Goal: Task Accomplishment & Management: Complete application form

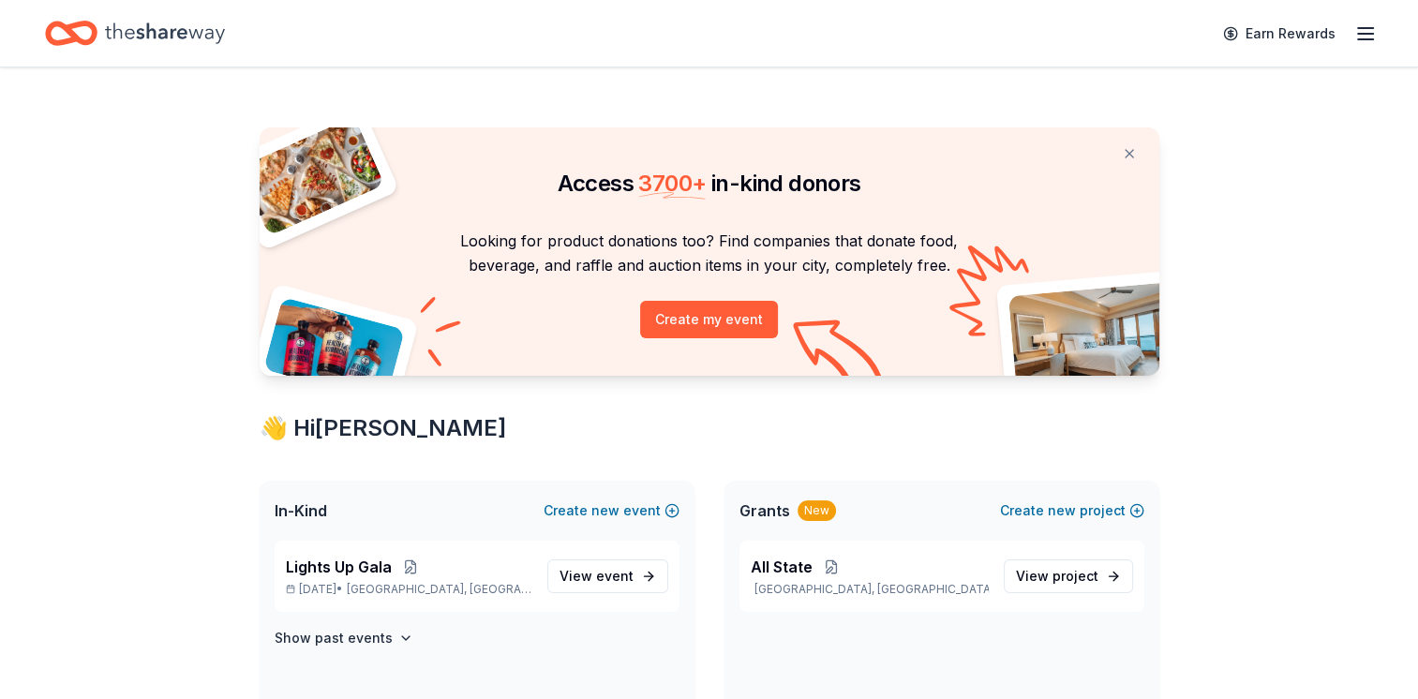
click at [1351, 33] on div "Earn Rewards" at bounding box center [1294, 33] width 165 height 44
click at [1377, 31] on div "Earn Rewards" at bounding box center [709, 33] width 1418 height 67
click at [1364, 39] on icon "button" at bounding box center [1365, 33] width 22 height 22
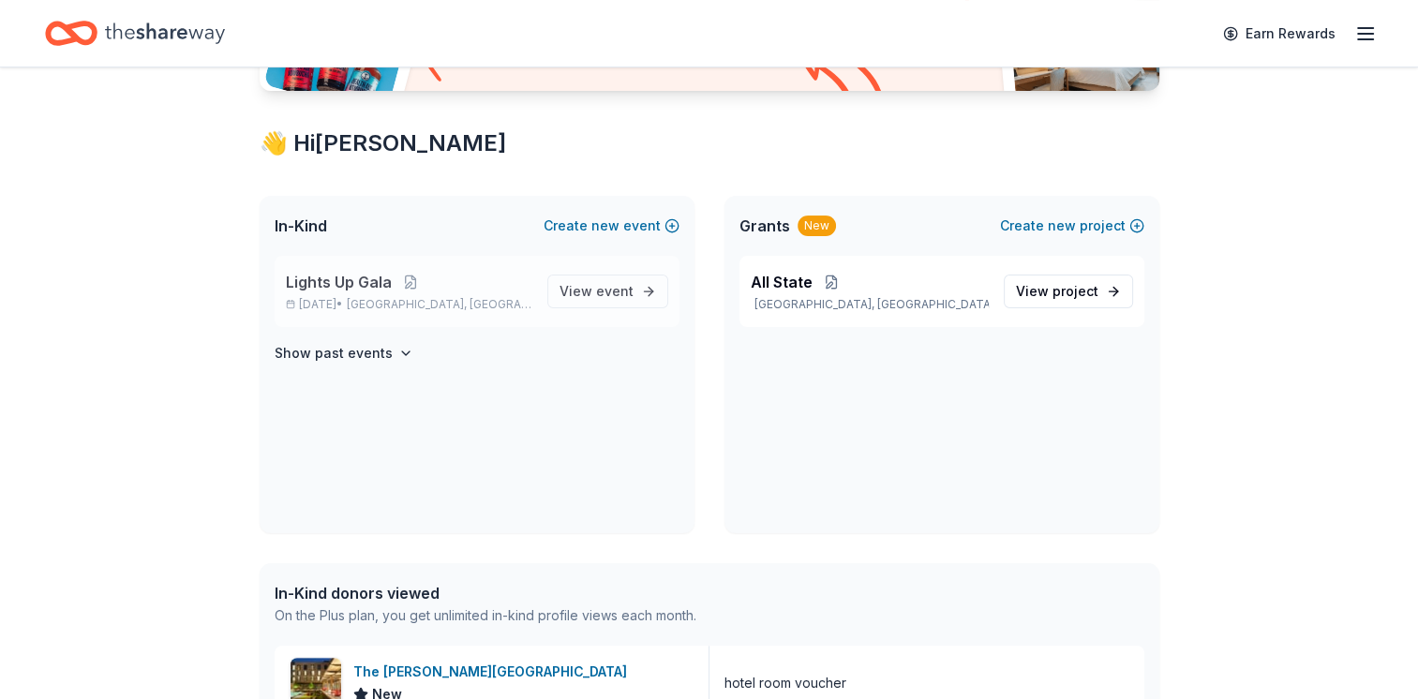
scroll to position [281, 0]
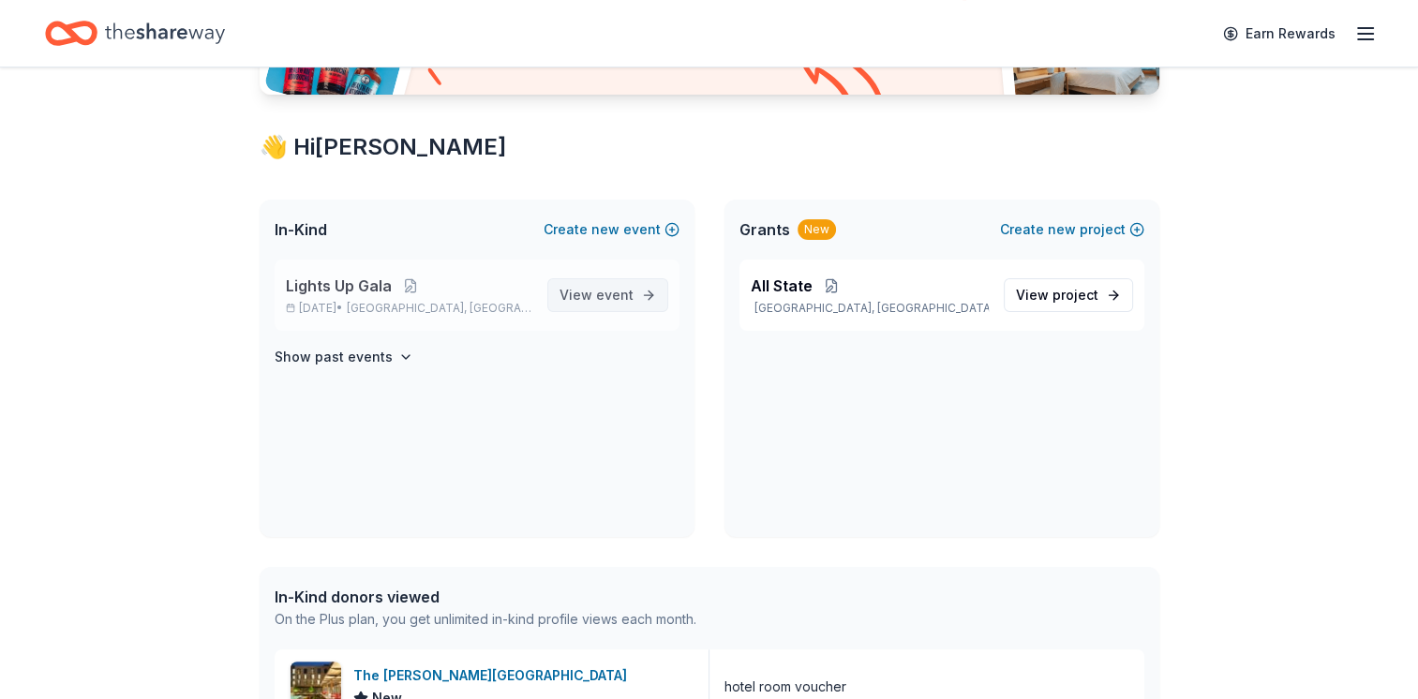
click at [611, 294] on span "event" at bounding box center [614, 295] width 37 height 16
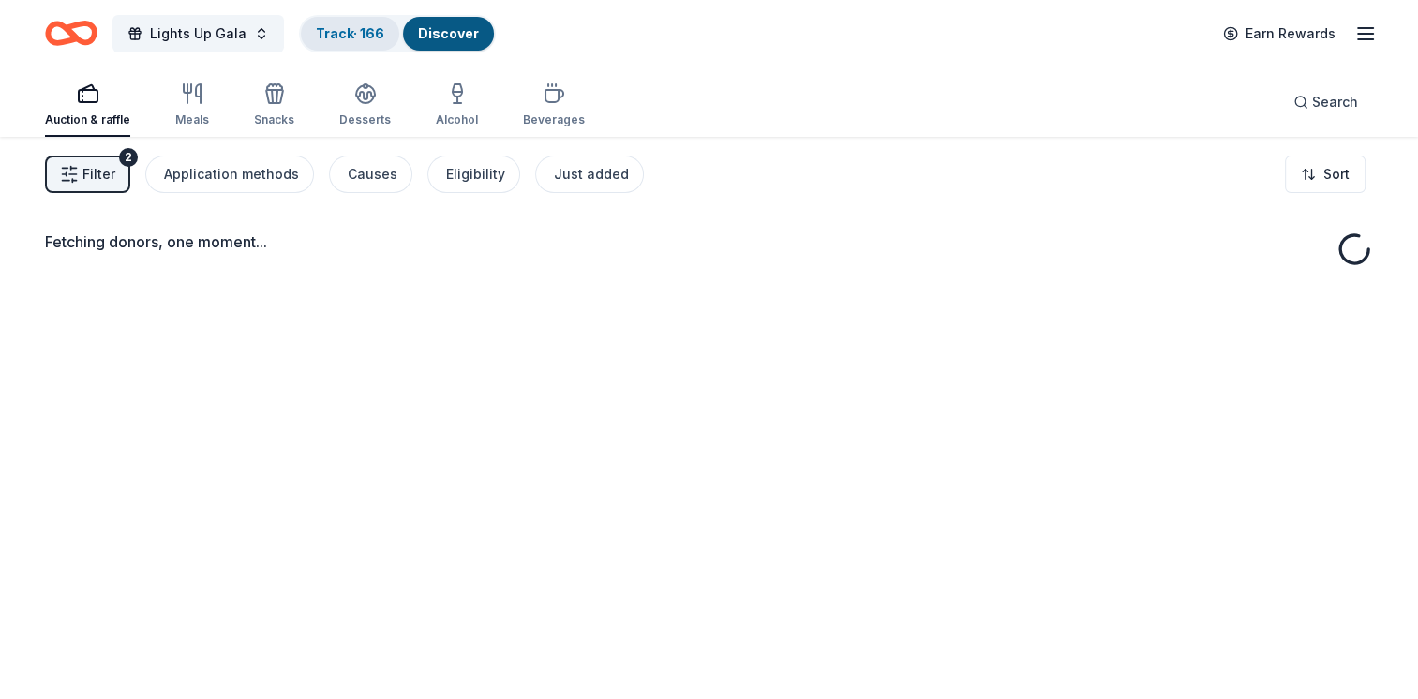
click at [371, 26] on link "Track · 166" at bounding box center [350, 33] width 68 height 16
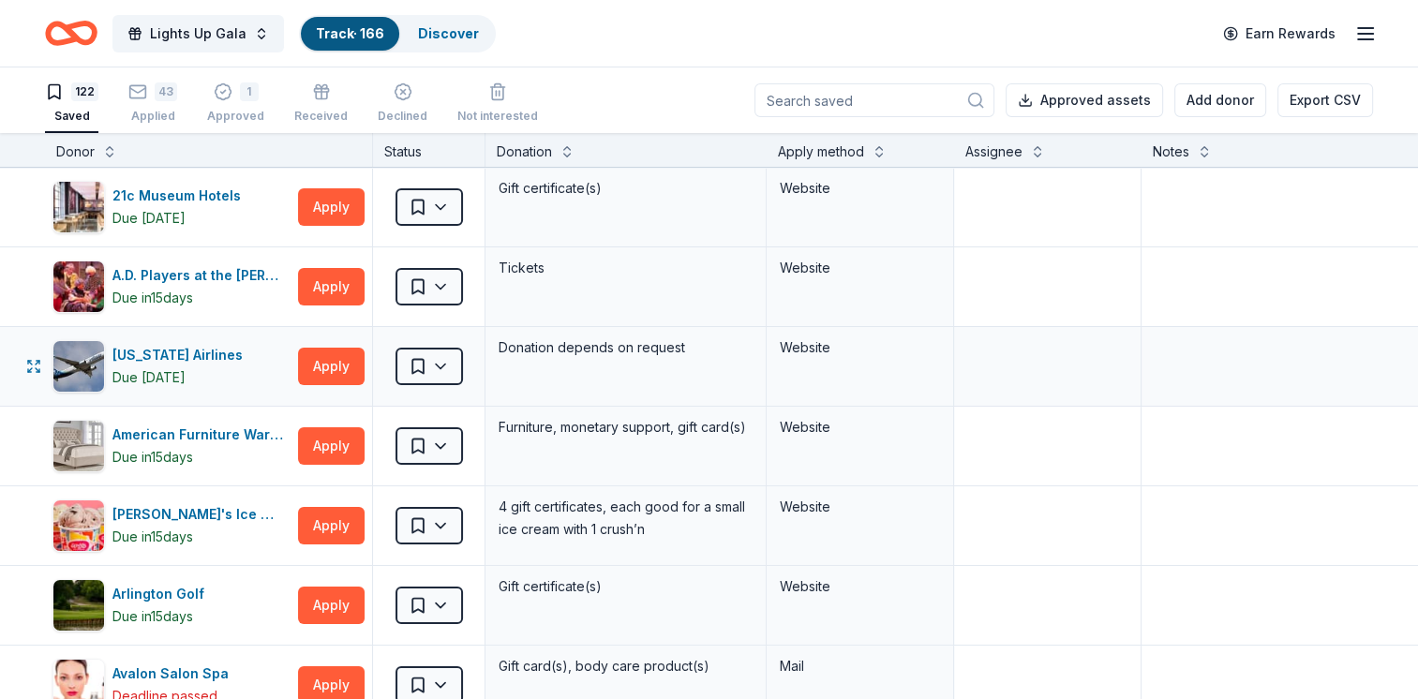
scroll to position [7609, 0]
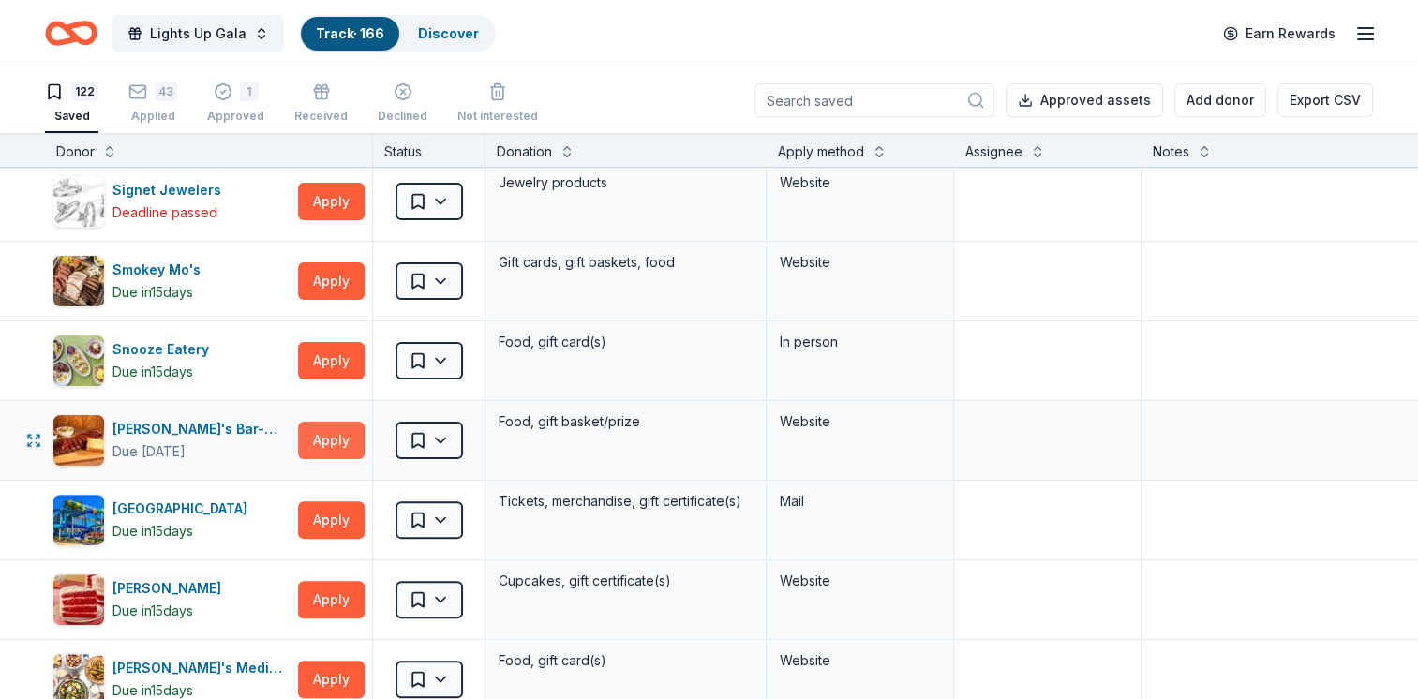
click at [322, 426] on button "Apply" at bounding box center [331, 440] width 67 height 37
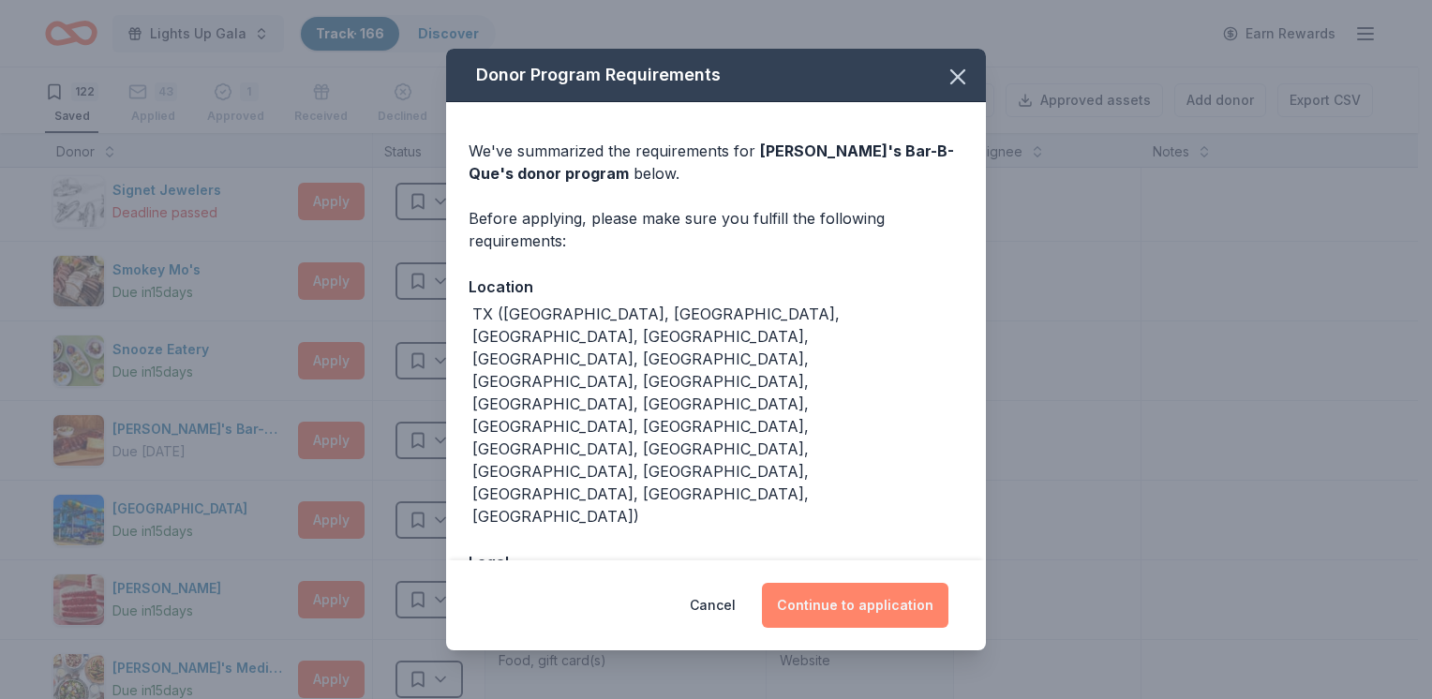
click at [829, 590] on button "Continue to application" at bounding box center [855, 605] width 186 height 45
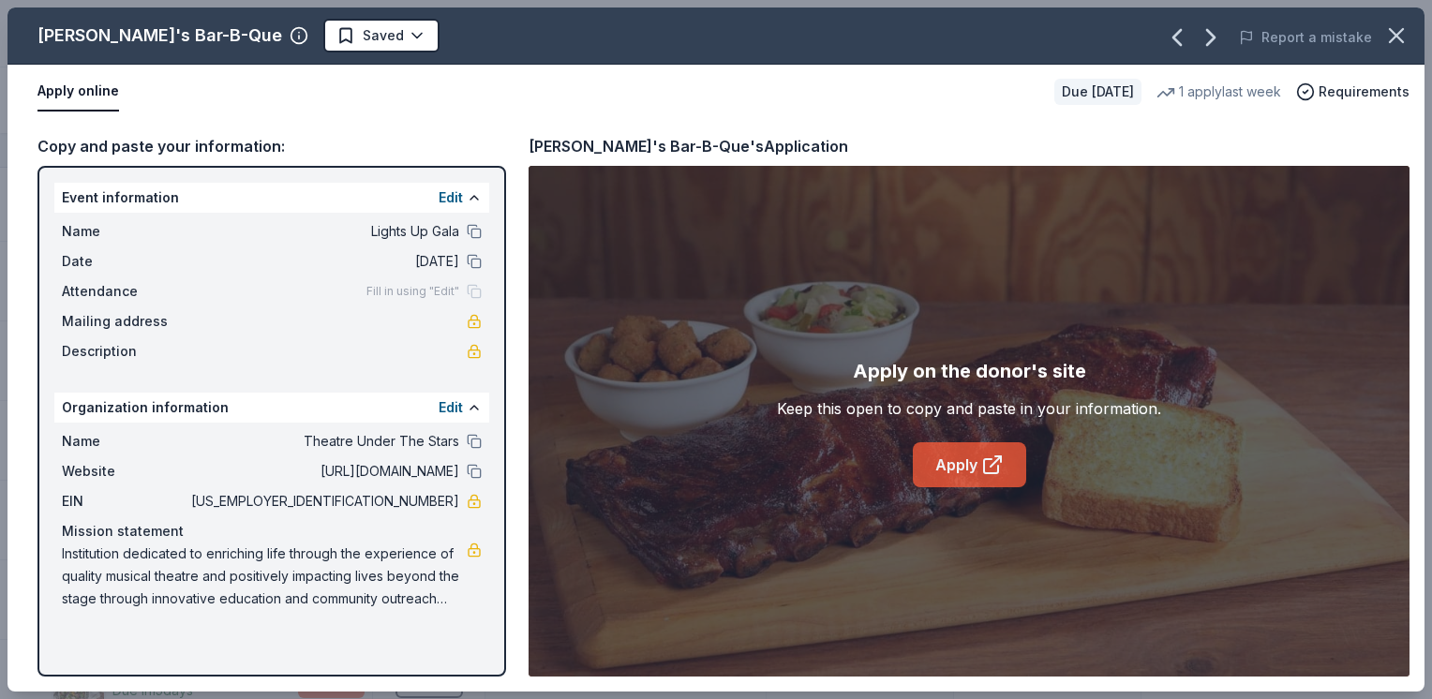
click at [944, 456] on link "Apply" at bounding box center [969, 464] width 113 height 45
click at [1391, 39] on icon "button" at bounding box center [1396, 35] width 13 height 13
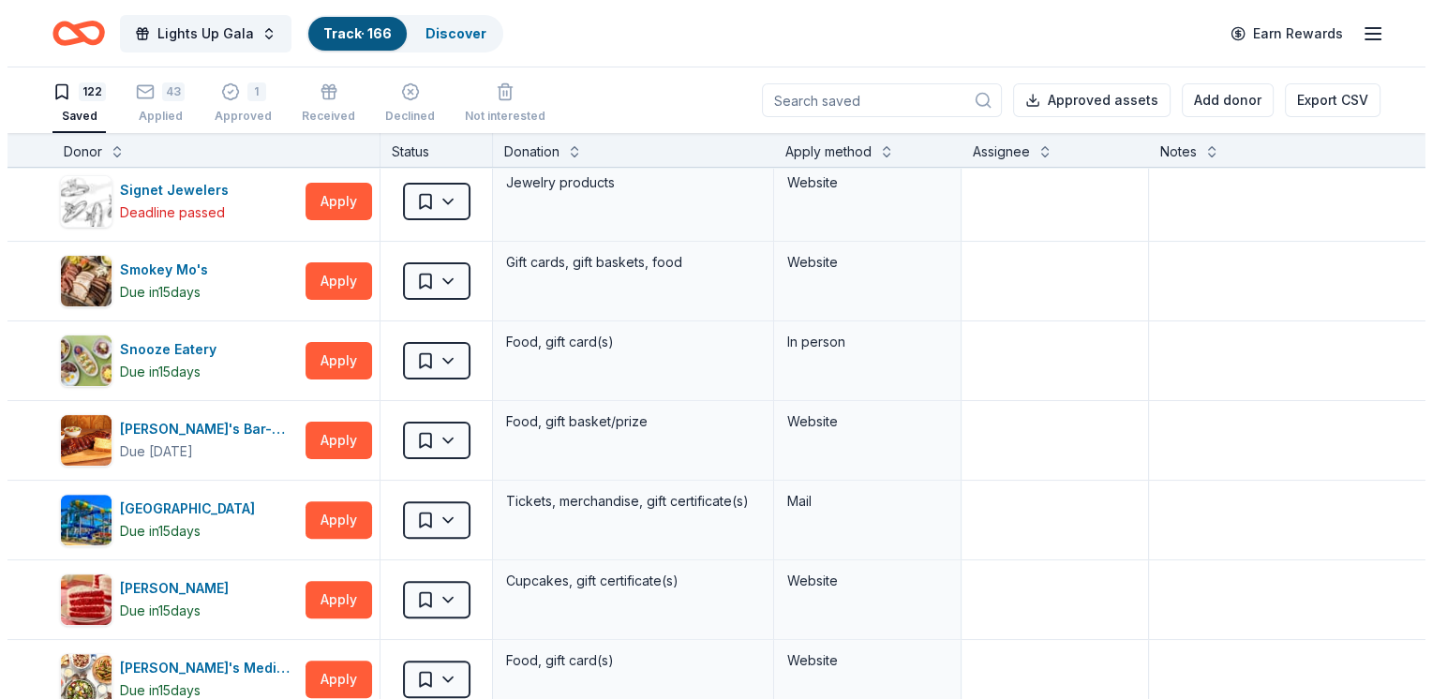
scroll to position [7212, 0]
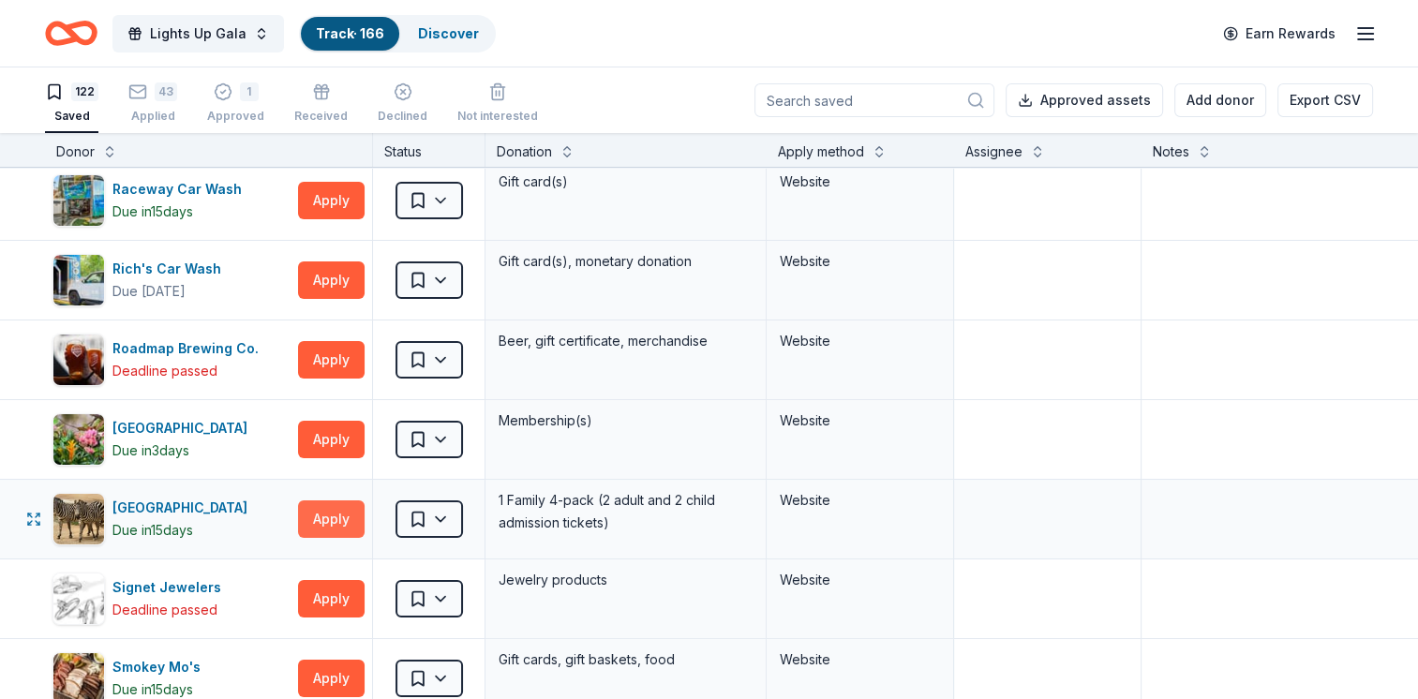
click at [325, 500] on button "Apply" at bounding box center [331, 518] width 67 height 37
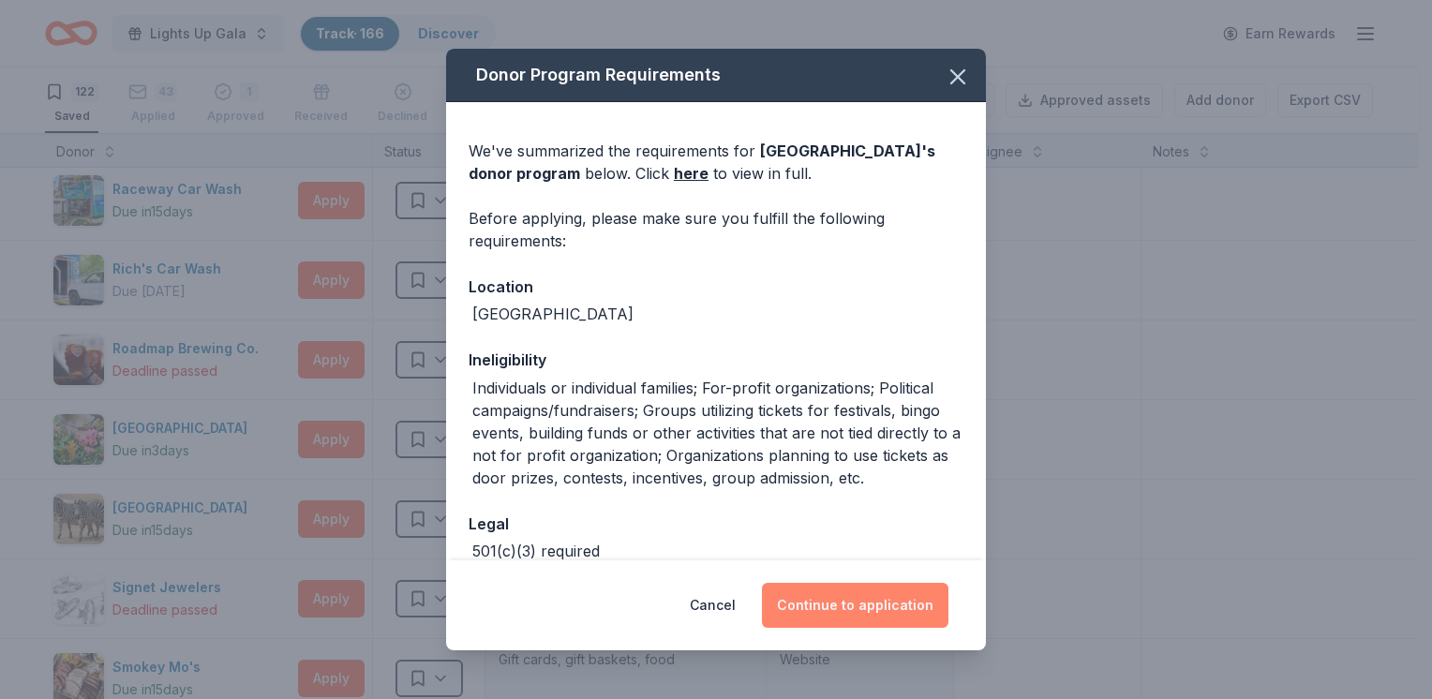
click at [874, 600] on button "Continue to application" at bounding box center [855, 605] width 186 height 45
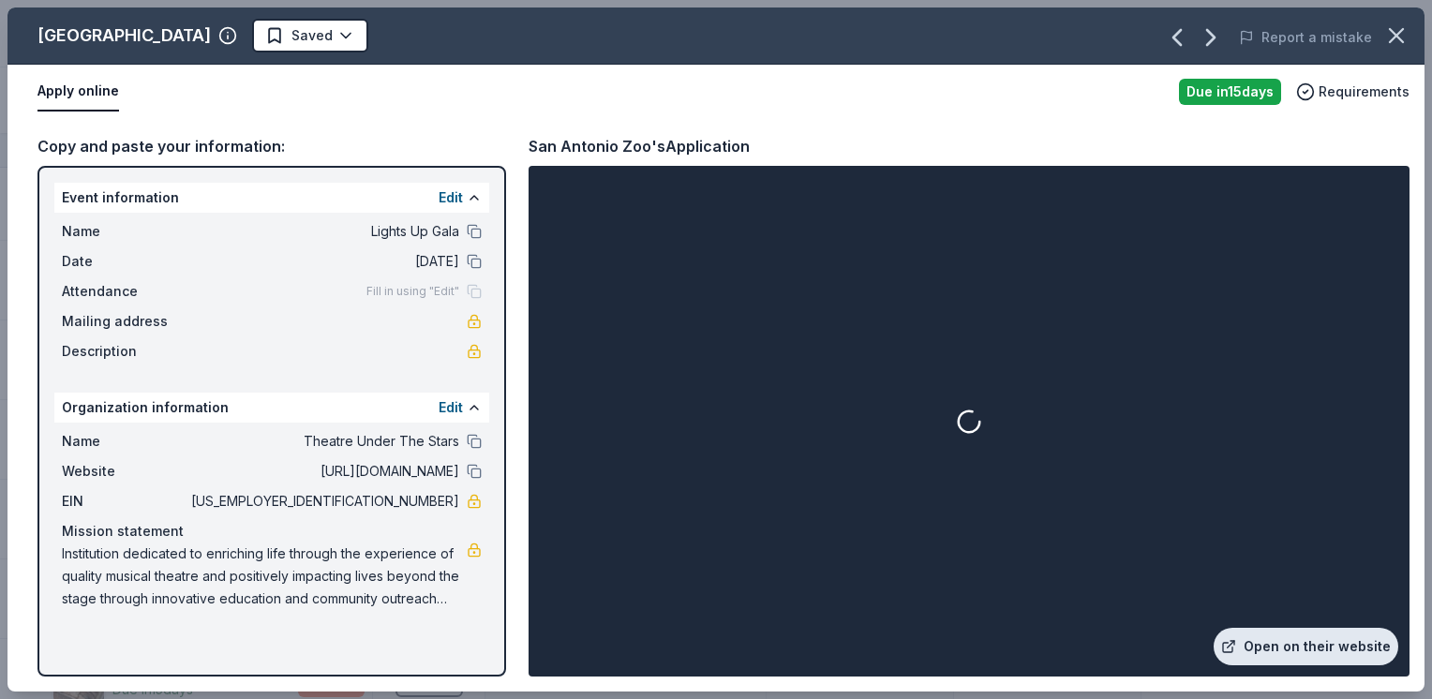
click at [1344, 653] on link "Open on their website" at bounding box center [1305, 646] width 185 height 37
click at [885, 424] on div at bounding box center [968, 421] width 873 height 503
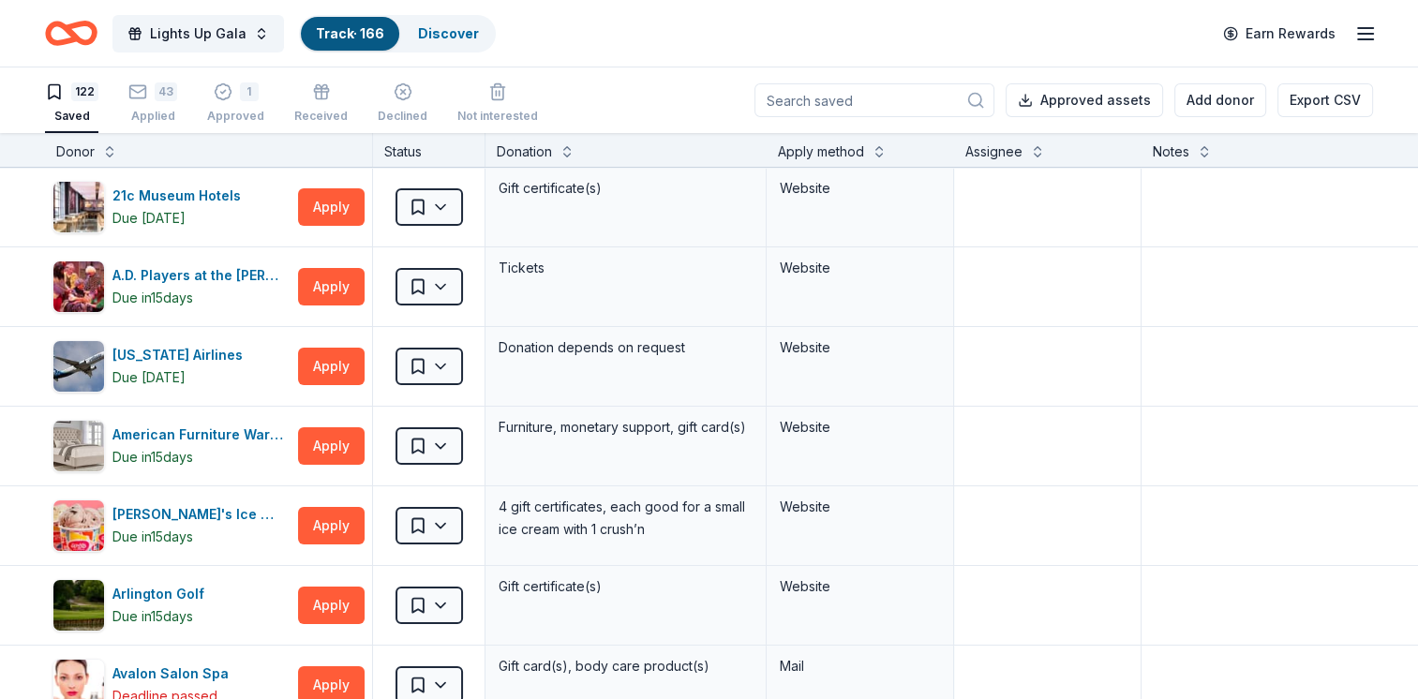
click at [700, 29] on div "Lights Up Gala Track · 166 Discover Earn Rewards" at bounding box center [709, 33] width 1328 height 44
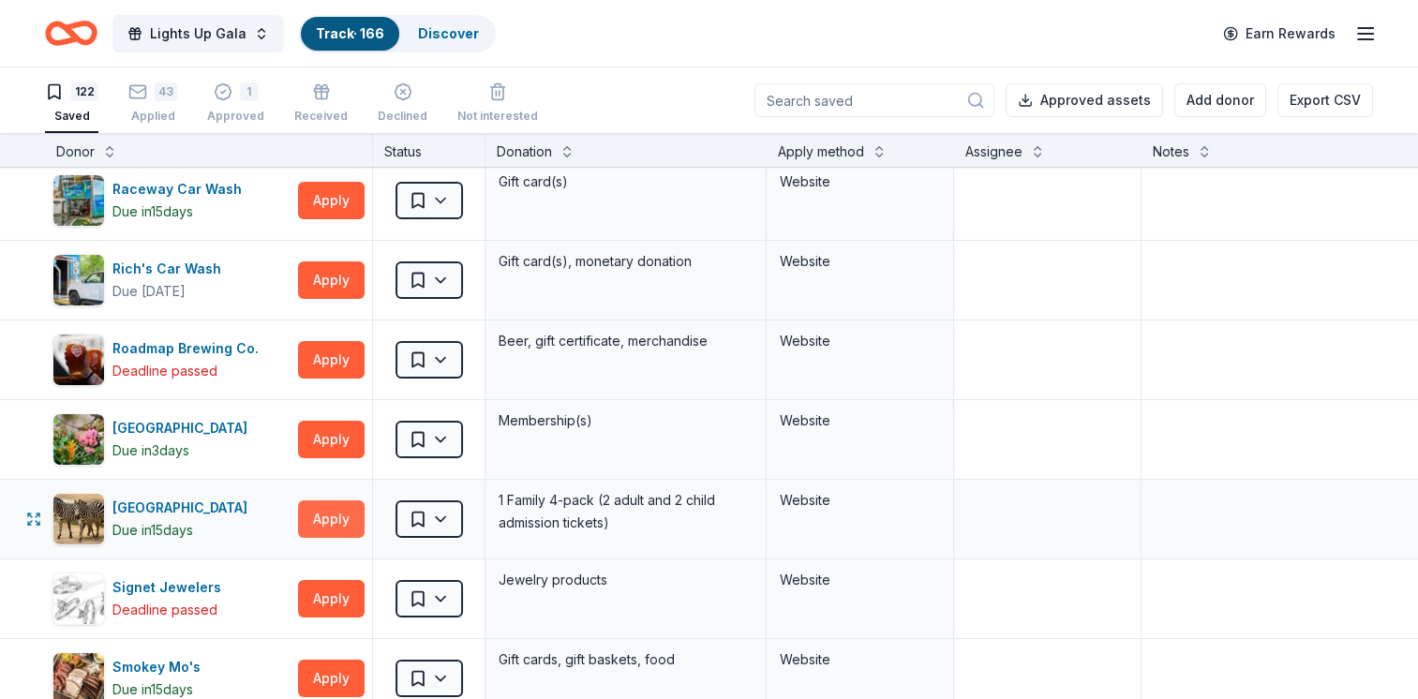
click at [324, 513] on button "Apply" at bounding box center [331, 518] width 67 height 37
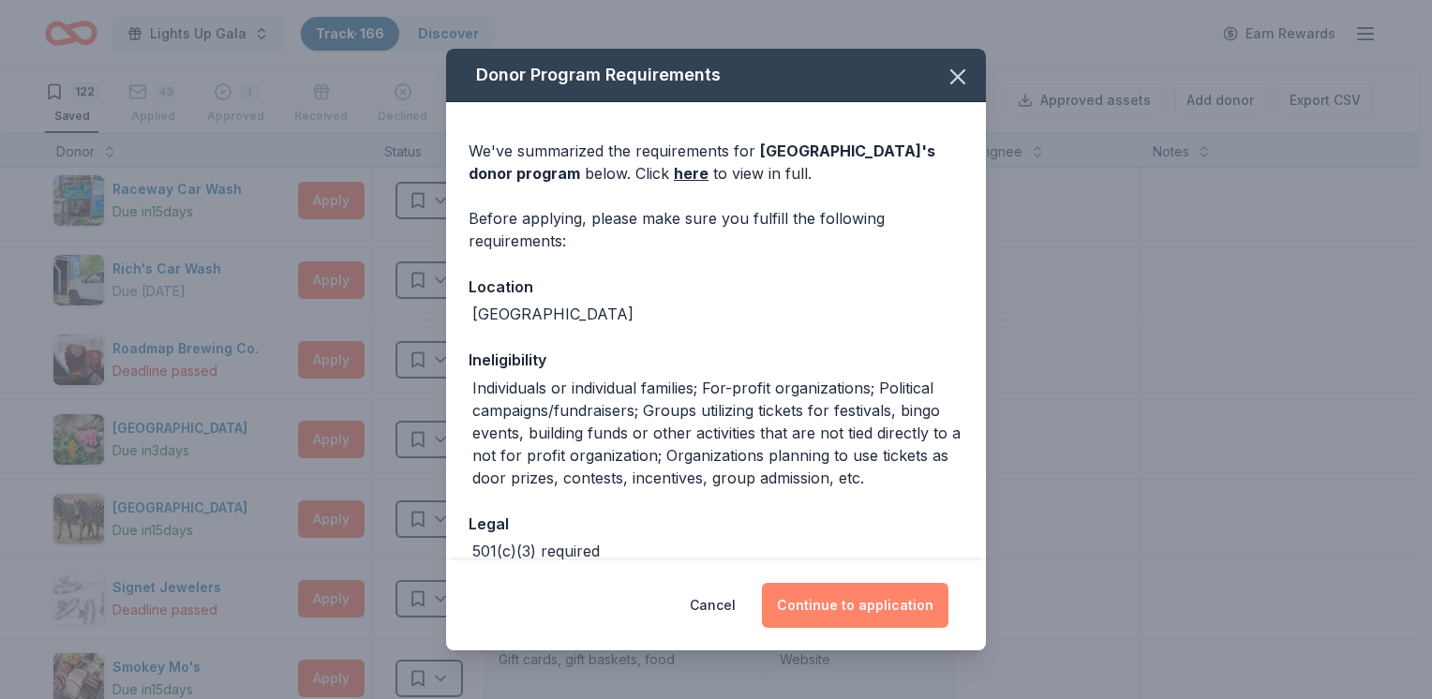
click at [867, 601] on button "Continue to application" at bounding box center [855, 605] width 186 height 45
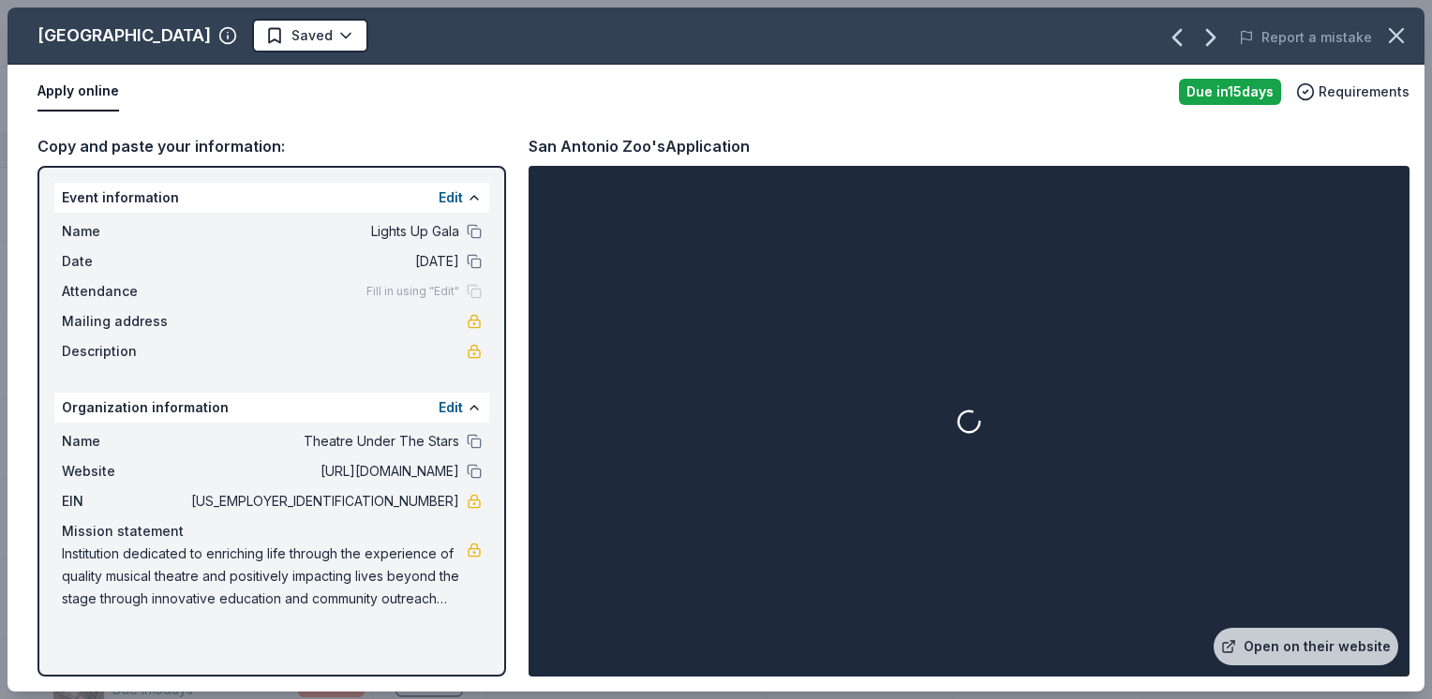
click at [952, 421] on div at bounding box center [968, 421] width 873 height 503
click at [985, 473] on div at bounding box center [968, 421] width 873 height 503
click at [1337, 632] on link "Open on their website" at bounding box center [1305, 646] width 185 height 37
click at [1395, 36] on icon "button" at bounding box center [1396, 35] width 13 height 13
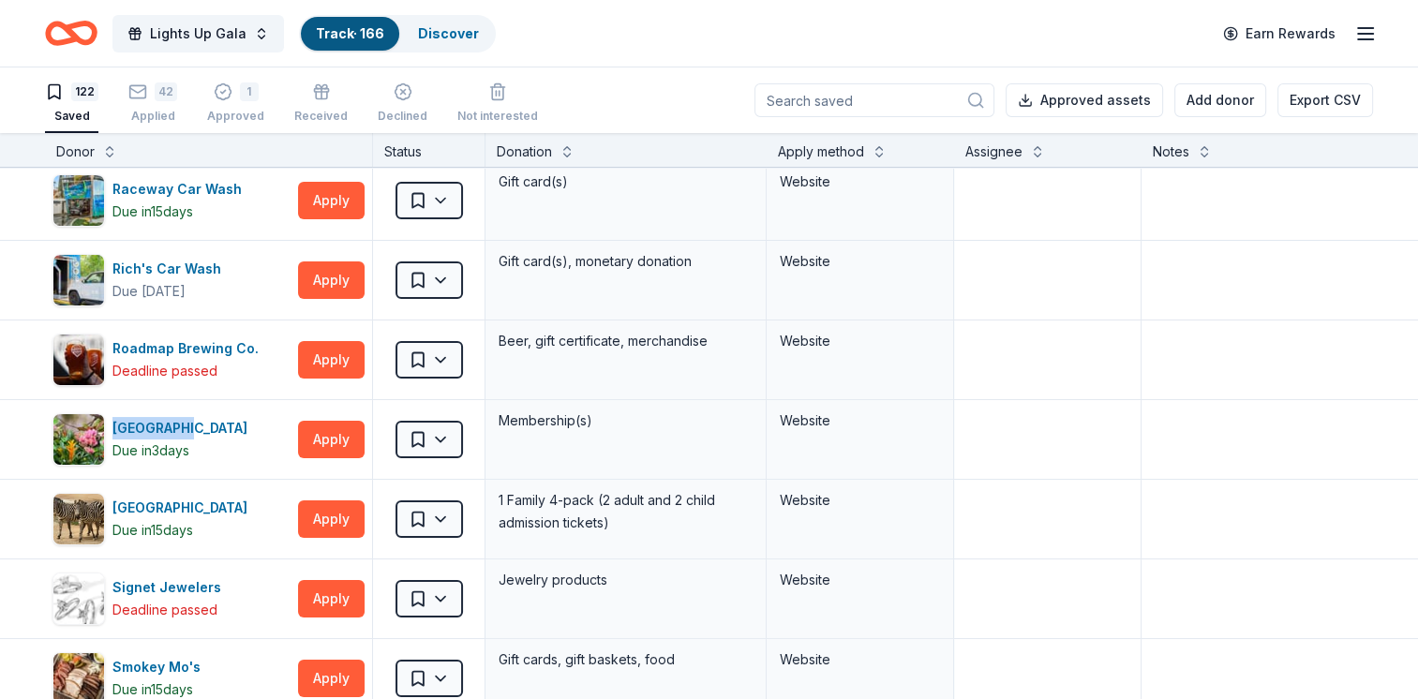
click at [956, 39] on div "Lights Up Gala Track · 166 Discover Earn Rewards" at bounding box center [709, 33] width 1328 height 44
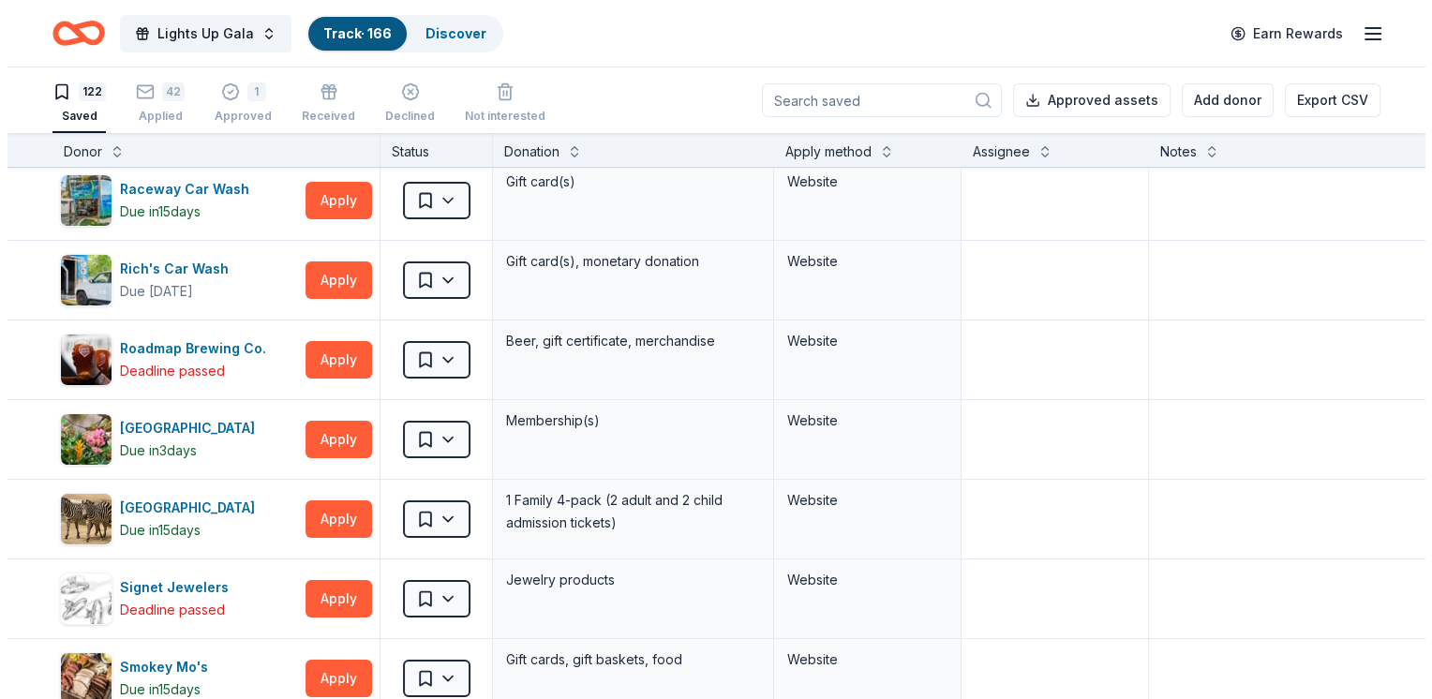
scroll to position [103, 0]
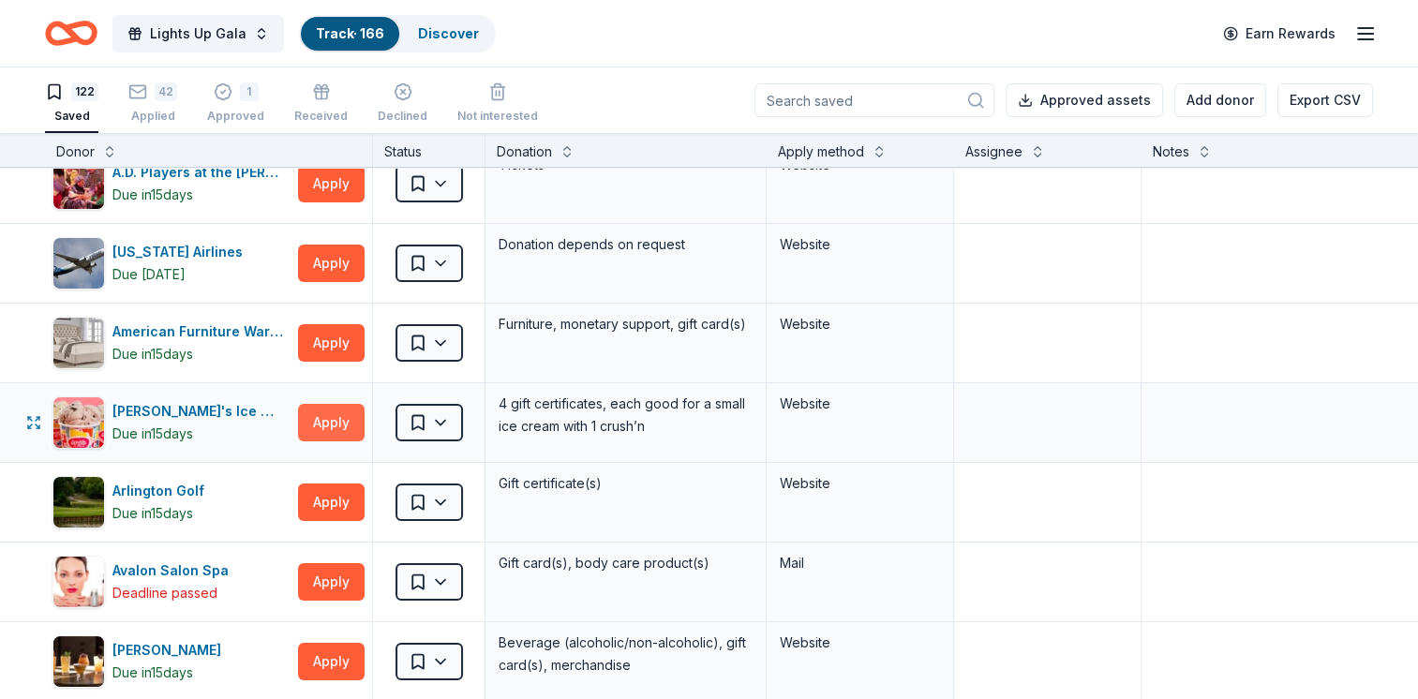
click at [335, 426] on button "Apply" at bounding box center [331, 422] width 67 height 37
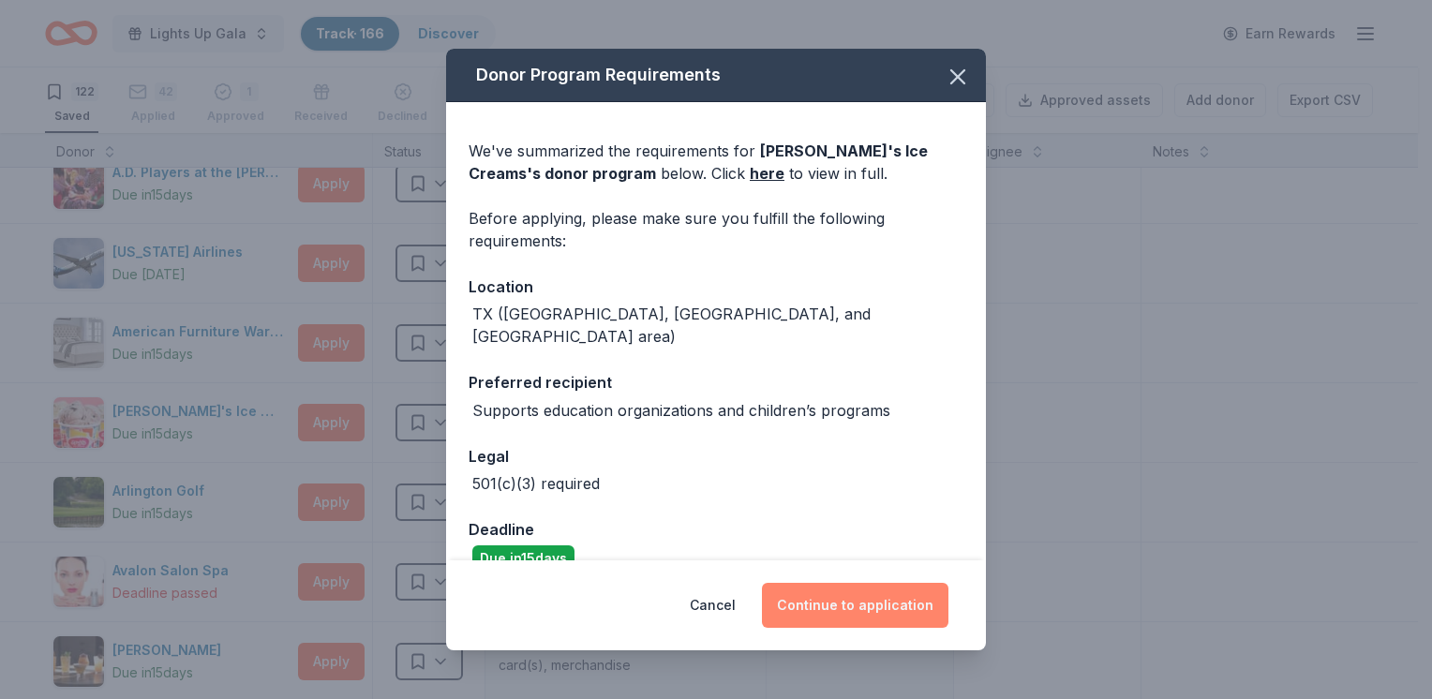
click at [833, 607] on button "Continue to application" at bounding box center [855, 605] width 186 height 45
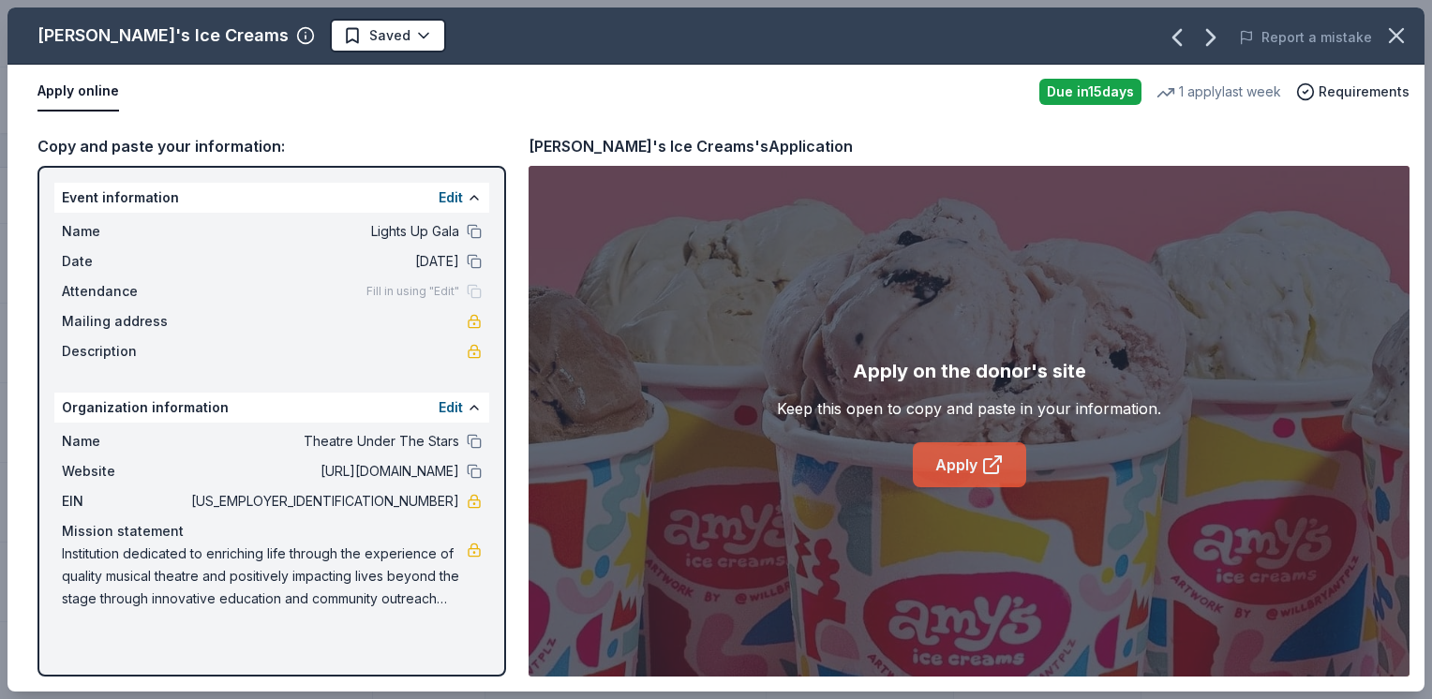
click at [968, 467] on link "Apply" at bounding box center [969, 464] width 113 height 45
click at [328, 39] on html "Lights Up Gala Track · 166 Discover Earn Rewards 122 Saved 42 Applied 1 Approve…" at bounding box center [716, 349] width 1432 height 699
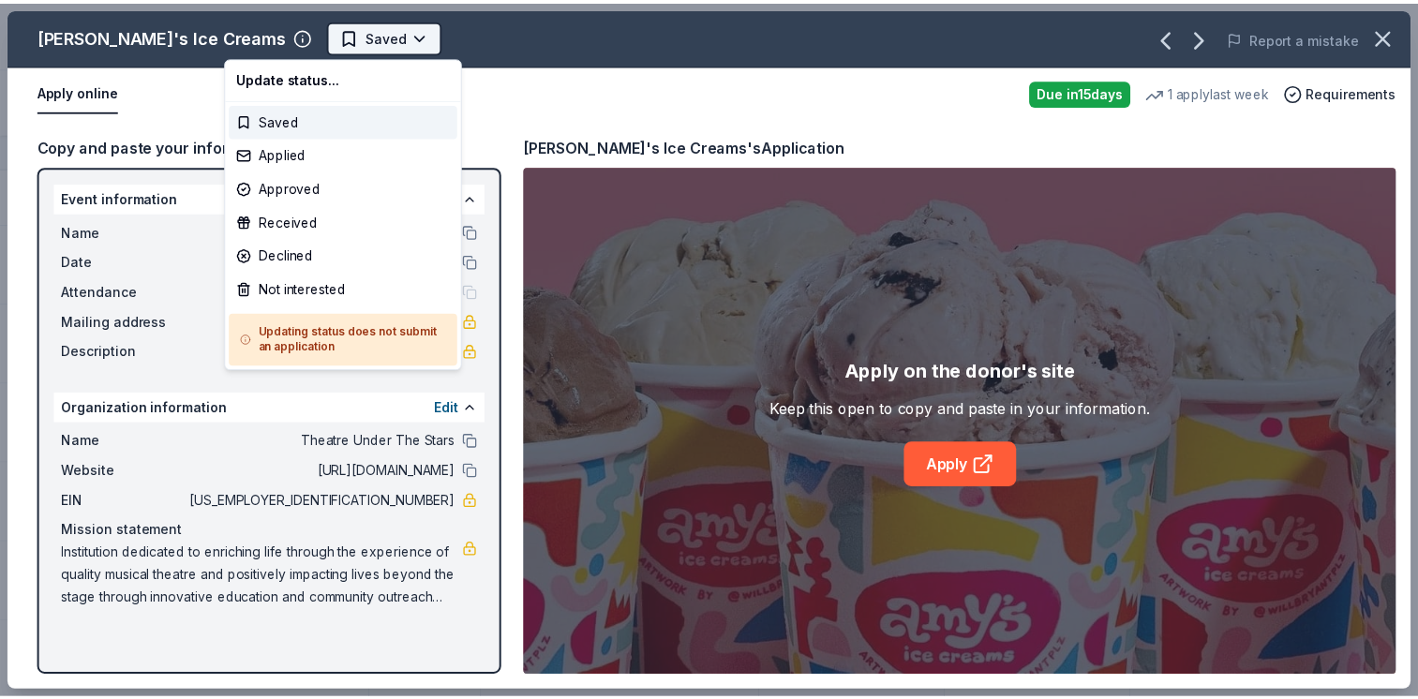
scroll to position [0, 0]
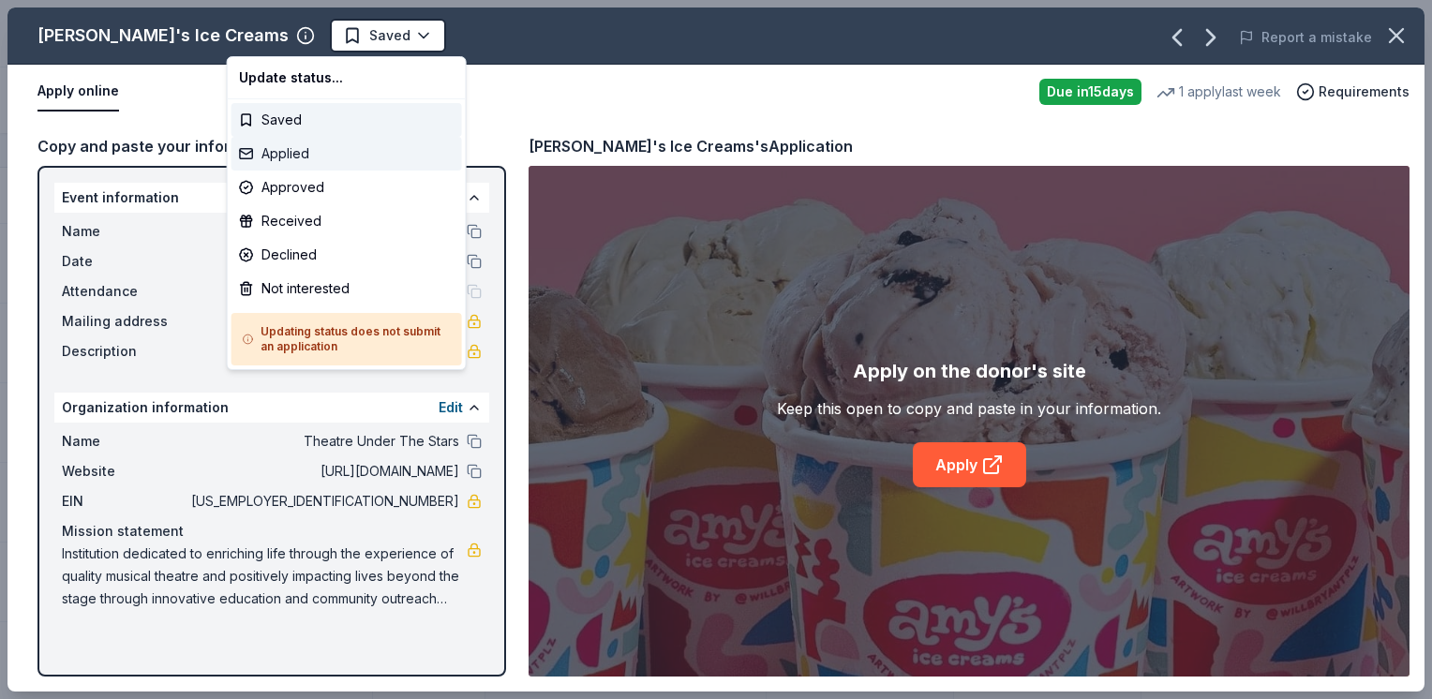
click at [281, 152] on div "Applied" at bounding box center [346, 154] width 230 height 34
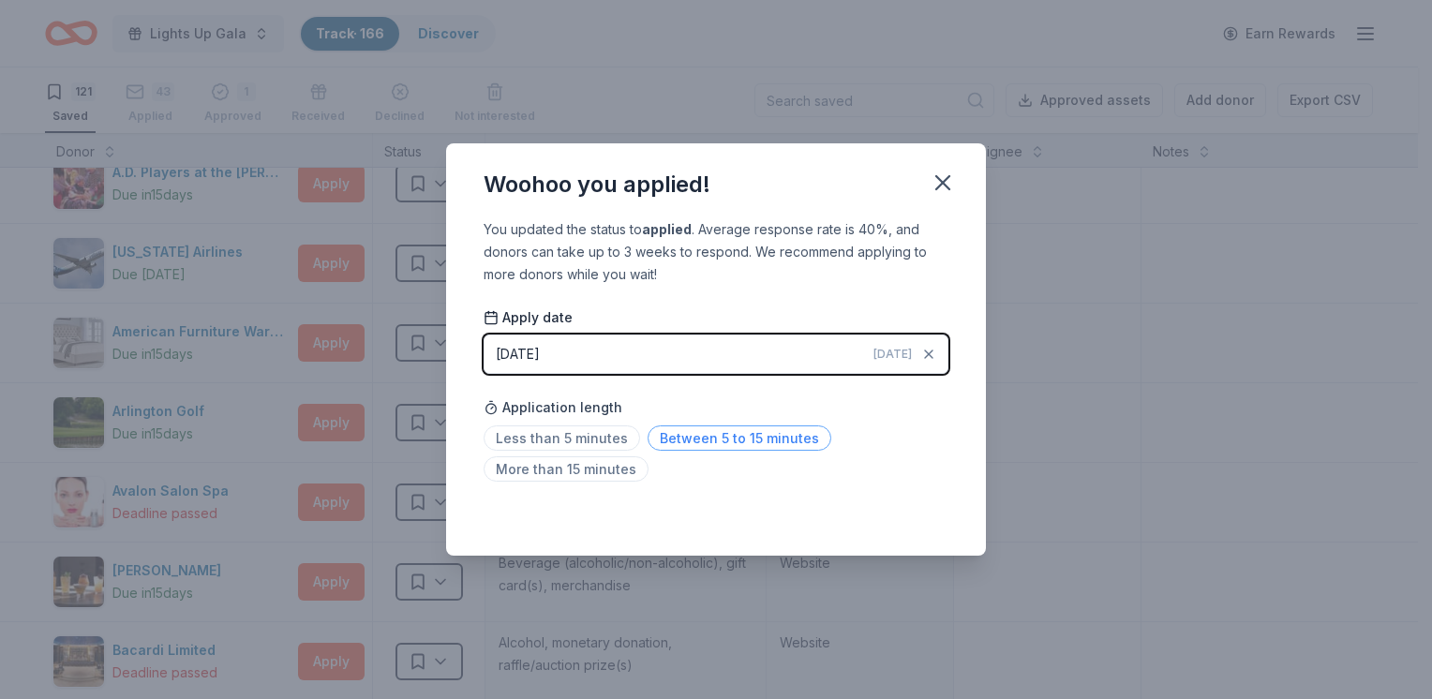
drag, startPoint x: 673, startPoint y: 446, endPoint x: 802, endPoint y: 398, distance: 137.9
click at [674, 444] on span "Between 5 to 15 minutes" at bounding box center [739, 437] width 184 height 25
click at [933, 188] on icon "button" at bounding box center [942, 183] width 26 height 26
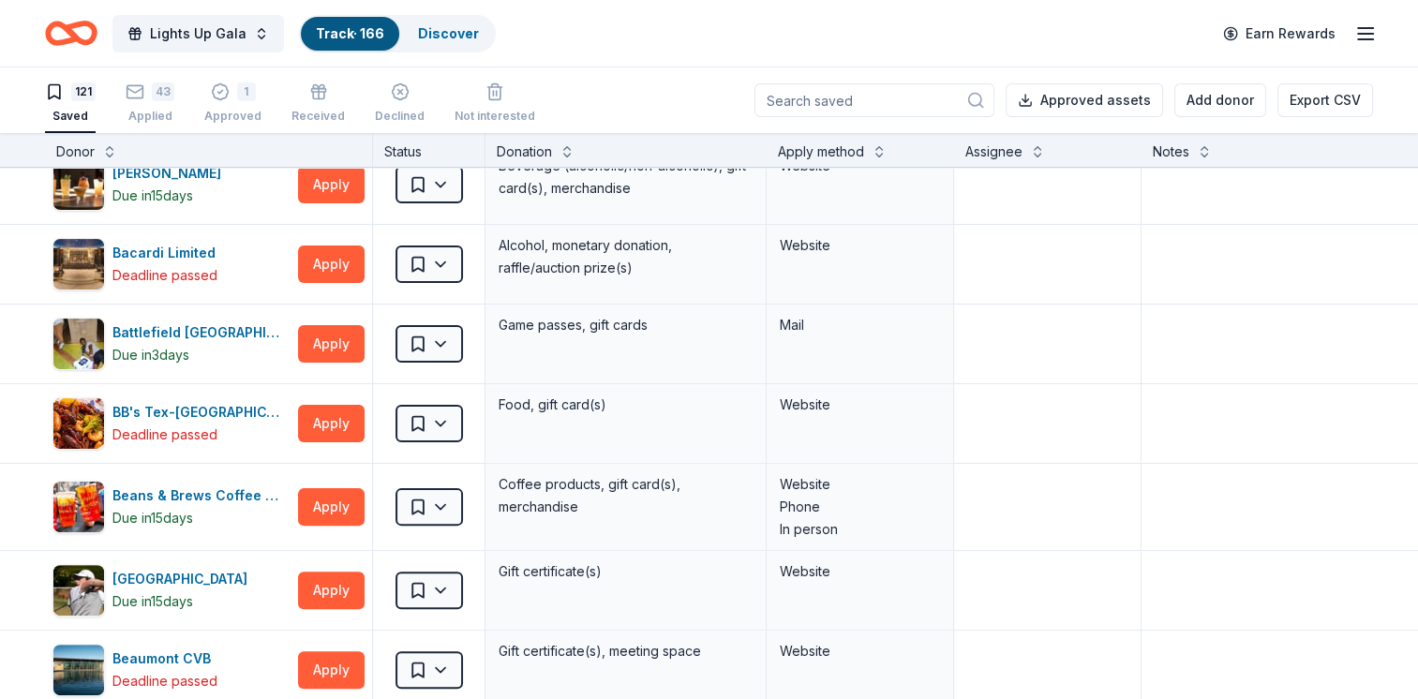
scroll to position [8166, 0]
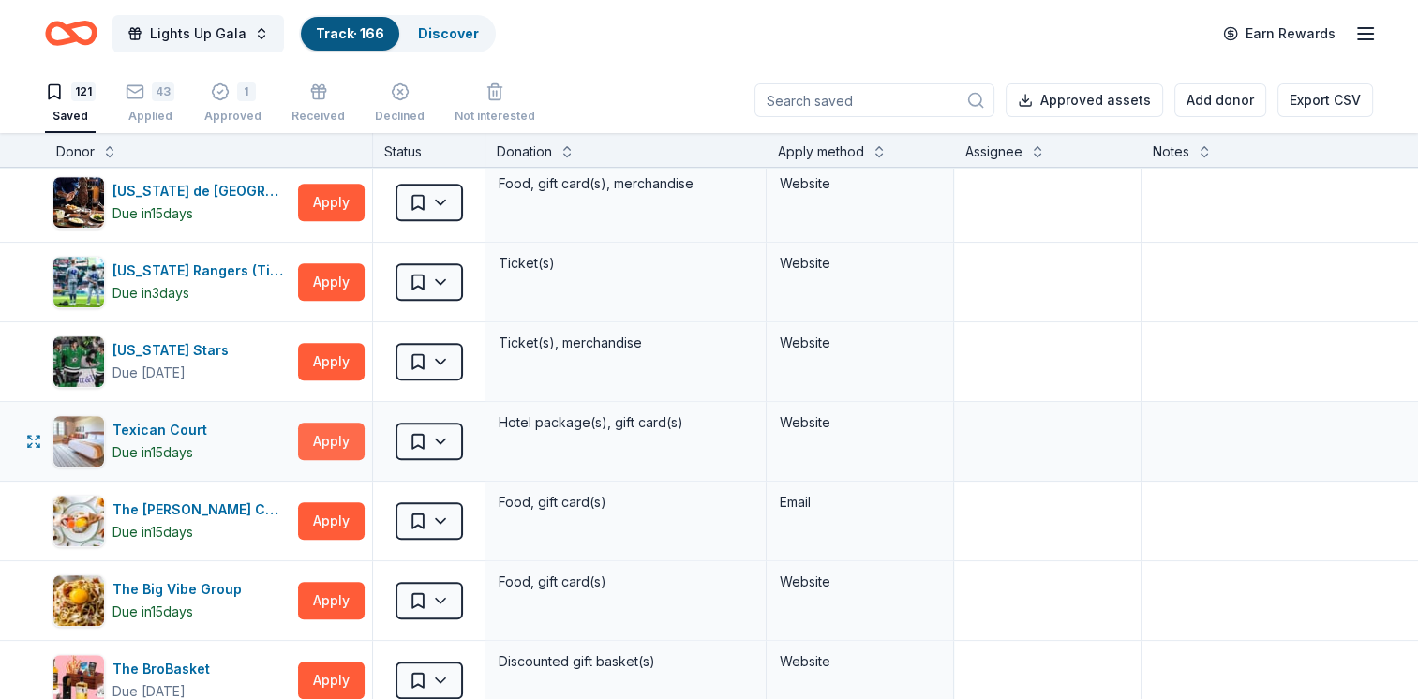
click at [334, 427] on button "Apply" at bounding box center [331, 441] width 67 height 37
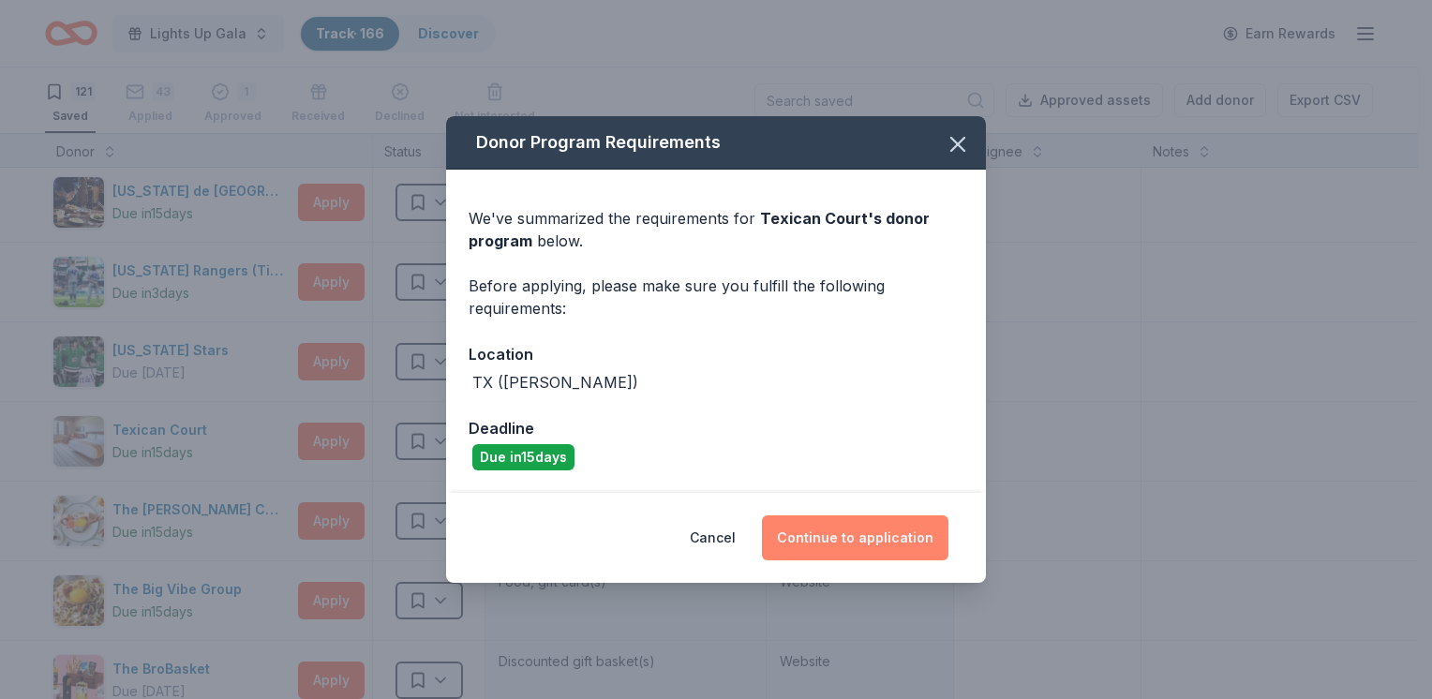
click at [835, 540] on button "Continue to application" at bounding box center [855, 537] width 186 height 45
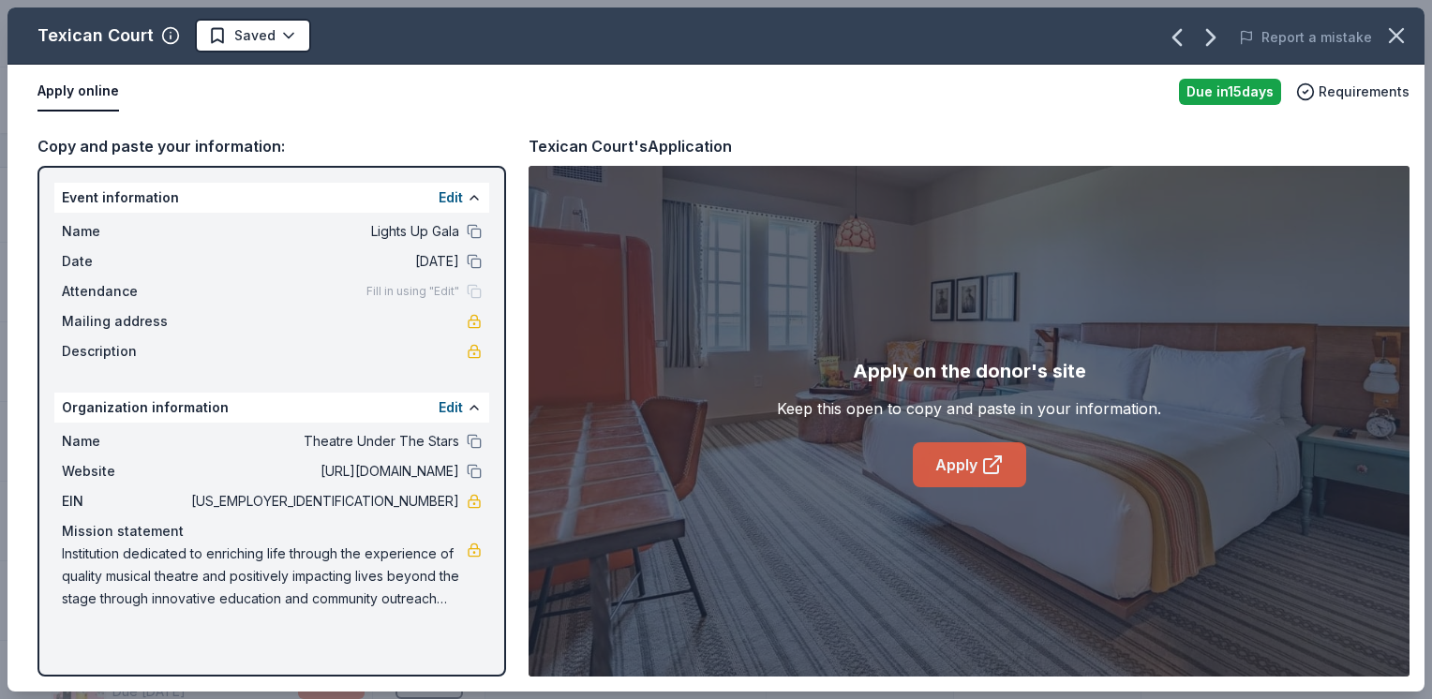
click at [946, 463] on link "Apply" at bounding box center [969, 464] width 113 height 45
click at [249, 31] on html "Lights Up Gala Track · 166 Discover Earn Rewards 121 Saved 43 Applied 1 Approve…" at bounding box center [716, 349] width 1432 height 699
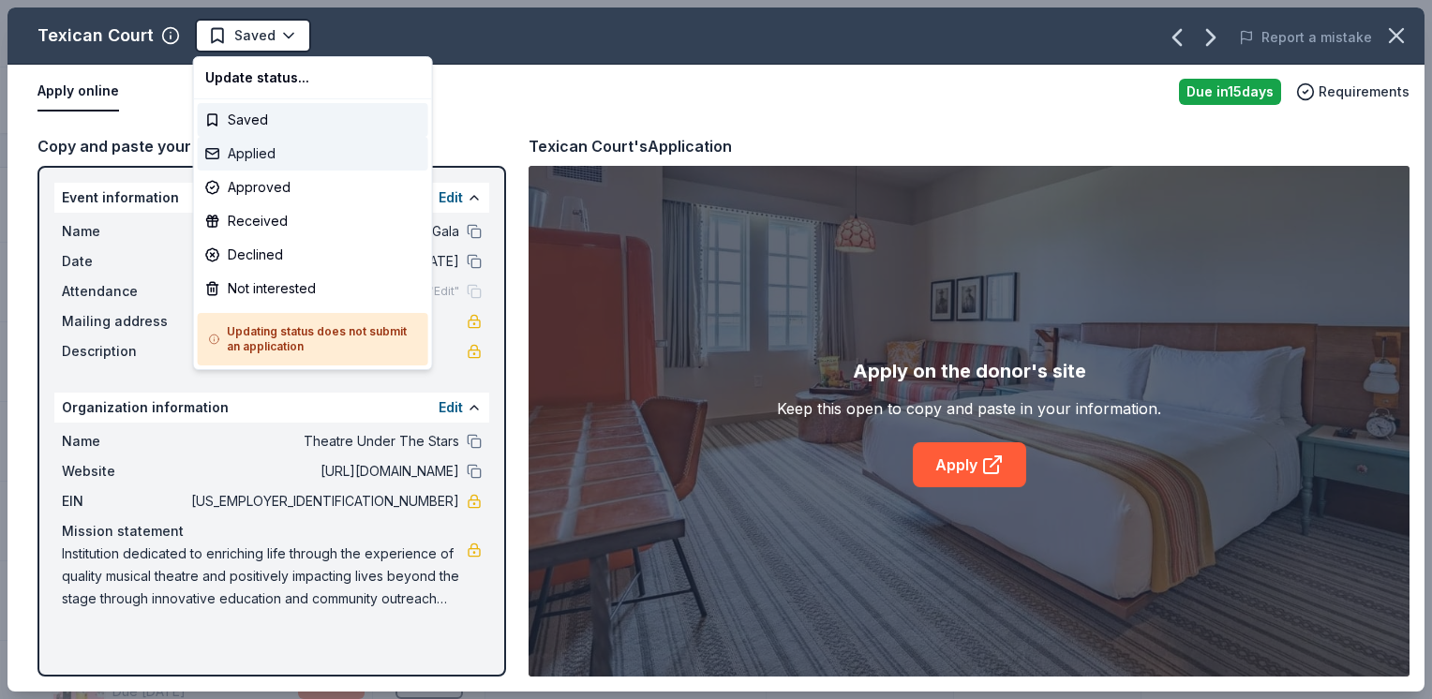
click at [285, 158] on div "Applied" at bounding box center [313, 154] width 230 height 34
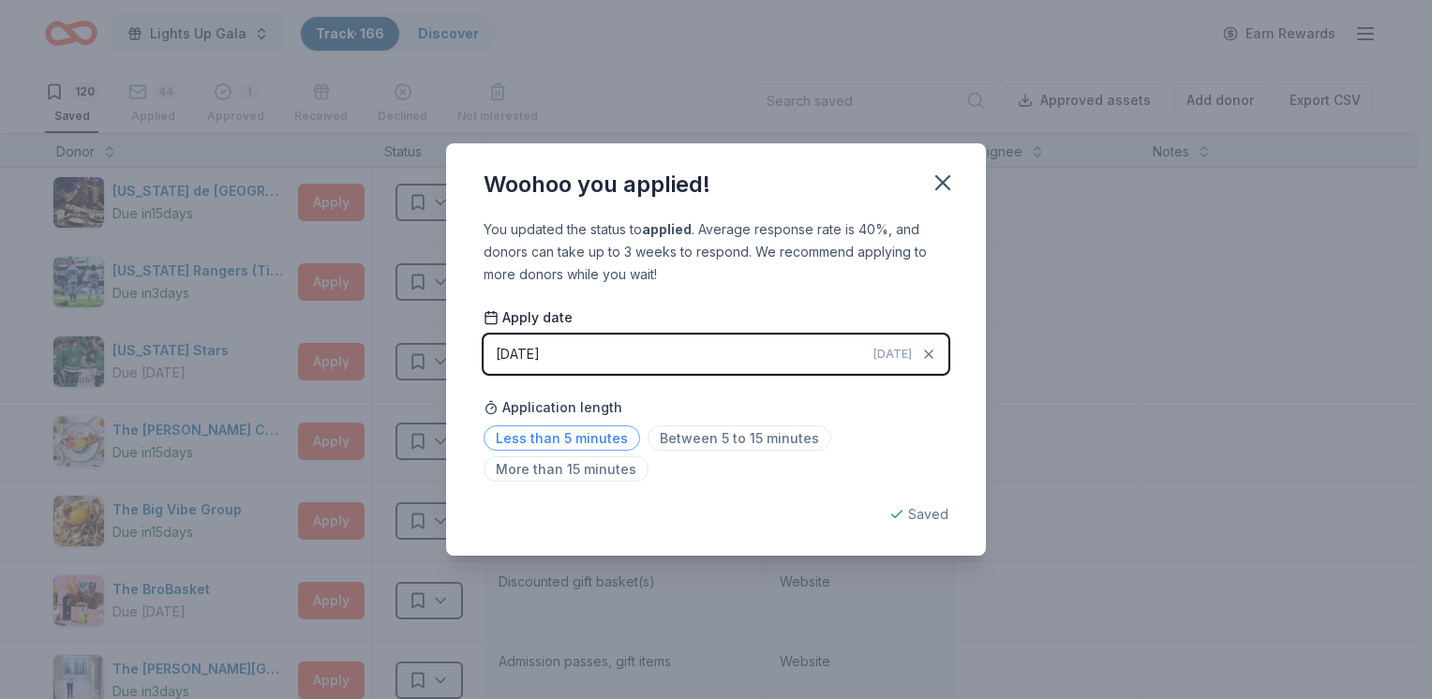
click at [596, 434] on span "Less than 5 minutes" at bounding box center [561, 437] width 156 height 25
click at [948, 183] on icon "button" at bounding box center [942, 183] width 26 height 26
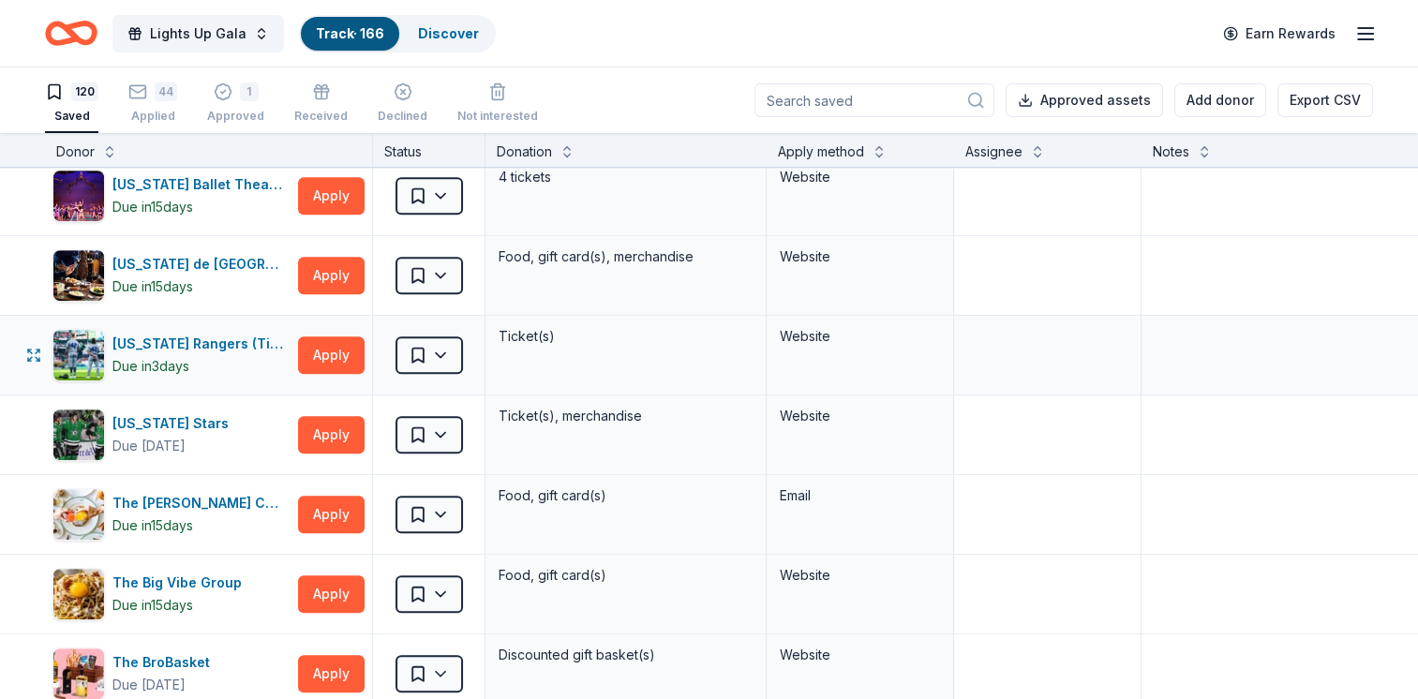
scroll to position [8072, 0]
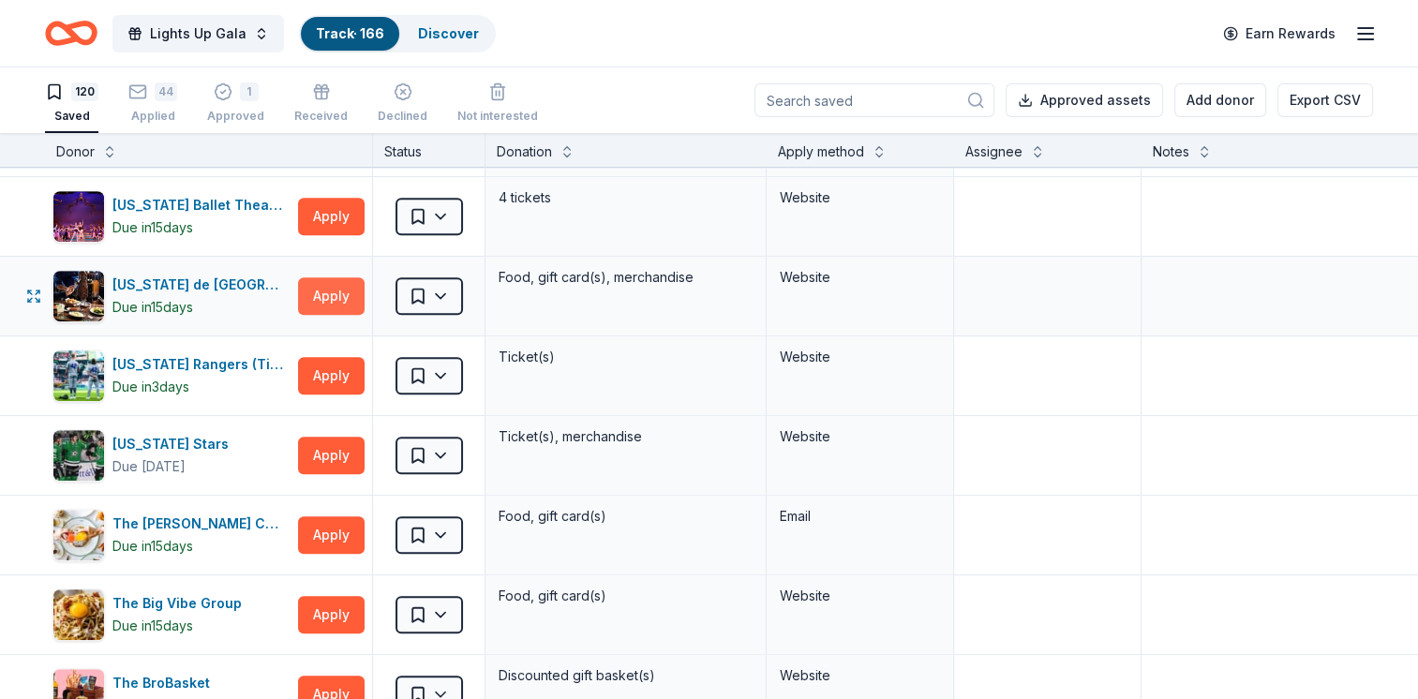
click at [311, 279] on button "Apply" at bounding box center [331, 295] width 67 height 37
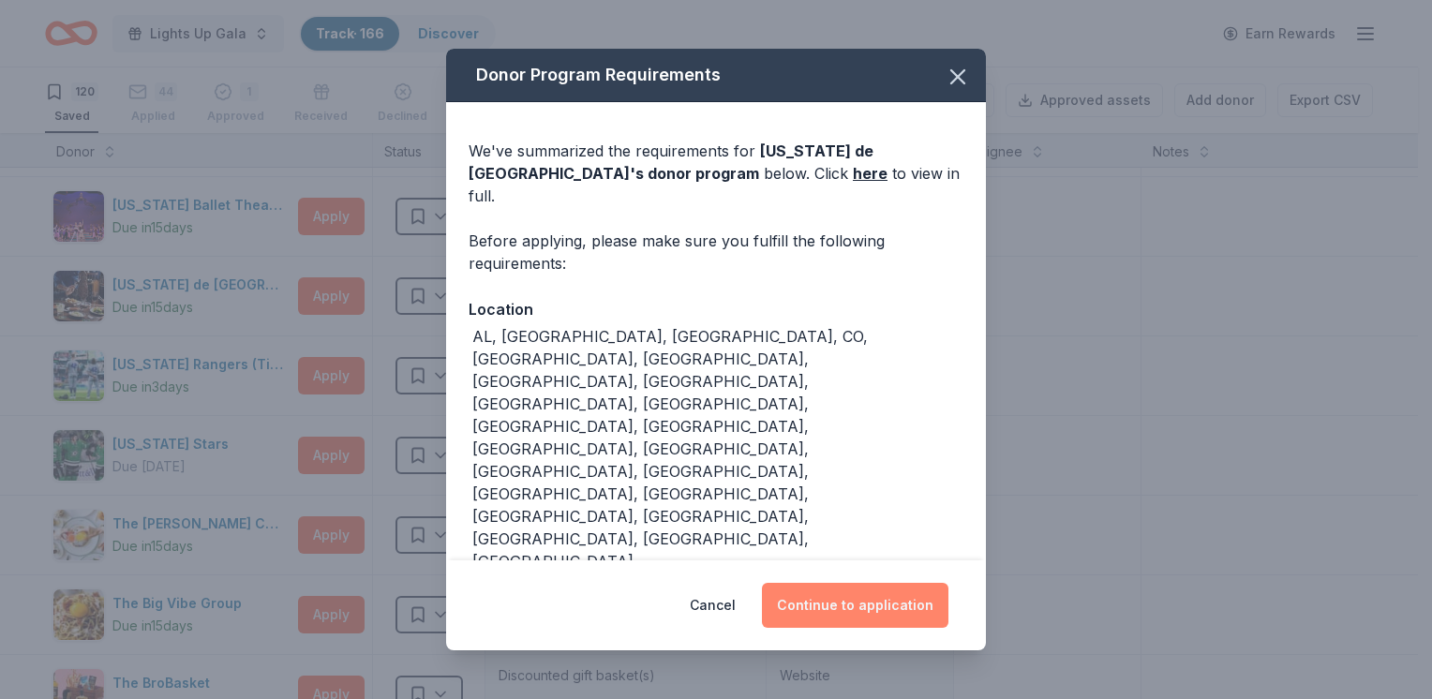
click at [885, 583] on button "Continue to application" at bounding box center [855, 605] width 186 height 45
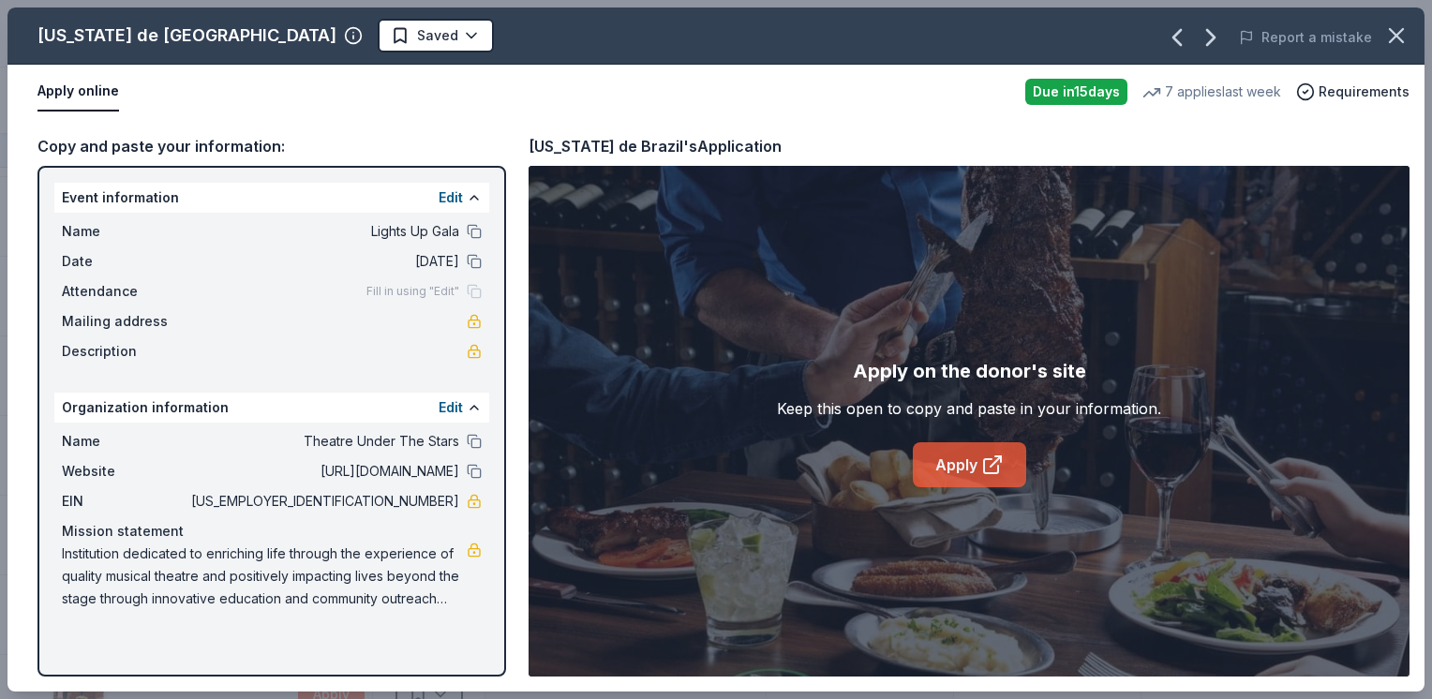
click at [929, 461] on link "Apply" at bounding box center [969, 464] width 113 height 45
click at [257, 35] on html "Lights Up Gala Track · 166 Discover Earn Rewards 120 Saved 44 Applied 1 Approve…" at bounding box center [716, 349] width 1432 height 699
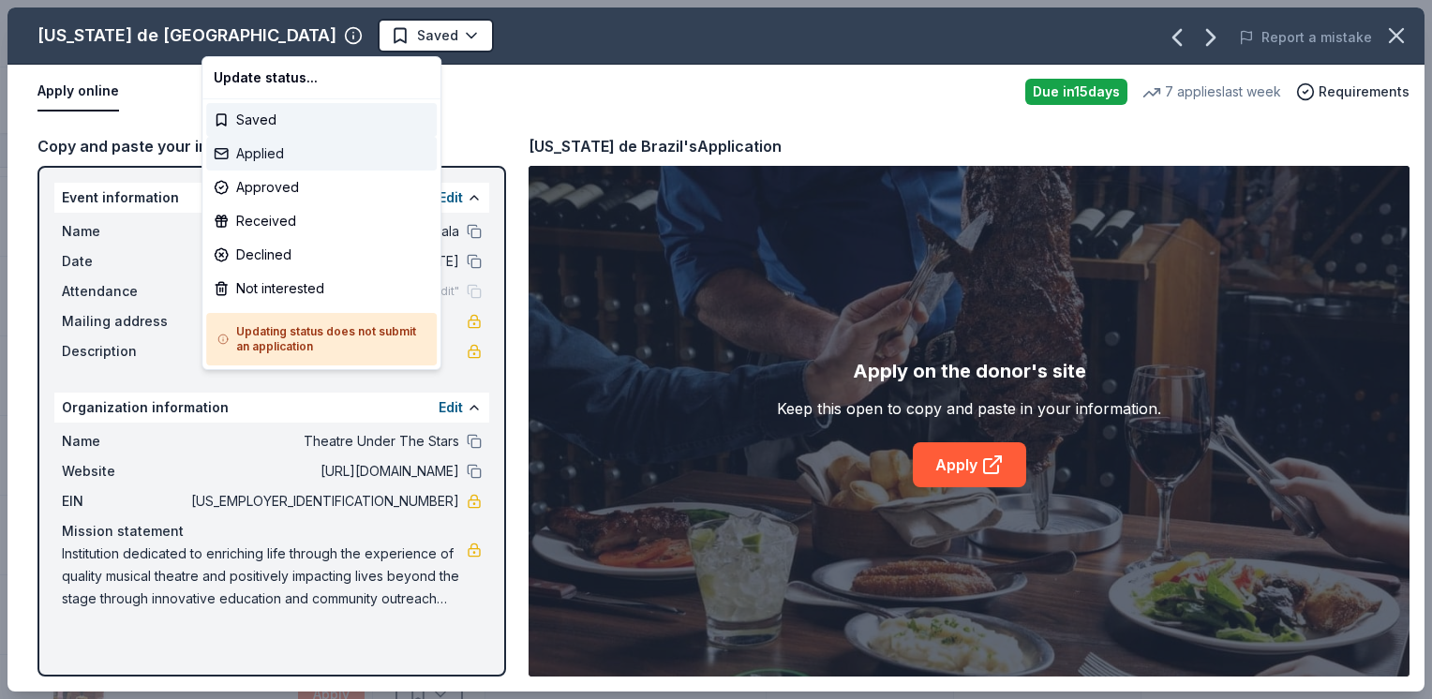
click at [311, 164] on div "Applied" at bounding box center [321, 154] width 230 height 34
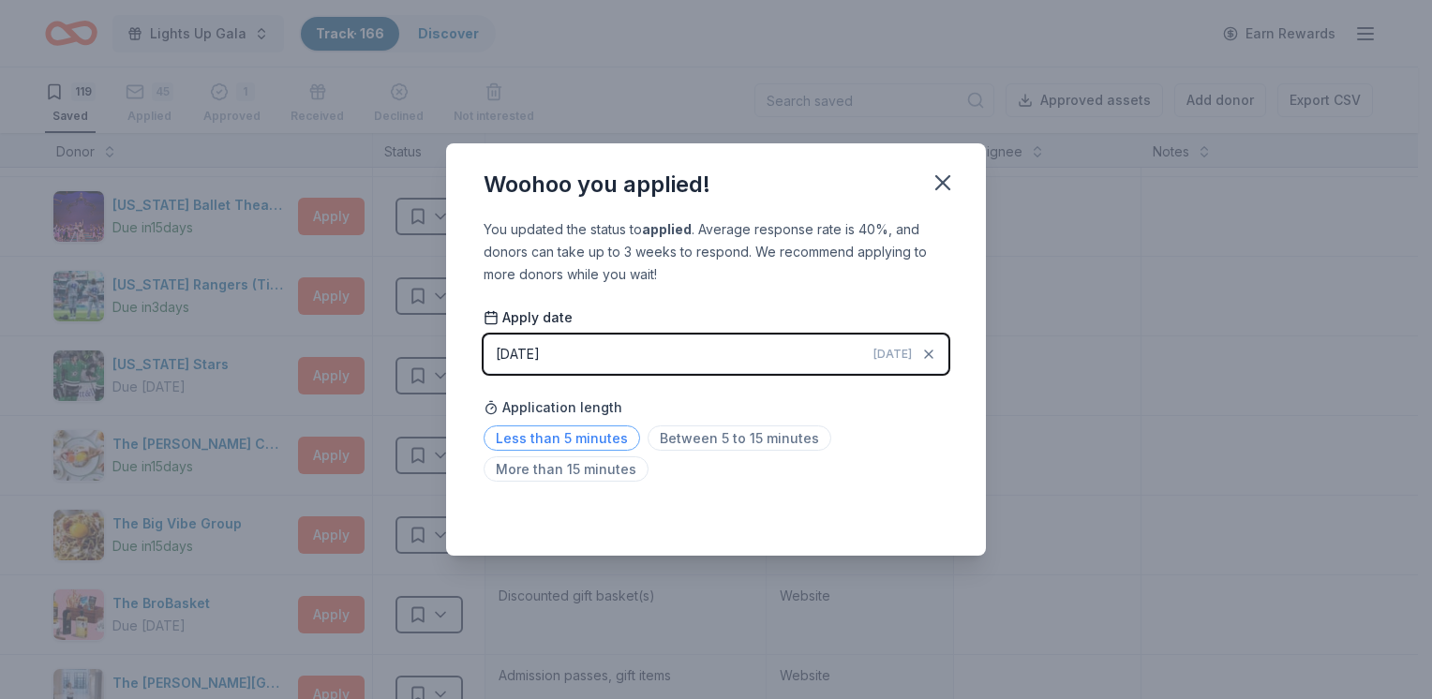
click at [571, 435] on span "Less than 5 minutes" at bounding box center [561, 437] width 156 height 25
click at [952, 191] on icon "button" at bounding box center [942, 183] width 26 height 26
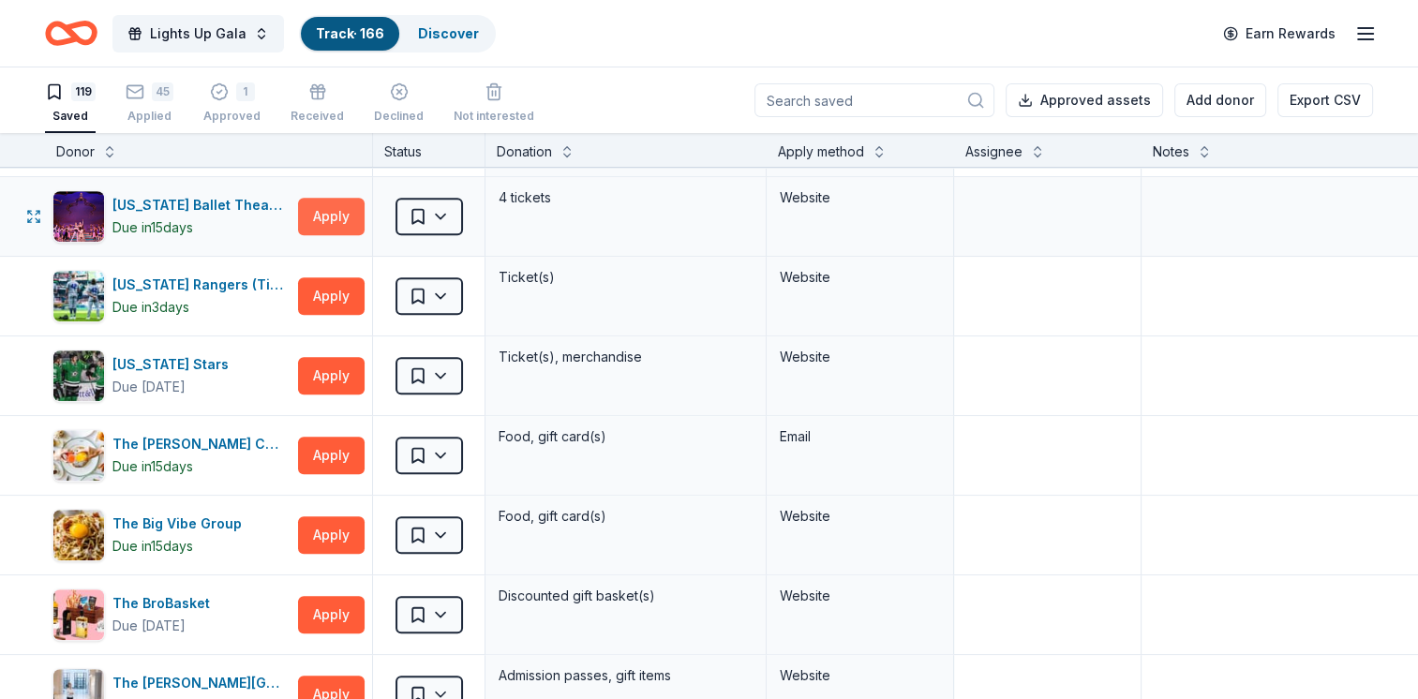
click at [309, 198] on button "Apply" at bounding box center [331, 216] width 67 height 37
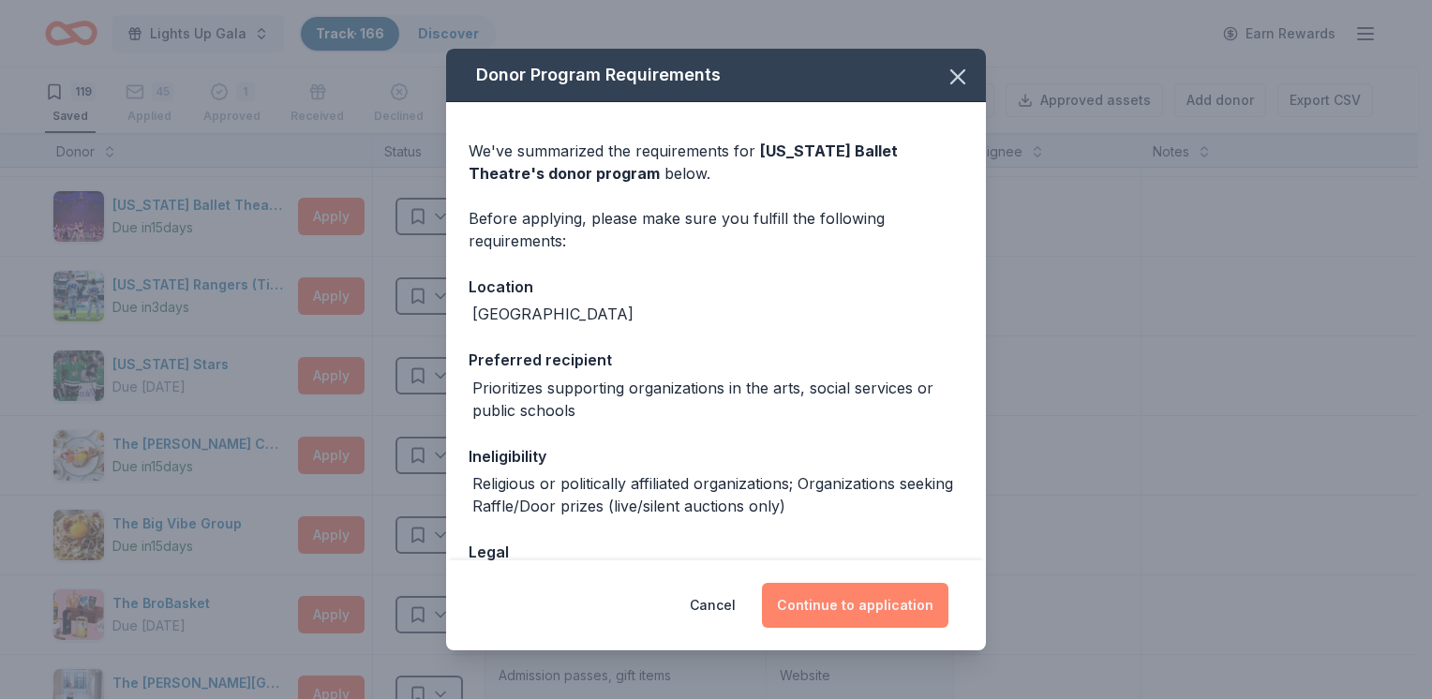
click at [819, 612] on button "Continue to application" at bounding box center [855, 605] width 186 height 45
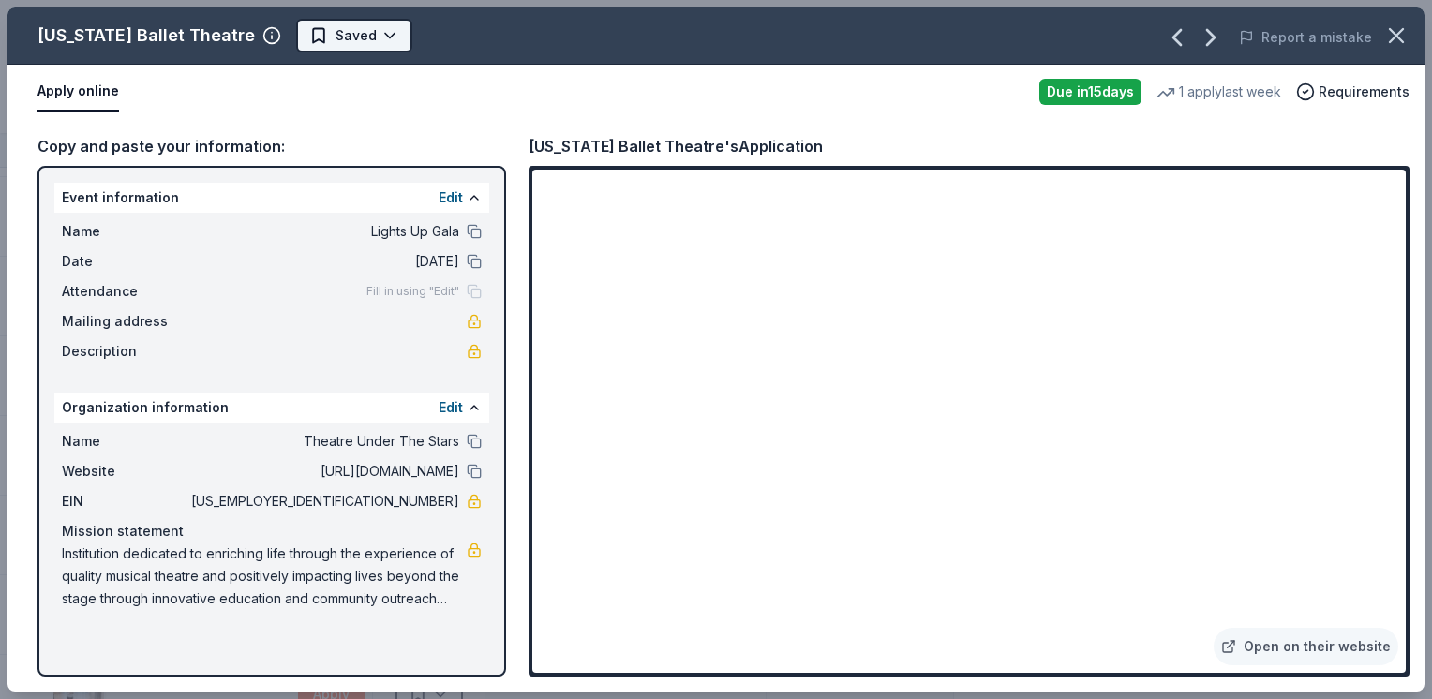
click at [325, 38] on html "Lights Up Gala Track · 166 Discover Earn Rewards 119 Saved 45 Applied 1 Approve…" at bounding box center [716, 349] width 1432 height 699
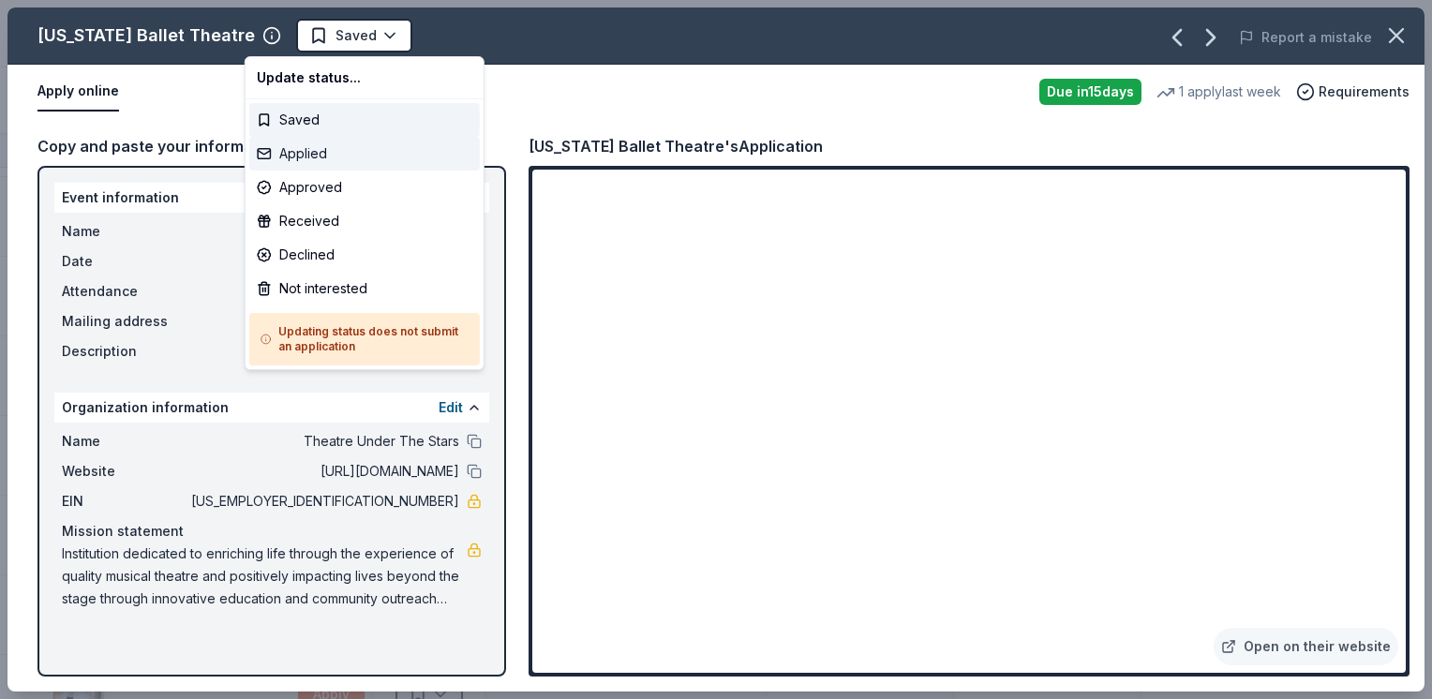
click at [347, 149] on div "Applied" at bounding box center [364, 154] width 230 height 34
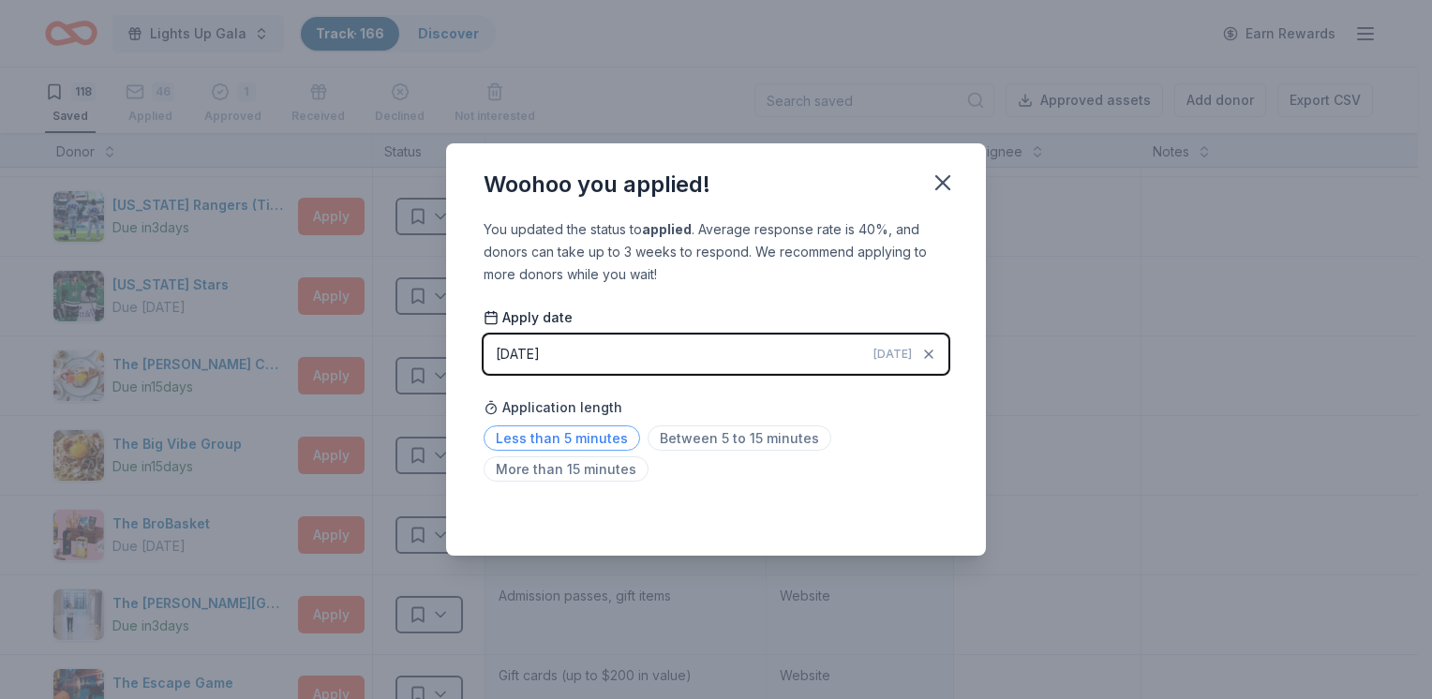
click at [586, 433] on span "Less than 5 minutes" at bounding box center [561, 437] width 156 height 25
click at [948, 180] on icon "button" at bounding box center [942, 183] width 26 height 26
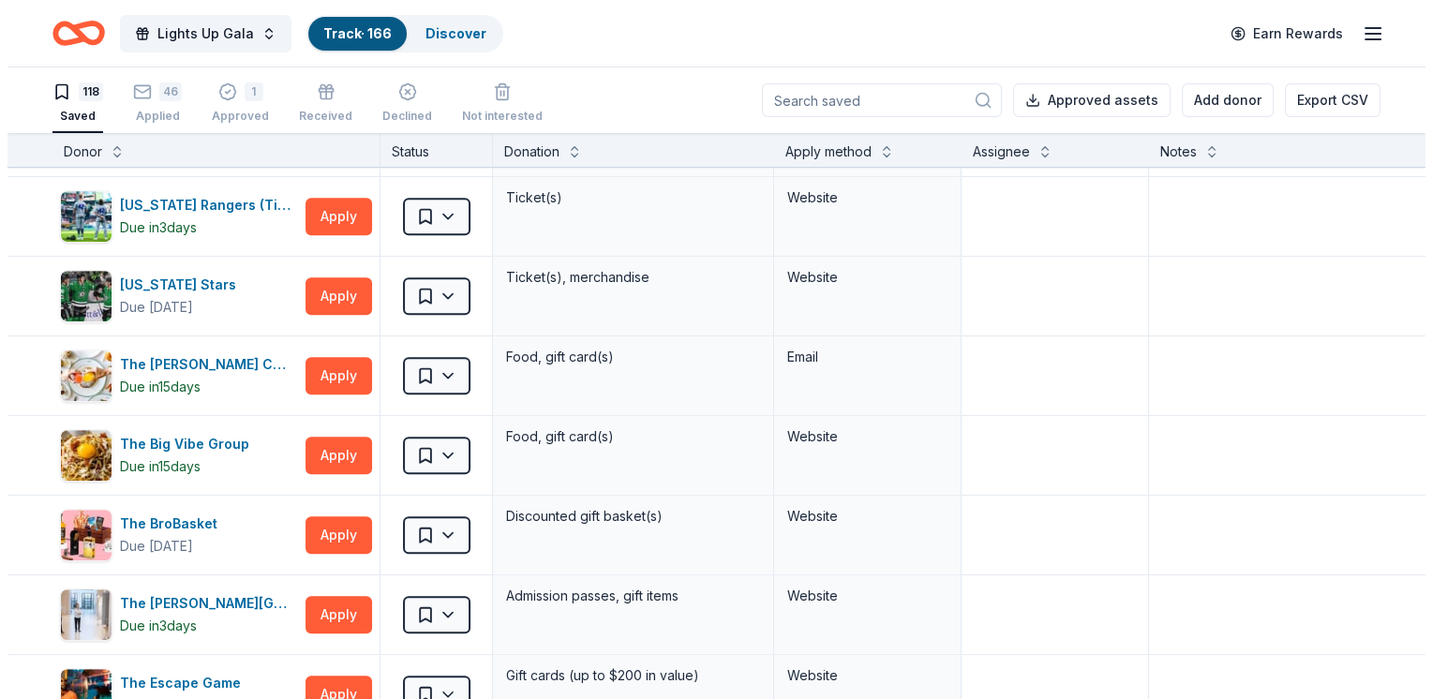
scroll to position [7768, 0]
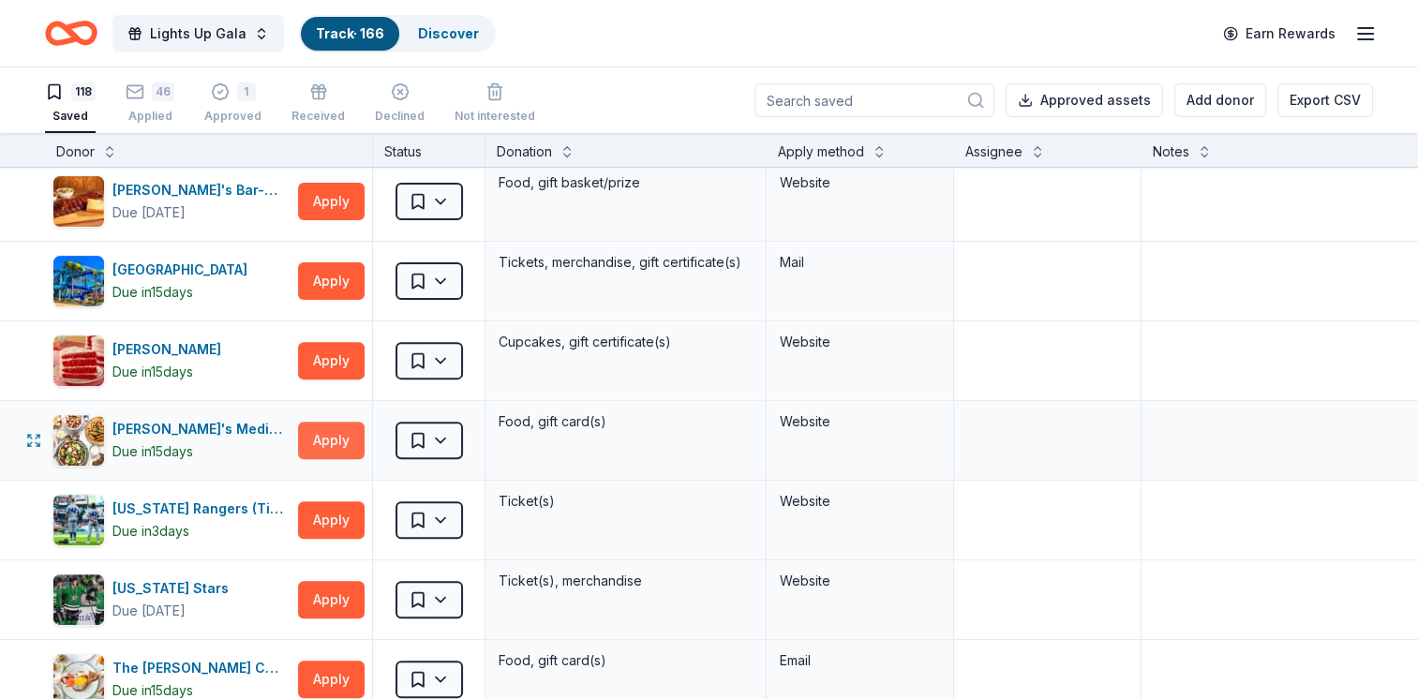
click at [334, 428] on button "Apply" at bounding box center [331, 440] width 67 height 37
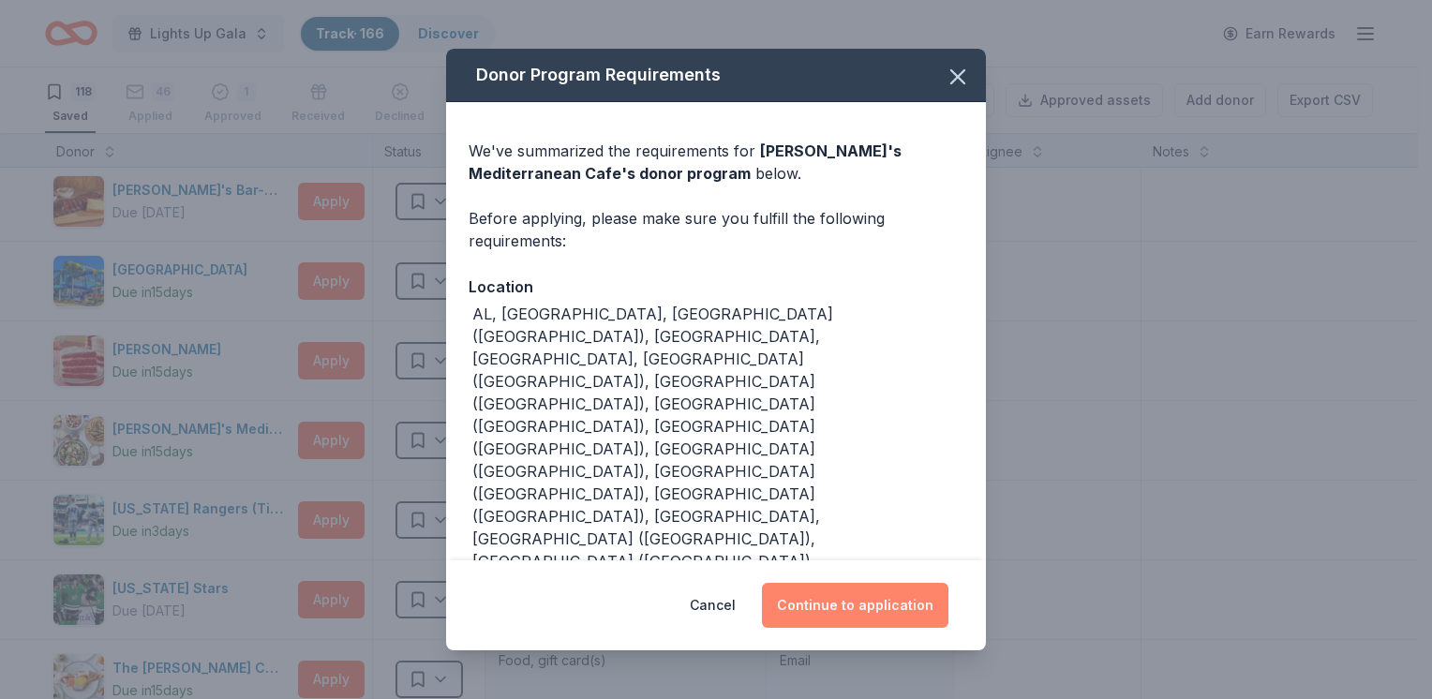
click at [847, 583] on button "Continue to application" at bounding box center [855, 605] width 186 height 45
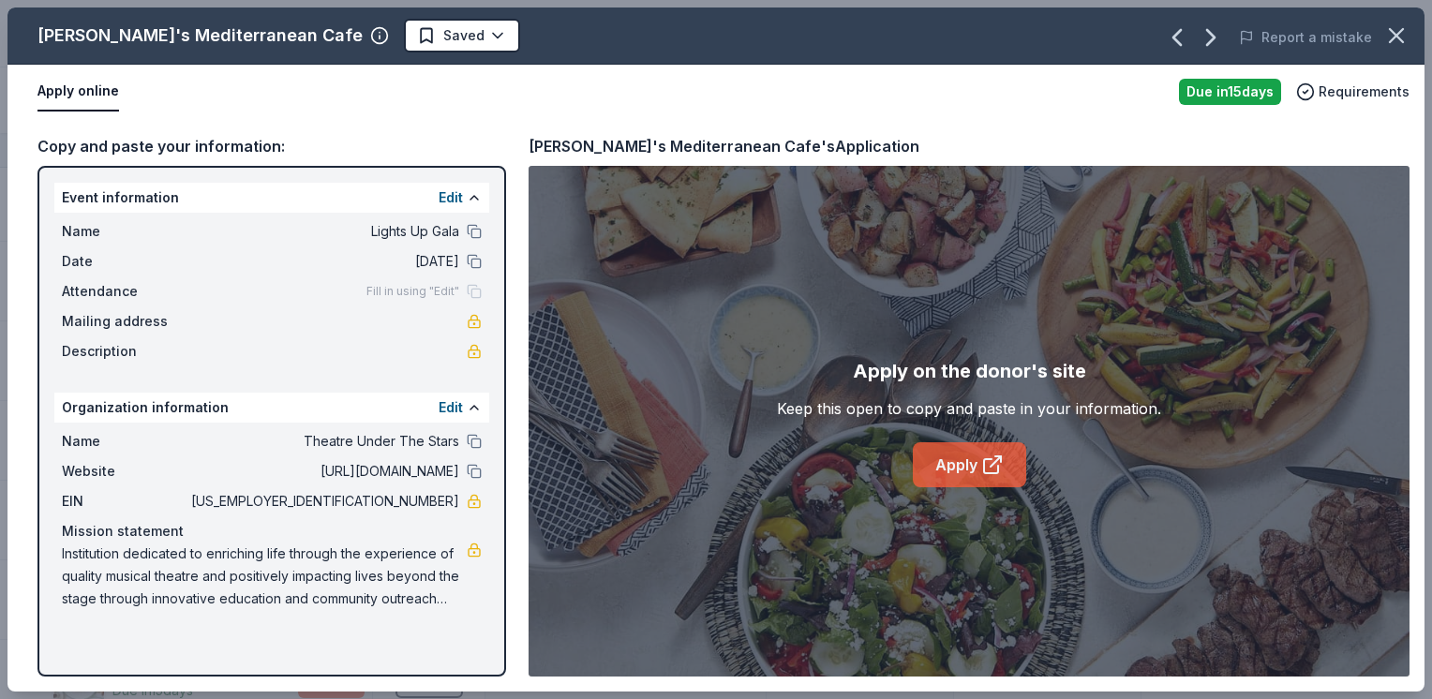
click at [926, 466] on link "Apply" at bounding box center [969, 464] width 113 height 45
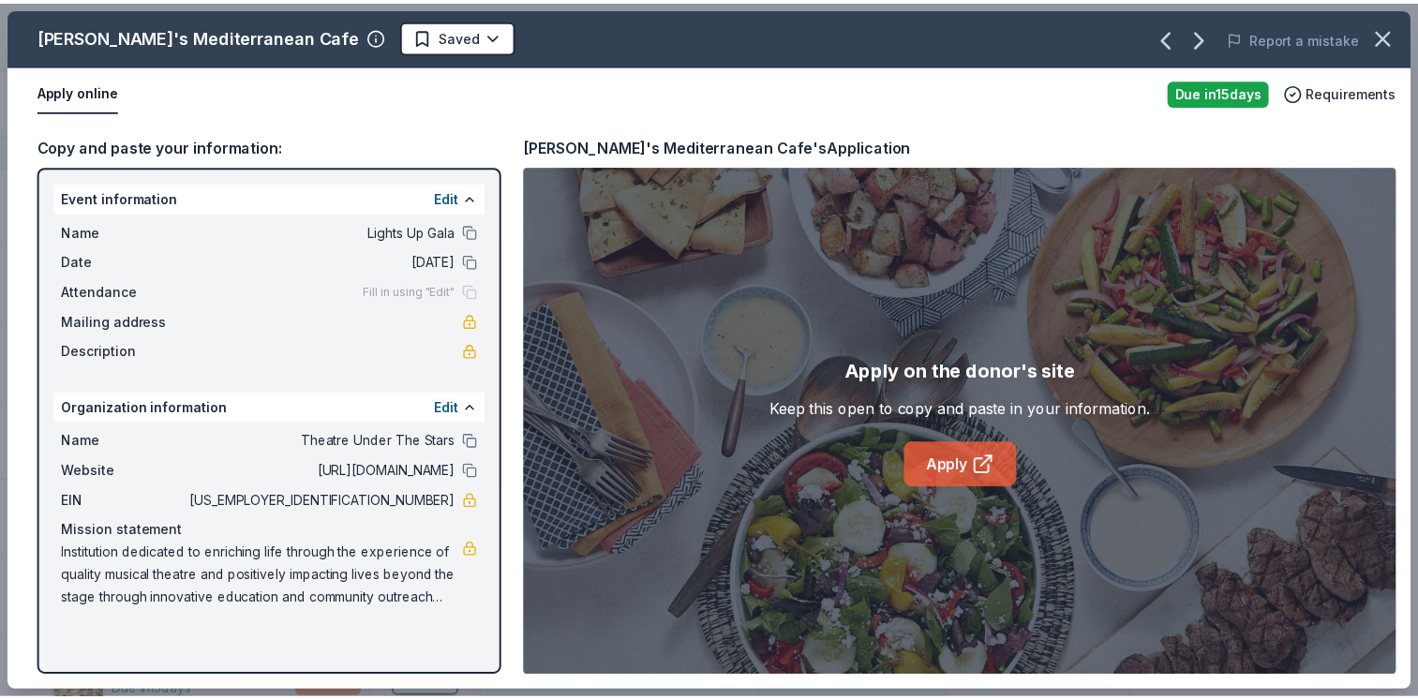
scroll to position [7689, 0]
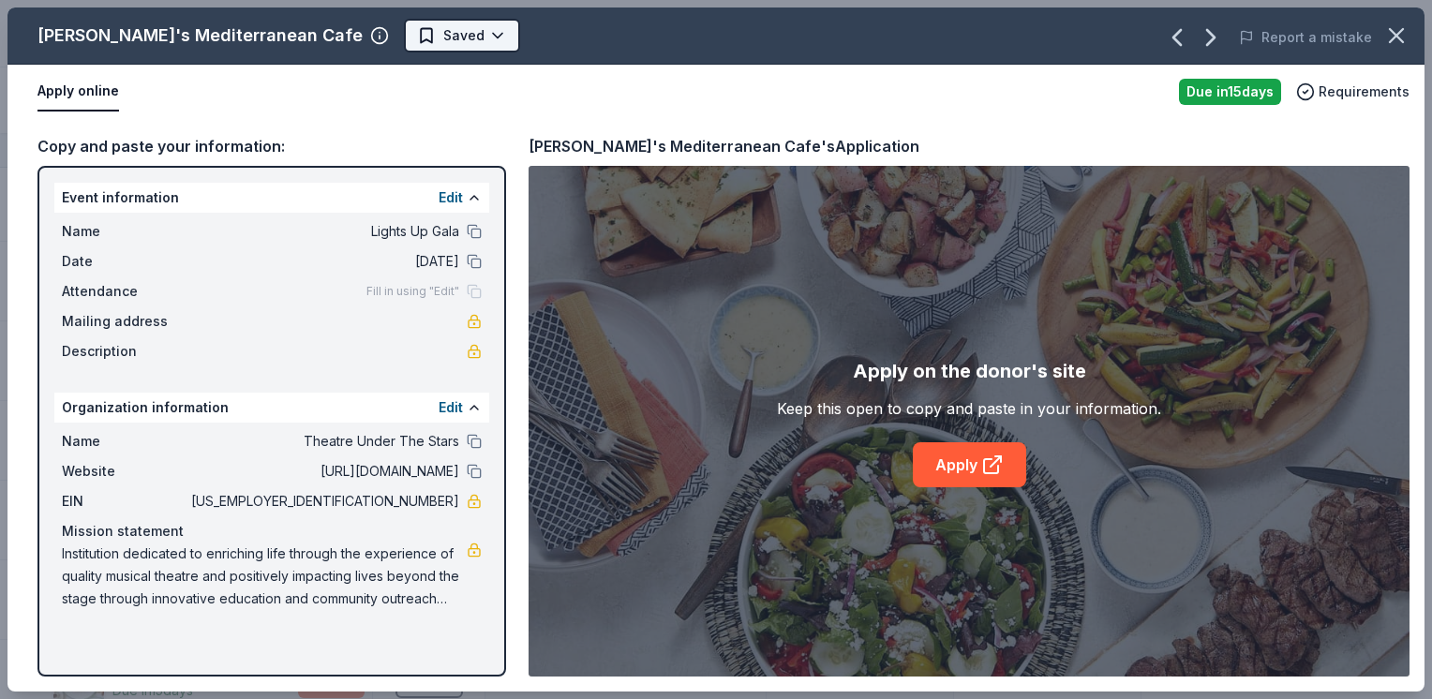
click at [350, 37] on html "Lights Up Gala Track · 166 Discover Earn Rewards 117 Saved 46 Applied 2 Approve…" at bounding box center [716, 349] width 1432 height 699
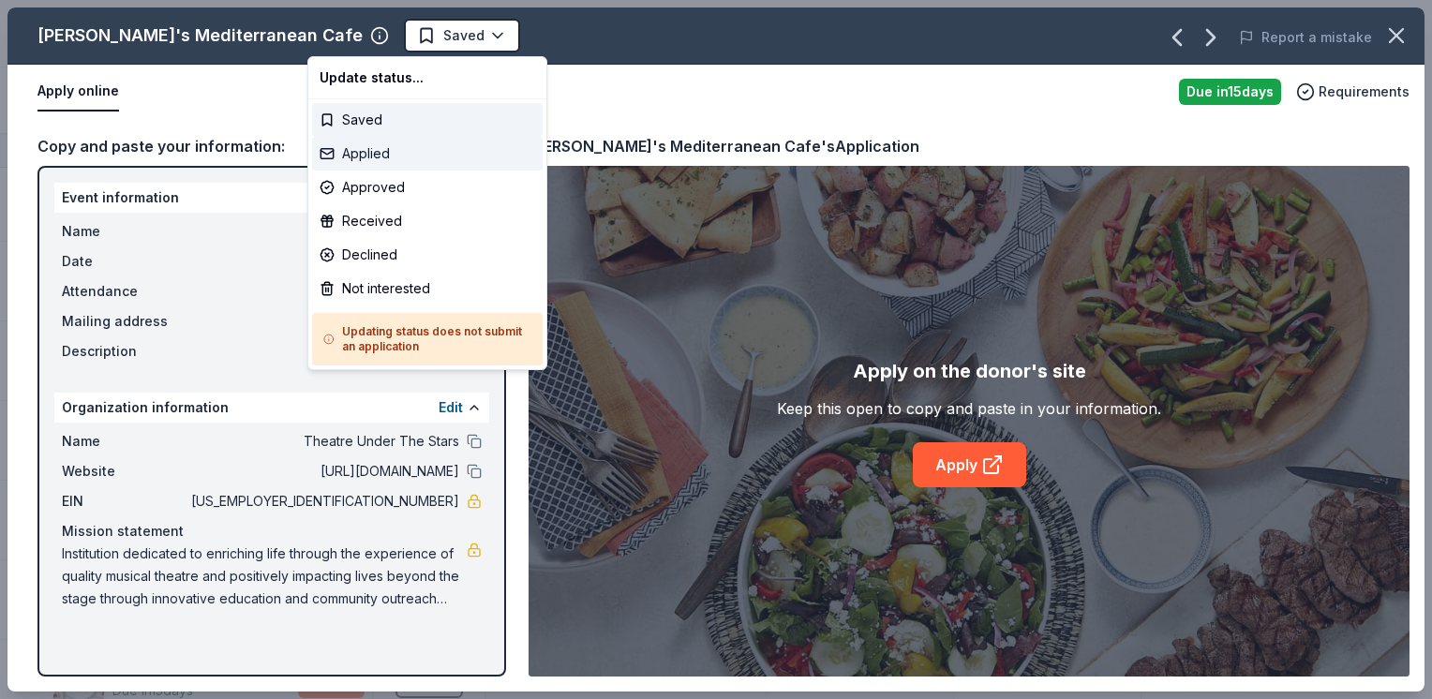
click at [409, 158] on div "Applied" at bounding box center [427, 154] width 230 height 34
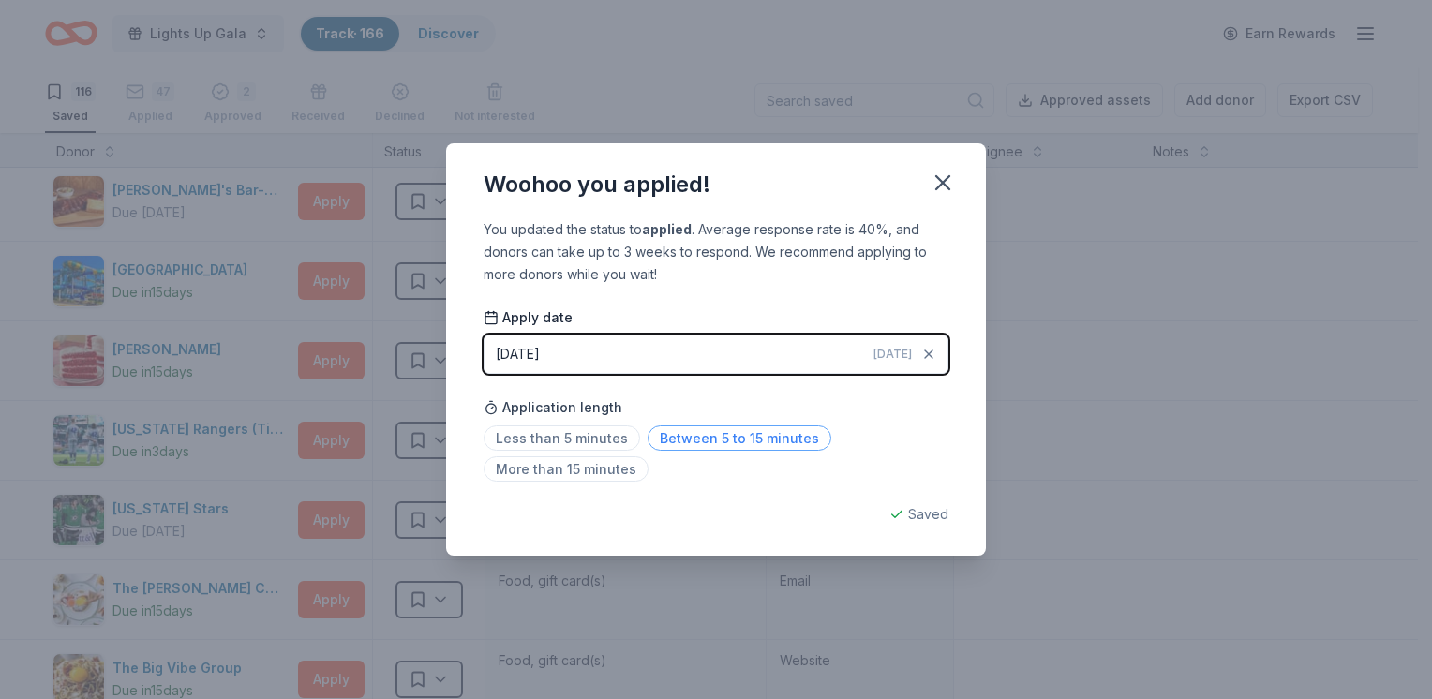
click at [795, 431] on span "Between 5 to 15 minutes" at bounding box center [739, 437] width 184 height 25
click at [795, 444] on span "Between 5 to 15 minutes" at bounding box center [739, 437] width 184 height 25
click at [944, 180] on icon "button" at bounding box center [942, 183] width 26 height 26
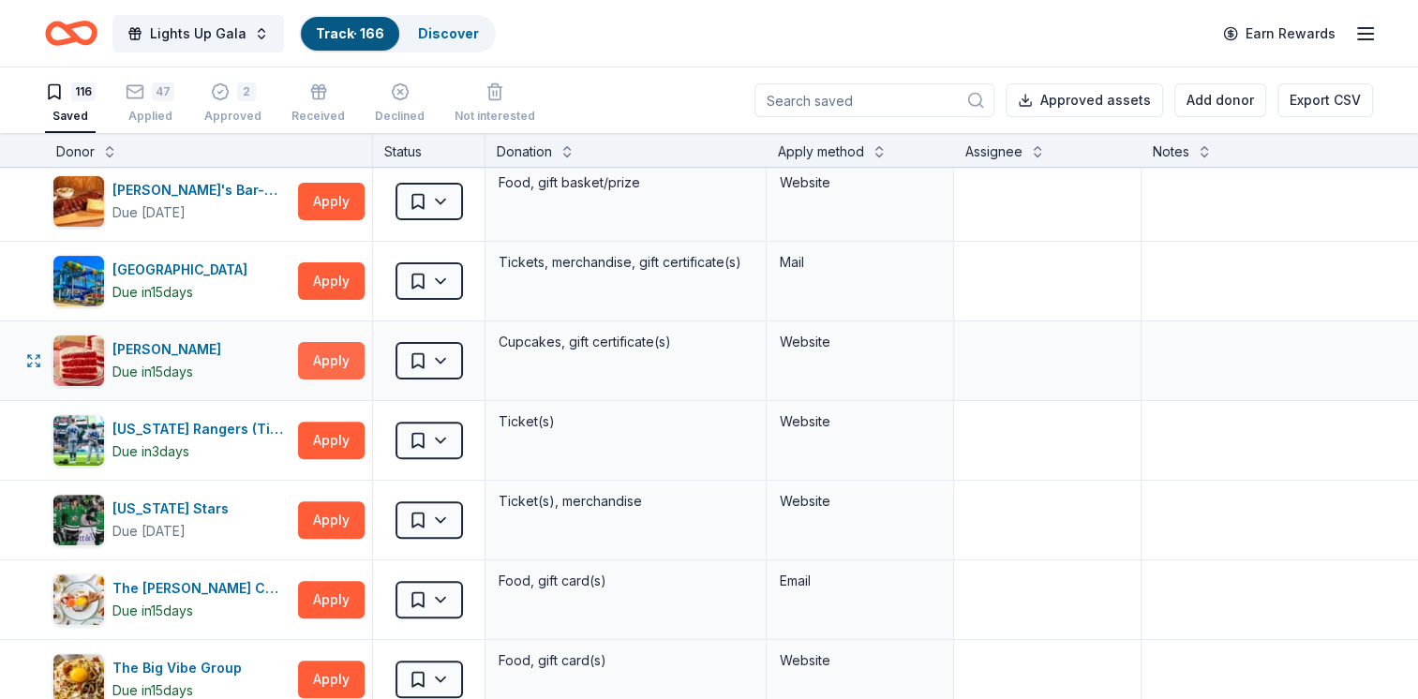
click at [303, 354] on button "Apply" at bounding box center [331, 360] width 67 height 37
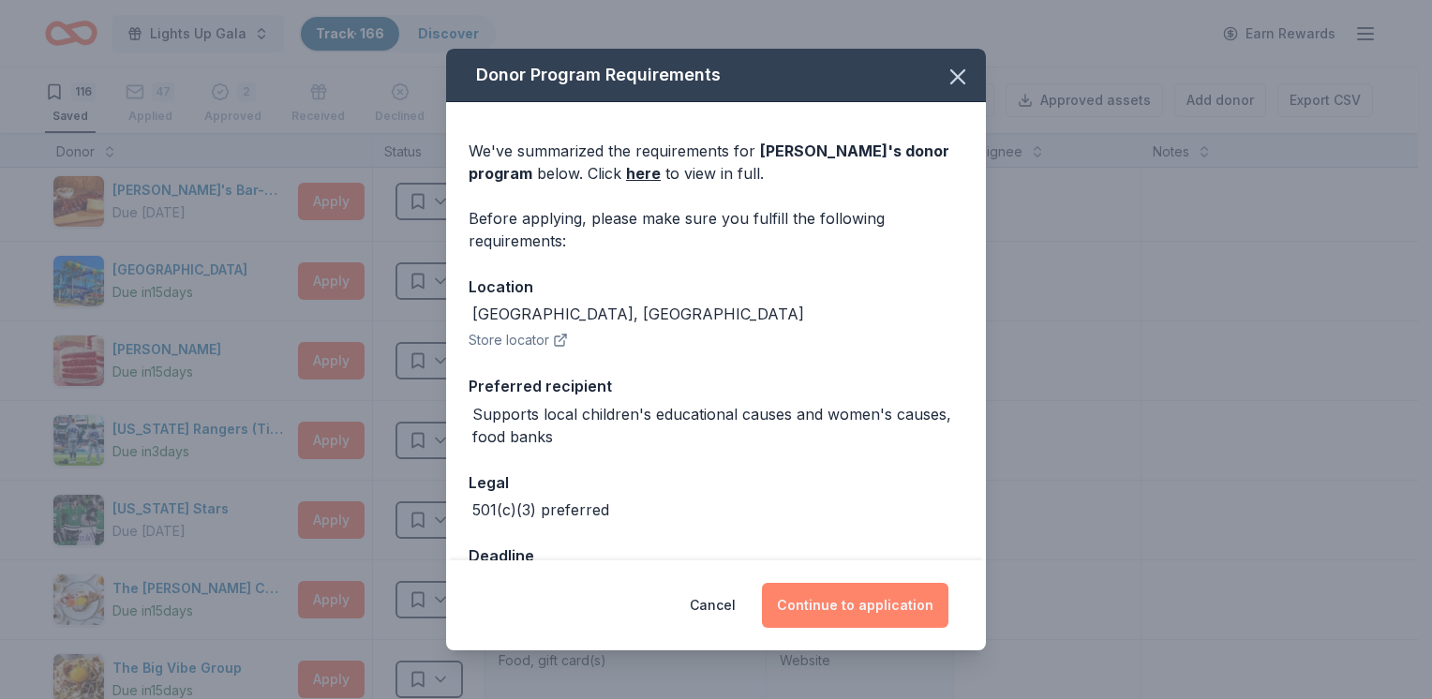
click at [810, 598] on button "Continue to application" at bounding box center [855, 605] width 186 height 45
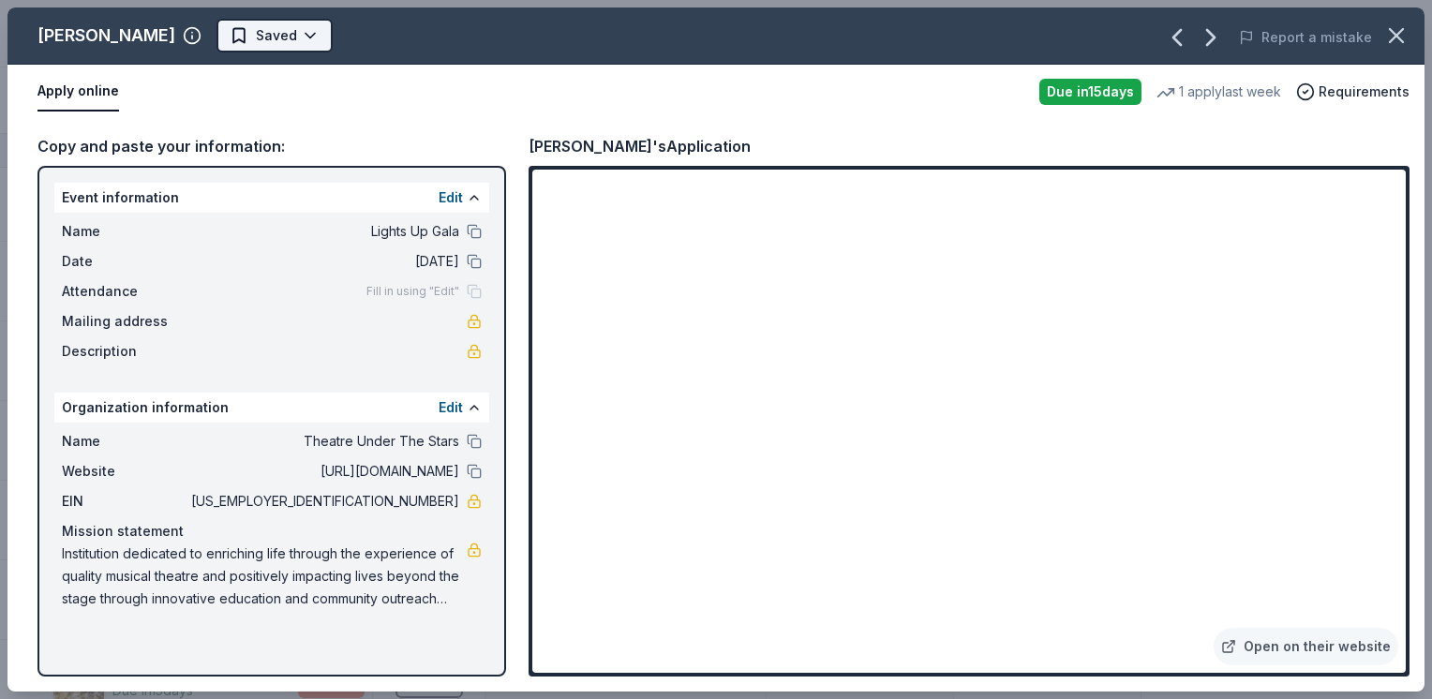
click at [255, 39] on html "Lights Up Gala Track · 166 Discover Earn Rewards 116 Saved 47 Applied 2 Approve…" at bounding box center [716, 349] width 1432 height 699
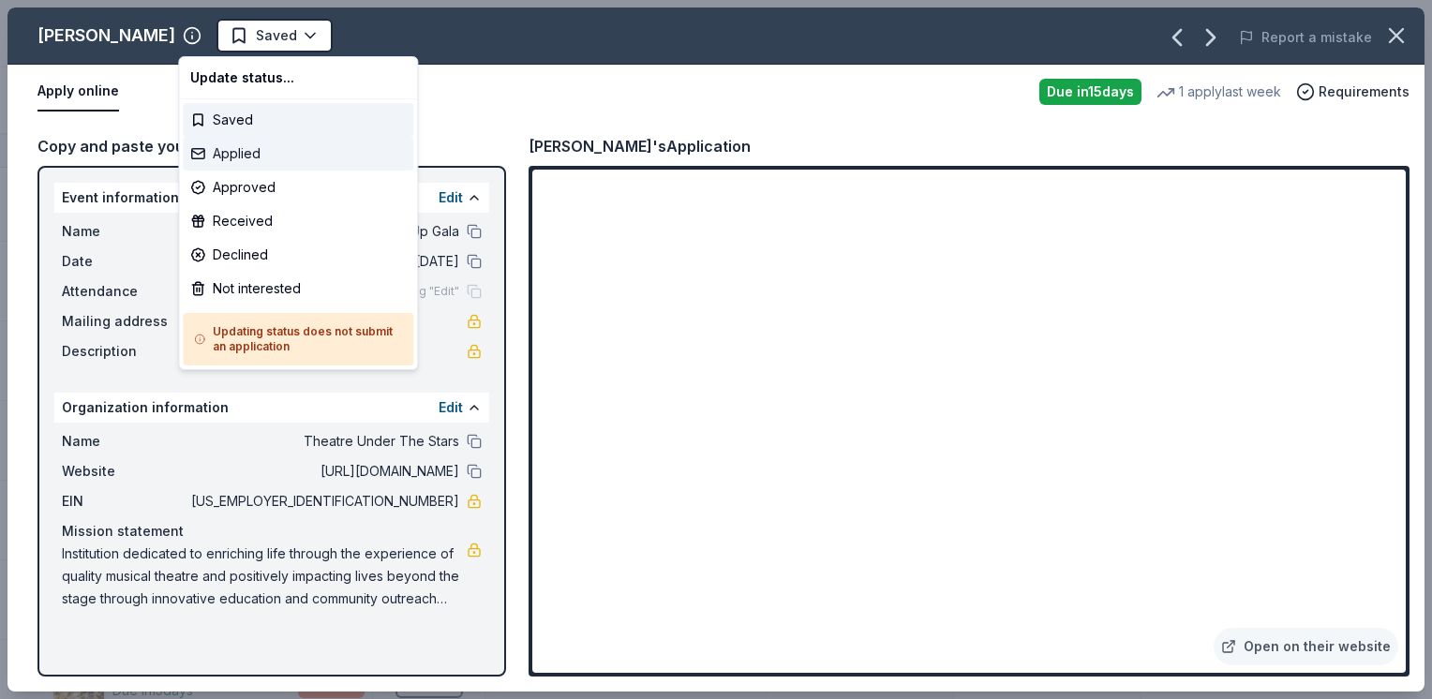
click at [276, 146] on div "Applied" at bounding box center [298, 154] width 230 height 34
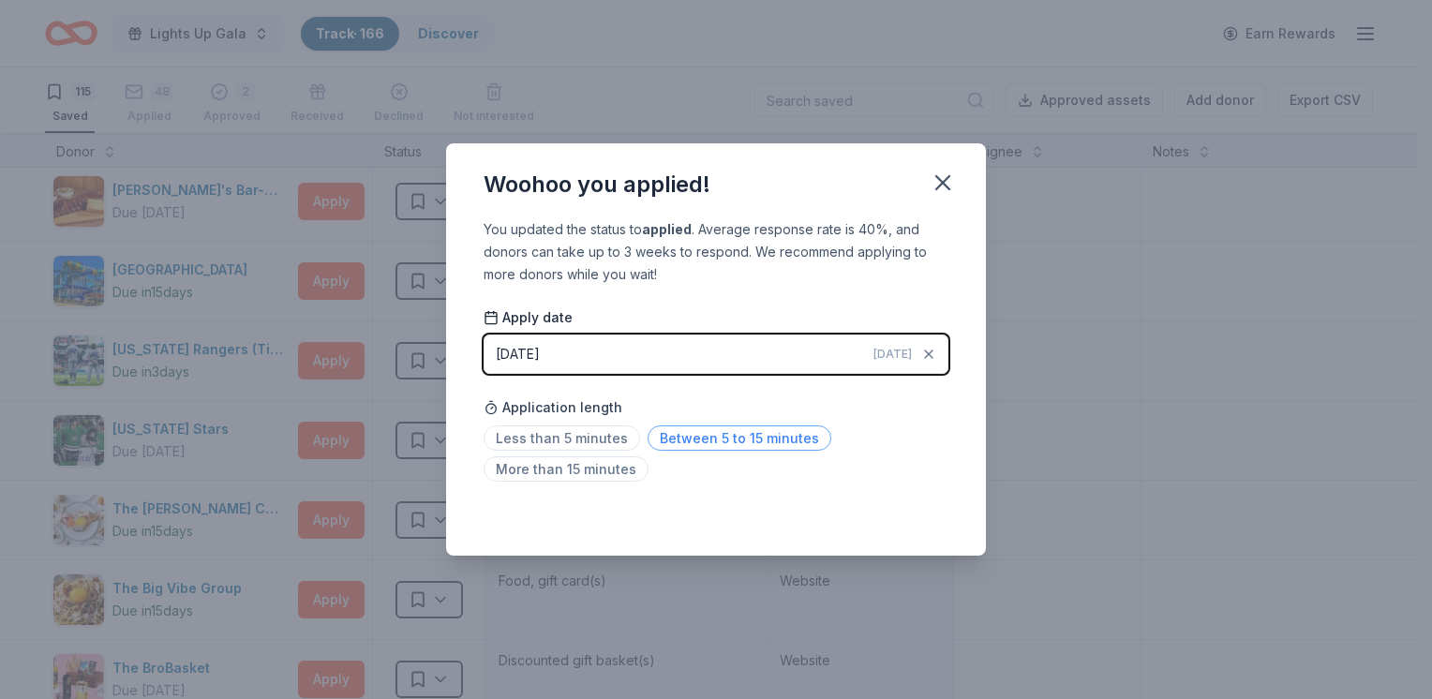
click at [679, 440] on span "Between 5 to 15 minutes" at bounding box center [739, 437] width 184 height 25
click at [949, 184] on icon "button" at bounding box center [942, 183] width 26 height 26
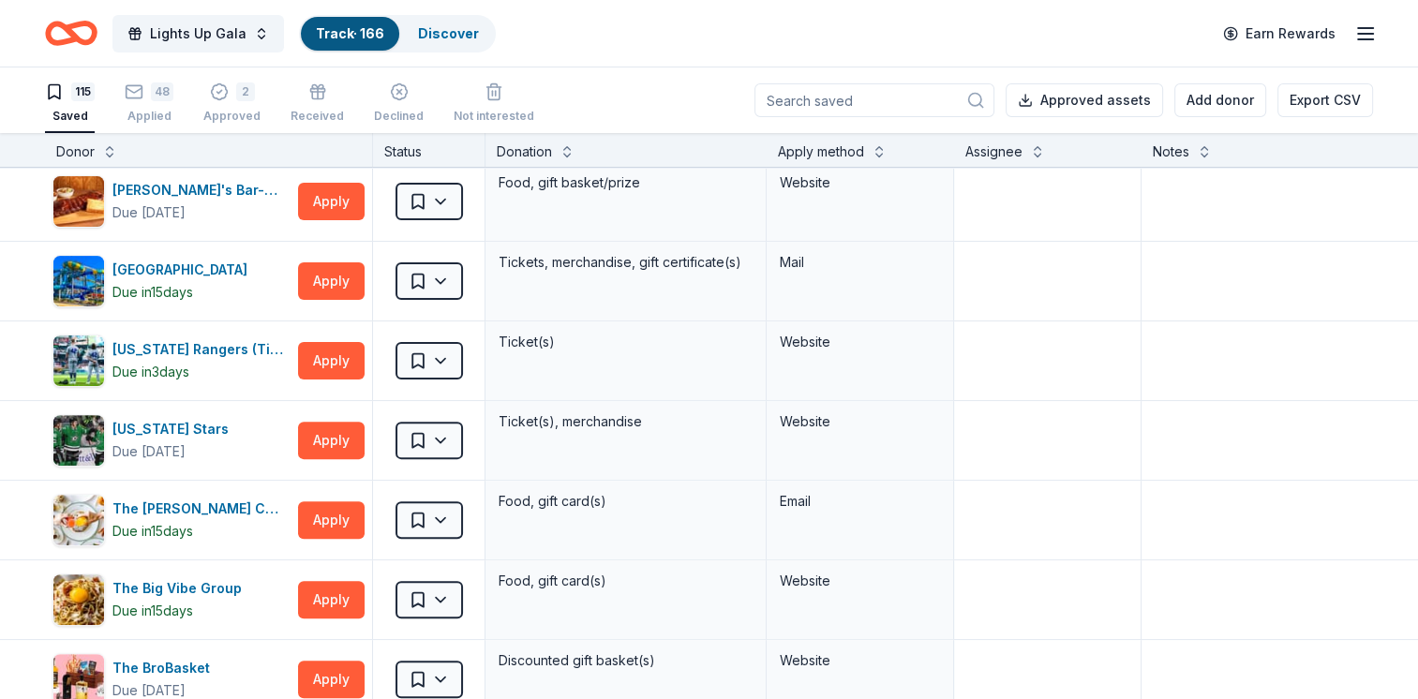
scroll to position [103, 0]
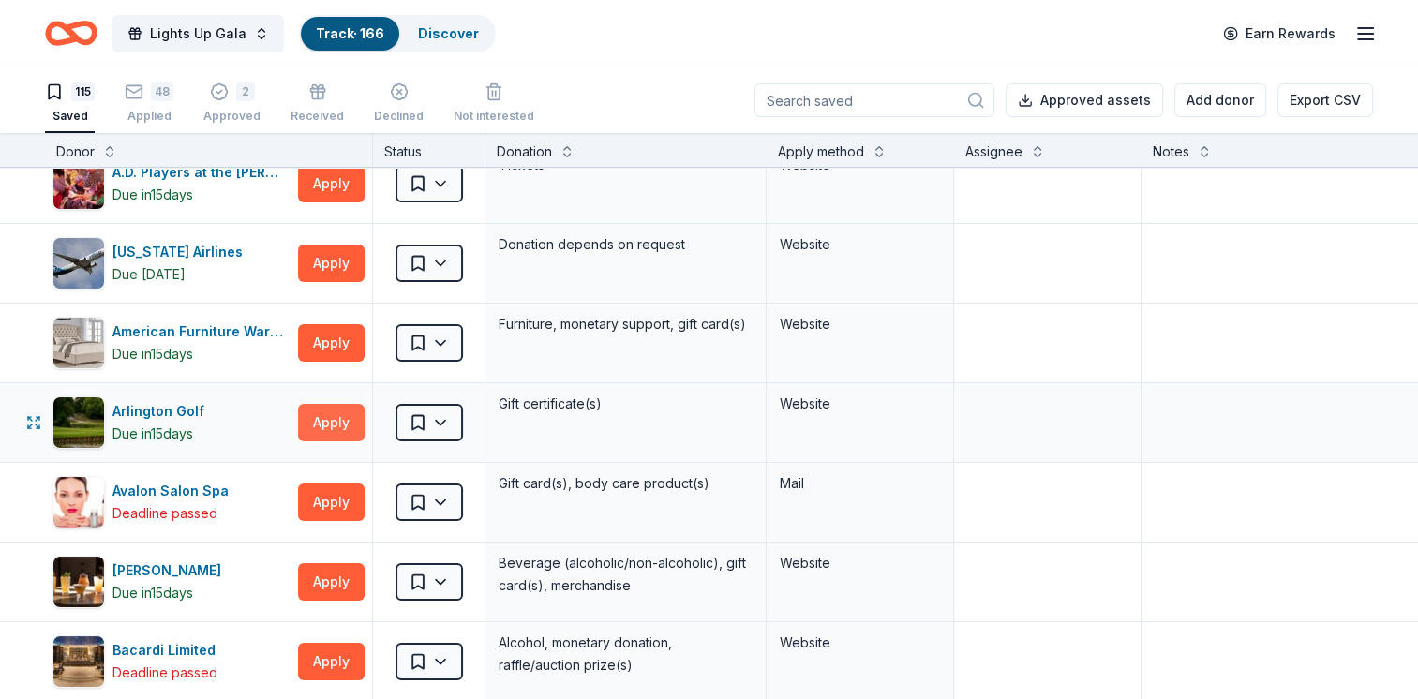
click at [345, 429] on button "Apply" at bounding box center [331, 422] width 67 height 37
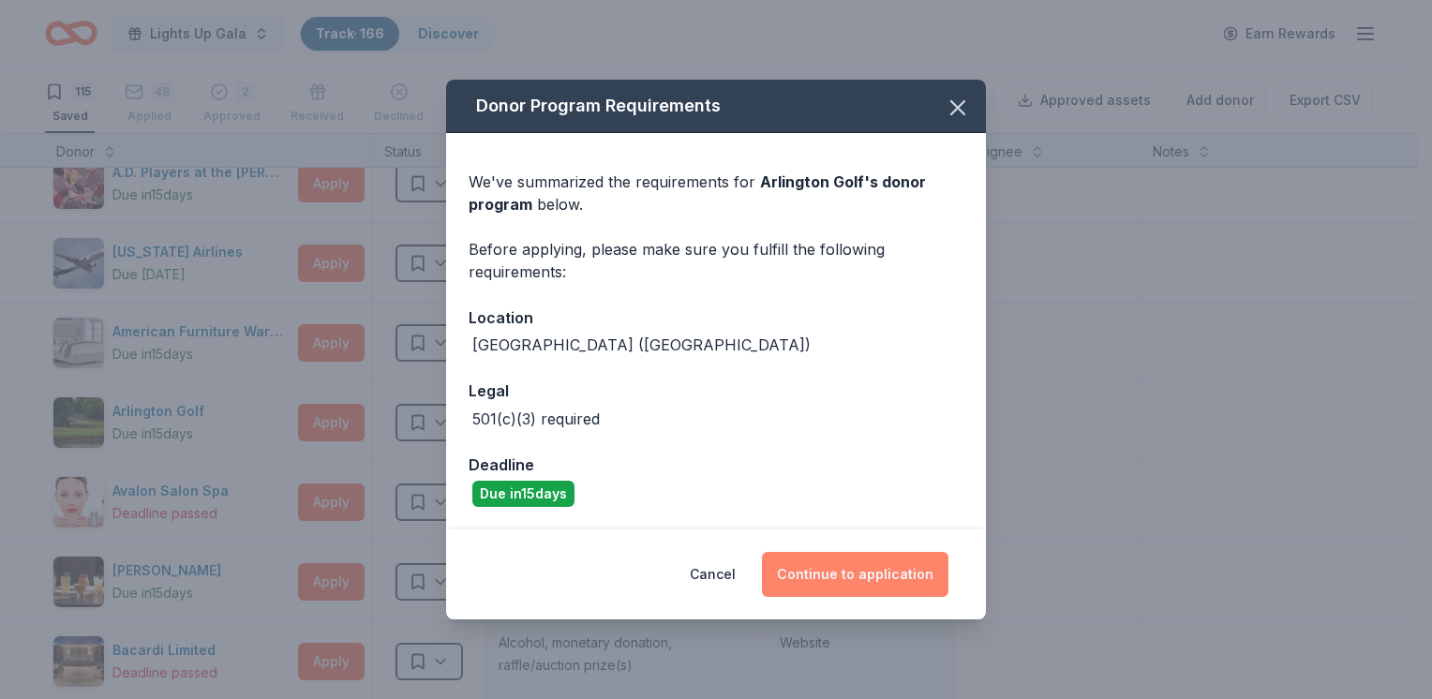
click at [888, 577] on button "Continue to application" at bounding box center [855, 574] width 186 height 45
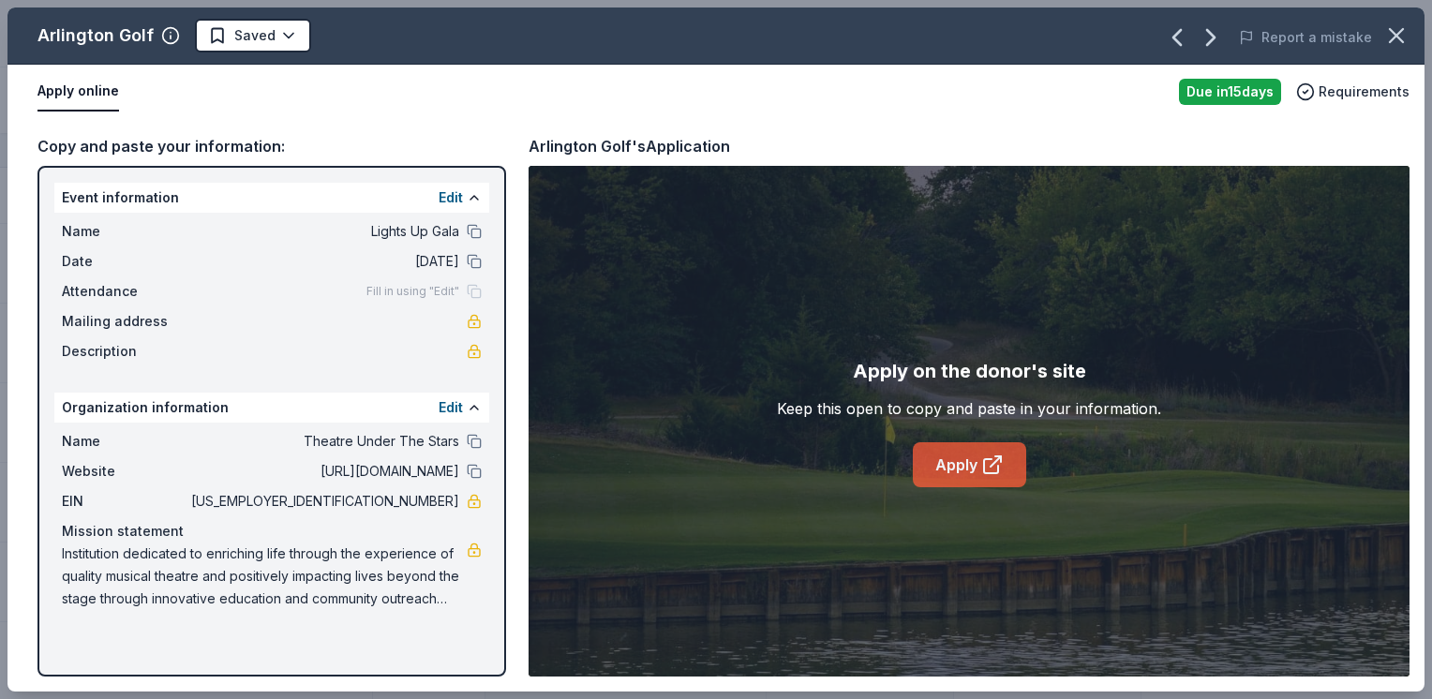
click at [962, 467] on link "Apply" at bounding box center [969, 464] width 113 height 45
click at [251, 47] on html "Lights Up Gala Track · 166 Discover Earn Rewards 115 Saved 48 Applied 2 Approve…" at bounding box center [716, 349] width 1432 height 699
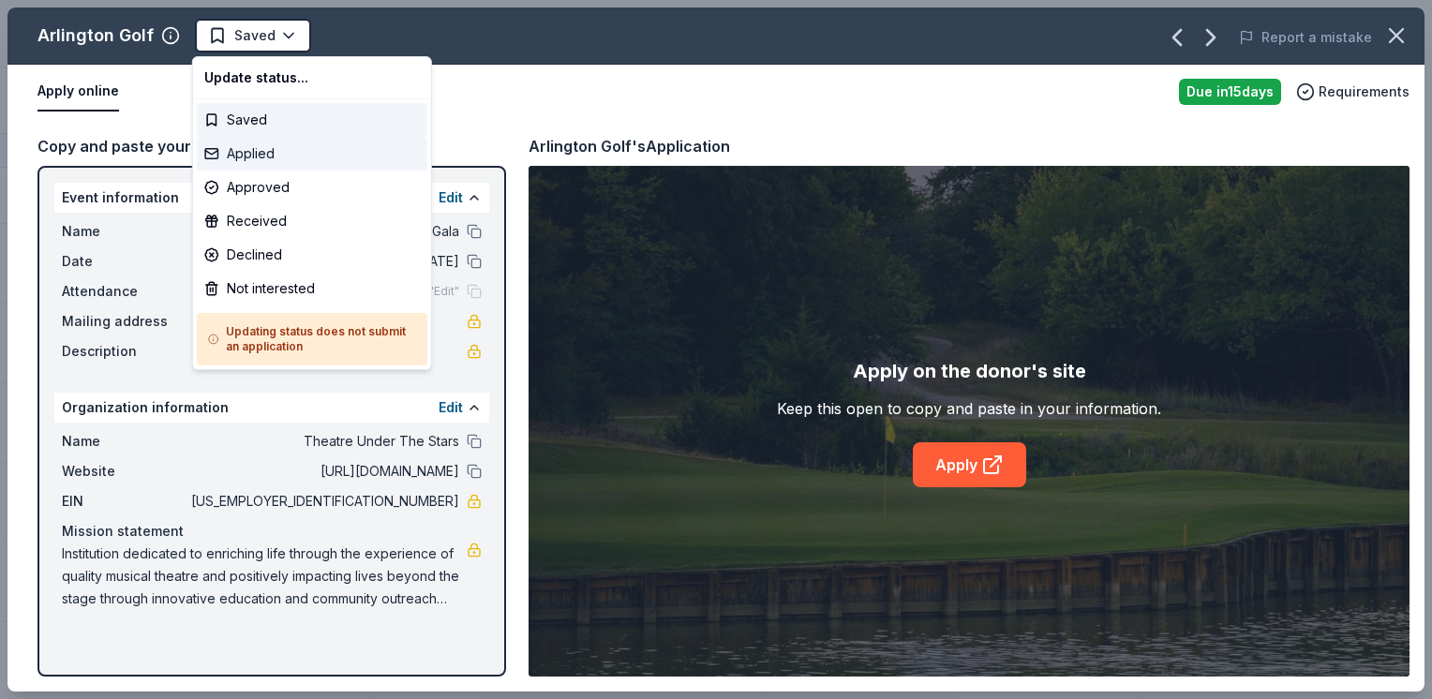
click at [303, 142] on div "Applied" at bounding box center [312, 154] width 230 height 34
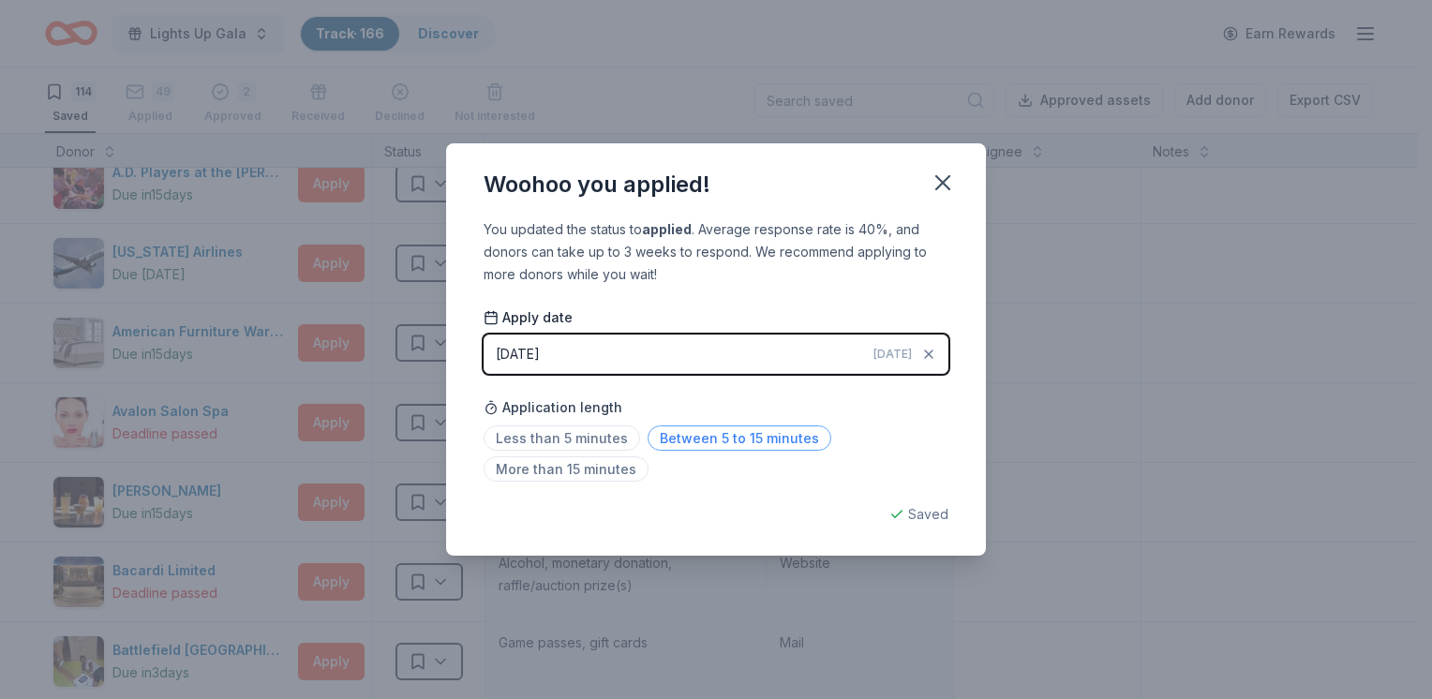
click at [727, 439] on span "Between 5 to 15 minutes" at bounding box center [739, 437] width 184 height 25
click at [939, 175] on icon "button" at bounding box center [942, 183] width 26 height 26
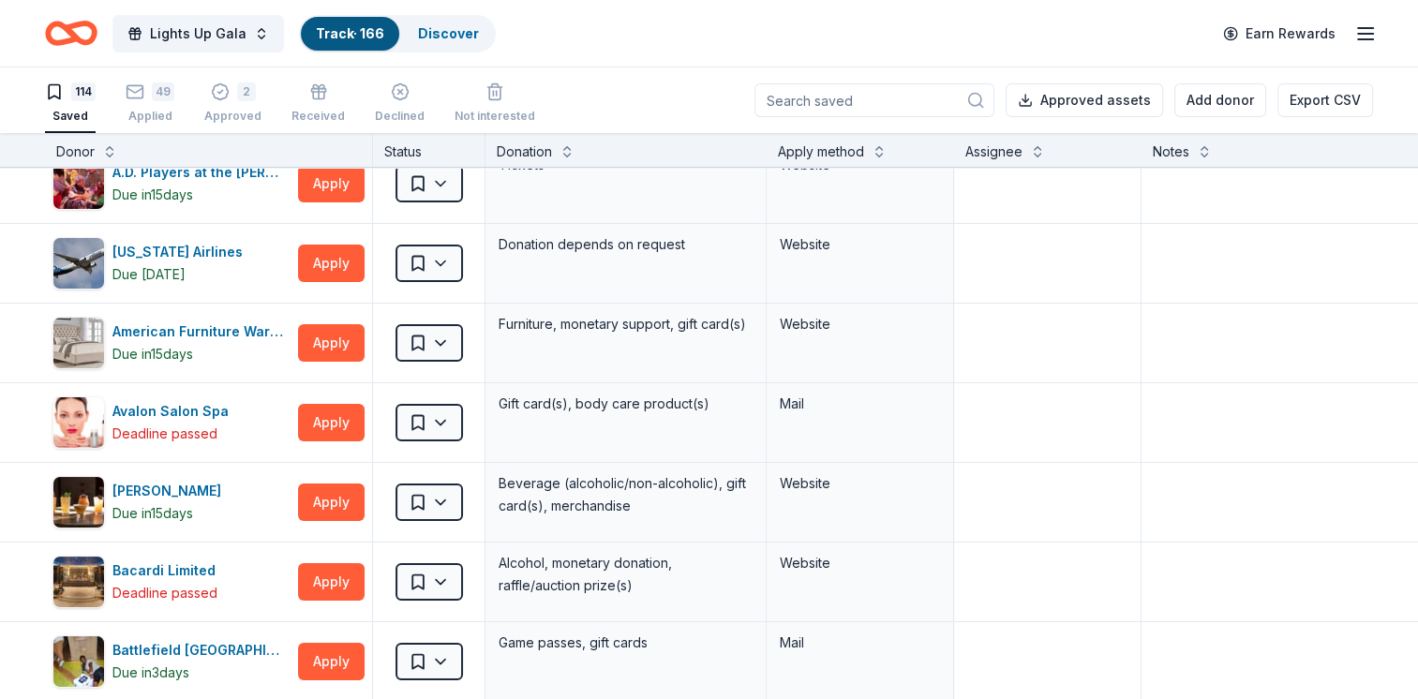
scroll to position [7212, 0]
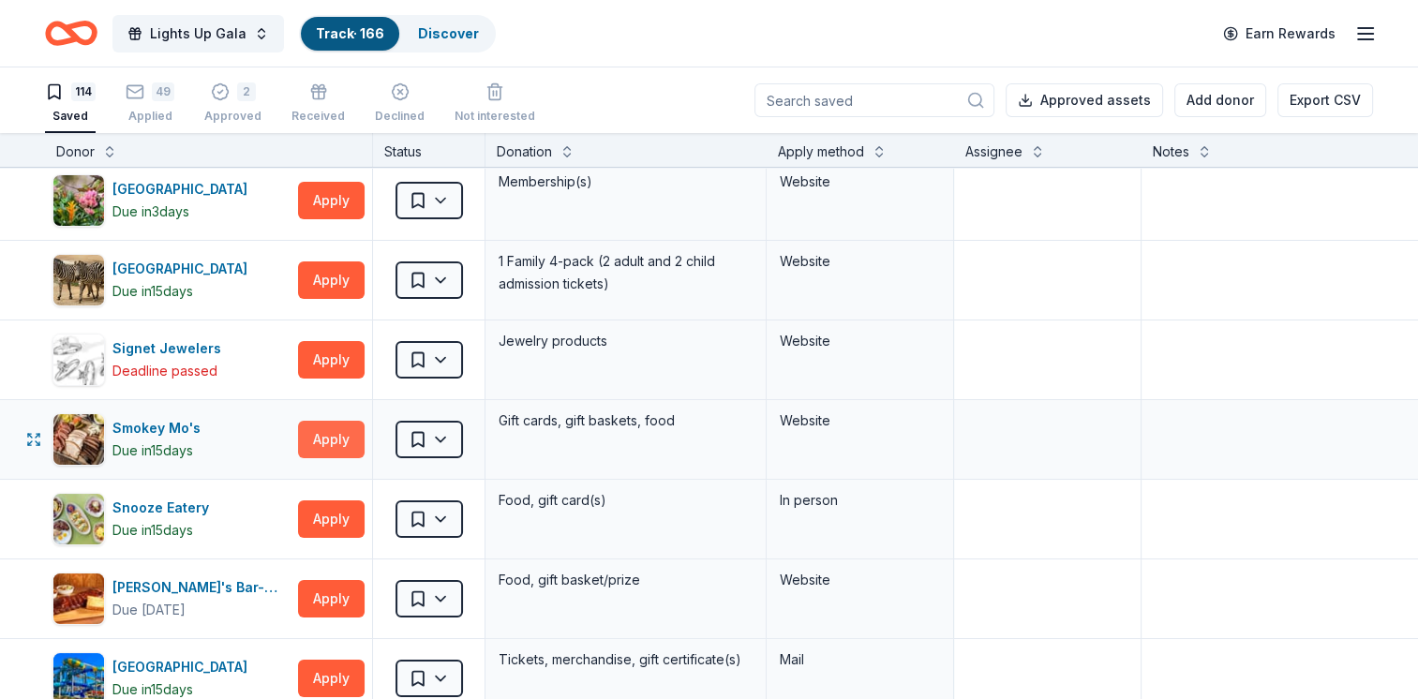
click at [316, 421] on button "Apply" at bounding box center [331, 439] width 67 height 37
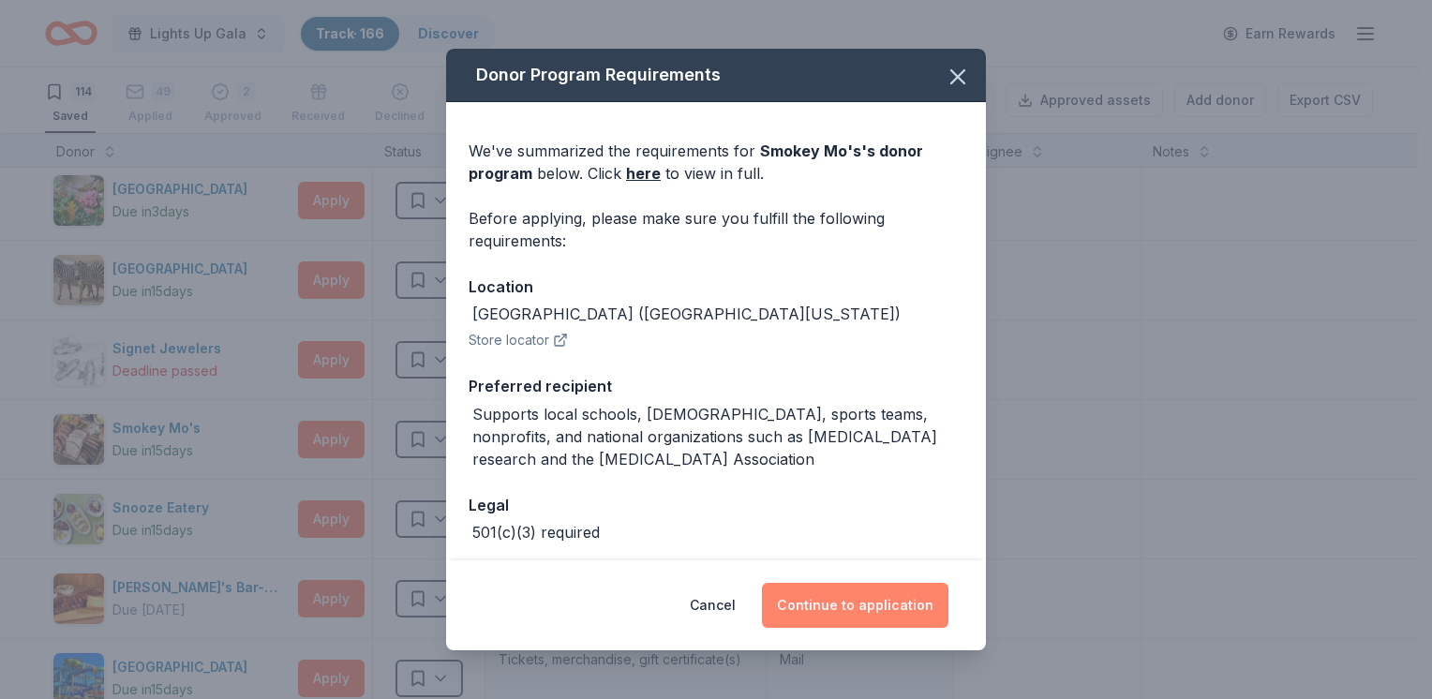
click at [910, 597] on button "Continue to application" at bounding box center [855, 605] width 186 height 45
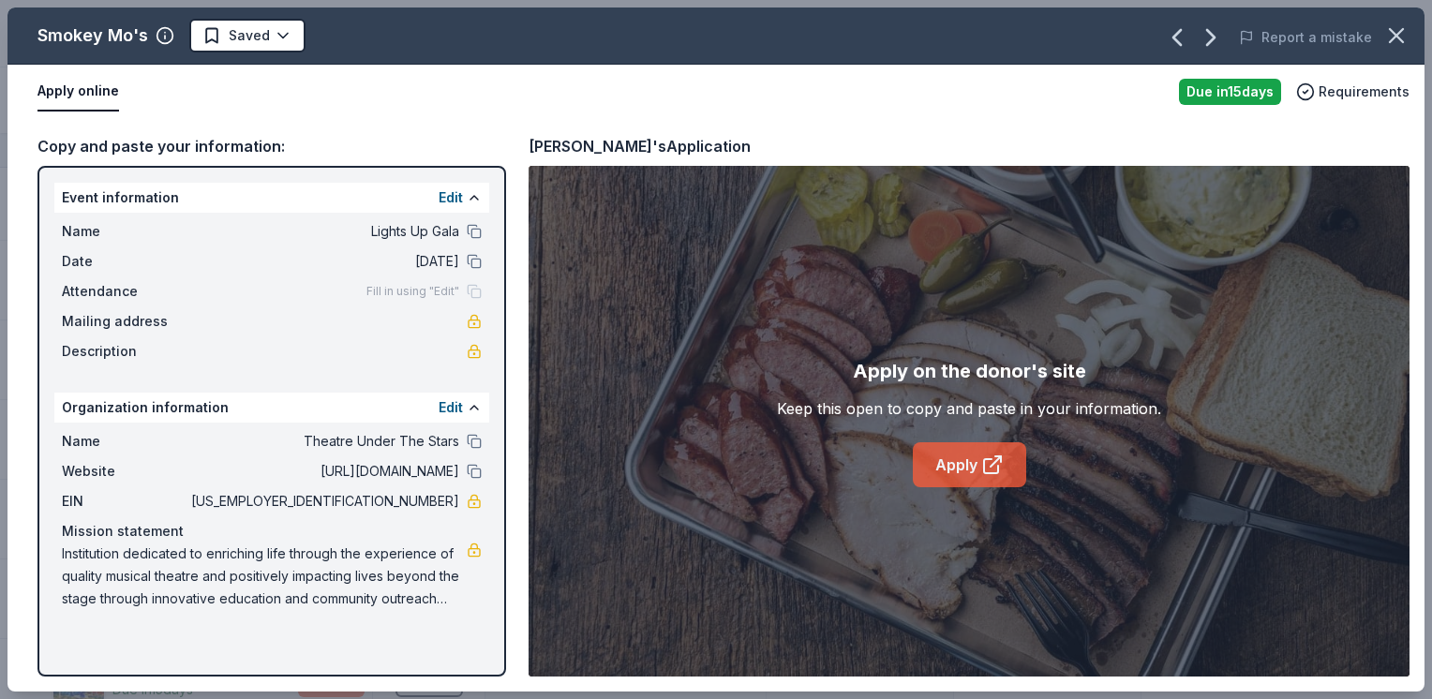
click at [987, 462] on icon at bounding box center [992, 464] width 22 height 22
click at [246, 24] on html "Lights Up Gala Track · 166 Discover Earn Rewards 114 Saved 49 Applied 2 Approve…" at bounding box center [716, 349] width 1432 height 699
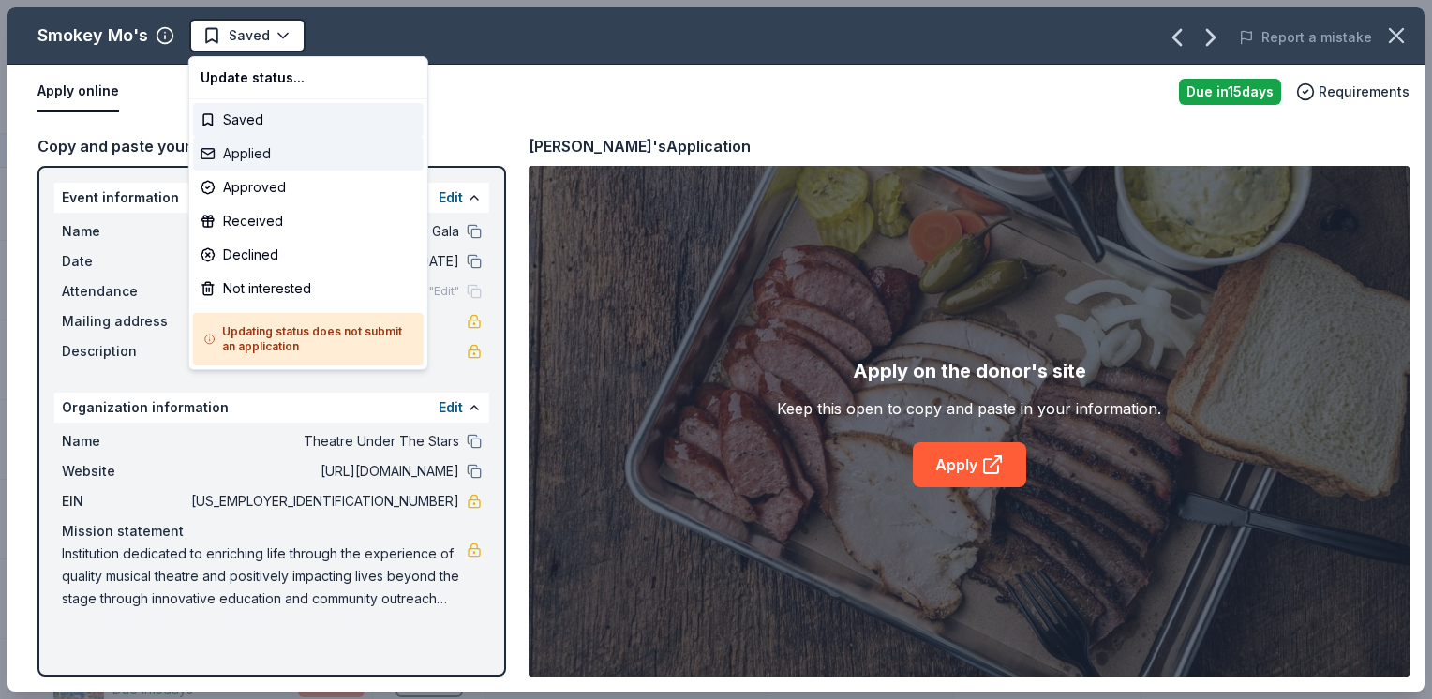
click at [262, 156] on div "Applied" at bounding box center [308, 154] width 230 height 34
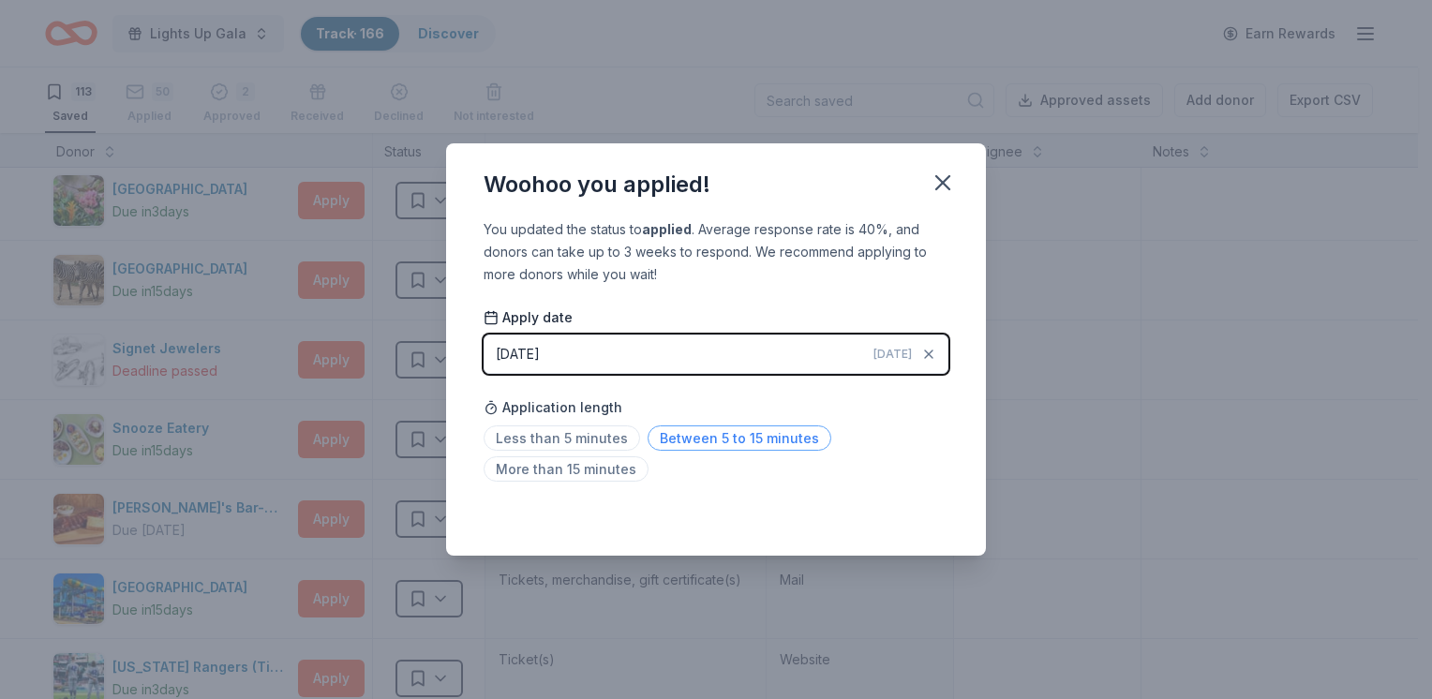
click at [653, 438] on span "Between 5 to 15 minutes" at bounding box center [739, 437] width 184 height 25
click at [944, 179] on icon "button" at bounding box center [942, 182] width 13 height 13
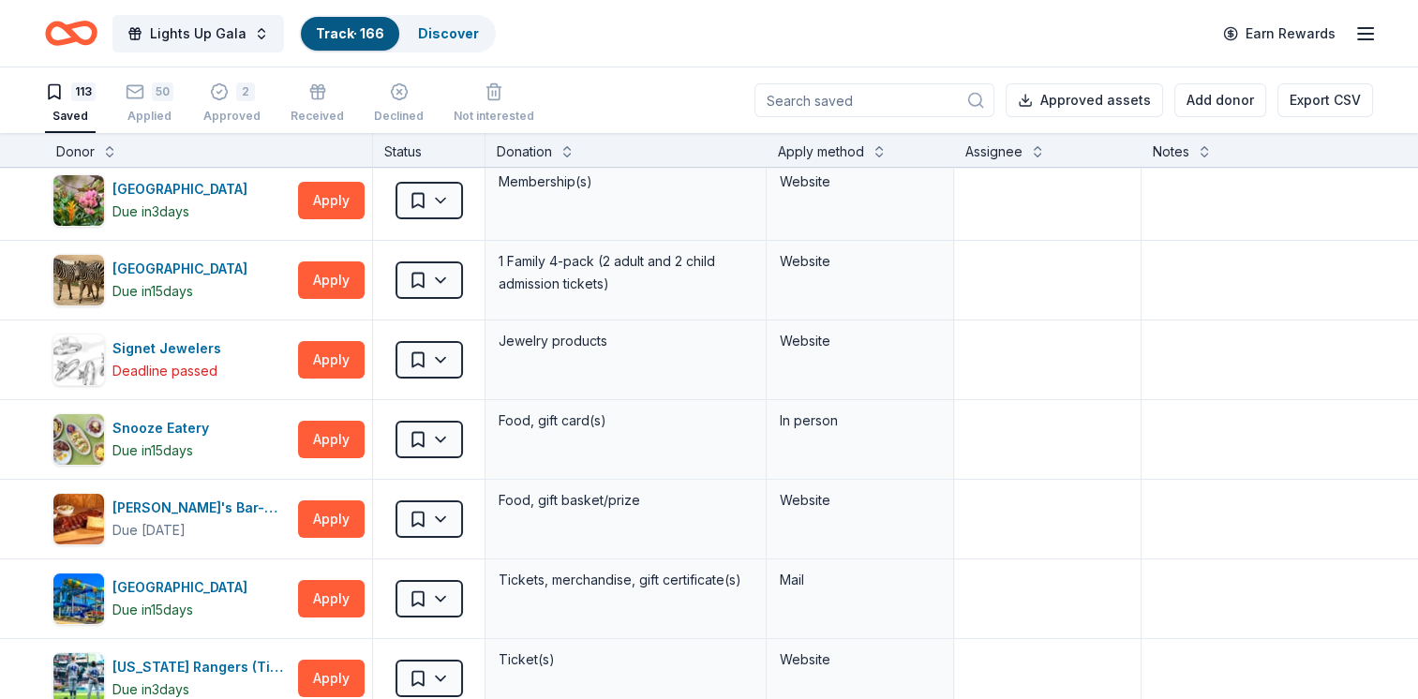
scroll to position [5226, 0]
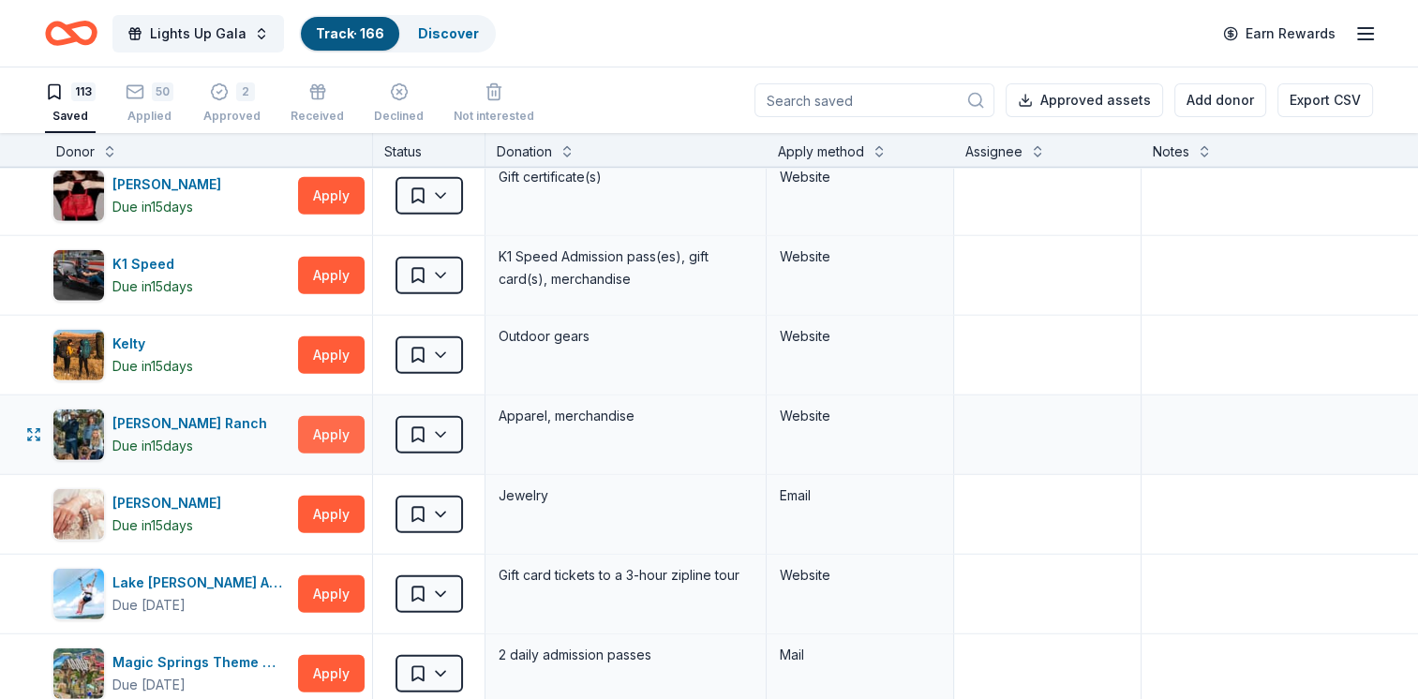
click at [320, 419] on button "Apply" at bounding box center [331, 434] width 67 height 37
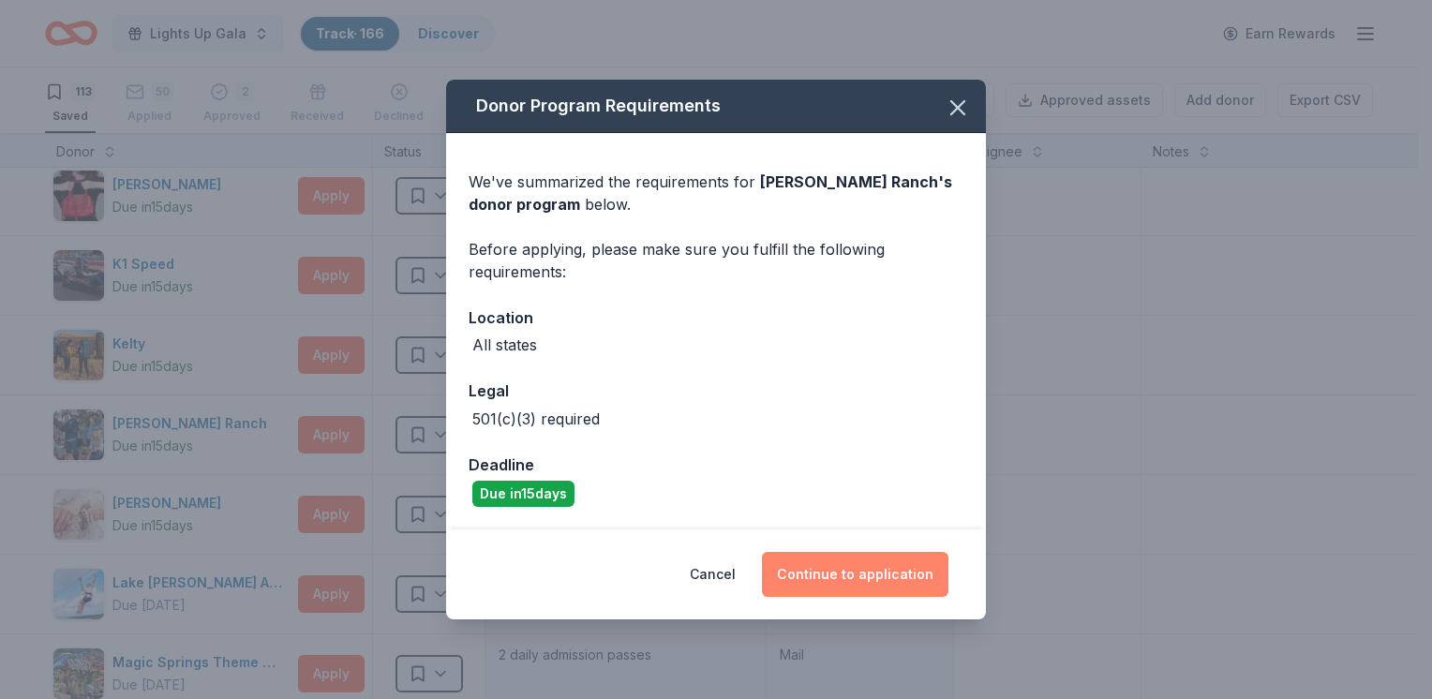
click at [903, 583] on button "Continue to application" at bounding box center [855, 574] width 186 height 45
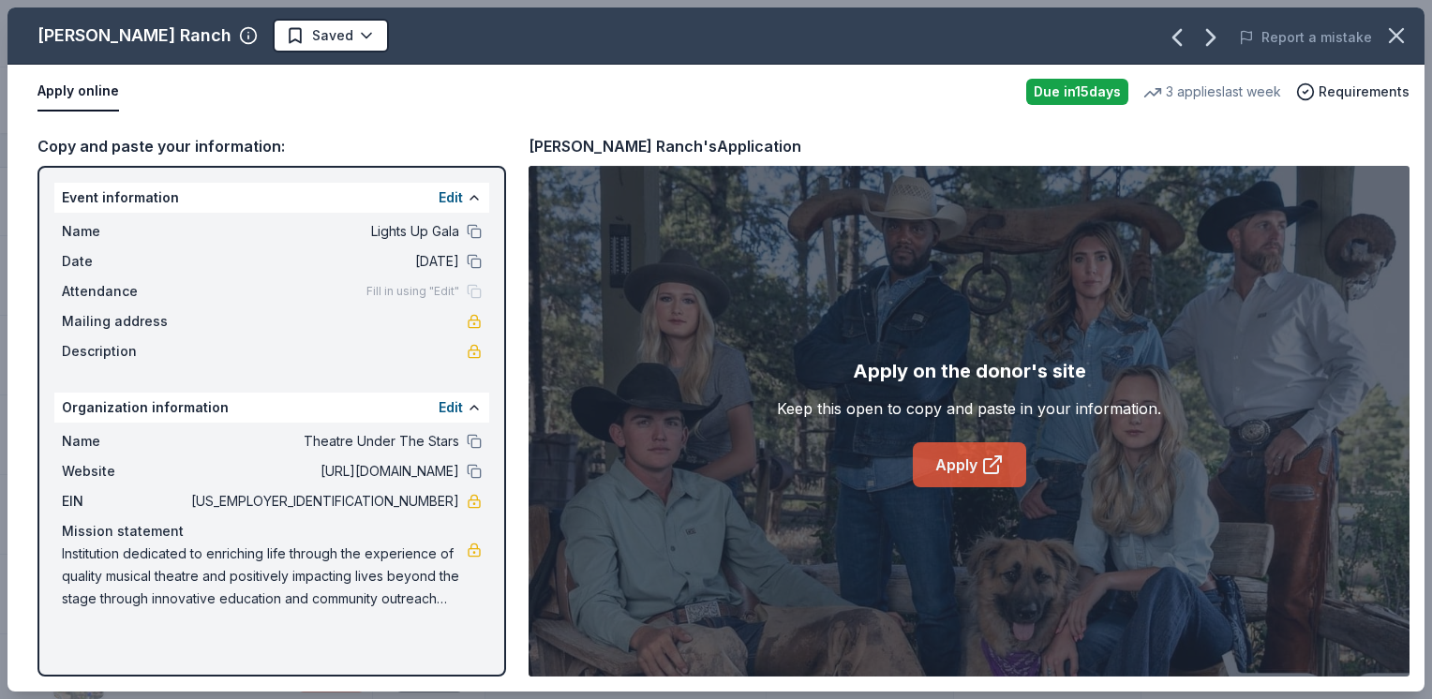
click at [959, 458] on link "Apply" at bounding box center [969, 464] width 113 height 45
click at [300, 37] on div "[PERSON_NAME] Ranch Saved" at bounding box center [432, 36] width 850 height 34
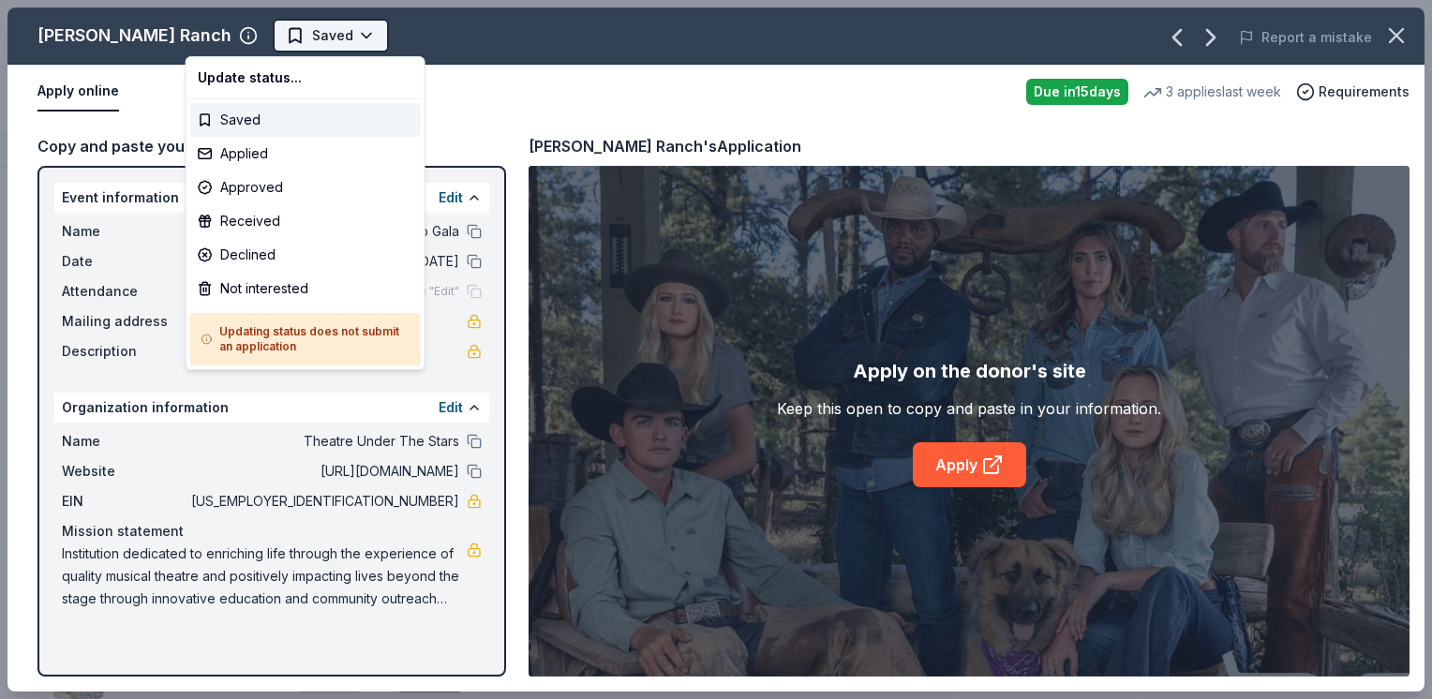
click at [244, 39] on html "Lights Up Gala Track · 166 Discover Earn Rewards 113 Saved 50 Applied 2 Approve…" at bounding box center [716, 349] width 1432 height 699
click at [307, 149] on div "Applied" at bounding box center [305, 154] width 230 height 34
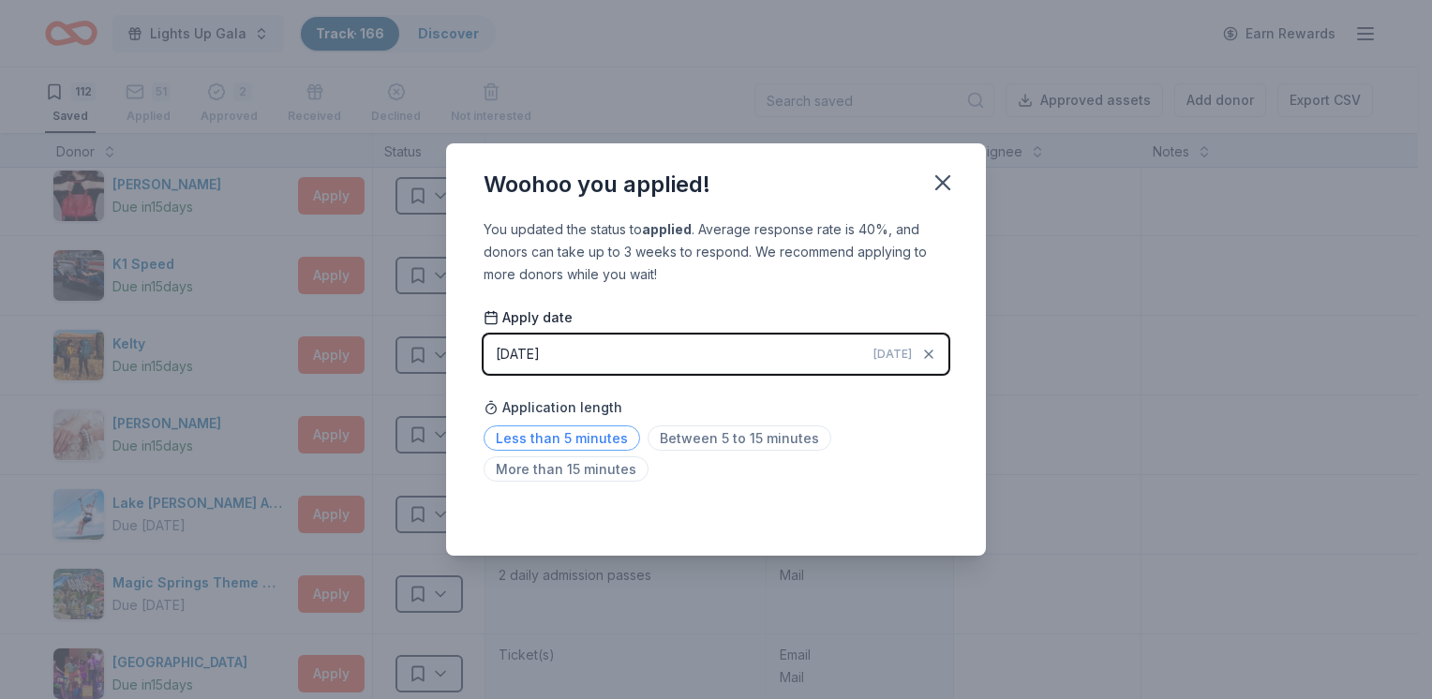
click at [597, 434] on span "Less than 5 minutes" at bounding box center [561, 437] width 156 height 25
click at [949, 181] on icon "button" at bounding box center [942, 183] width 26 height 26
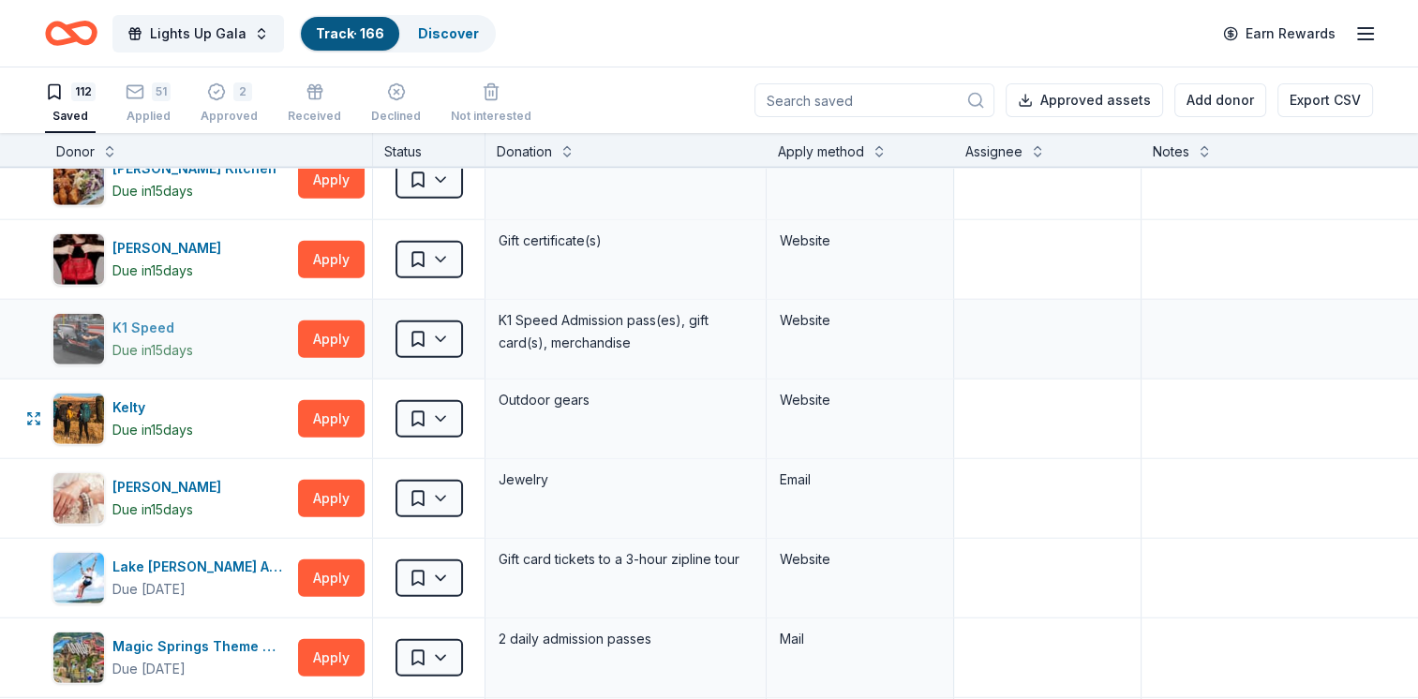
scroll to position [5132, 0]
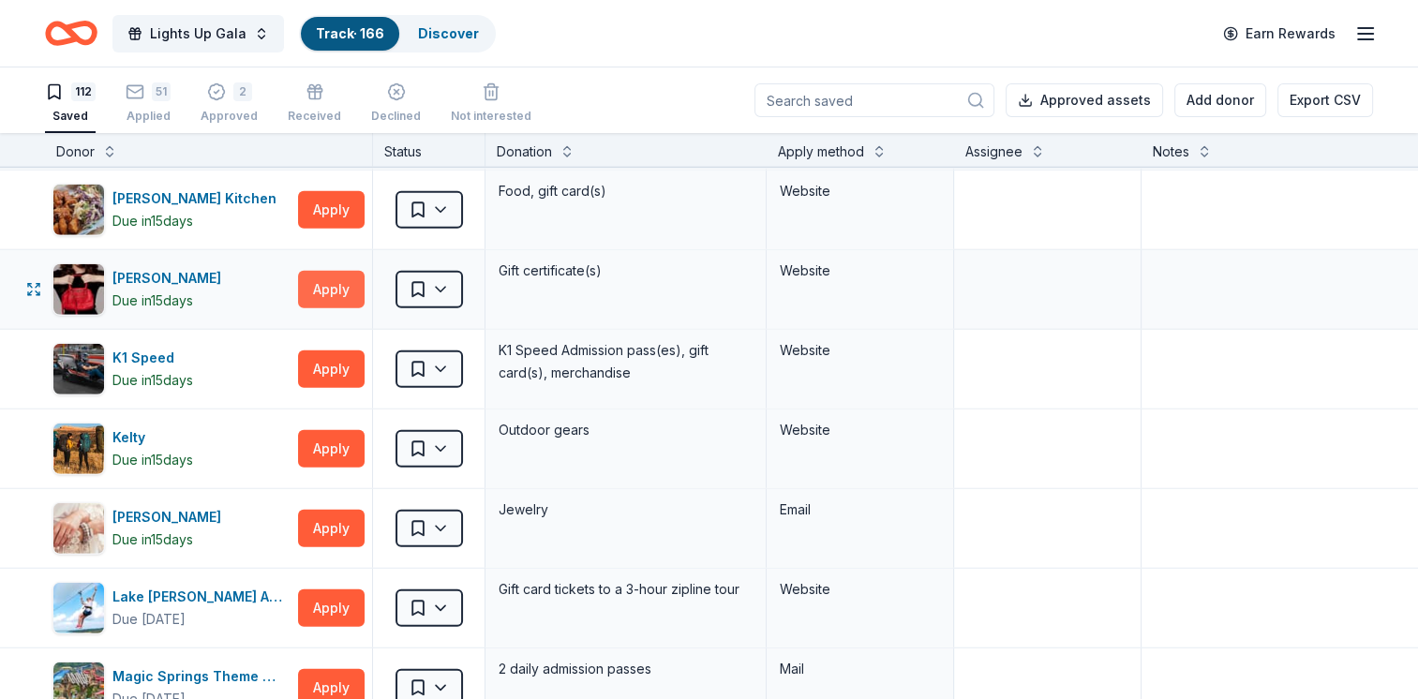
click at [329, 271] on button "Apply" at bounding box center [331, 289] width 67 height 37
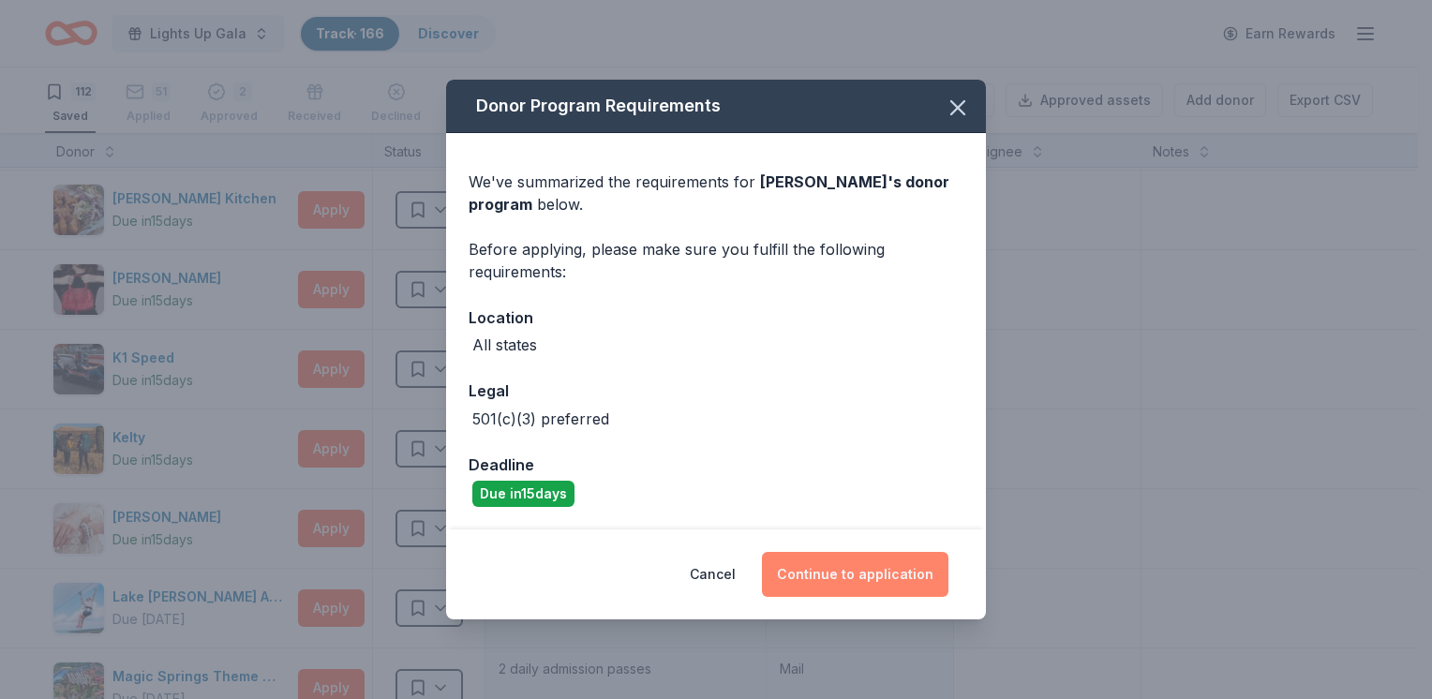
click at [813, 564] on button "Continue to application" at bounding box center [855, 574] width 186 height 45
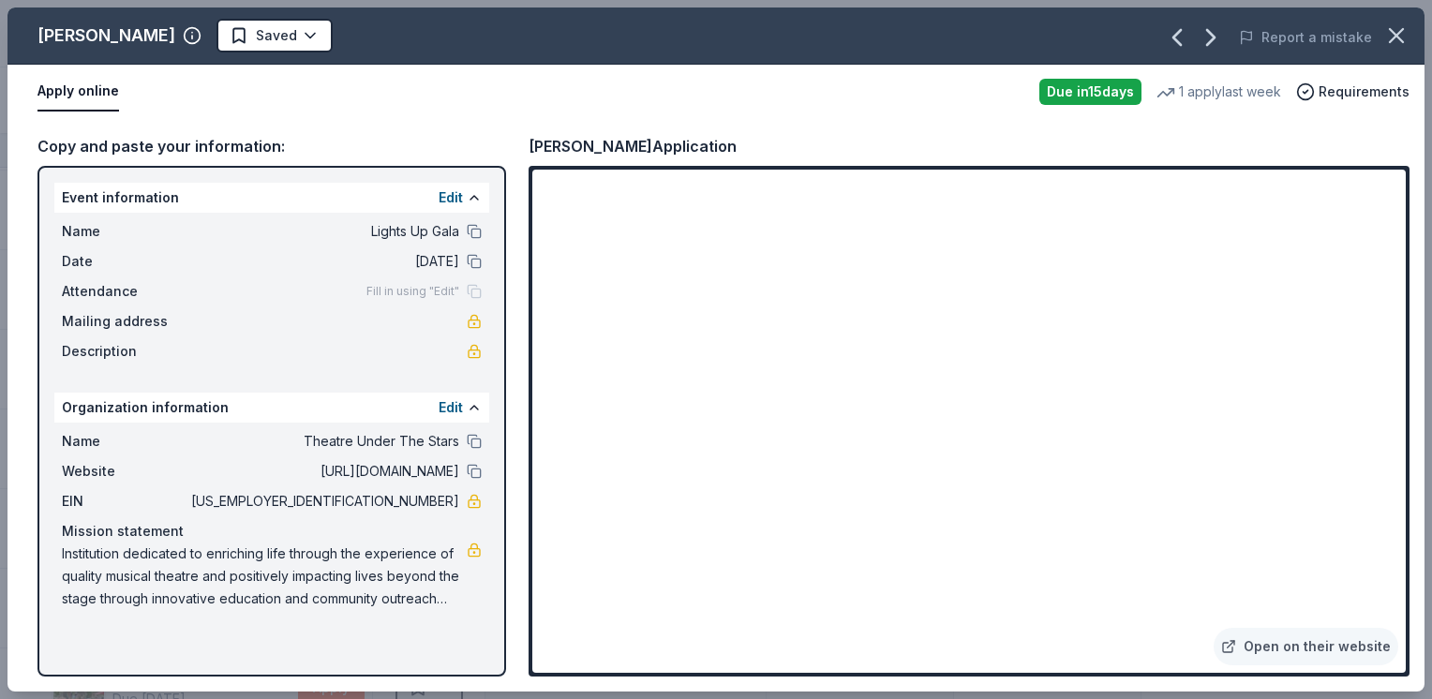
click at [606, 114] on div "Apply online Due [DATE] 1 apply last week Requirements" at bounding box center [715, 92] width 1417 height 54
click at [240, 27] on html "Lights Up Gala Track · 166 Discover Earn Rewards 112 Saved 51 Applied 2 Approve…" at bounding box center [716, 349] width 1432 height 699
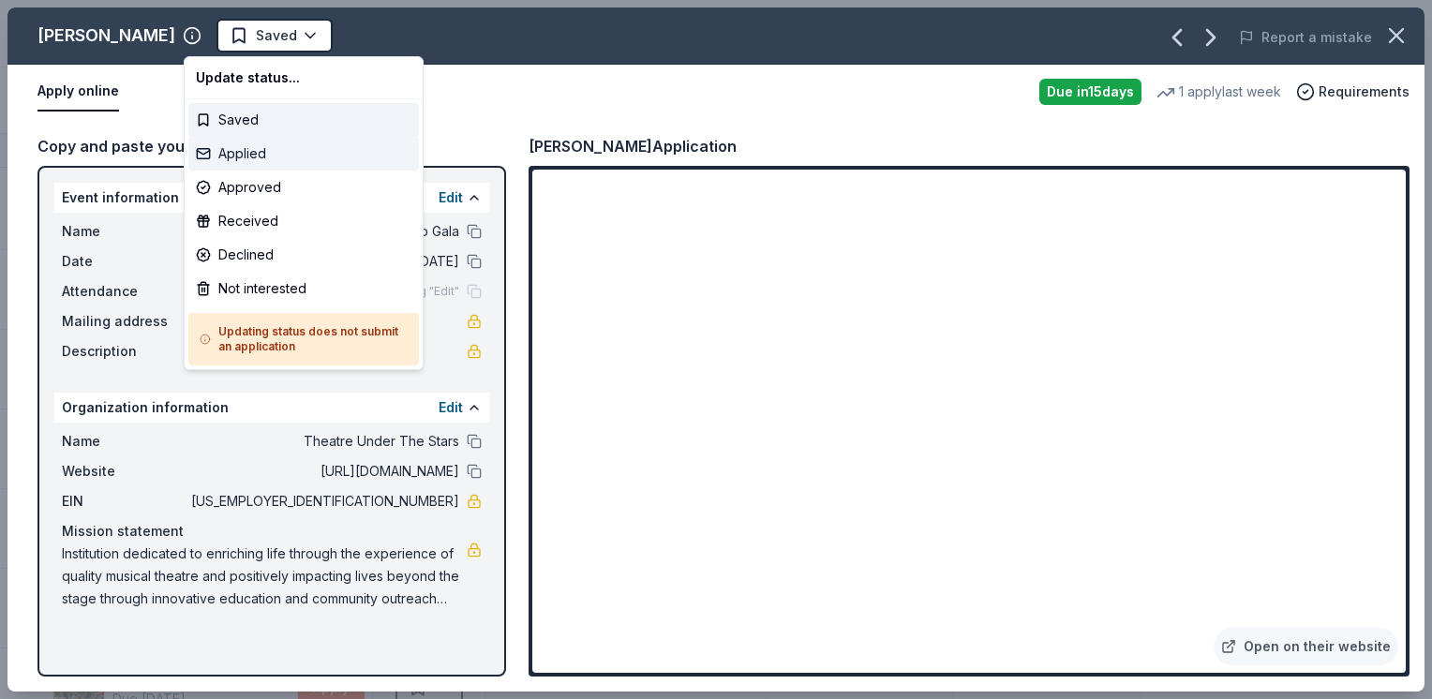
click at [312, 144] on div "Applied" at bounding box center [303, 154] width 230 height 34
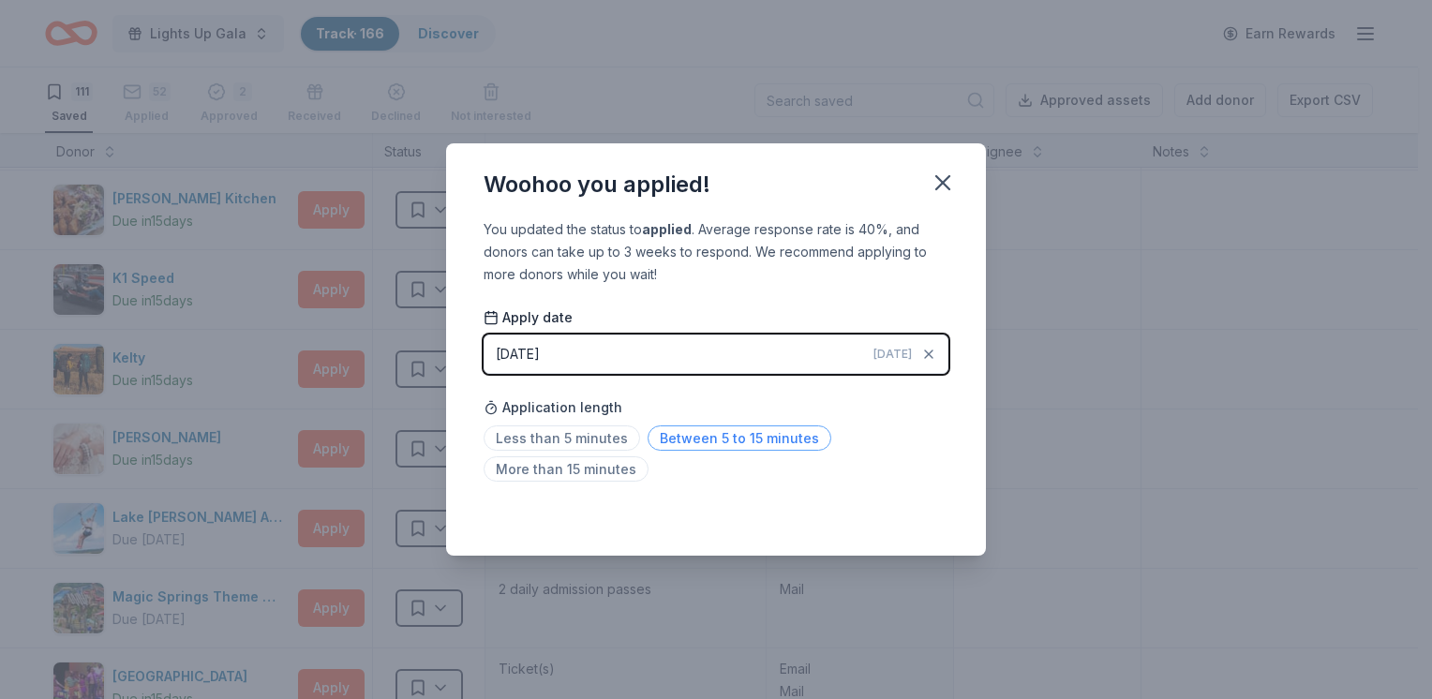
click at [701, 444] on span "Between 5 to 15 minutes" at bounding box center [739, 437] width 184 height 25
click at [933, 180] on icon "button" at bounding box center [942, 183] width 26 height 26
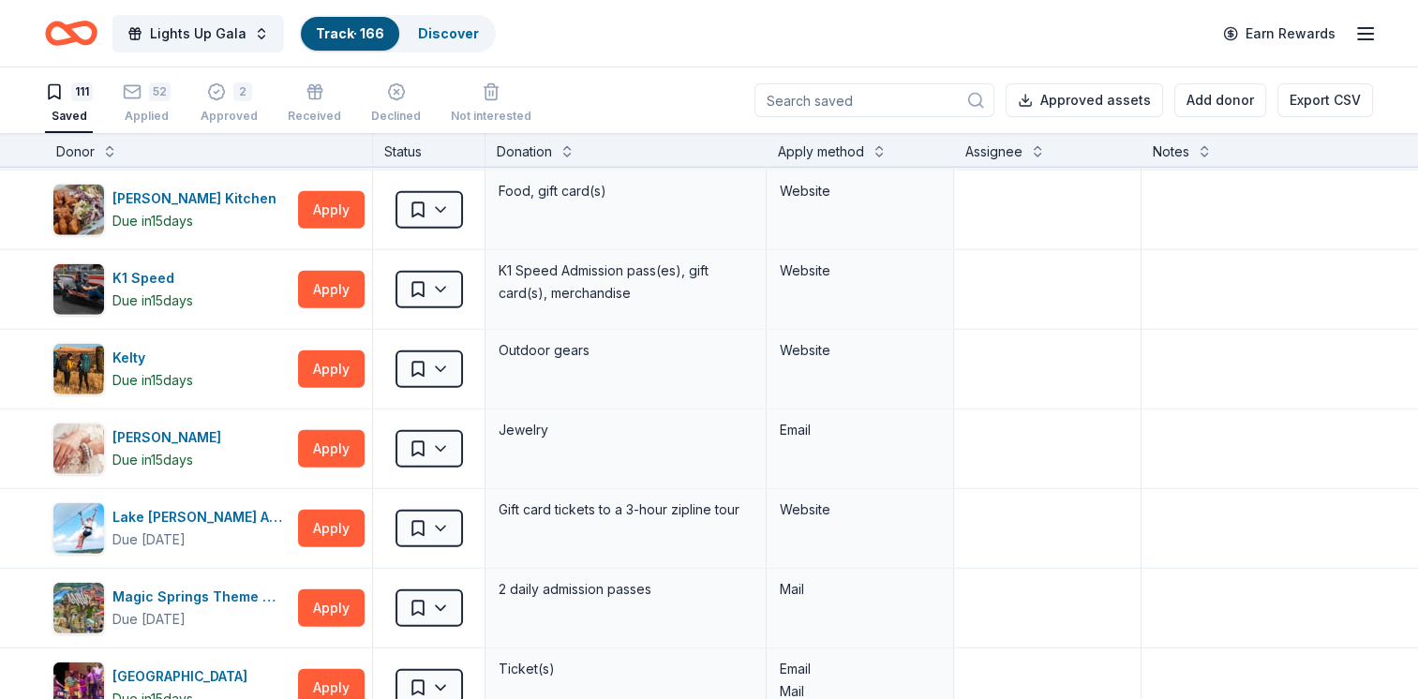
scroll to position [3315, 0]
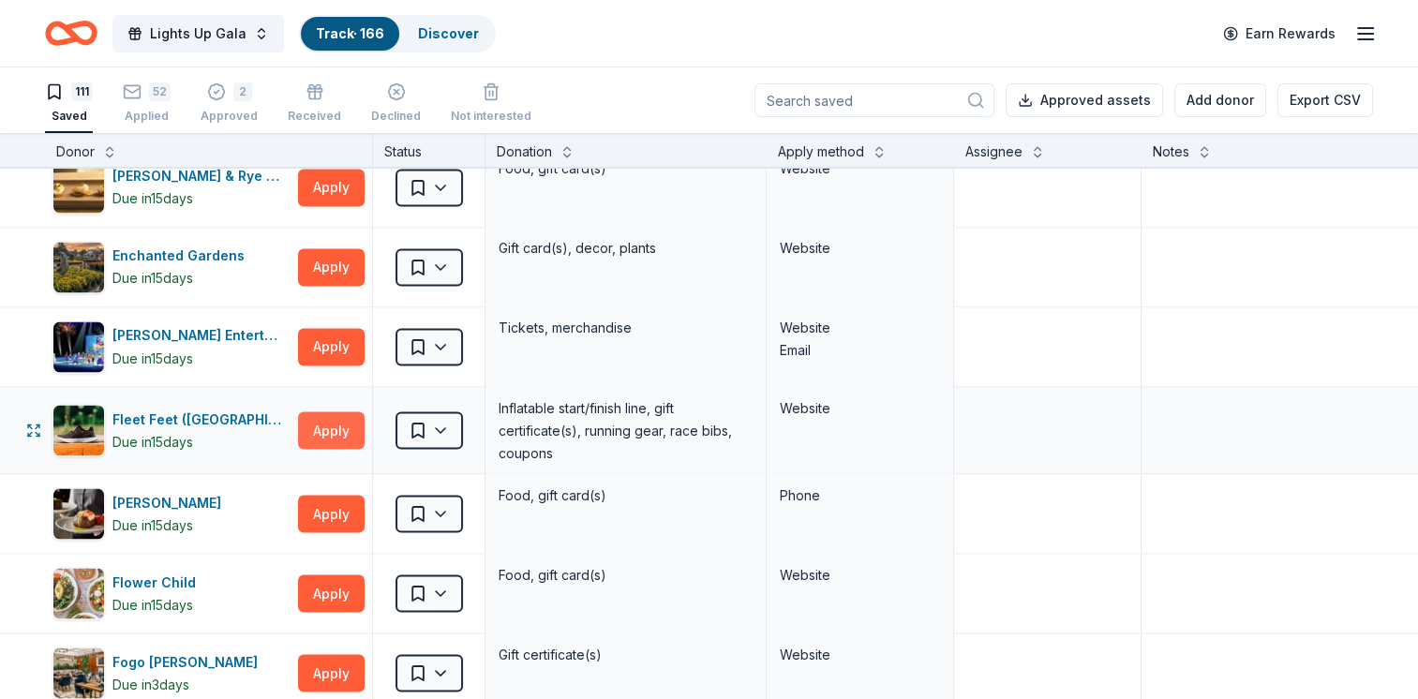
click at [351, 421] on button "Apply" at bounding box center [331, 429] width 67 height 37
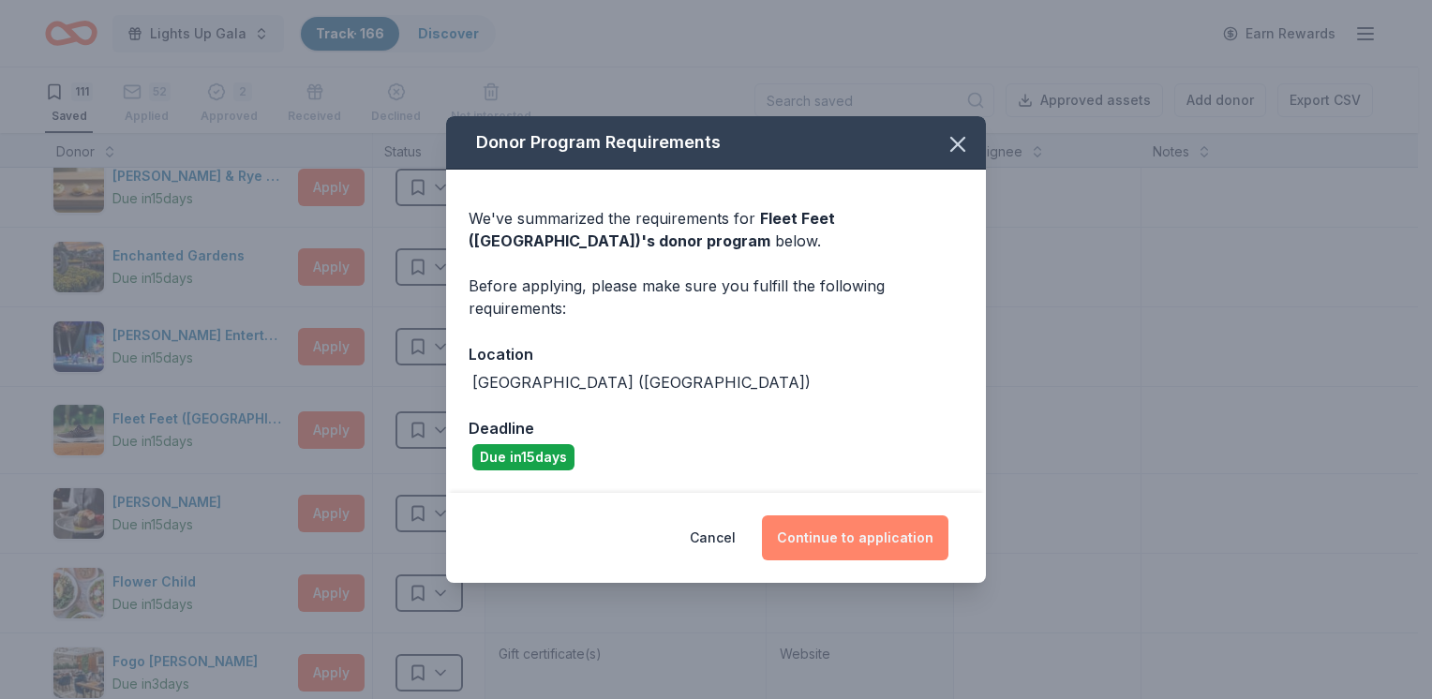
click at [847, 531] on button "Continue to application" at bounding box center [855, 537] width 186 height 45
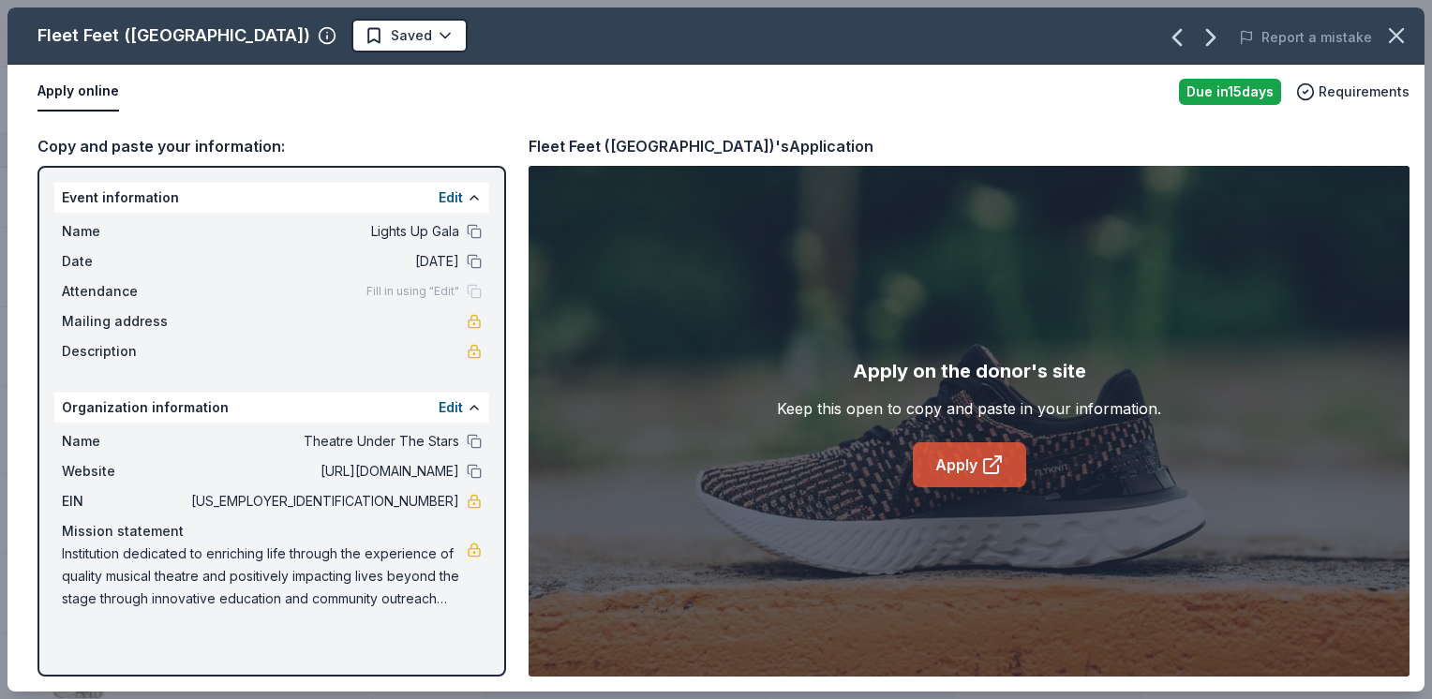
click at [963, 464] on link "Apply" at bounding box center [969, 464] width 113 height 45
click at [303, 40] on html "Lights Up Gala Track · 166 Discover Earn Rewards 111 Saved 52 Applied 2 Approve…" at bounding box center [716, 349] width 1432 height 699
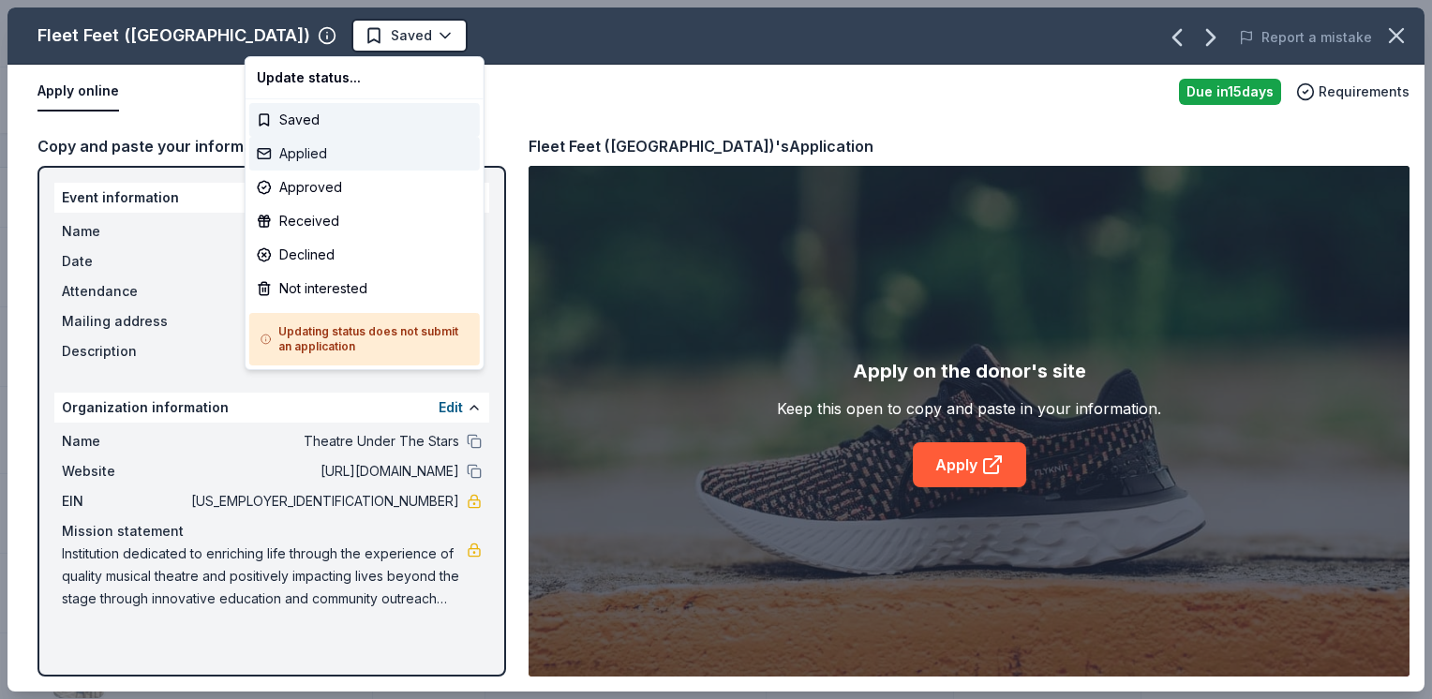
click at [328, 161] on div "Applied" at bounding box center [364, 154] width 230 height 34
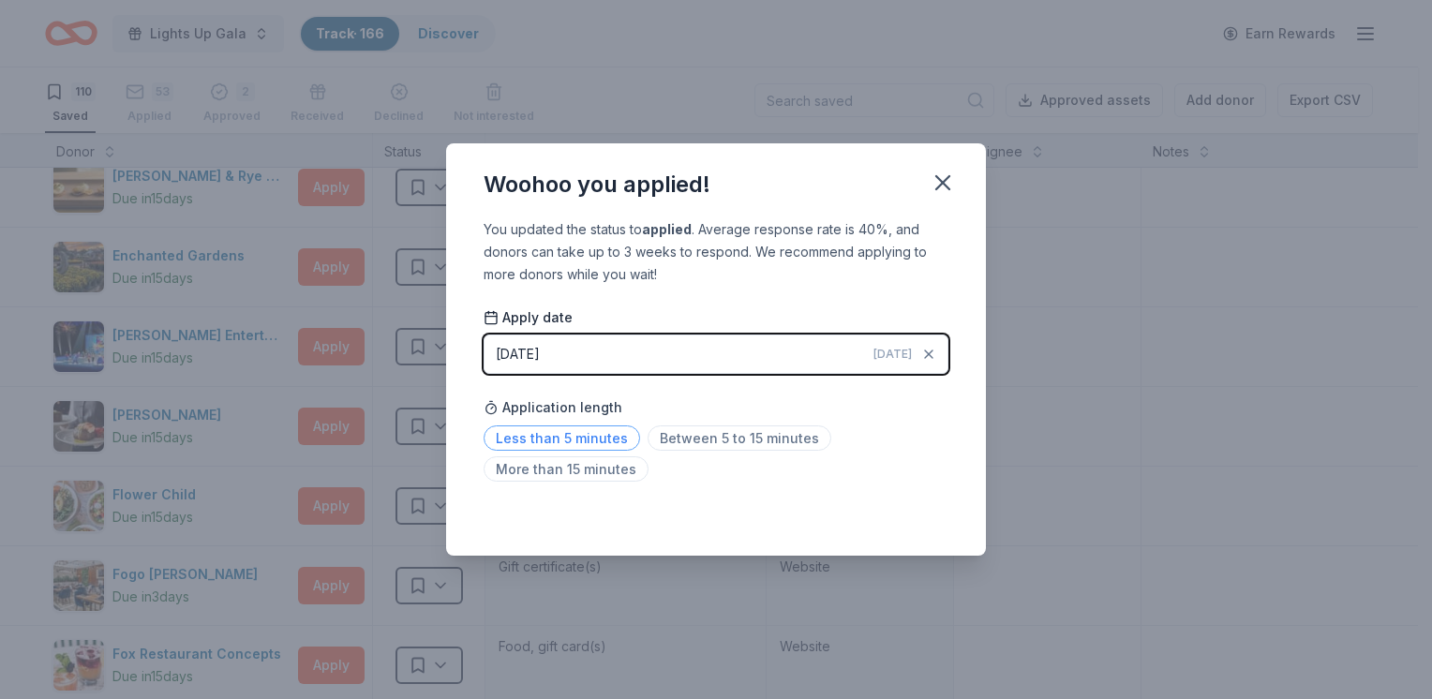
click at [607, 434] on span "Less than 5 minutes" at bounding box center [561, 437] width 156 height 25
click at [933, 185] on icon "button" at bounding box center [942, 183] width 26 height 26
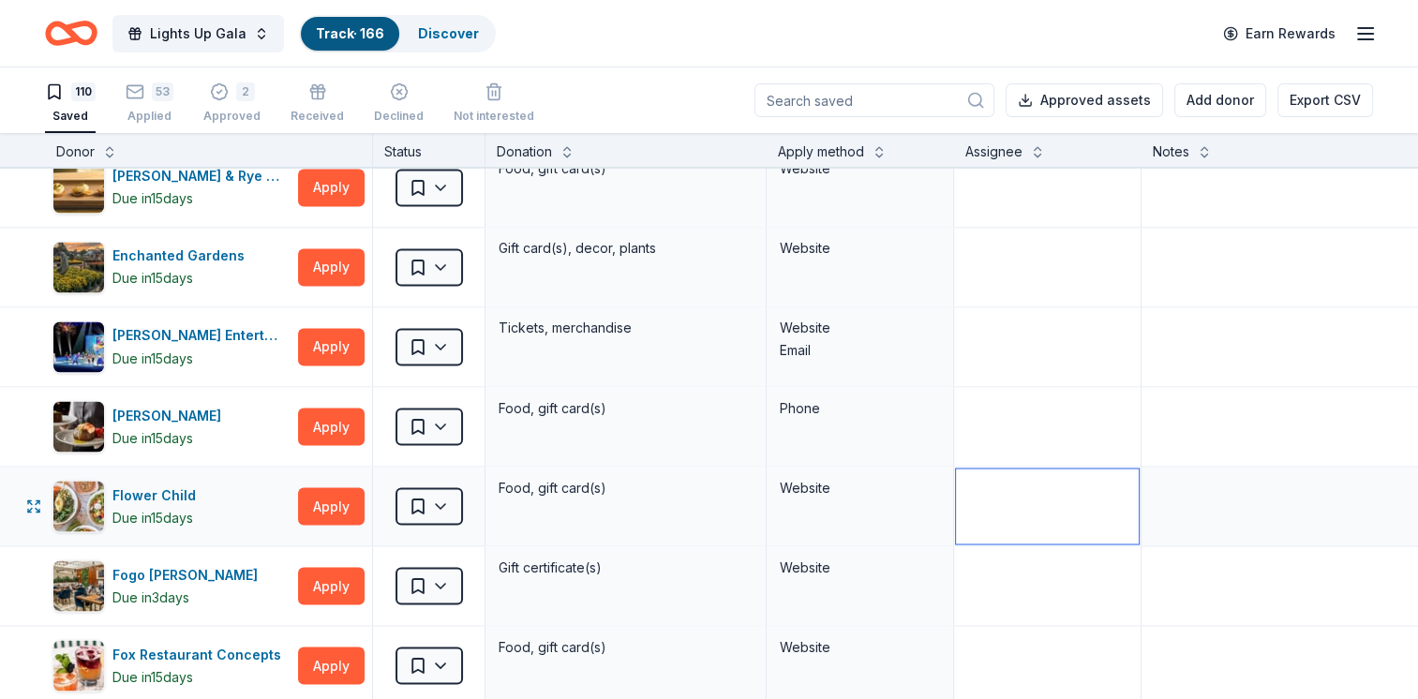
click at [1106, 530] on textarea at bounding box center [1047, 505] width 183 height 75
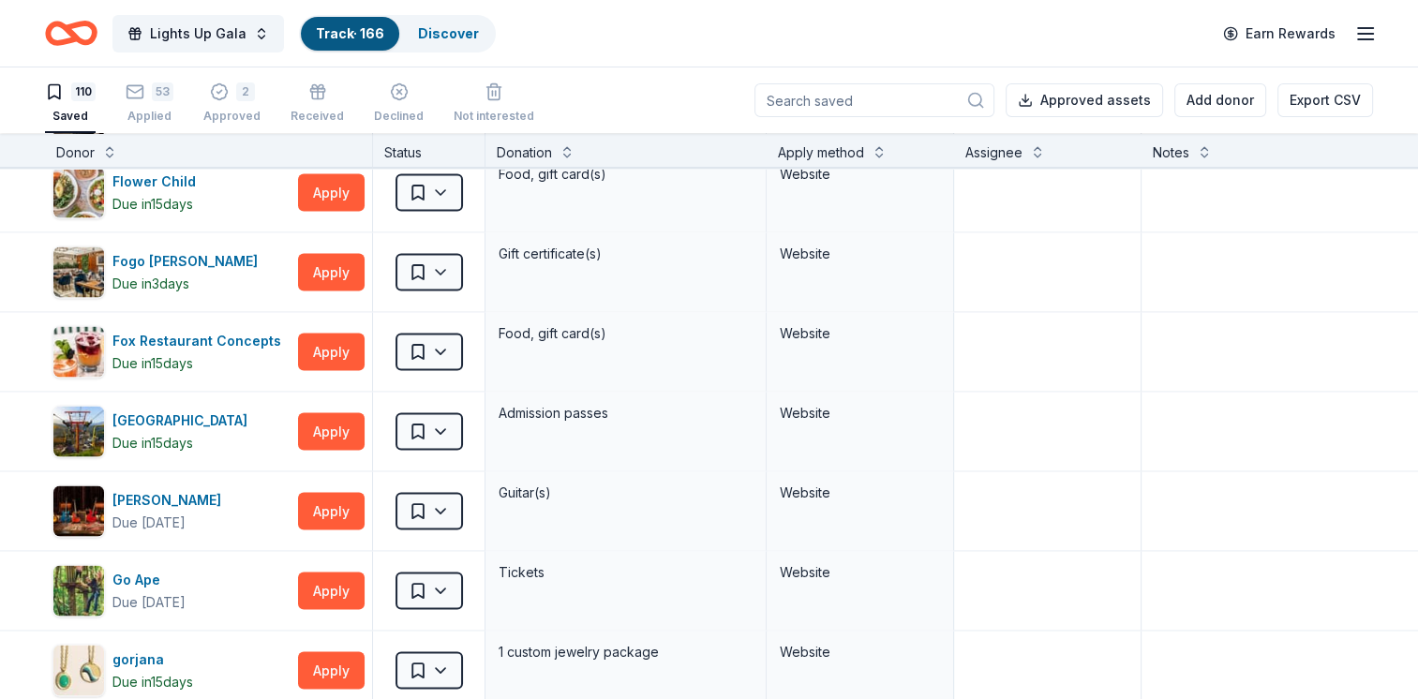
scroll to position [4980, 0]
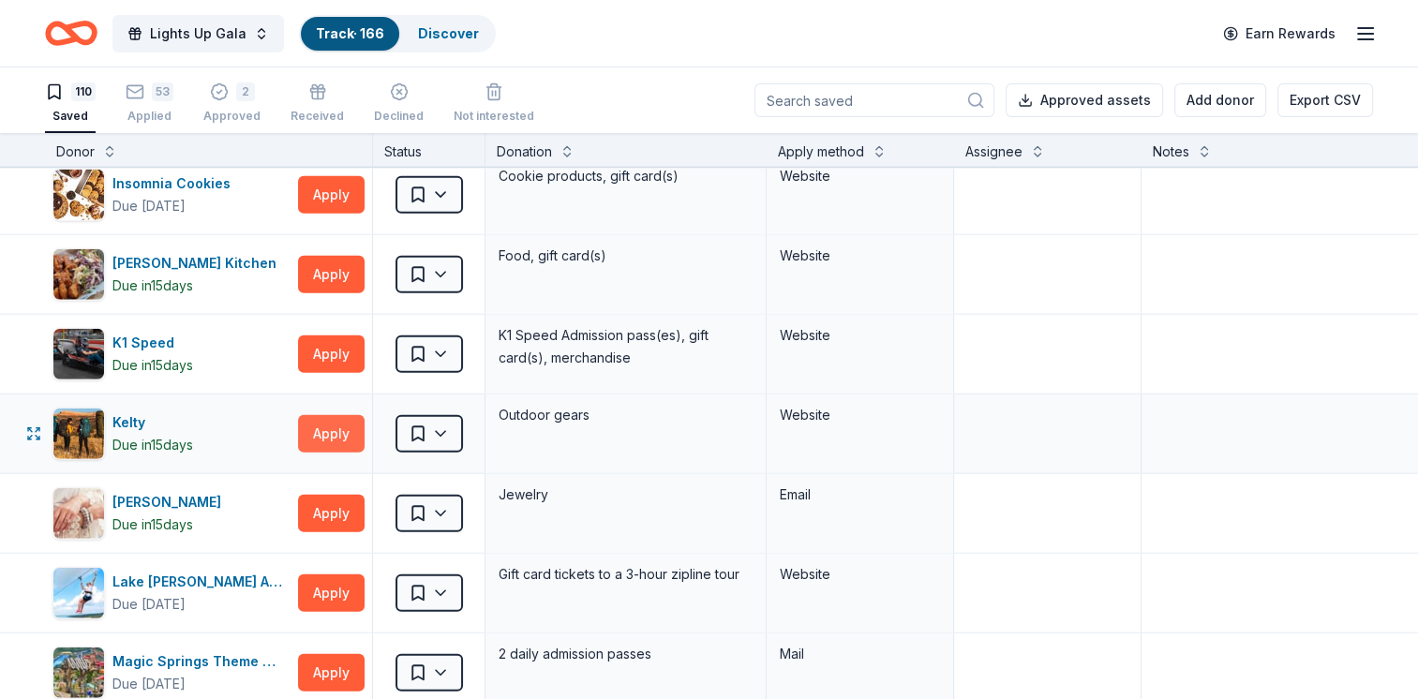
click at [311, 418] on button "Apply" at bounding box center [331, 433] width 67 height 37
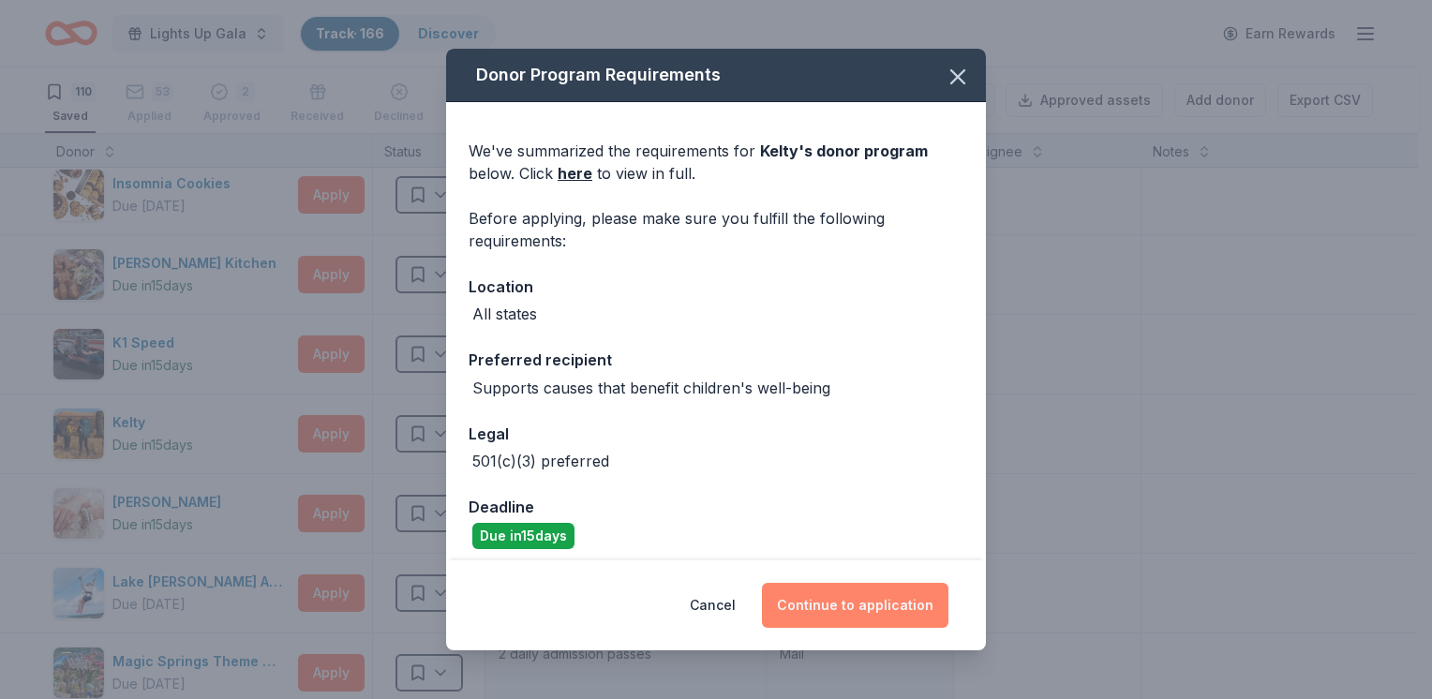
click at [842, 602] on button "Continue to application" at bounding box center [855, 605] width 186 height 45
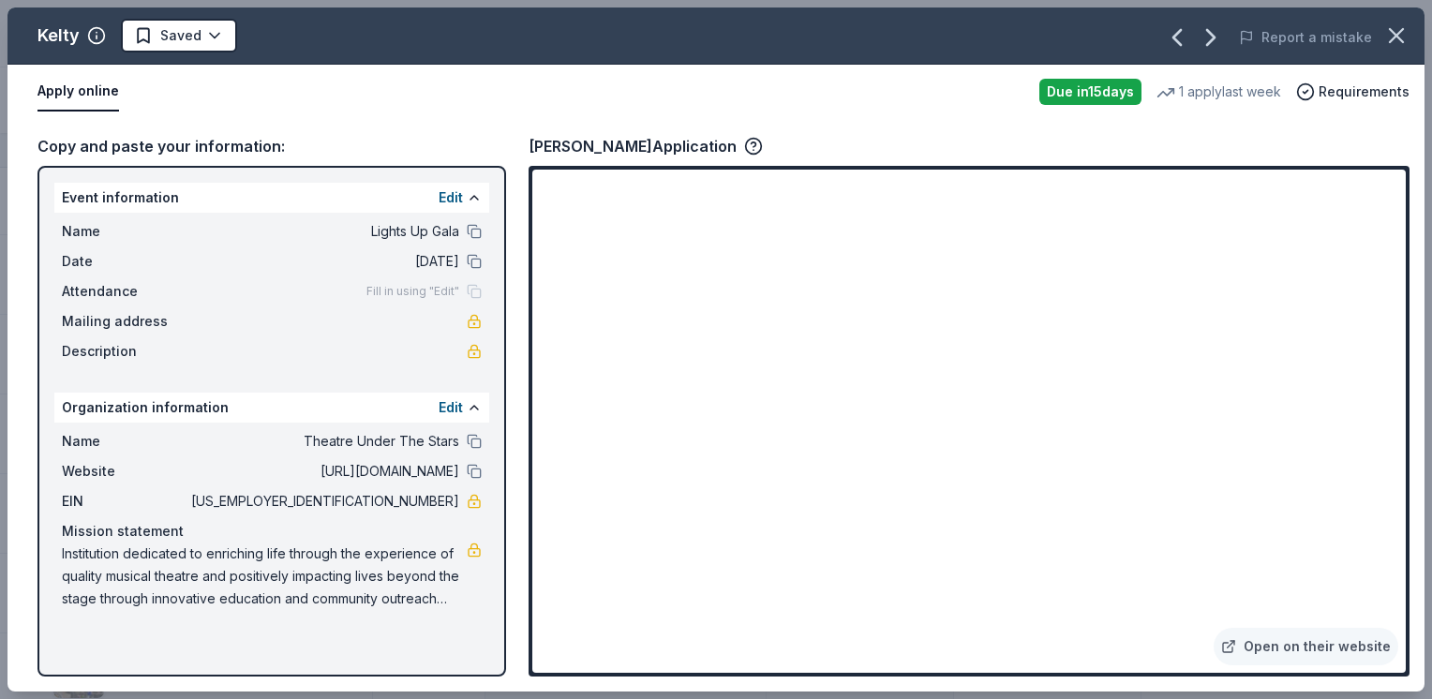
click at [207, 43] on html "Lights Up Gala Track · 166 Discover Earn Rewards 110 Saved 53 Applied 2 Approve…" at bounding box center [716, 349] width 1432 height 699
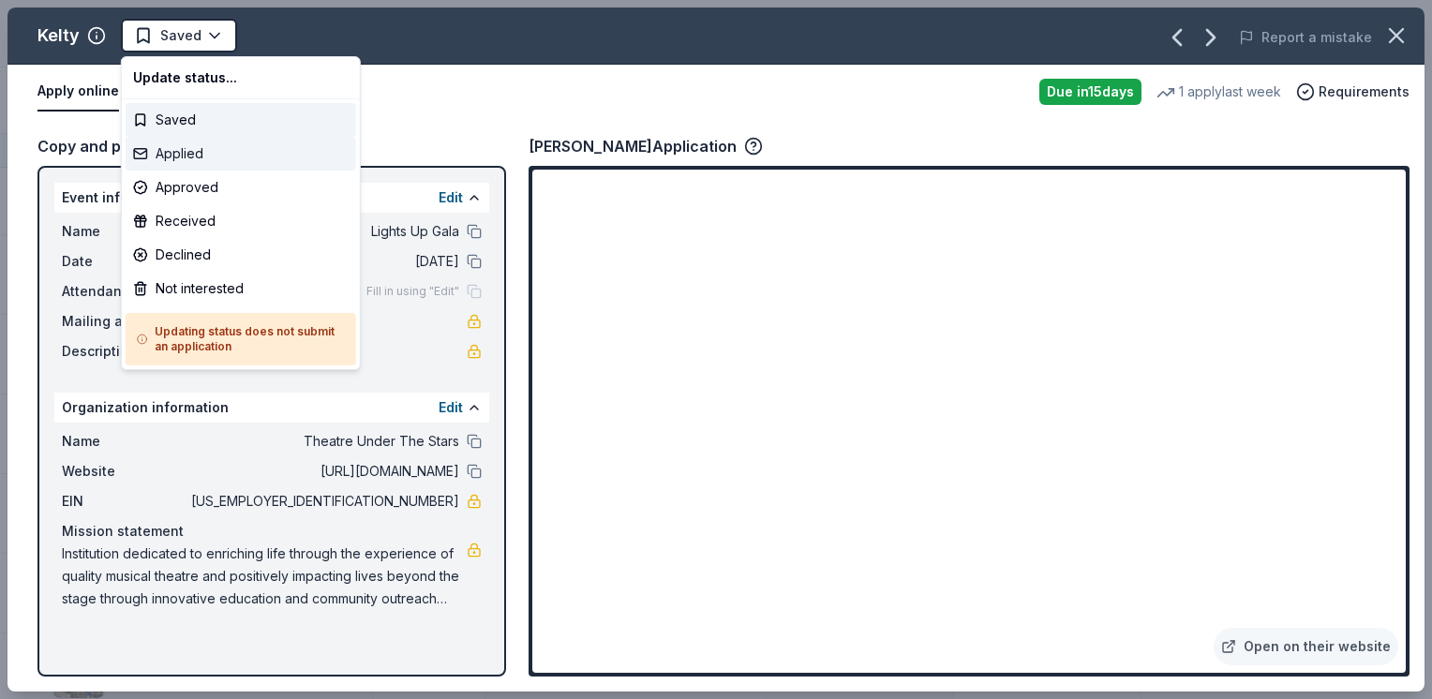
click at [220, 148] on div "Applied" at bounding box center [241, 154] width 230 height 34
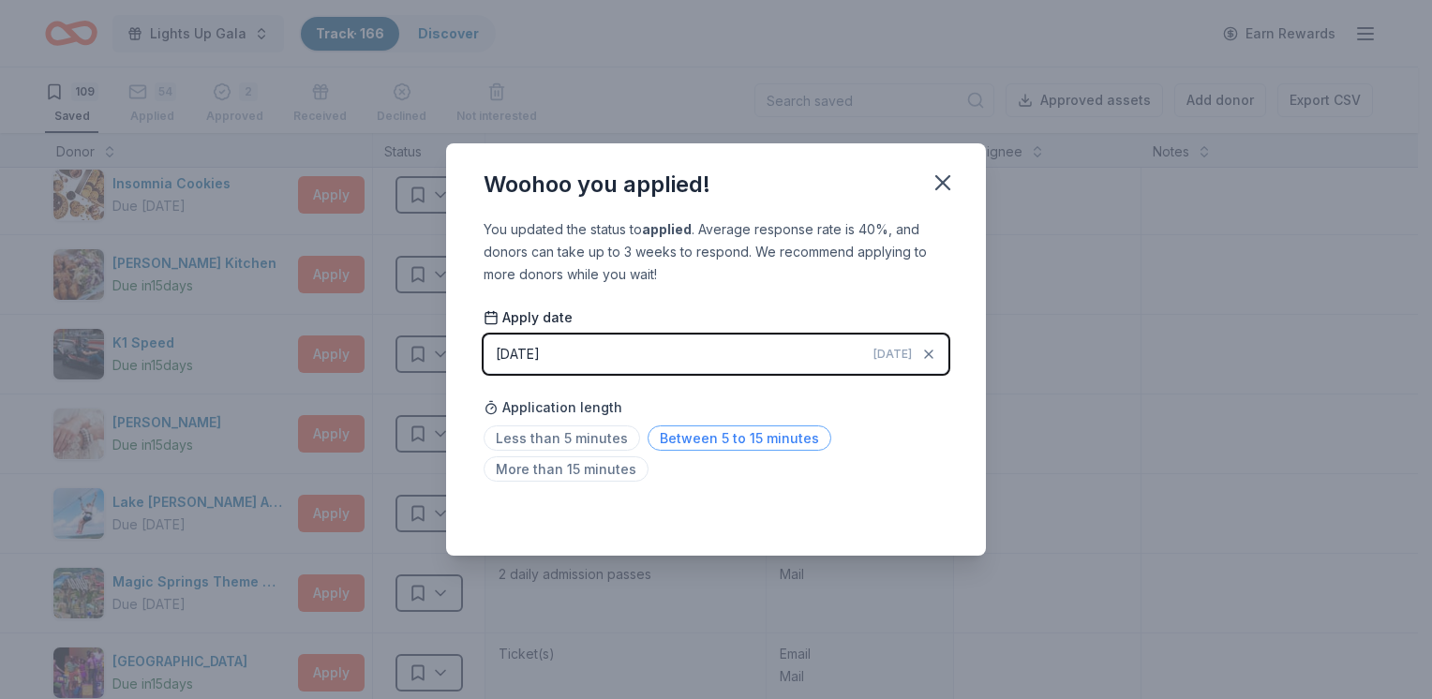
click at [690, 443] on span "Between 5 to 15 minutes" at bounding box center [739, 437] width 184 height 25
click at [942, 187] on icon "button" at bounding box center [942, 183] width 26 height 26
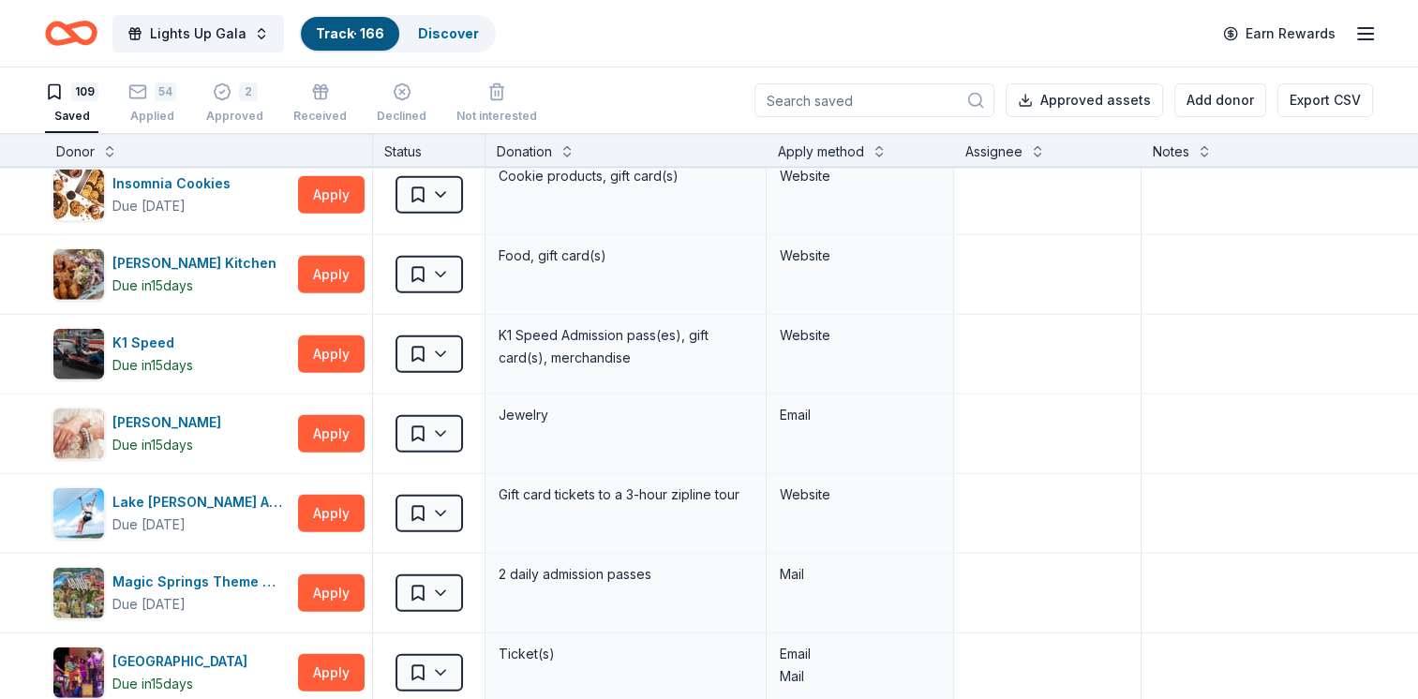
scroll to position [3152, 0]
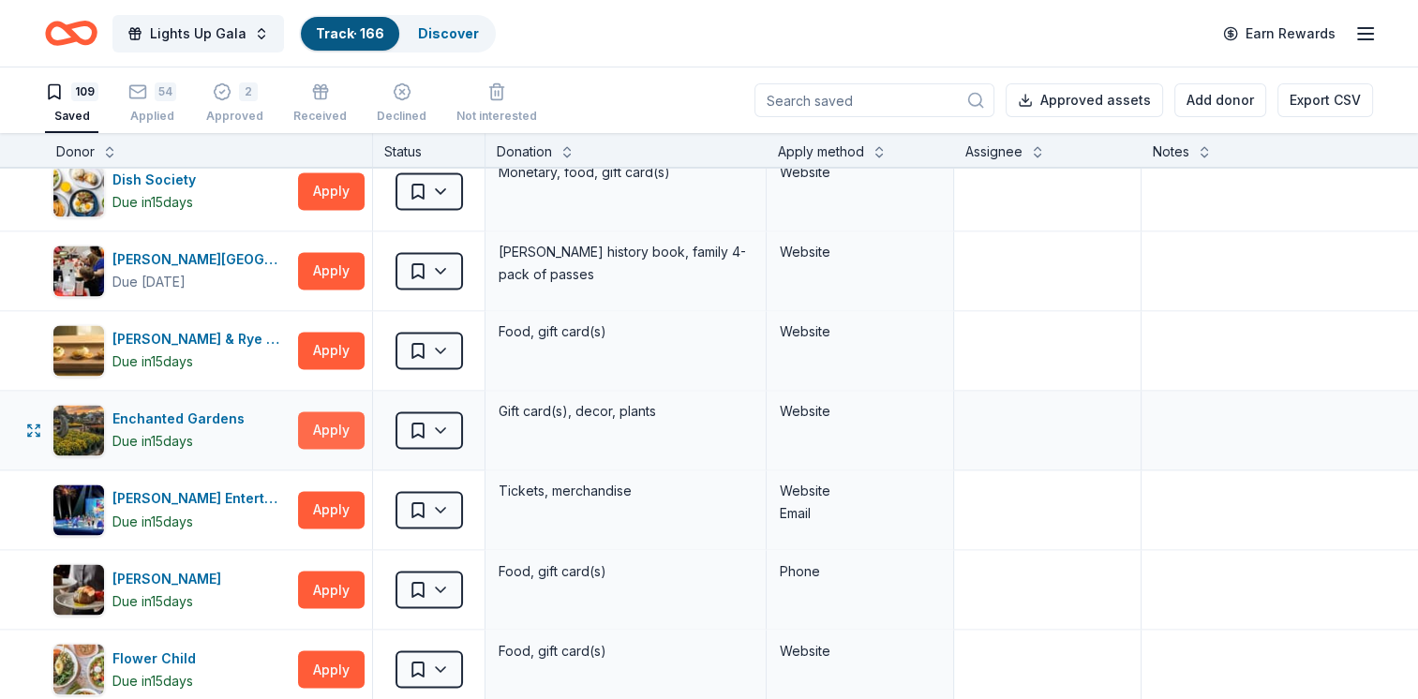
click at [342, 421] on button "Apply" at bounding box center [331, 429] width 67 height 37
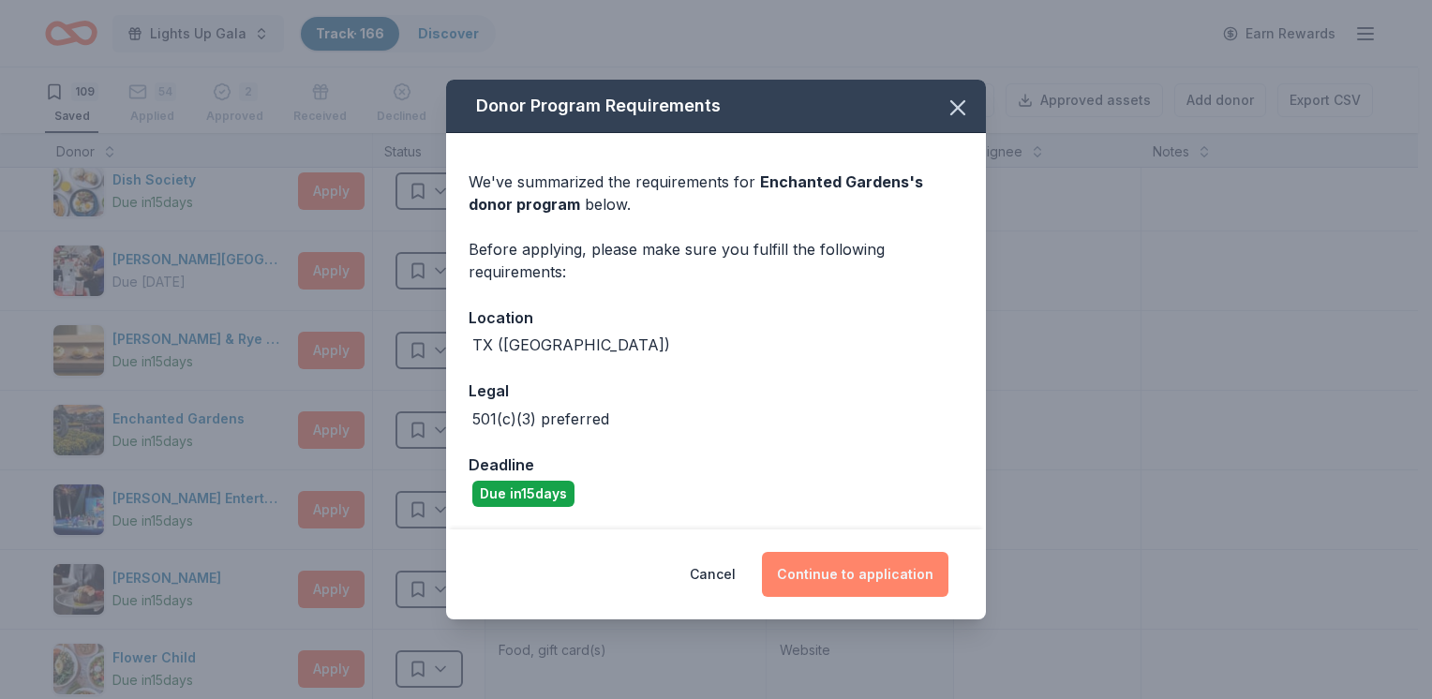
click at [788, 564] on button "Continue to application" at bounding box center [855, 574] width 186 height 45
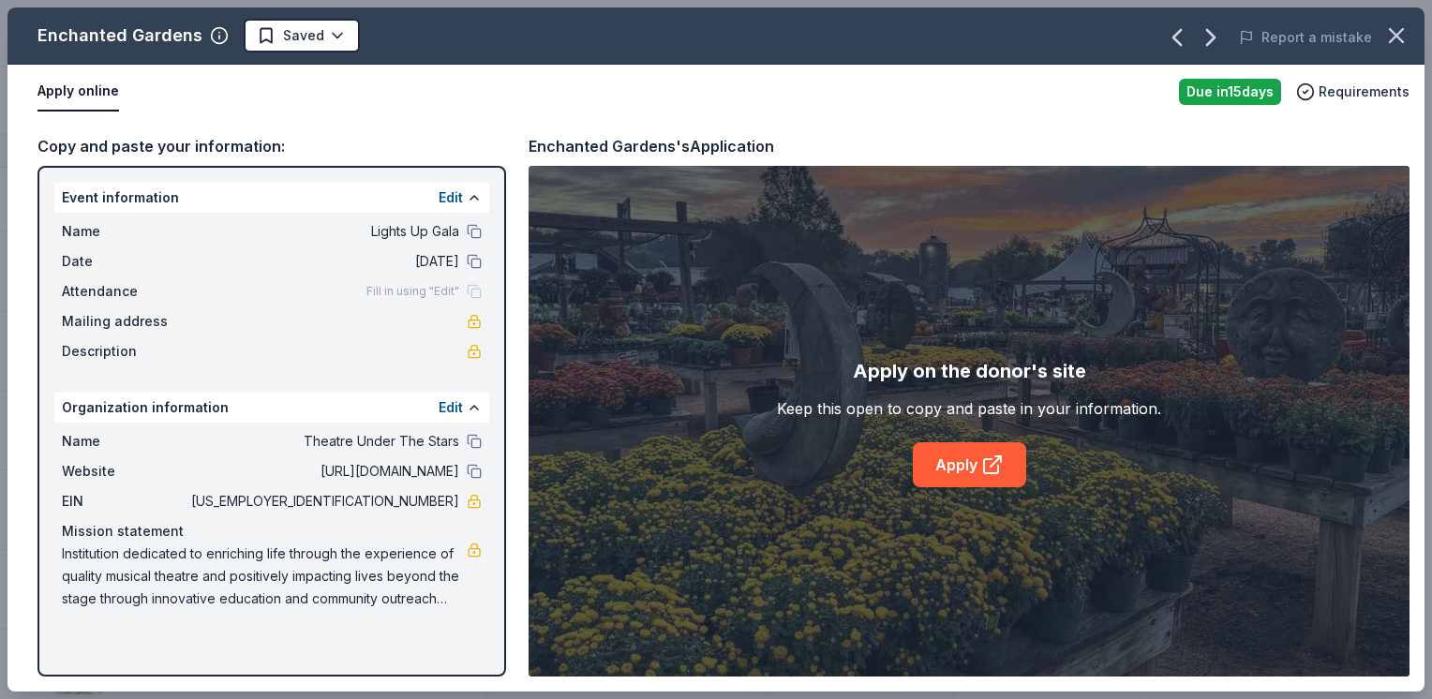
click at [957, 486] on div "Apply on the donor's site Keep this open to copy and paste in your information.…" at bounding box center [968, 421] width 881 height 511
click at [953, 465] on link "Apply" at bounding box center [969, 464] width 113 height 45
click at [1398, 26] on icon "button" at bounding box center [1396, 35] width 26 height 26
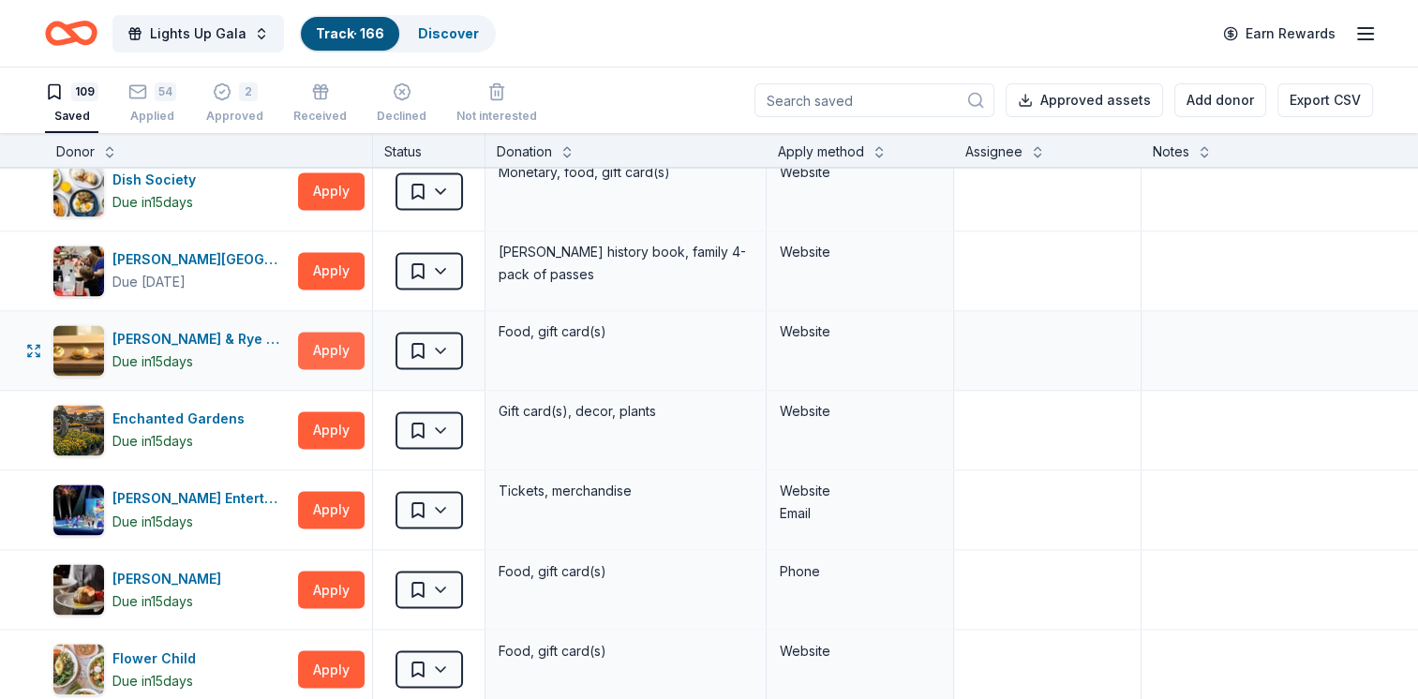
click at [333, 335] on button "Apply" at bounding box center [331, 350] width 67 height 37
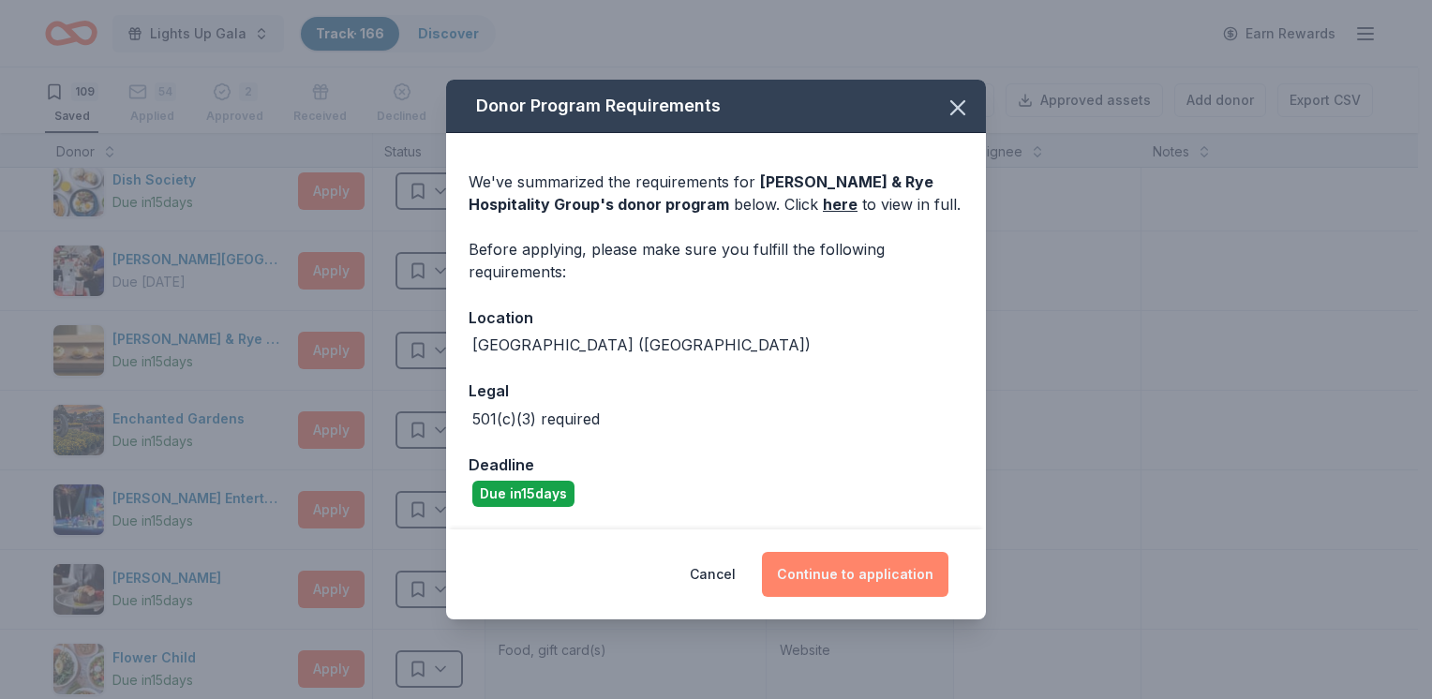
click at [862, 577] on button "Continue to application" at bounding box center [855, 574] width 186 height 45
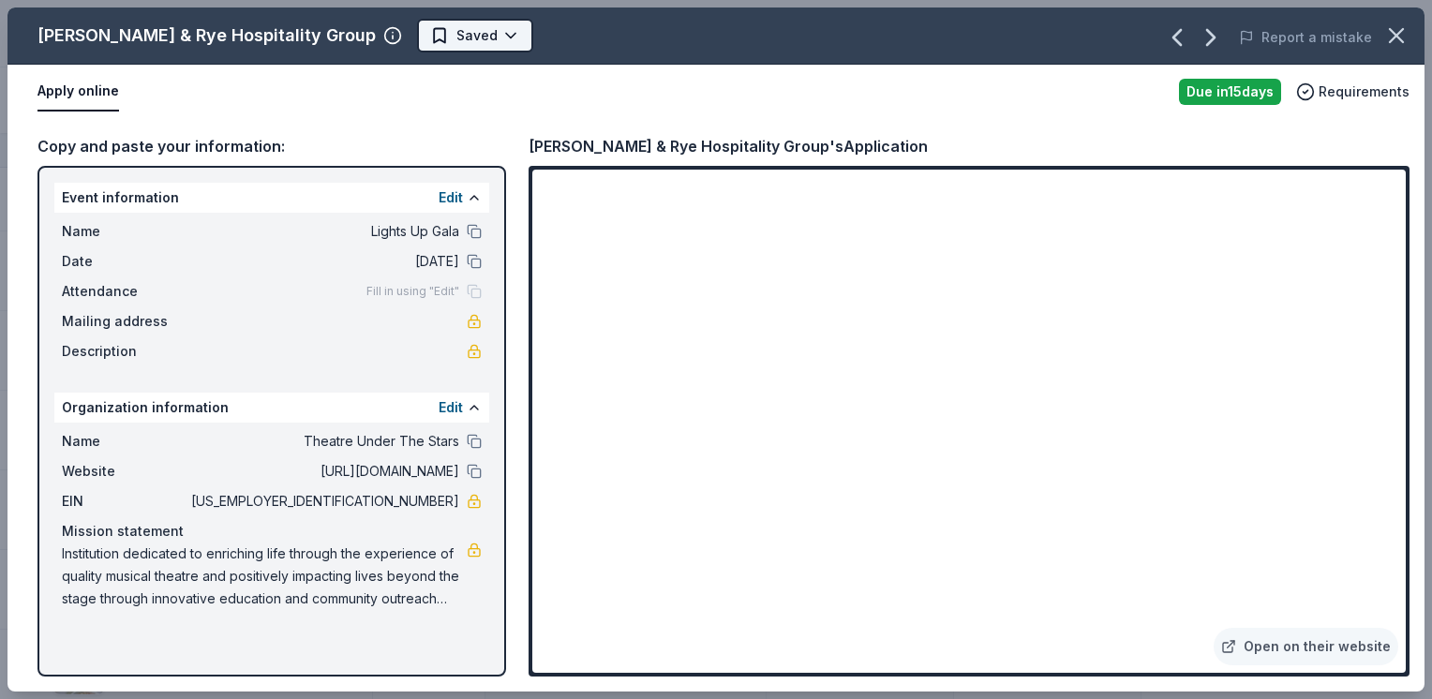
click at [348, 28] on html "Lights Up Gala Track · 166 Discover Earn Rewards 109 Saved 54 Applied 2 Approve…" at bounding box center [716, 349] width 1432 height 699
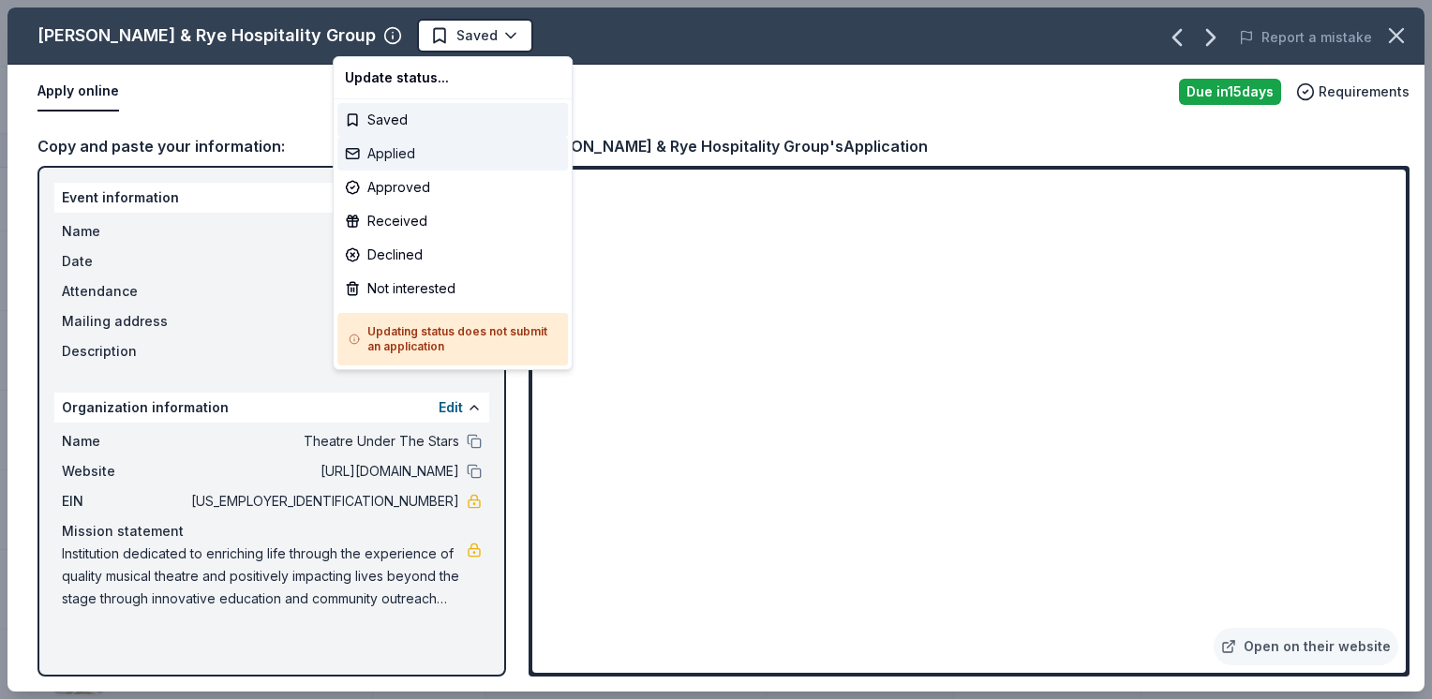
click at [409, 158] on div "Applied" at bounding box center [452, 154] width 230 height 34
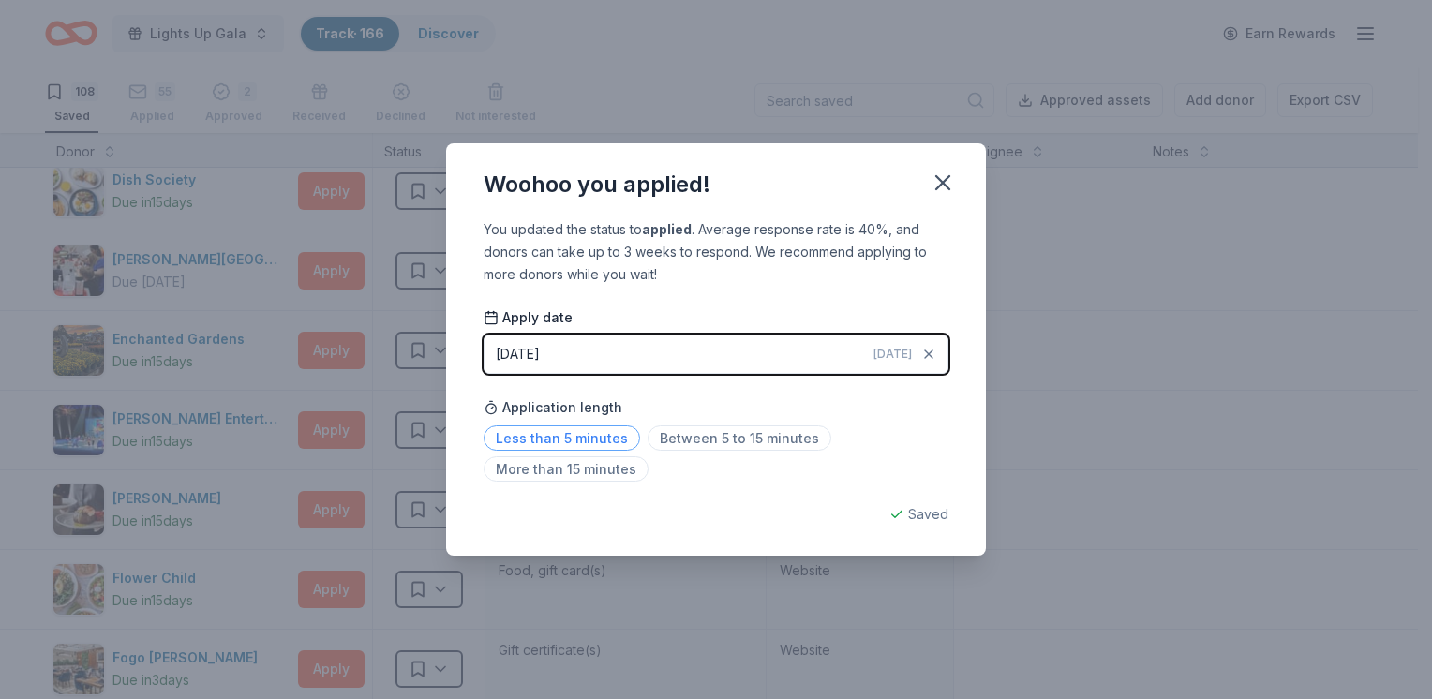
click at [586, 430] on span "Less than 5 minutes" at bounding box center [561, 437] width 156 height 25
click at [933, 190] on icon "button" at bounding box center [942, 183] width 26 height 26
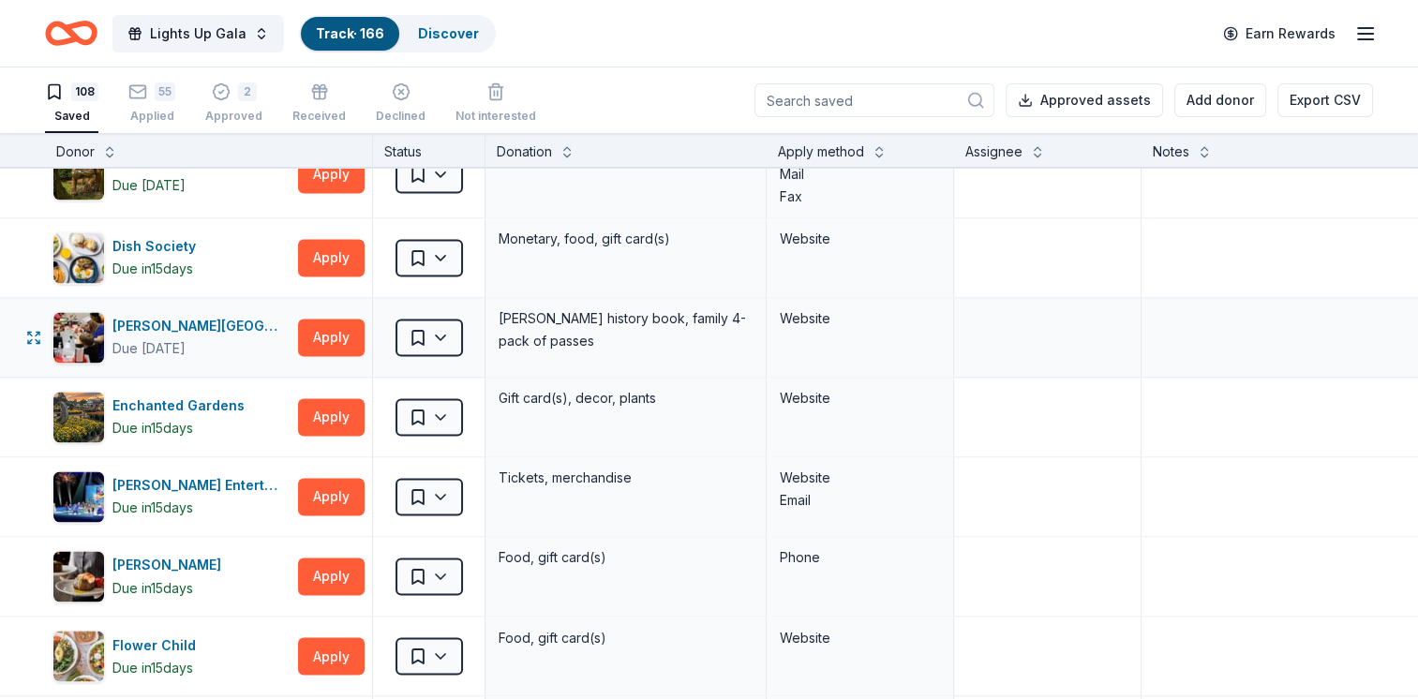
scroll to position [3058, 0]
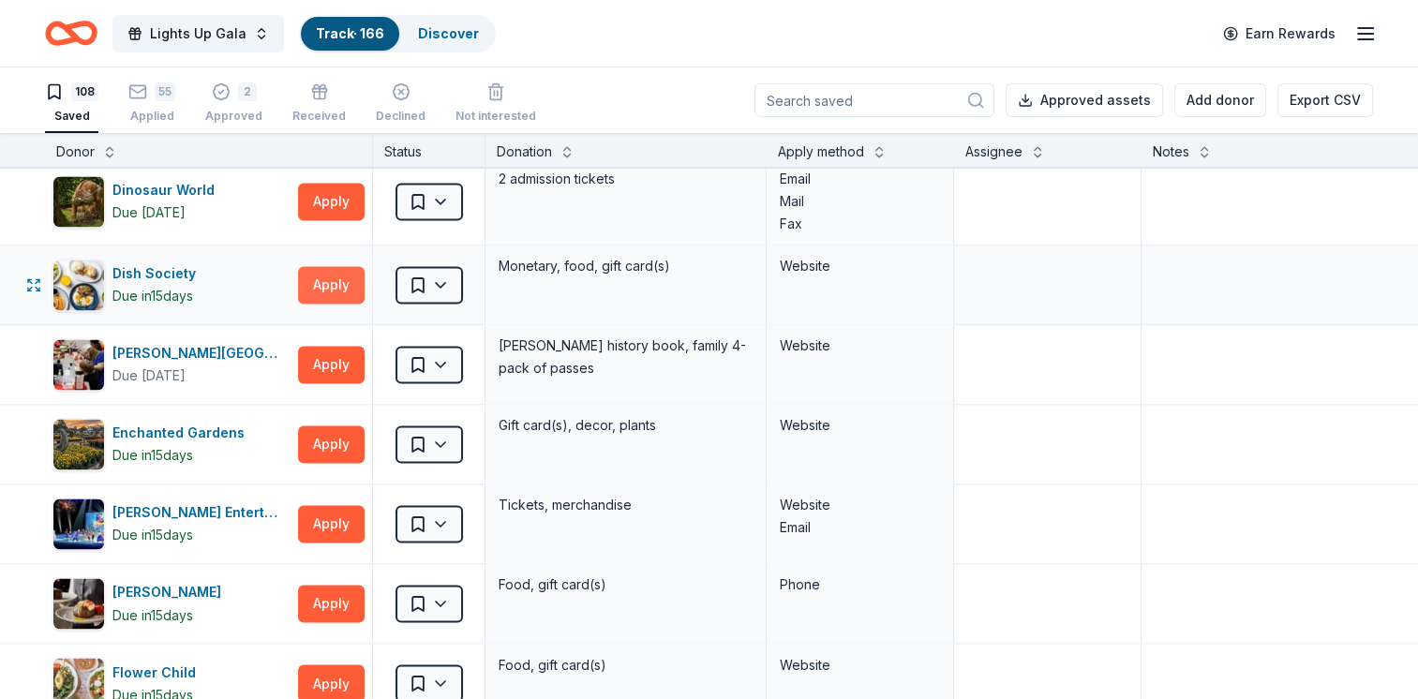
click at [339, 282] on button "Apply" at bounding box center [331, 284] width 67 height 37
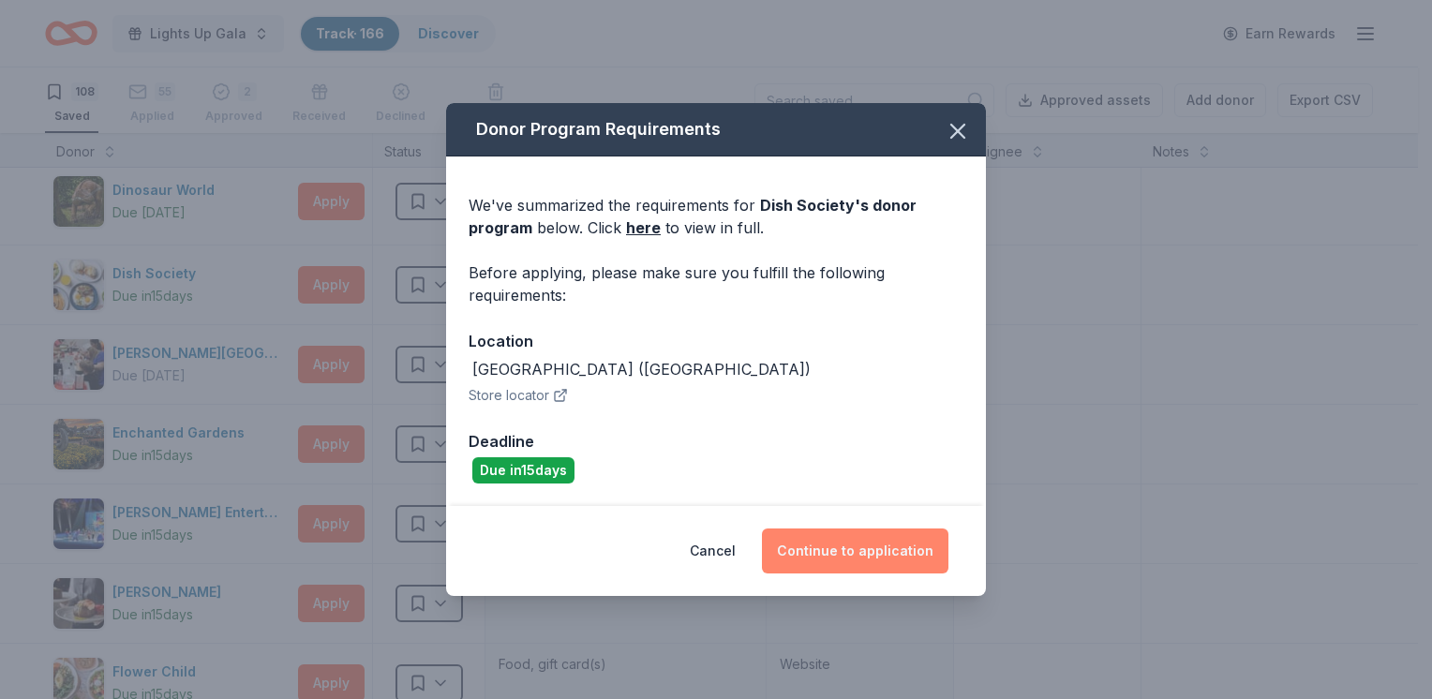
click at [799, 557] on button "Continue to application" at bounding box center [855, 550] width 186 height 45
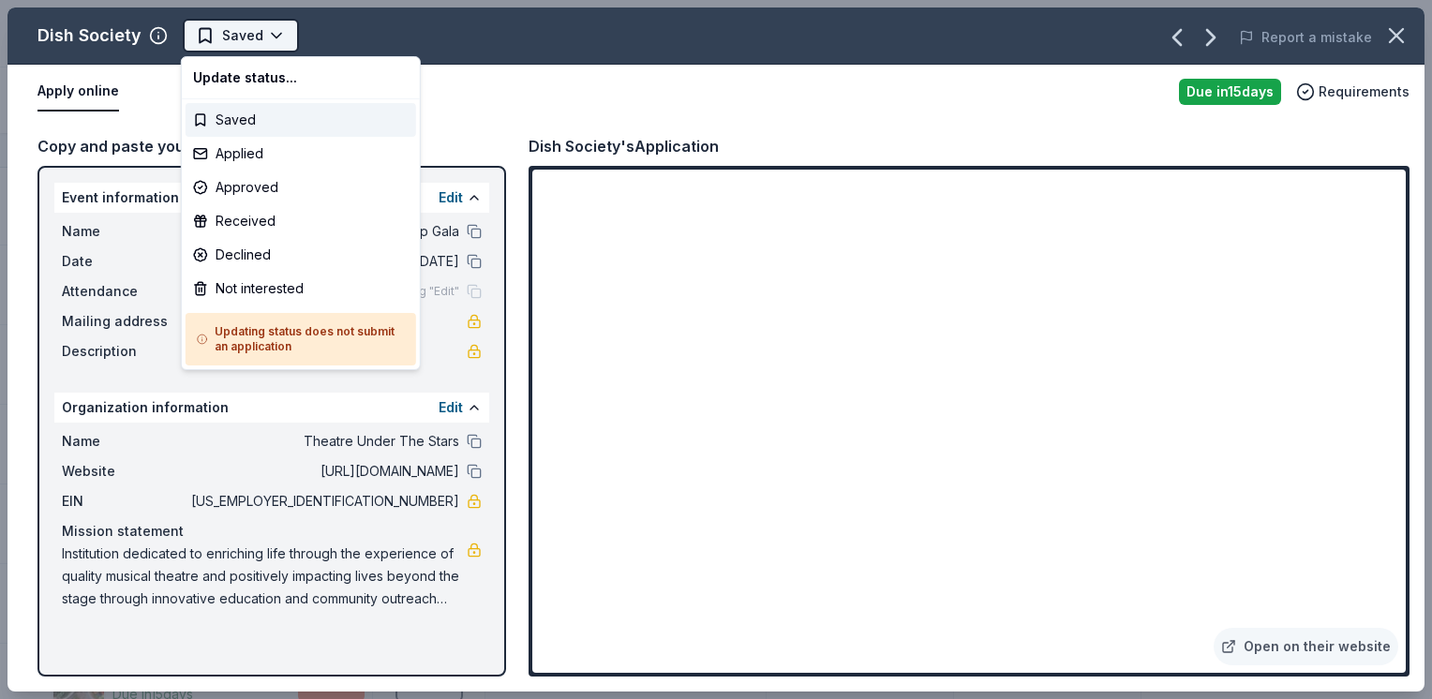
click at [265, 32] on html "Lights Up Gala Track · 166 Discover Earn Rewards 108 Saved 55 Applied 2 Approve…" at bounding box center [716, 349] width 1432 height 699
click at [284, 152] on div "Applied" at bounding box center [301, 154] width 230 height 34
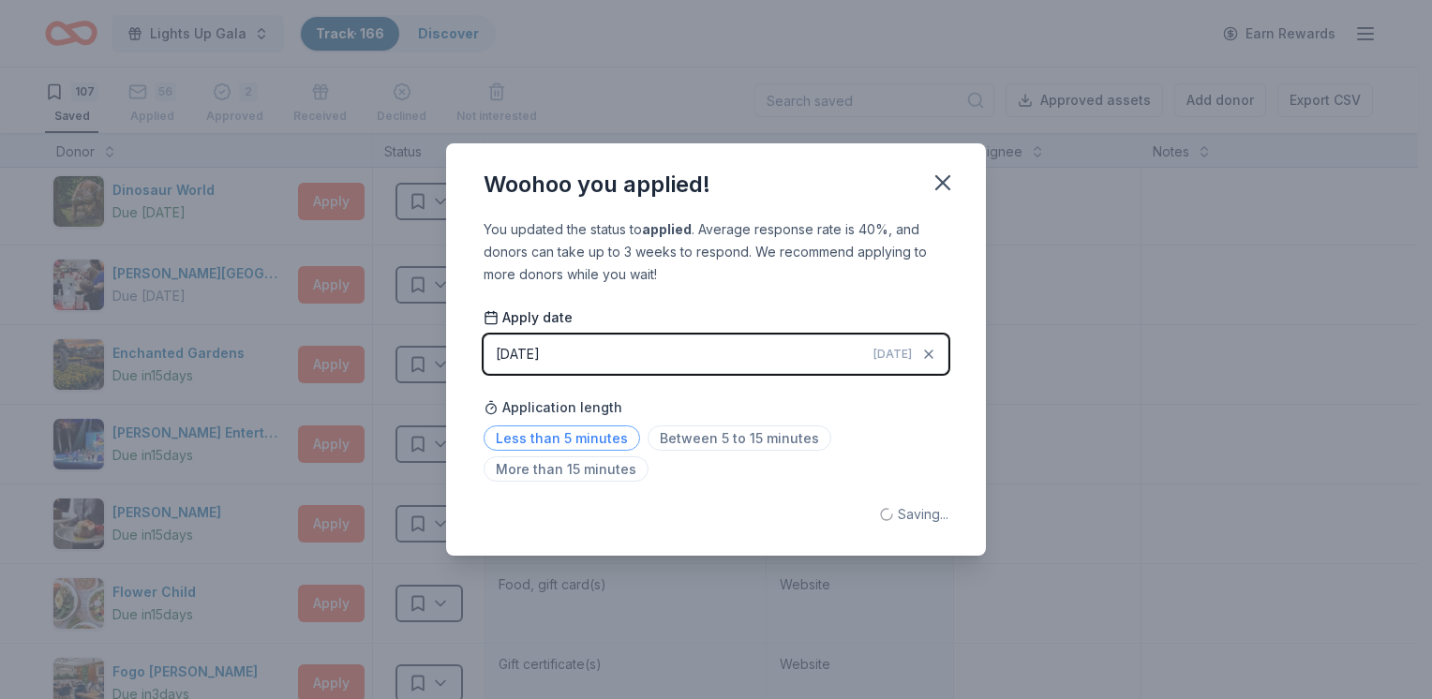
click at [618, 437] on span "Less than 5 minutes" at bounding box center [561, 437] width 156 height 25
click at [929, 198] on button "button" at bounding box center [942, 182] width 41 height 41
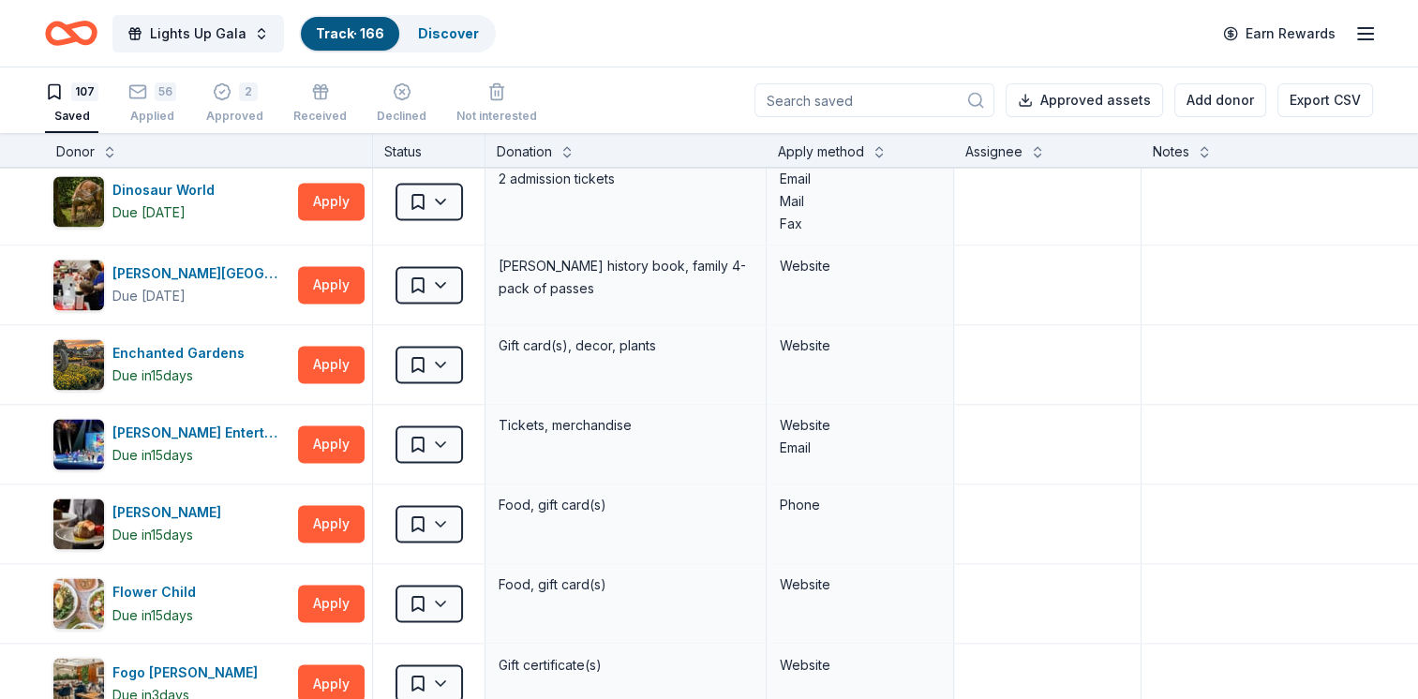
scroll to position [2747, 0]
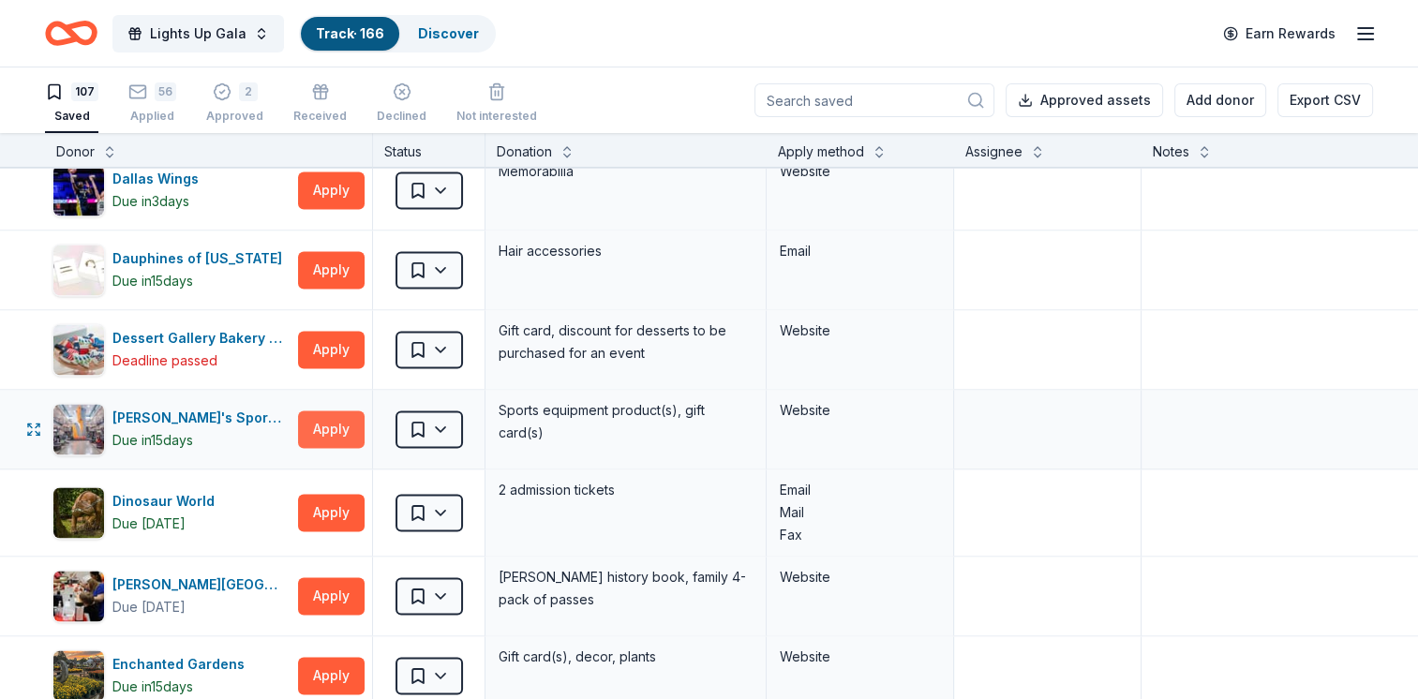
click at [302, 414] on button "Apply" at bounding box center [331, 428] width 67 height 37
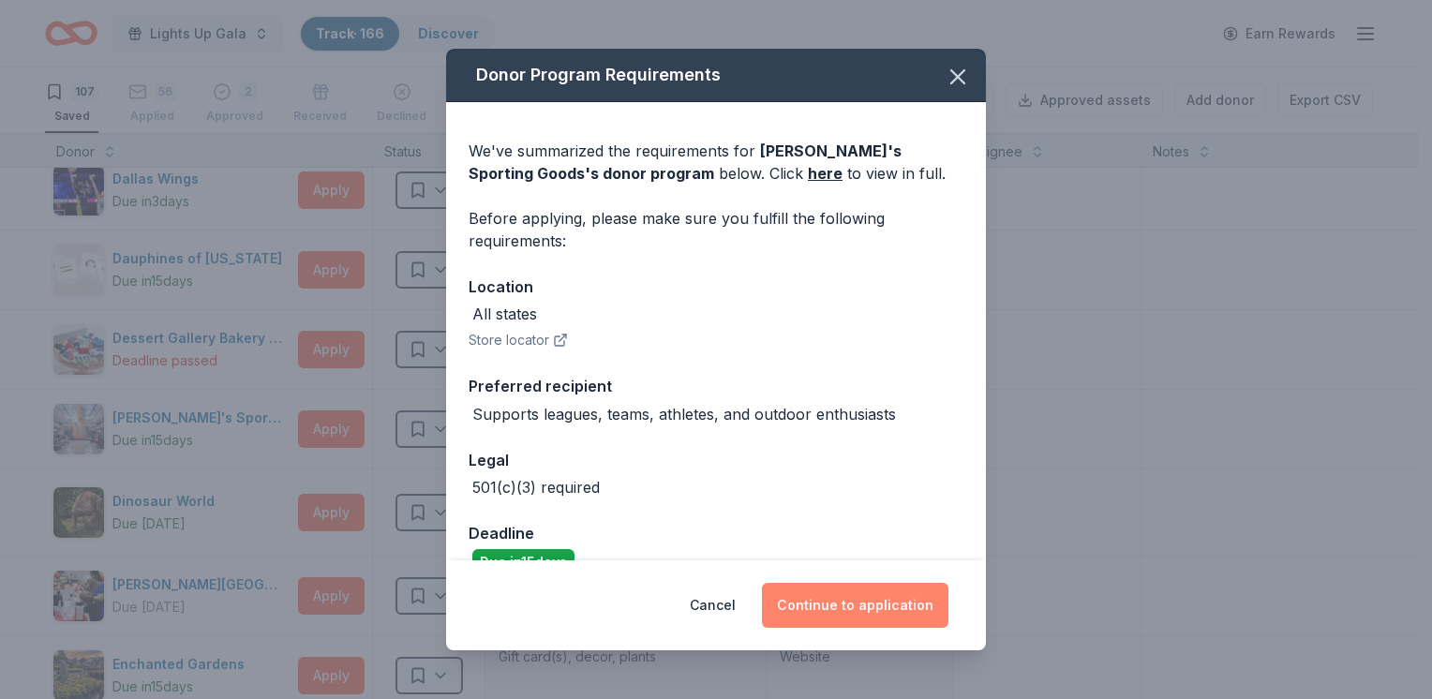
click at [840, 596] on button "Continue to application" at bounding box center [855, 605] width 186 height 45
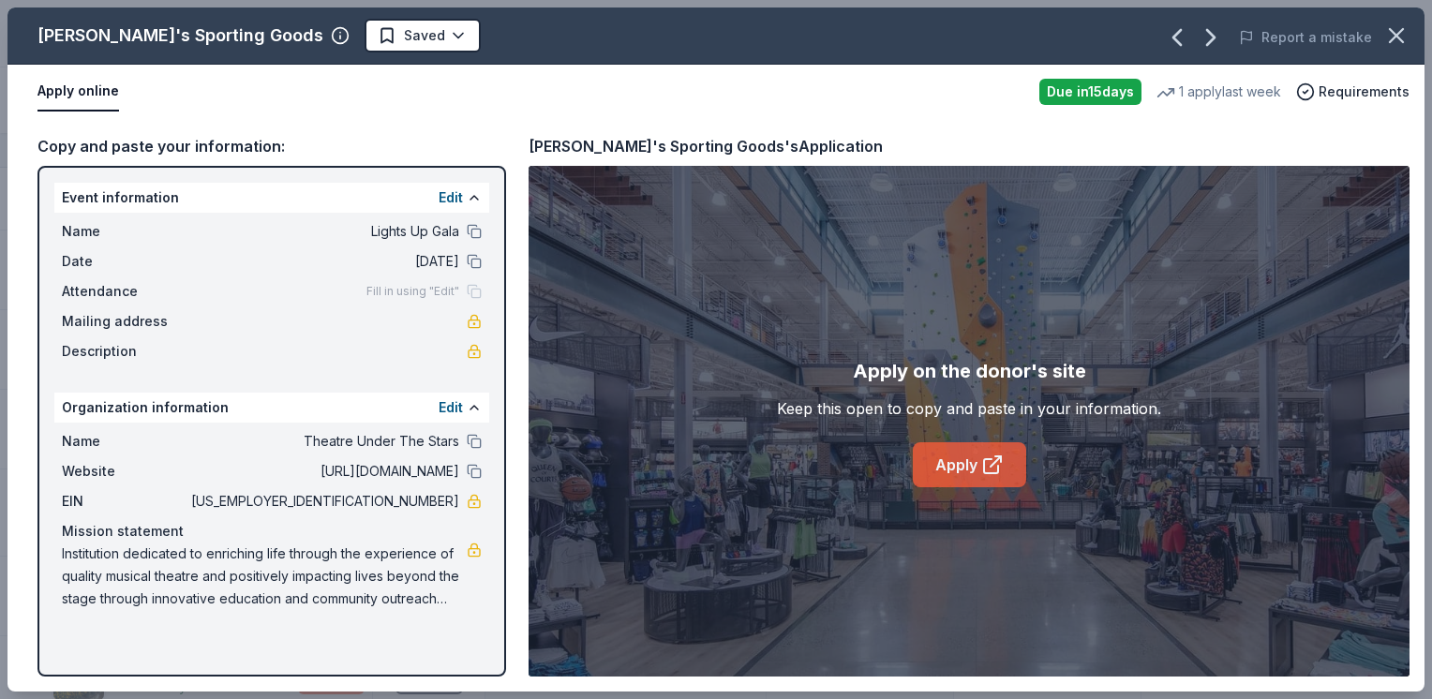
click at [959, 467] on link "Apply" at bounding box center [969, 464] width 113 height 45
click at [1394, 37] on icon "button" at bounding box center [1396, 35] width 13 height 13
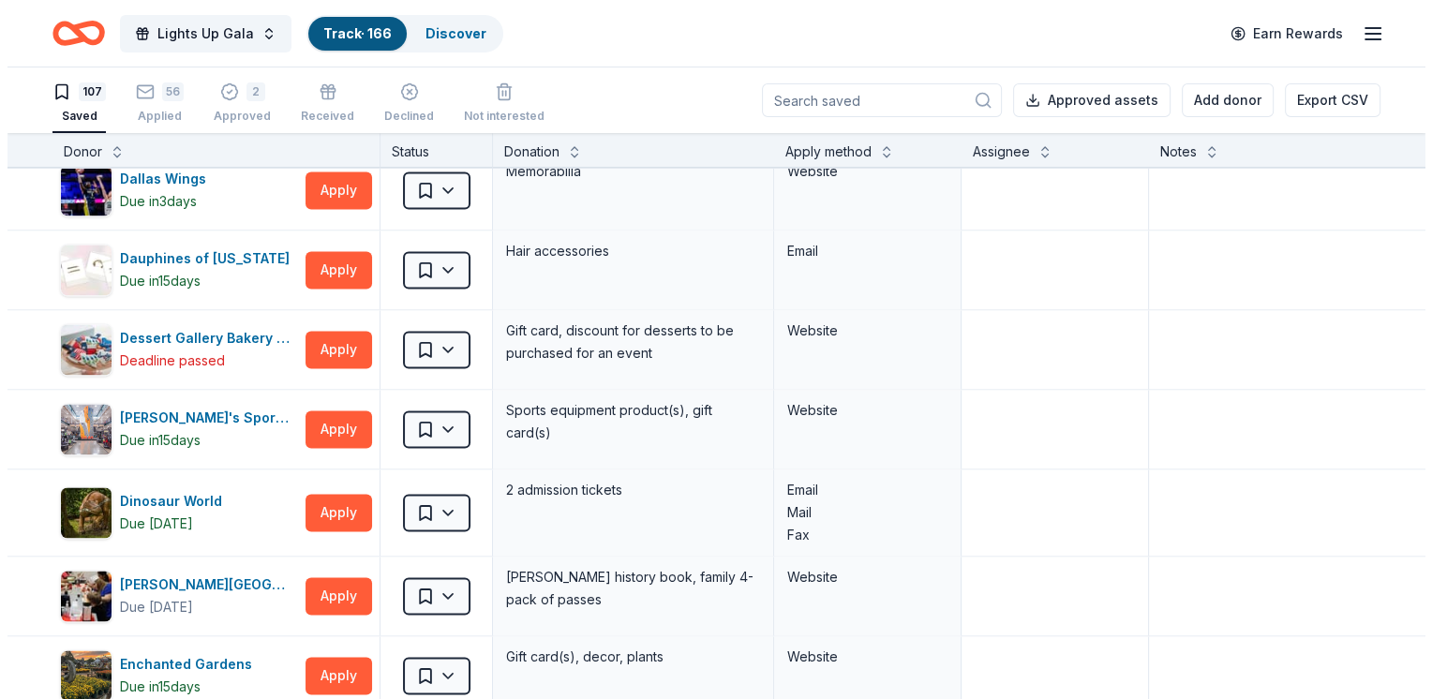
scroll to position [2184, 0]
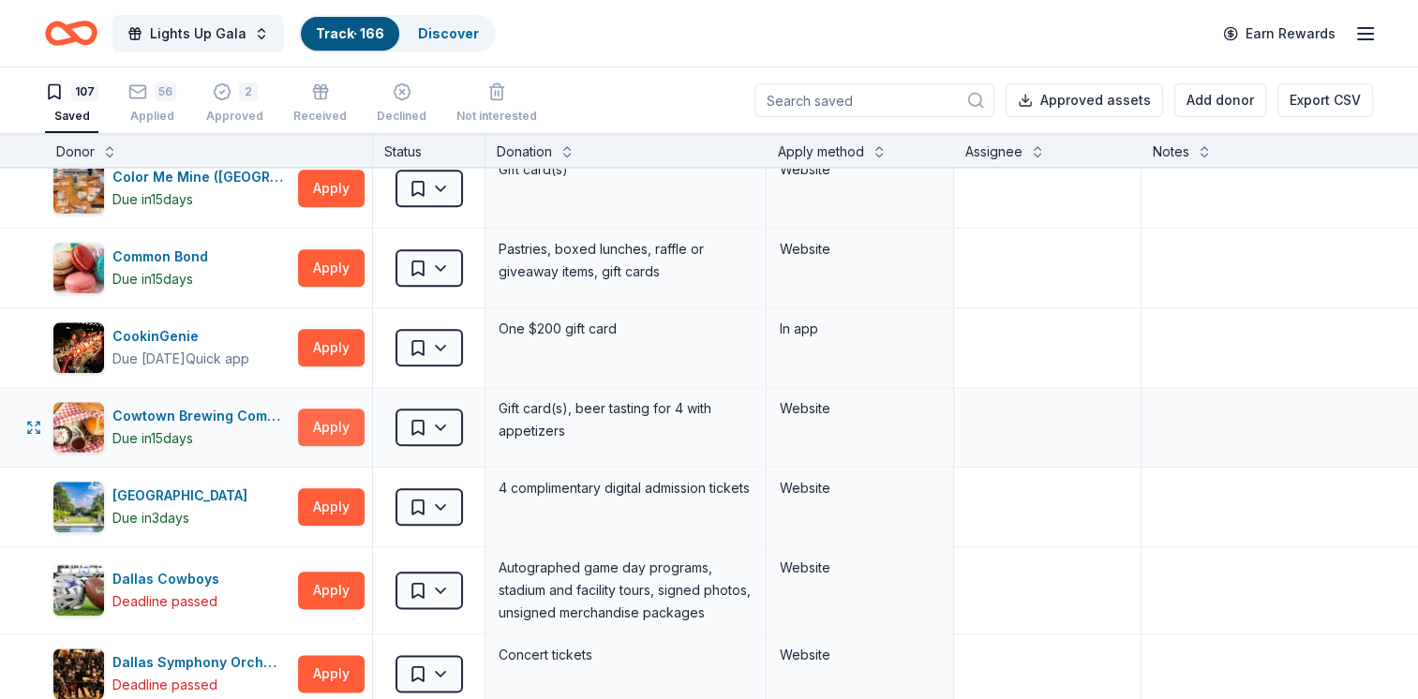
click at [328, 425] on button "Apply" at bounding box center [331, 427] width 67 height 37
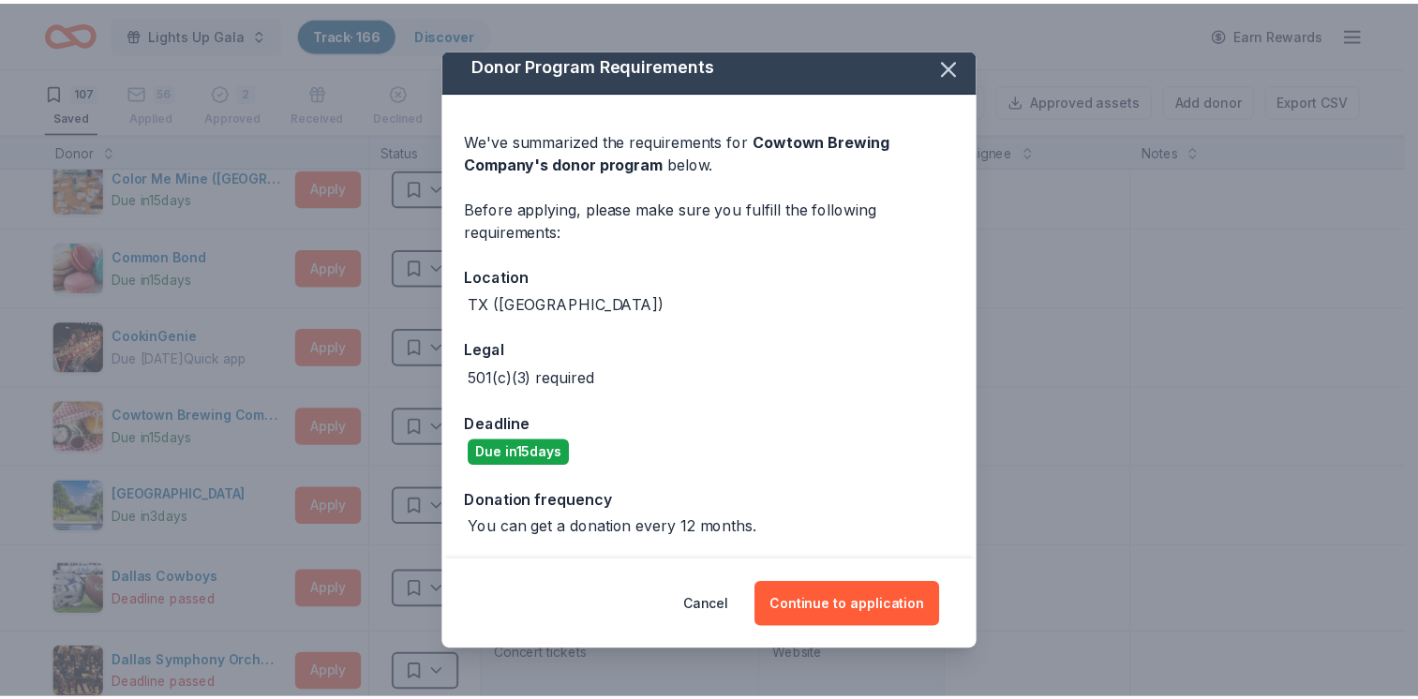
scroll to position [0, 0]
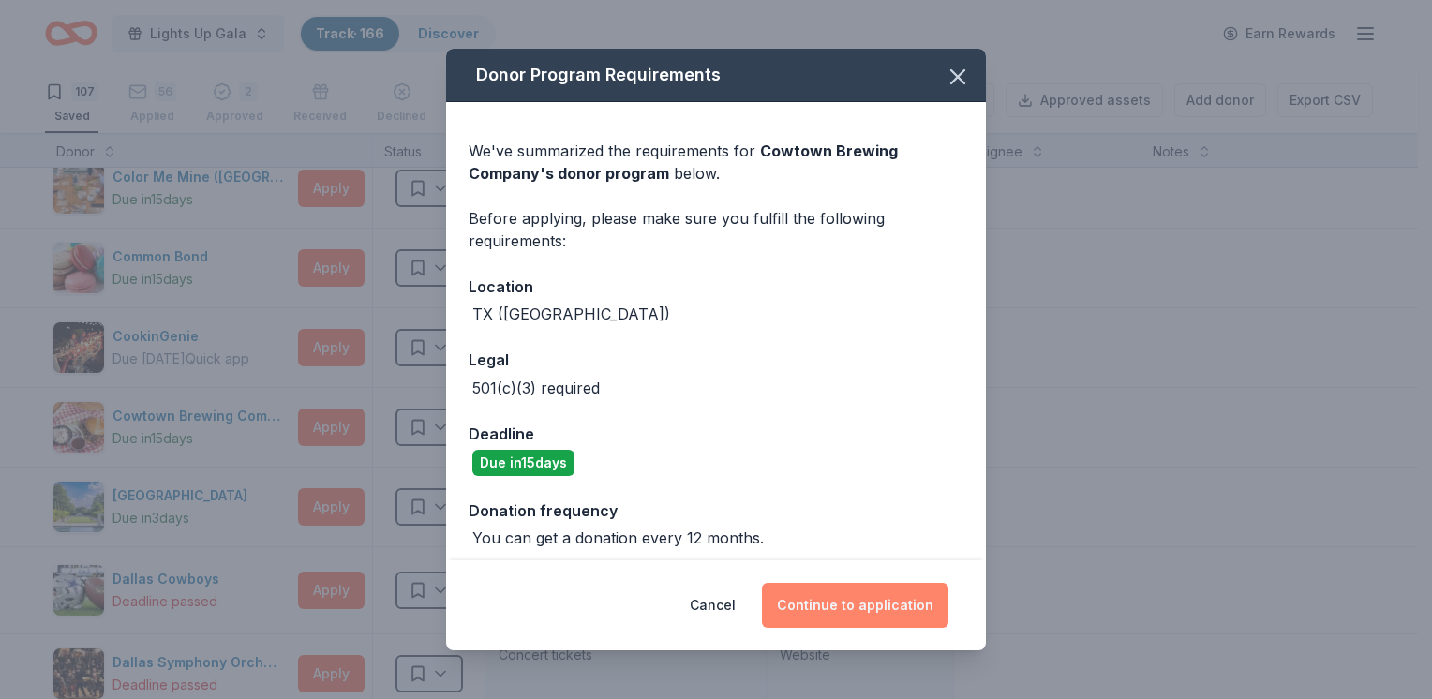
click at [871, 603] on button "Continue to application" at bounding box center [855, 605] width 186 height 45
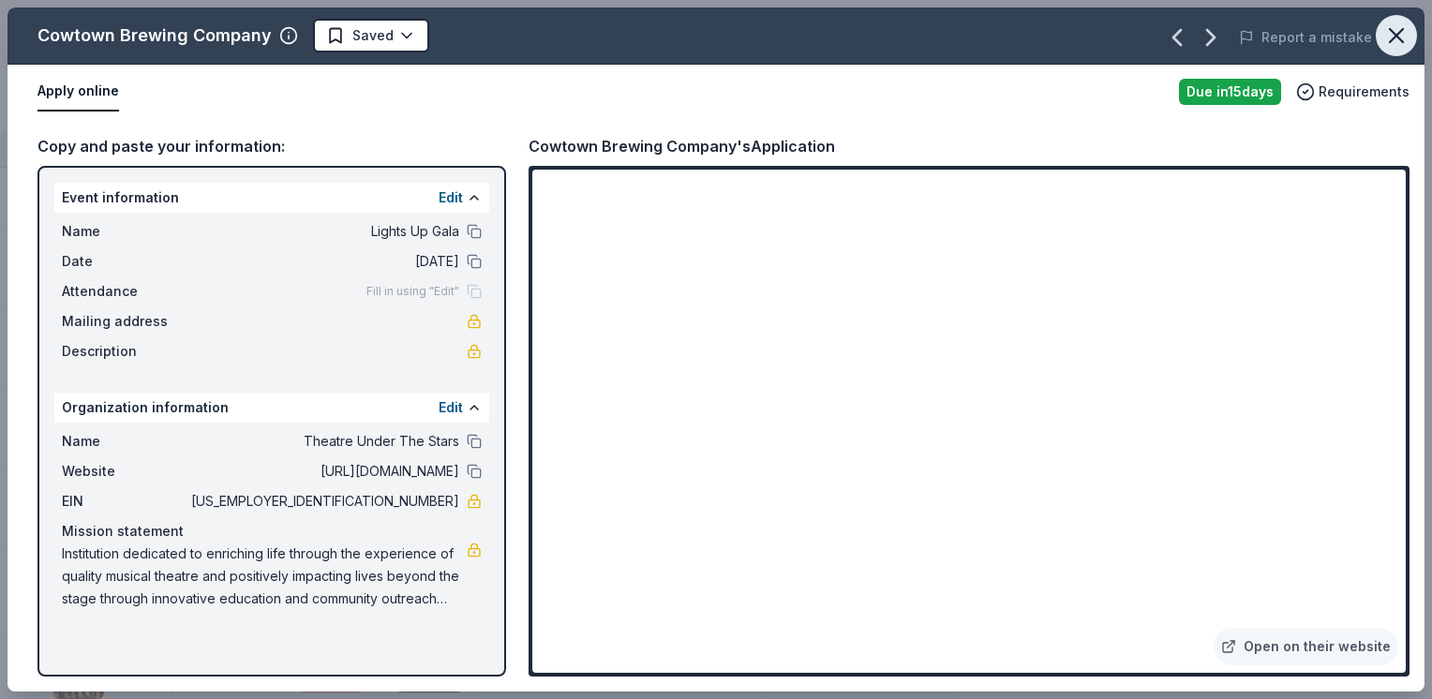
click at [1387, 34] on icon "button" at bounding box center [1396, 35] width 26 height 26
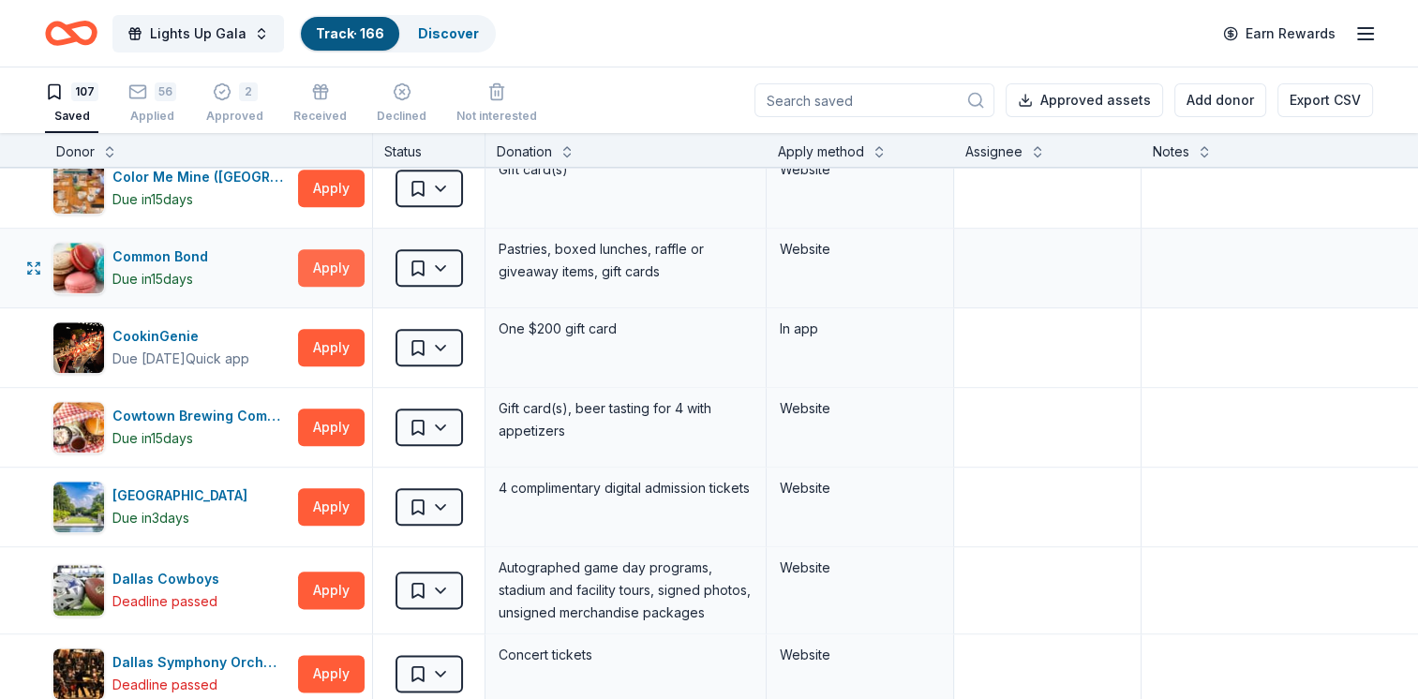
click at [339, 272] on button "Apply" at bounding box center [331, 267] width 67 height 37
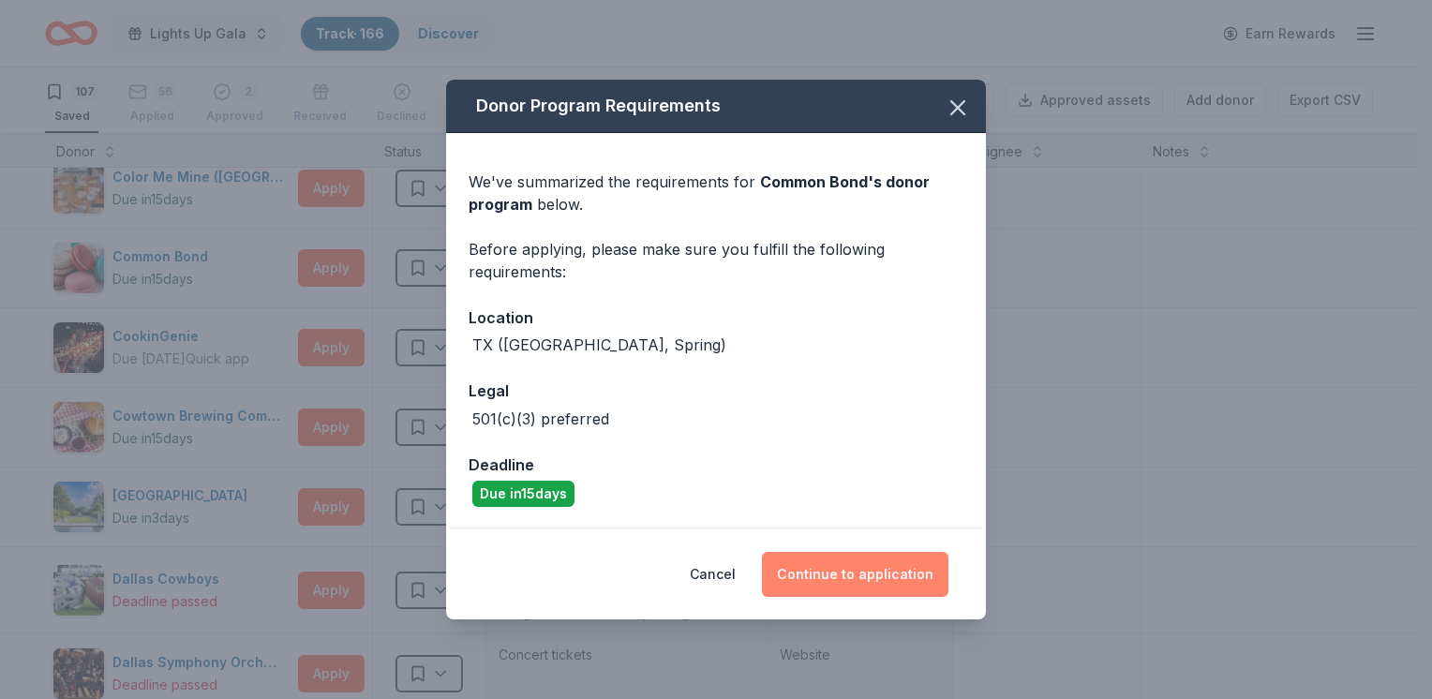
click at [881, 569] on button "Continue to application" at bounding box center [855, 574] width 186 height 45
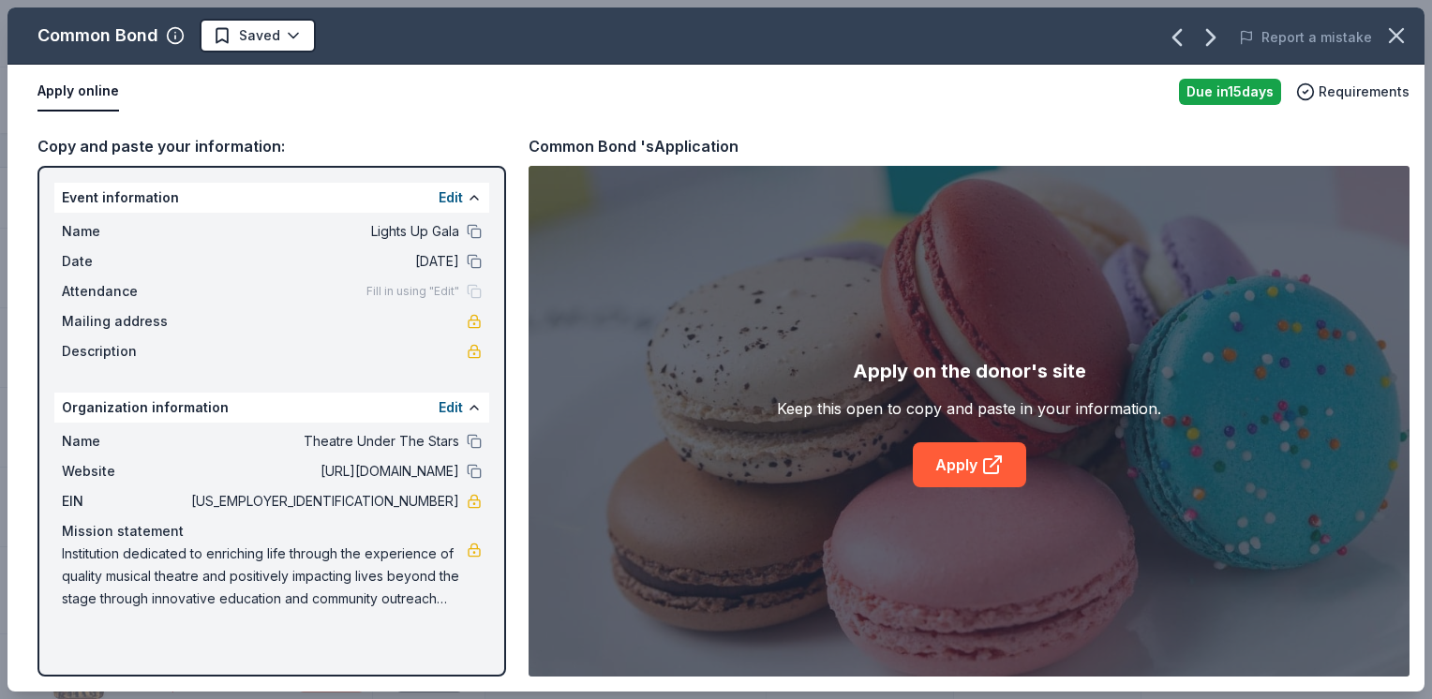
click at [931, 376] on div "Apply on the donor's site Keep this open to copy and paste in your information.…" at bounding box center [968, 421] width 881 height 511
click at [280, 40] on html "Lights Up Gala Track · 166 Discover Earn Rewards 107 Saved 56 Applied 2 Approve…" at bounding box center [716, 349] width 1432 height 699
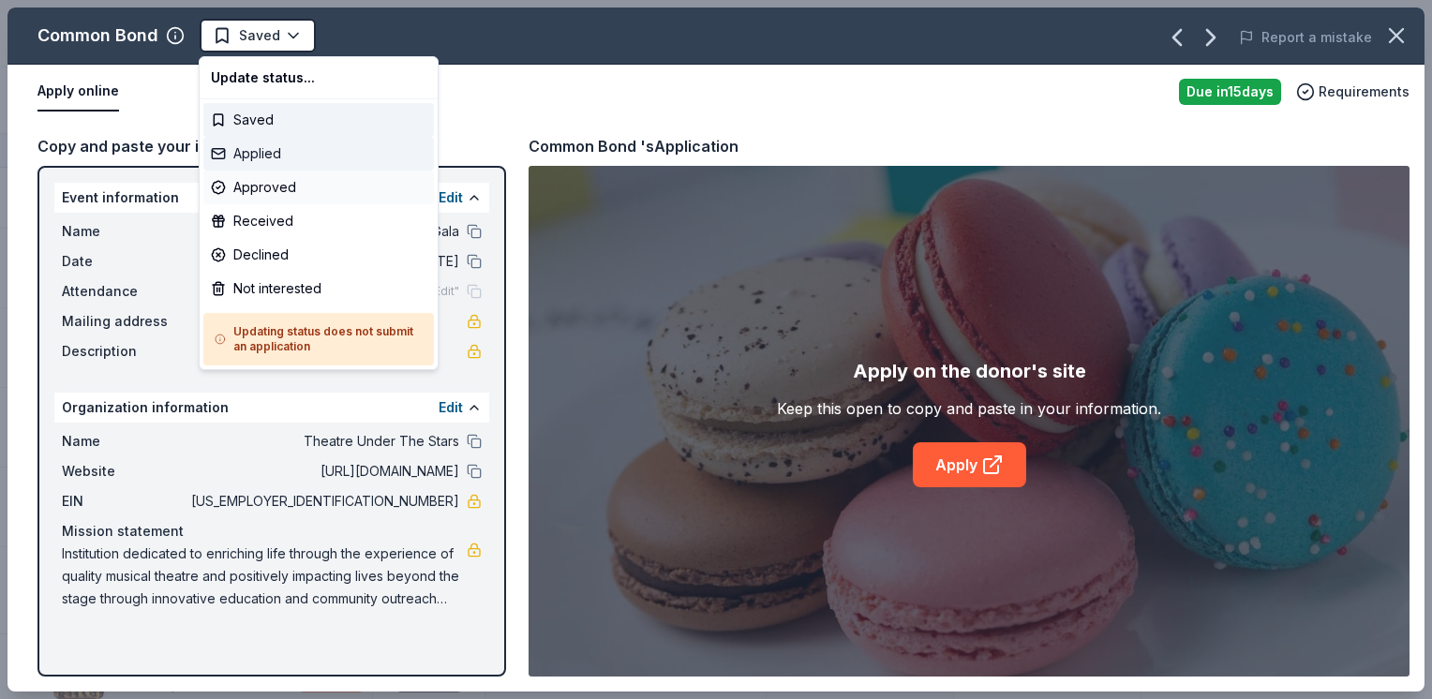
drag, startPoint x: 310, startPoint y: 159, endPoint x: 290, endPoint y: 170, distance: 22.2
click at [302, 163] on div "Applied" at bounding box center [318, 154] width 230 height 34
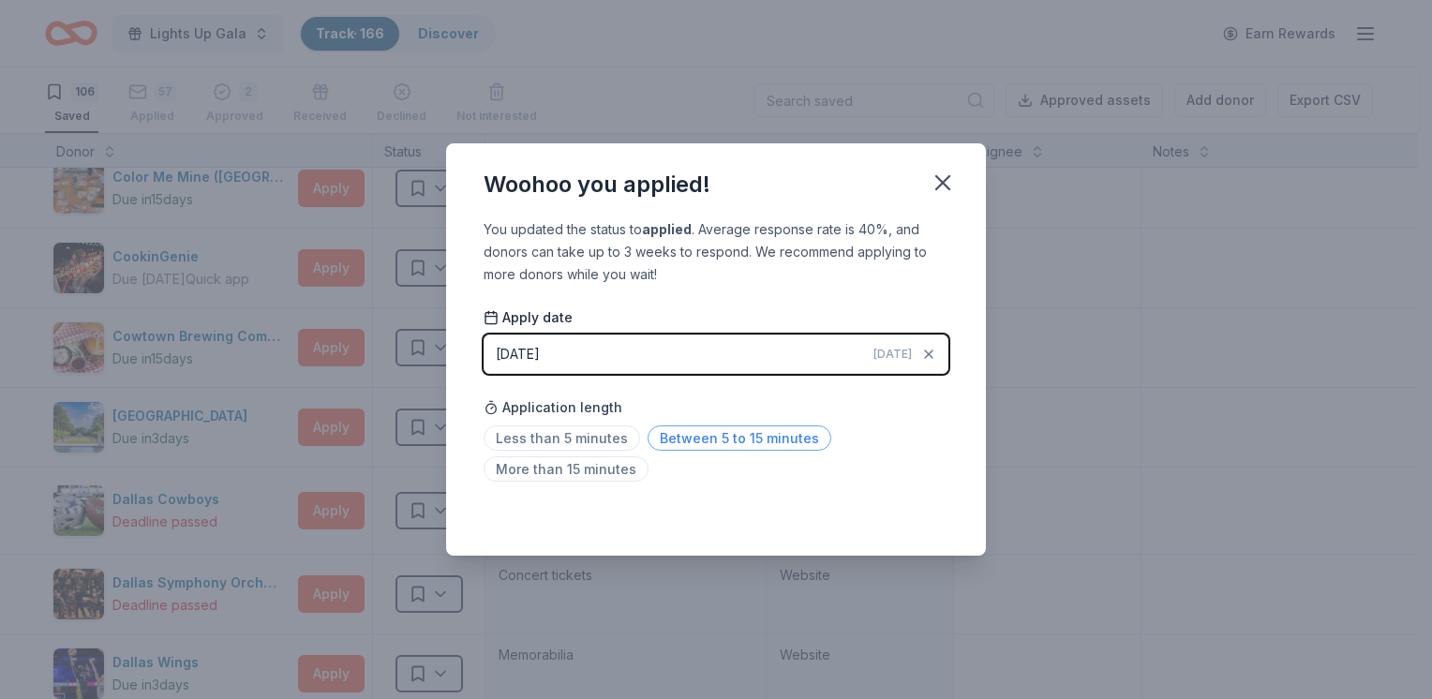
click at [675, 431] on span "Between 5 to 15 minutes" at bounding box center [739, 437] width 184 height 25
click at [944, 182] on icon "button" at bounding box center [942, 182] width 13 height 13
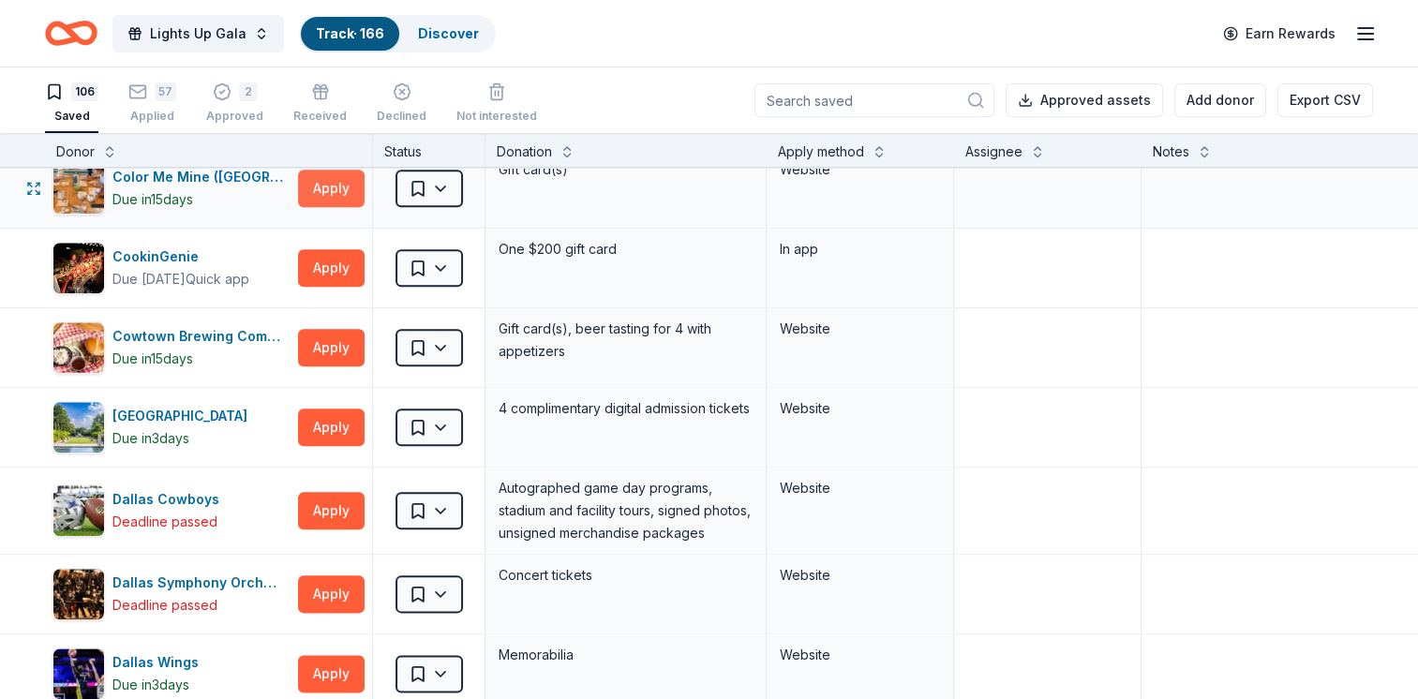
click at [329, 192] on button "Apply" at bounding box center [331, 188] width 67 height 37
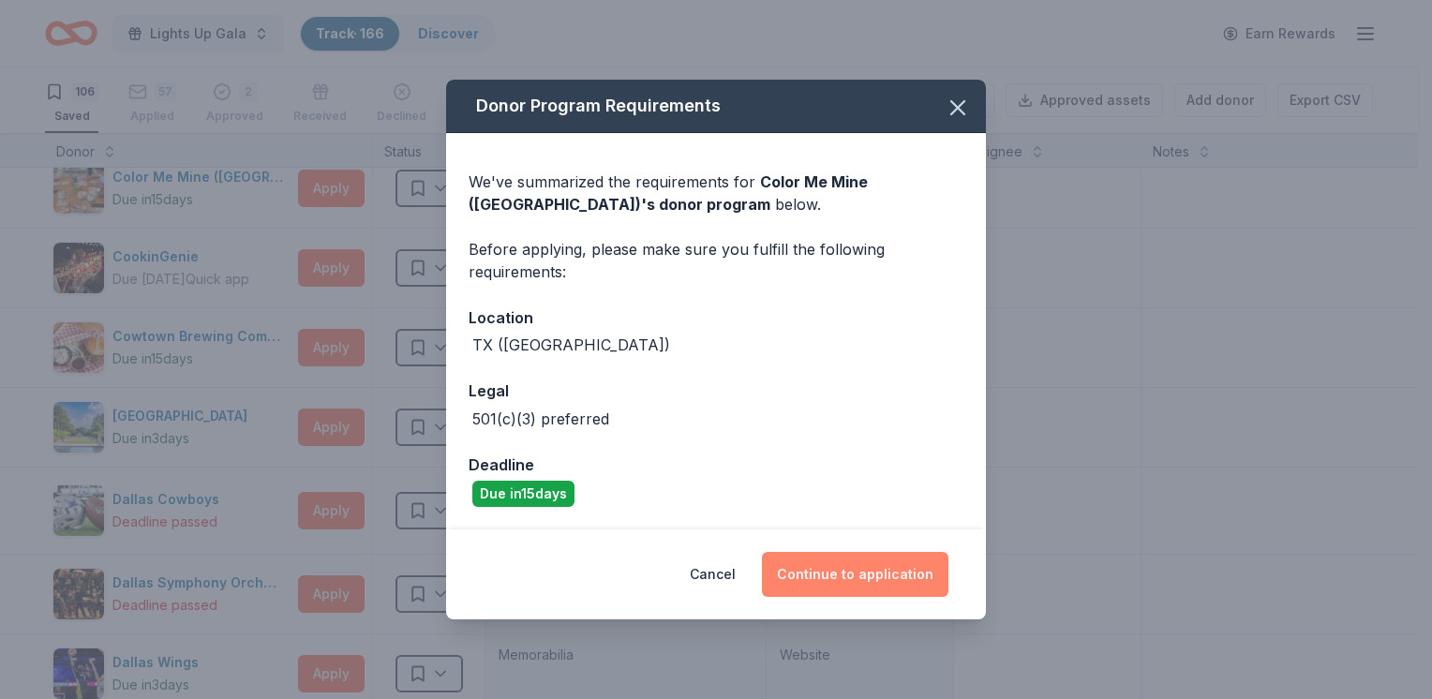
click at [894, 567] on button "Continue to application" at bounding box center [855, 574] width 186 height 45
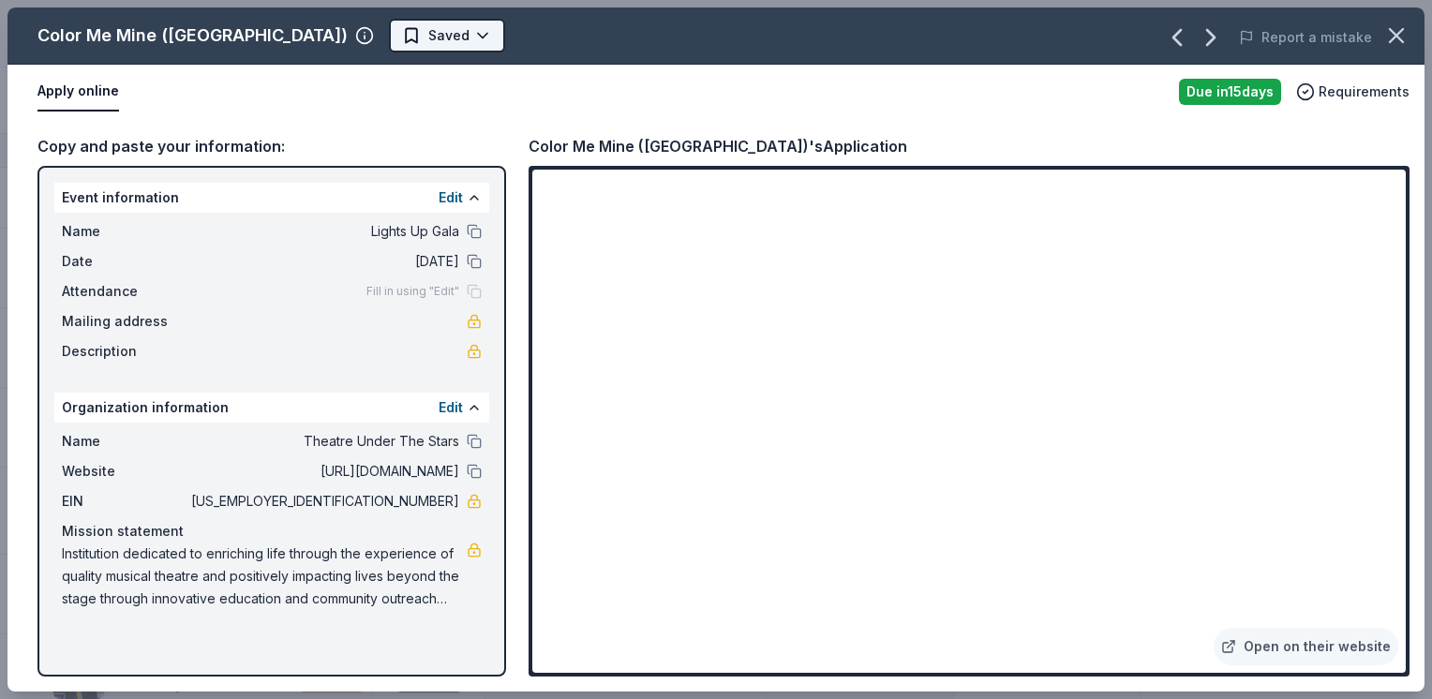
click at [335, 39] on html "Lights Up Gala Track · 166 Discover Earn Rewards 106 Saved 57 Applied 2 Approve…" at bounding box center [716, 349] width 1432 height 699
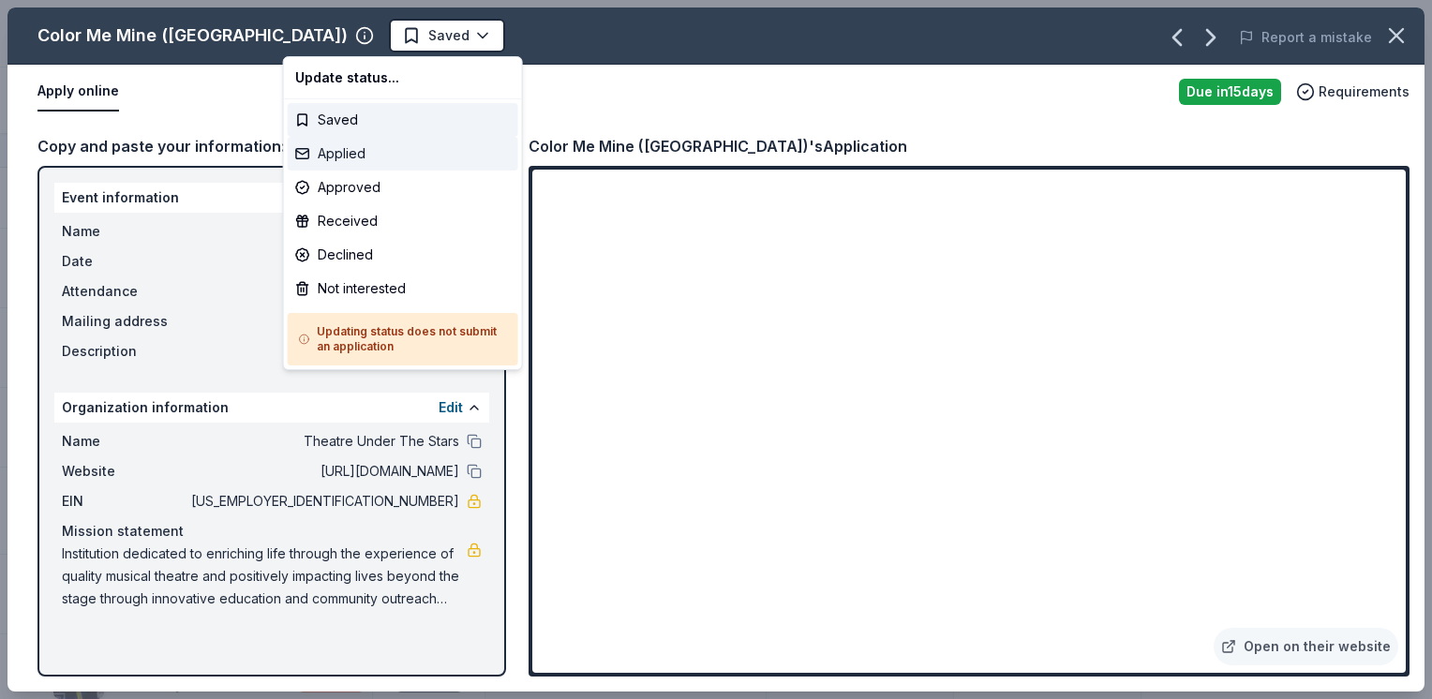
click at [357, 155] on div "Applied" at bounding box center [403, 154] width 230 height 34
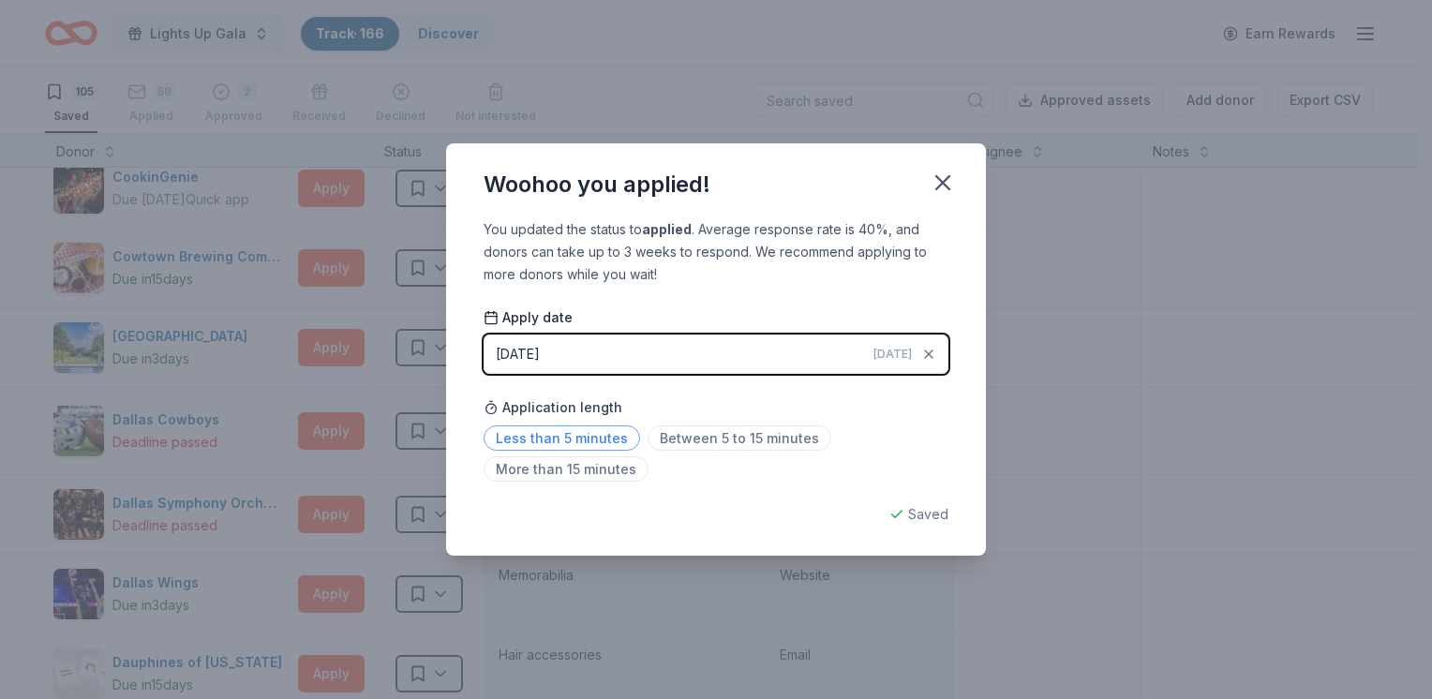
click at [593, 443] on span "Less than 5 minutes" at bounding box center [561, 437] width 156 height 25
click at [933, 174] on icon "button" at bounding box center [942, 183] width 26 height 26
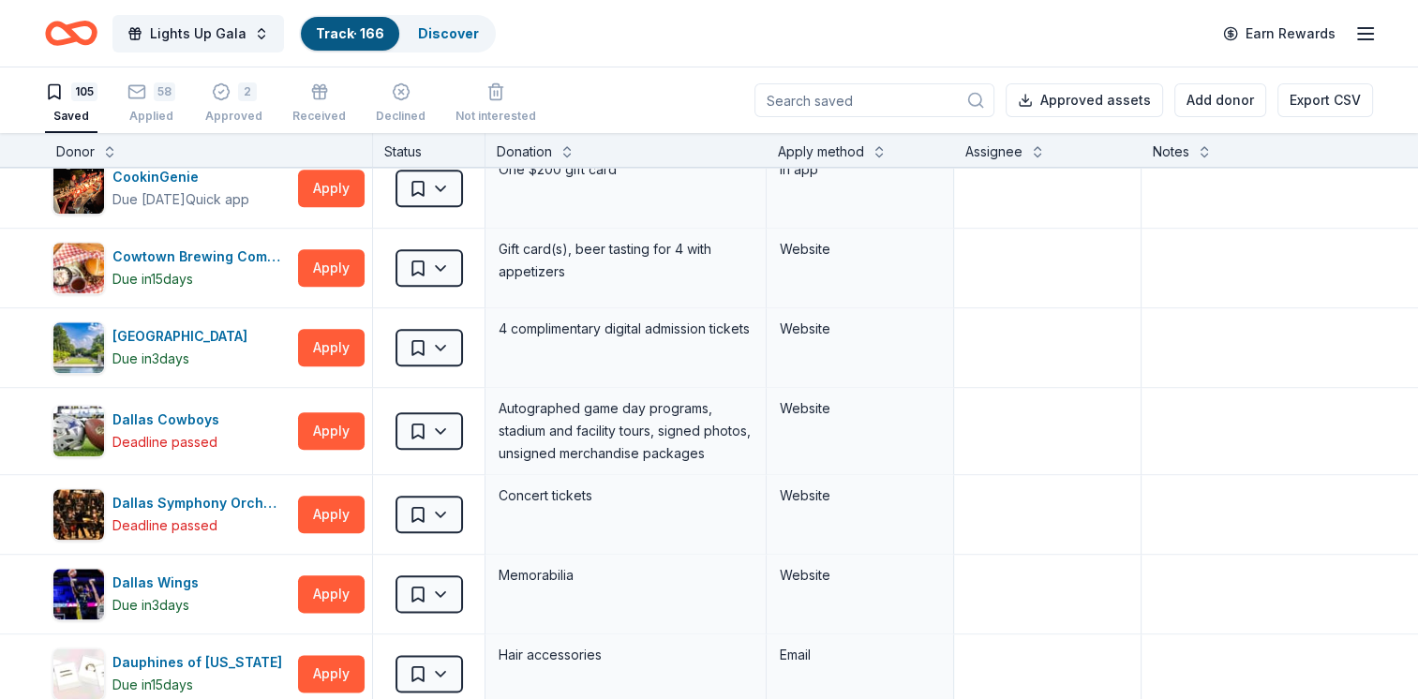
scroll to position [667, 0]
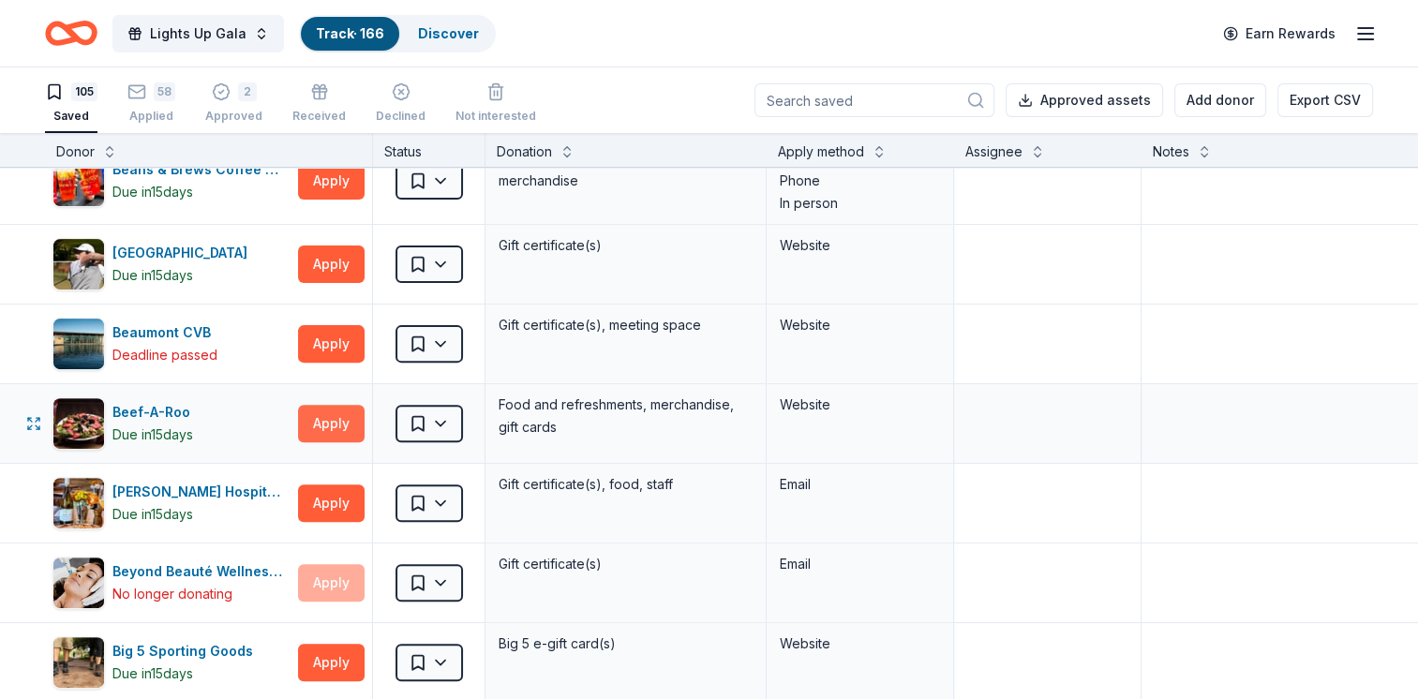
click at [319, 432] on button "Apply" at bounding box center [331, 423] width 67 height 37
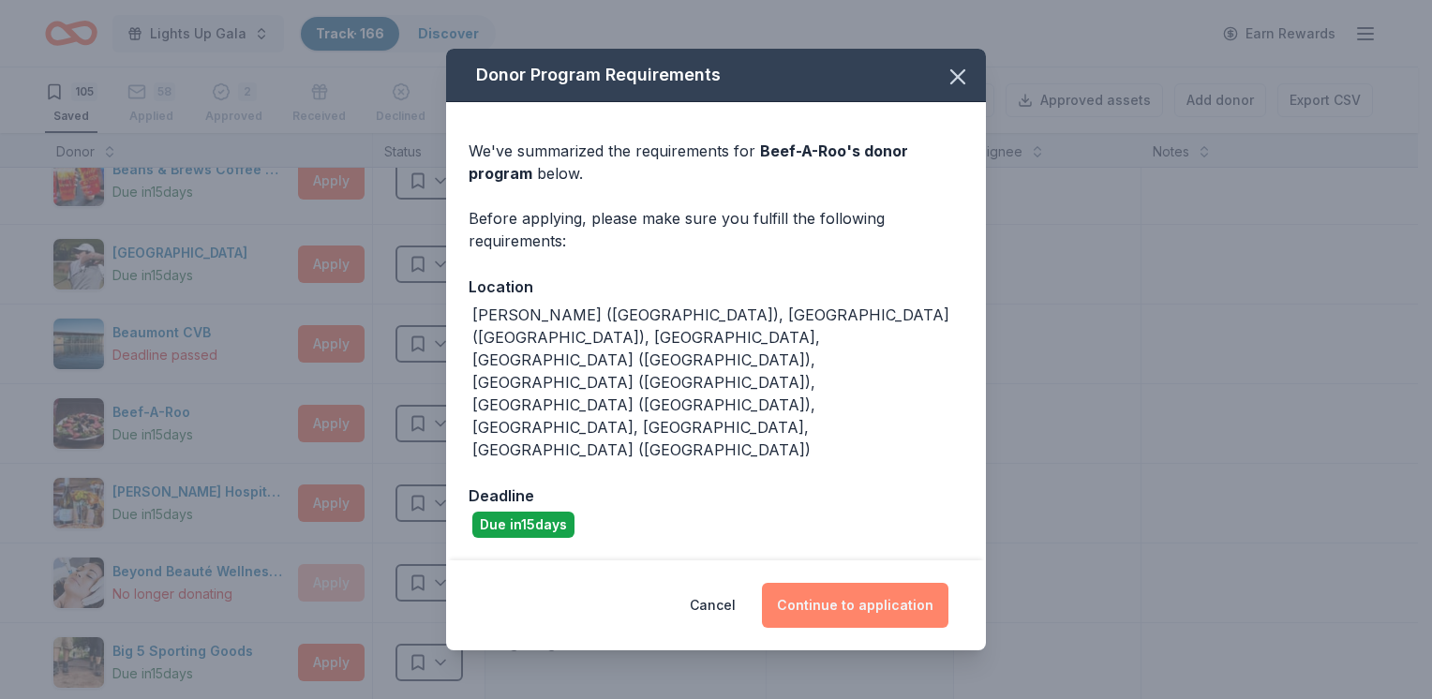
click at [881, 583] on button "Continue to application" at bounding box center [855, 605] width 186 height 45
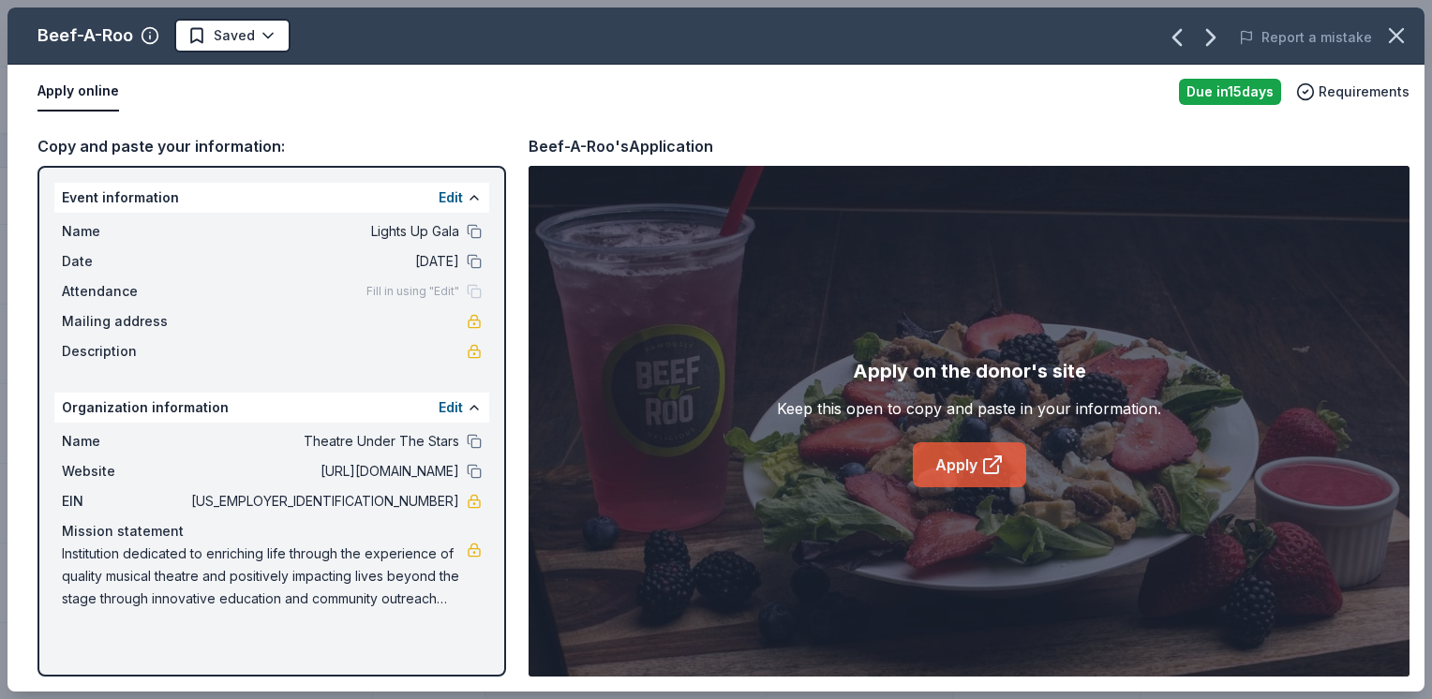
click at [956, 468] on link "Apply" at bounding box center [969, 464] width 113 height 45
click at [968, 466] on link "Apply" at bounding box center [969, 464] width 113 height 45
click at [259, 28] on html "Lights Up Gala Track · 166 Discover Earn Rewards 105 Saved 58 Applied 2 Approve…" at bounding box center [716, 349] width 1432 height 699
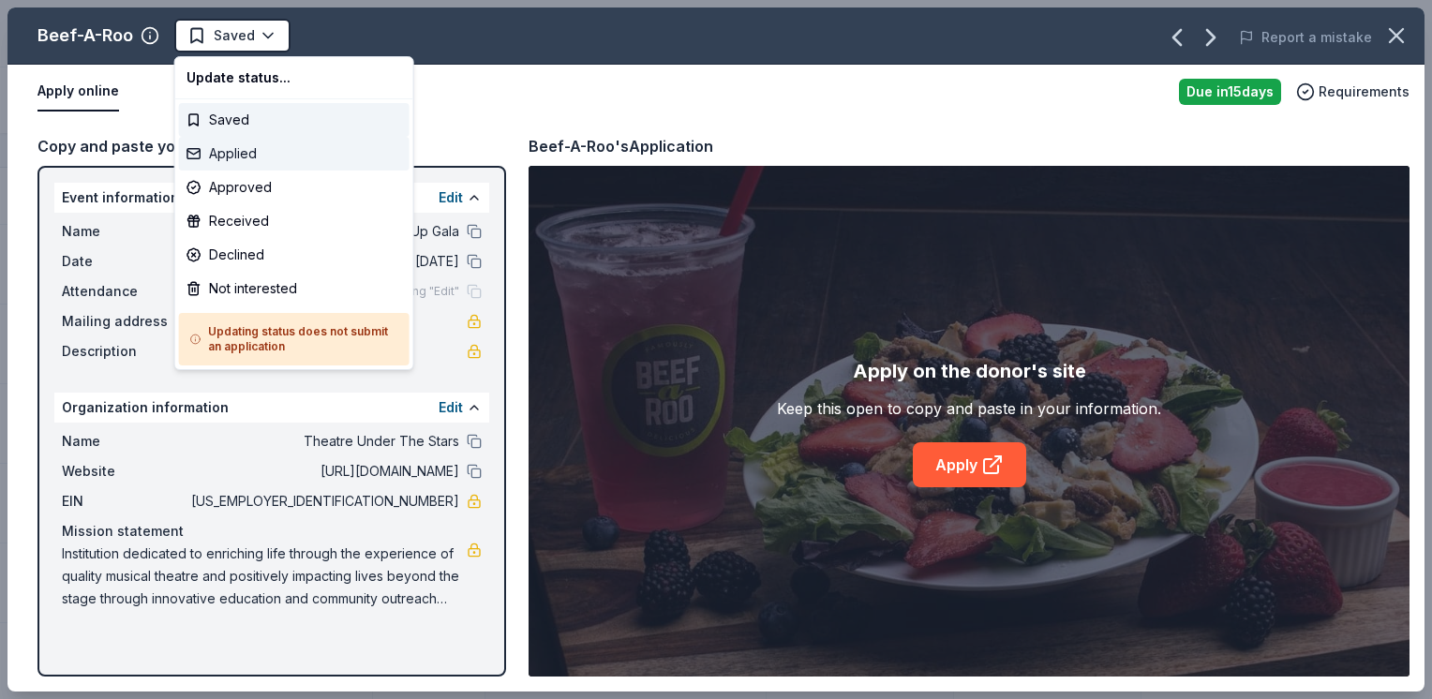
click at [278, 156] on div "Applied" at bounding box center [294, 154] width 230 height 34
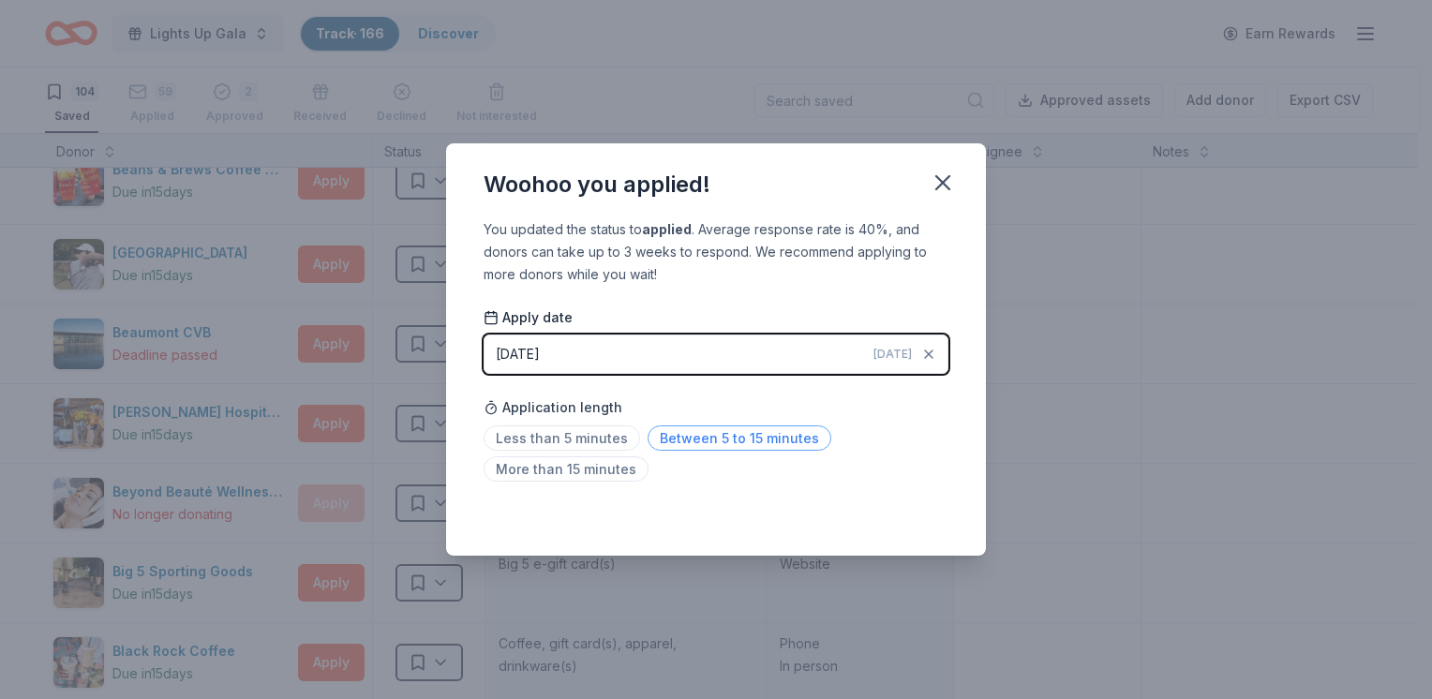
click at [670, 437] on span "Between 5 to 15 minutes" at bounding box center [739, 437] width 184 height 25
drag, startPoint x: 933, startPoint y: 186, endPoint x: 947, endPoint y: 171, distance: 19.9
click at [947, 171] on icon "button" at bounding box center [942, 183] width 26 height 26
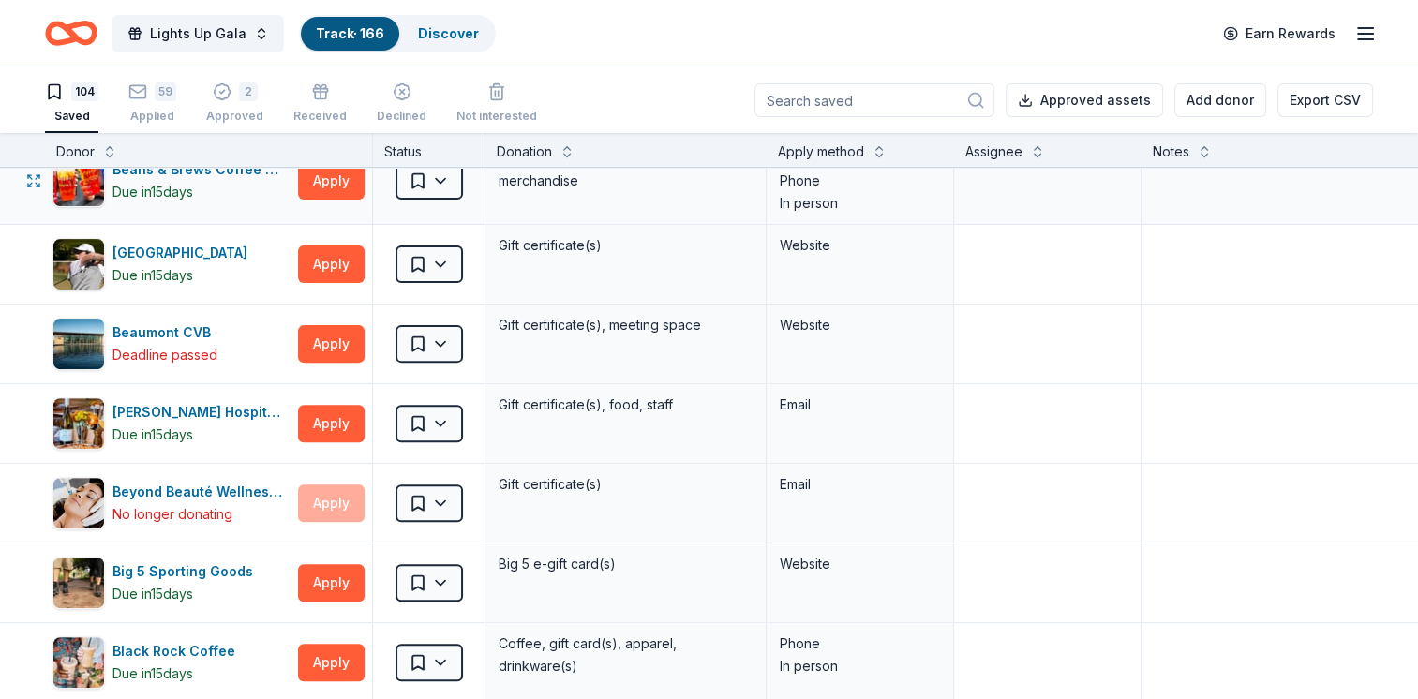
scroll to position [1628, 0]
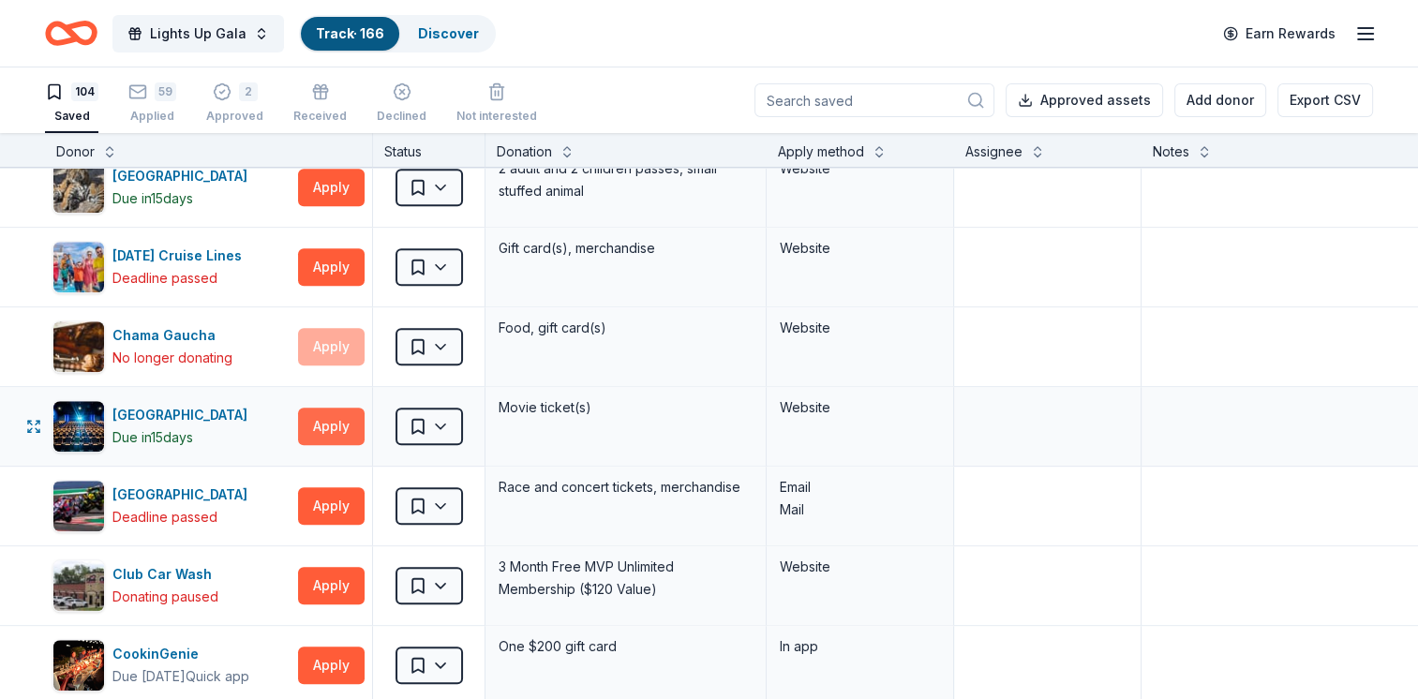
click at [344, 421] on button "Apply" at bounding box center [331, 426] width 67 height 37
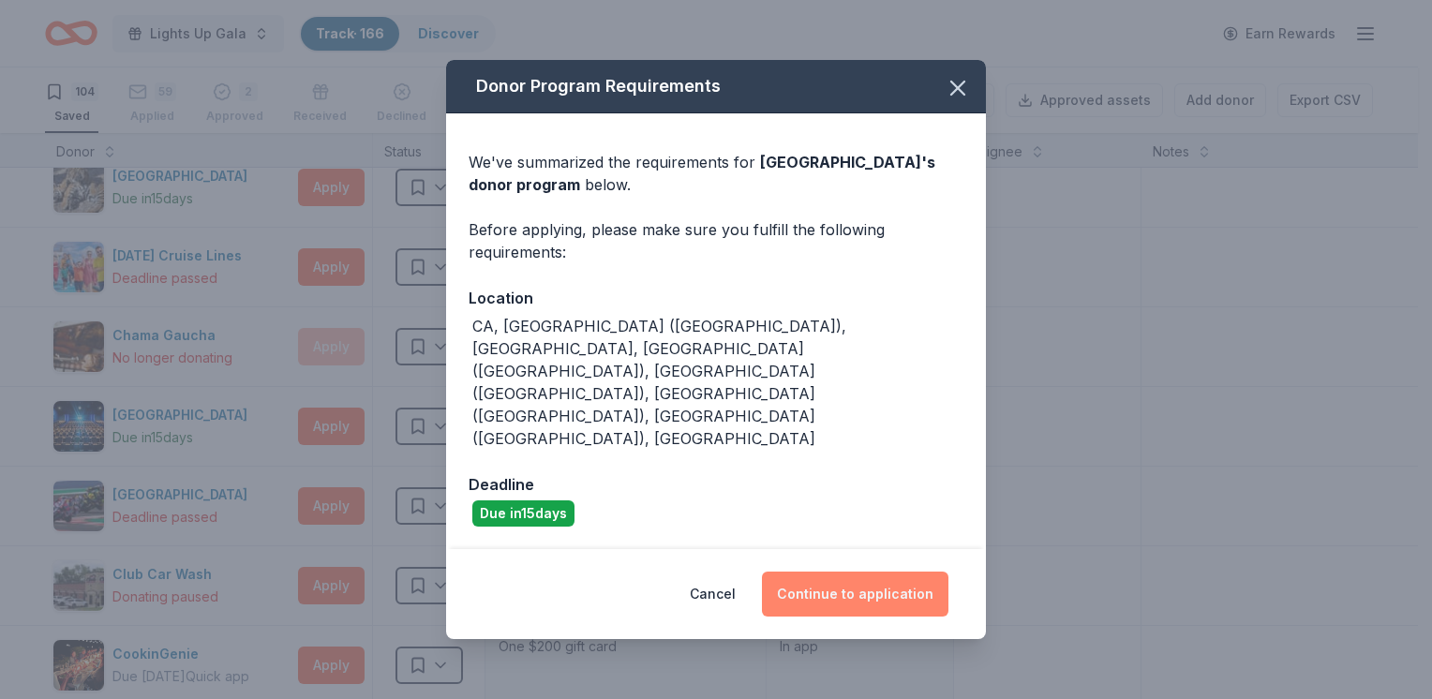
click at [816, 572] on button "Continue to application" at bounding box center [855, 594] width 186 height 45
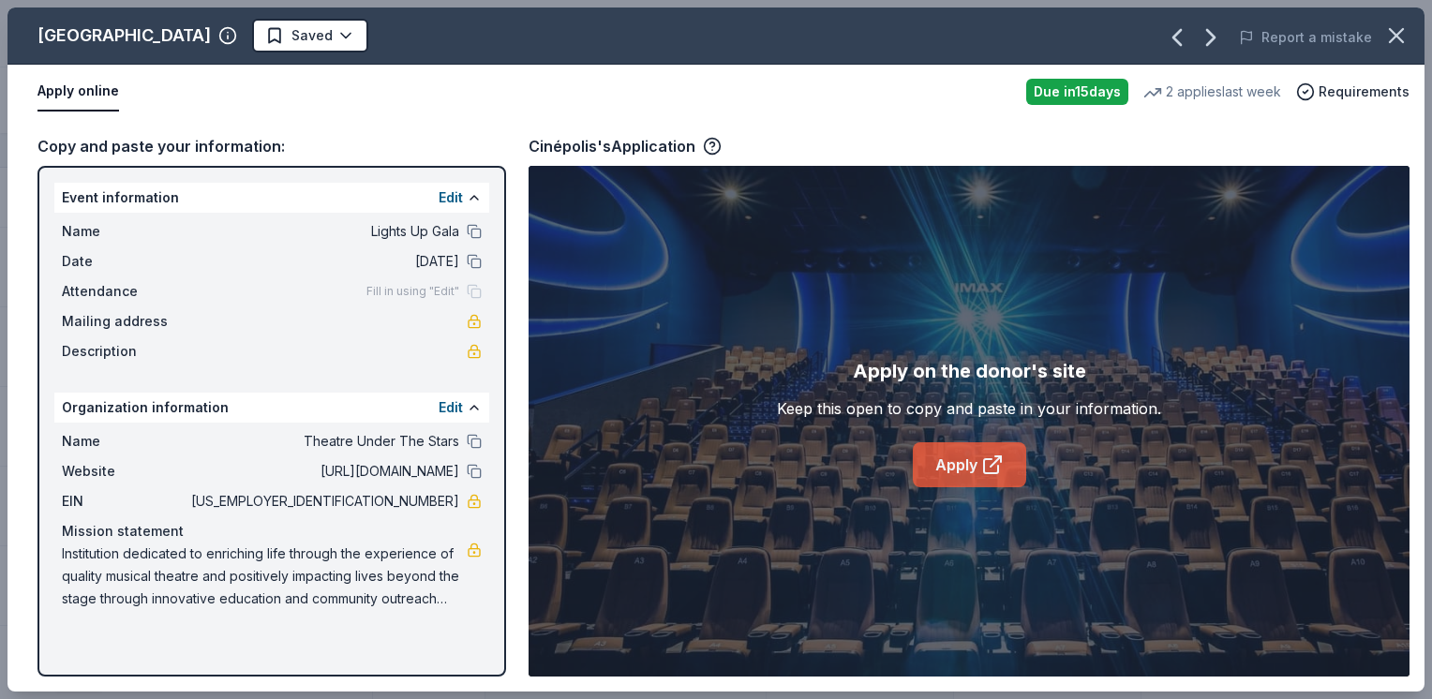
click at [963, 482] on link "Apply" at bounding box center [969, 464] width 113 height 45
click at [227, 38] on html "Lights Up Gala Track · 166 Discover Earn Rewards 104 Saved 59 Applied 2 Approve…" at bounding box center [716, 349] width 1432 height 699
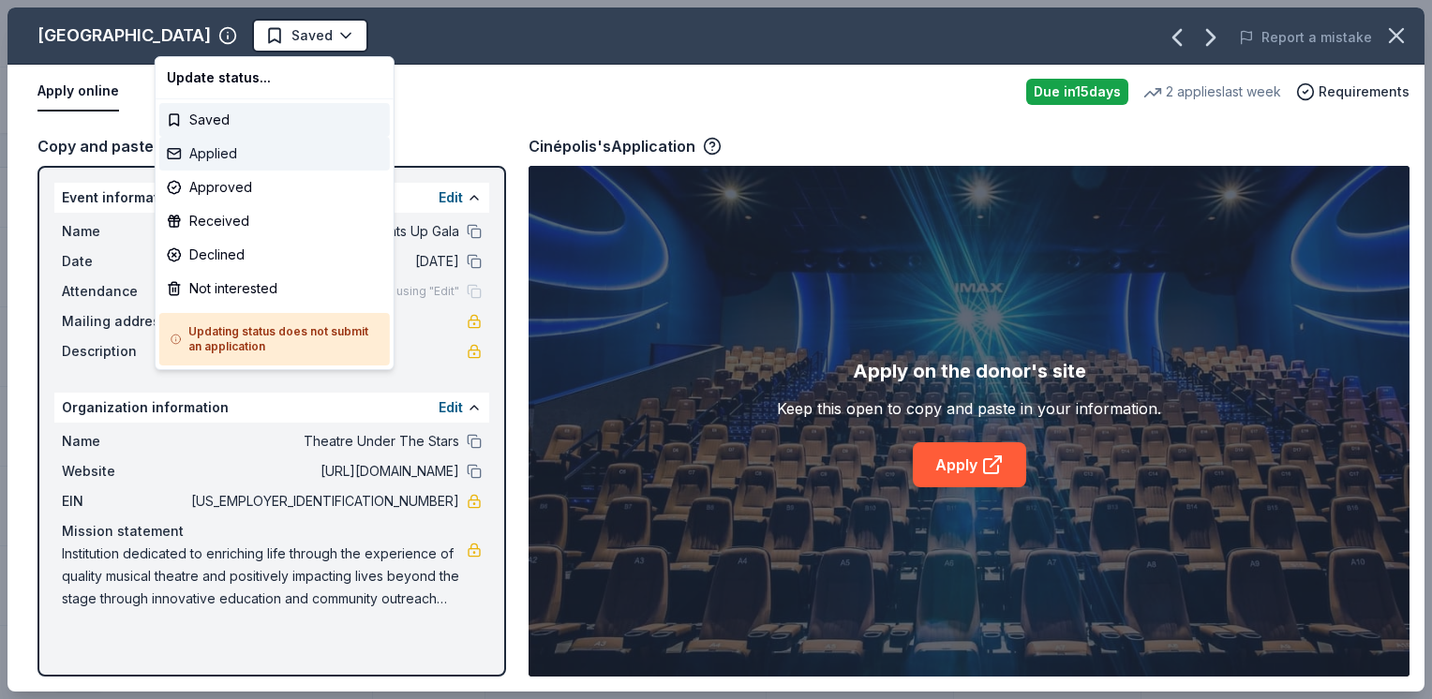
click at [257, 156] on div "Applied" at bounding box center [274, 154] width 230 height 34
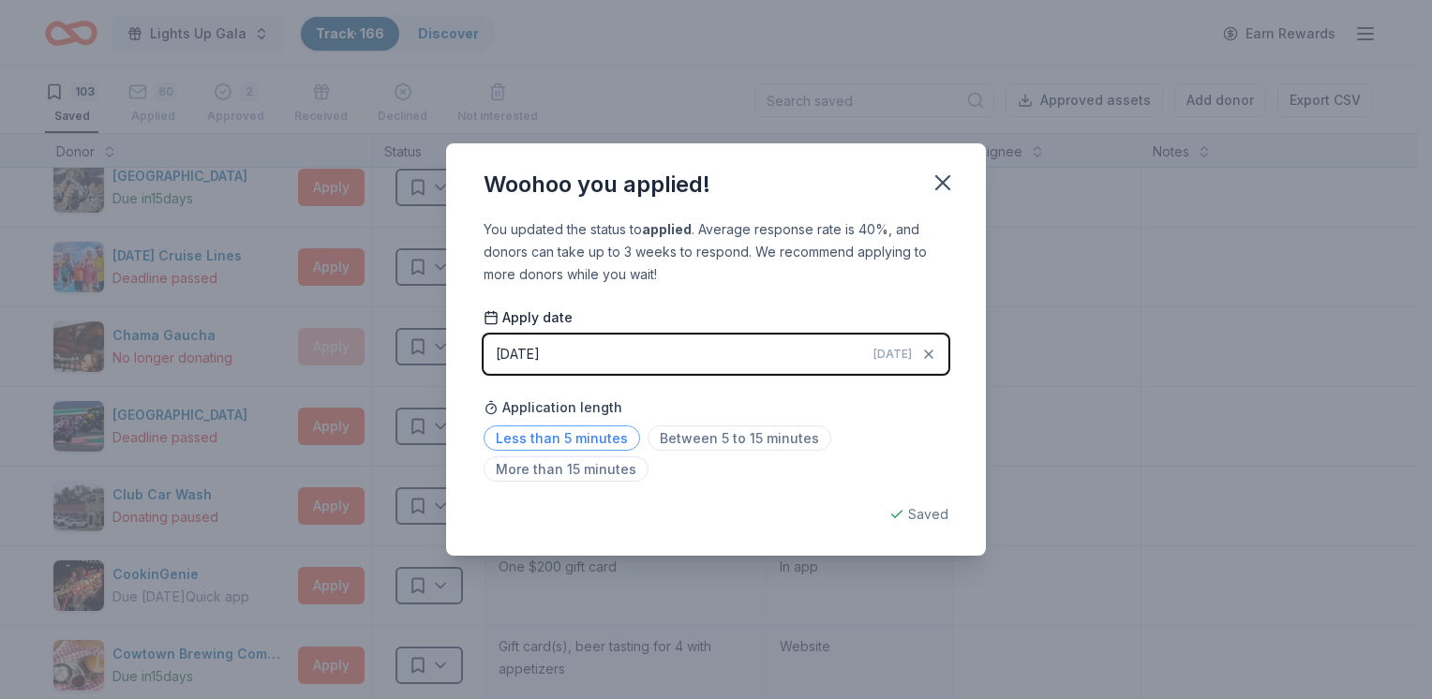
click at [593, 437] on span "Less than 5 minutes" at bounding box center [561, 437] width 156 height 25
click at [948, 186] on icon "button" at bounding box center [942, 183] width 26 height 26
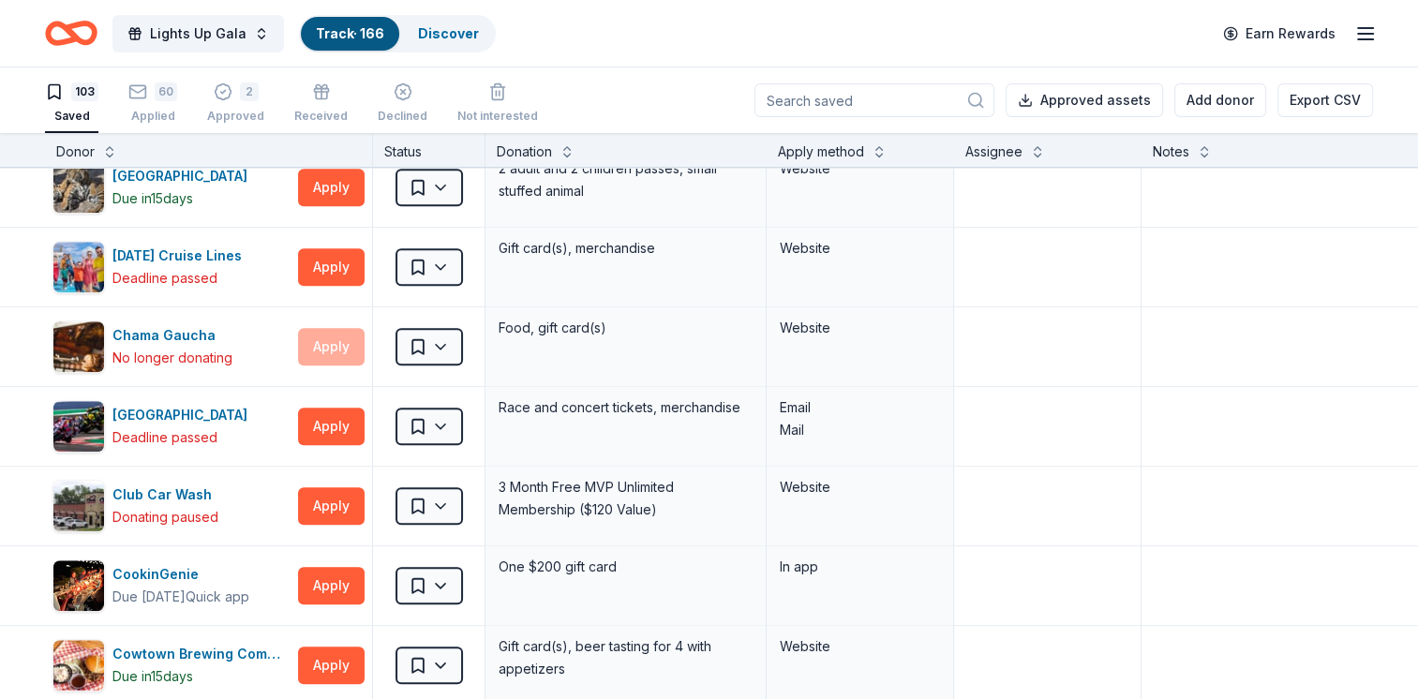
scroll to position [1310, 0]
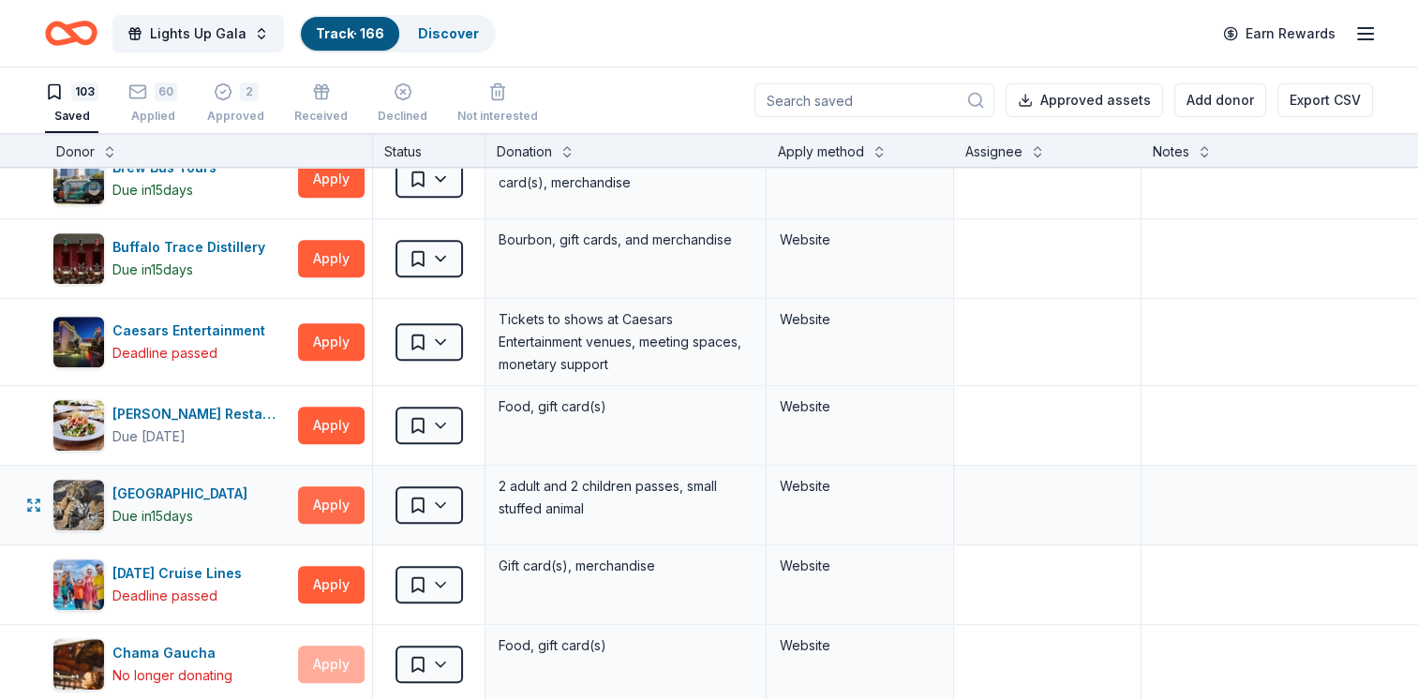
click at [323, 498] on button "Apply" at bounding box center [331, 504] width 67 height 37
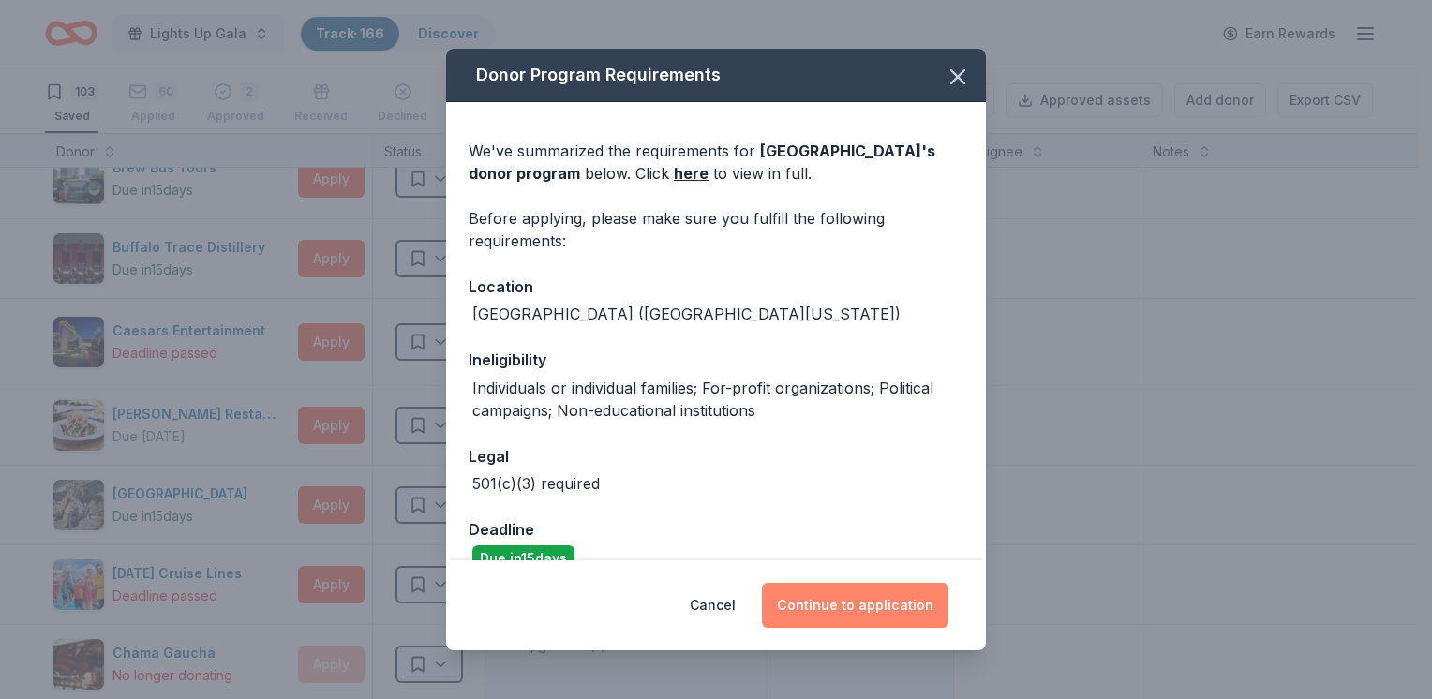
click at [836, 615] on button "Continue to application" at bounding box center [855, 605] width 186 height 45
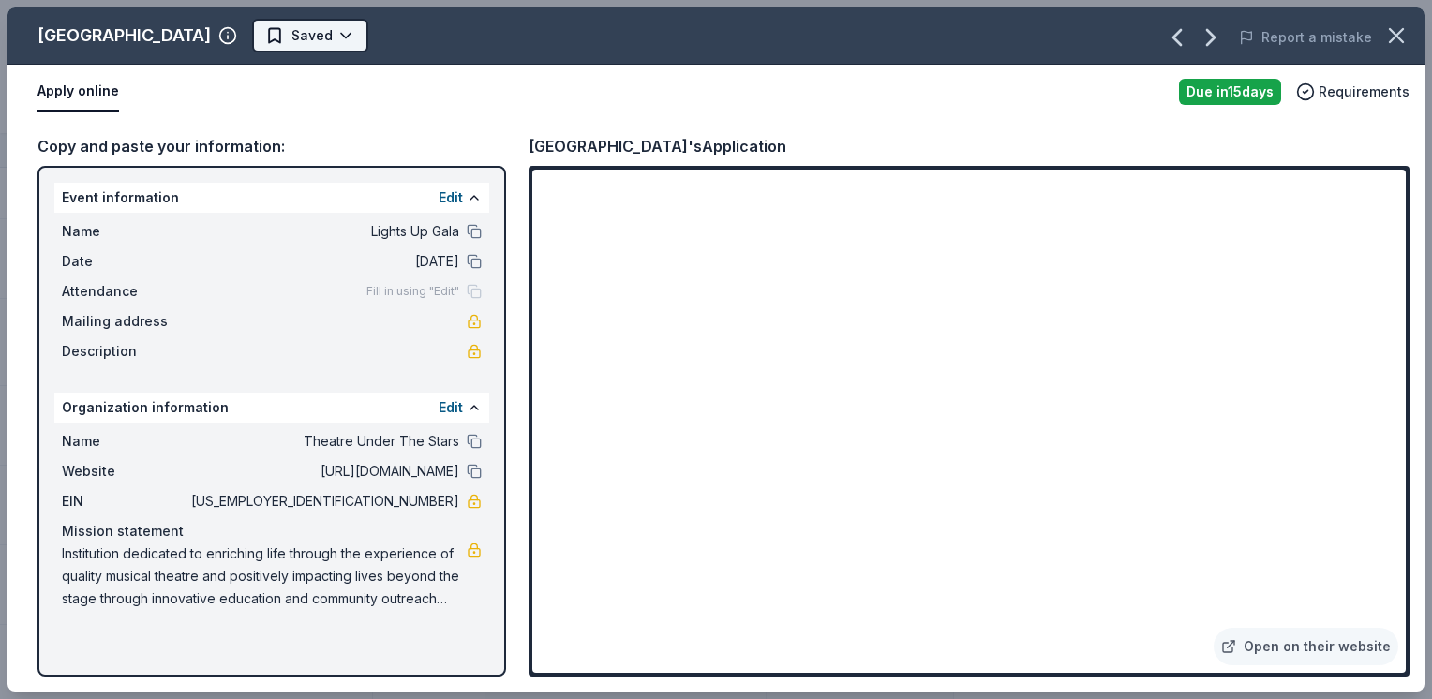
click at [305, 32] on html "Lights Up Gala Track · 166 Discover Earn Rewards 103 Saved 60 Applied 2 Approve…" at bounding box center [716, 349] width 1432 height 699
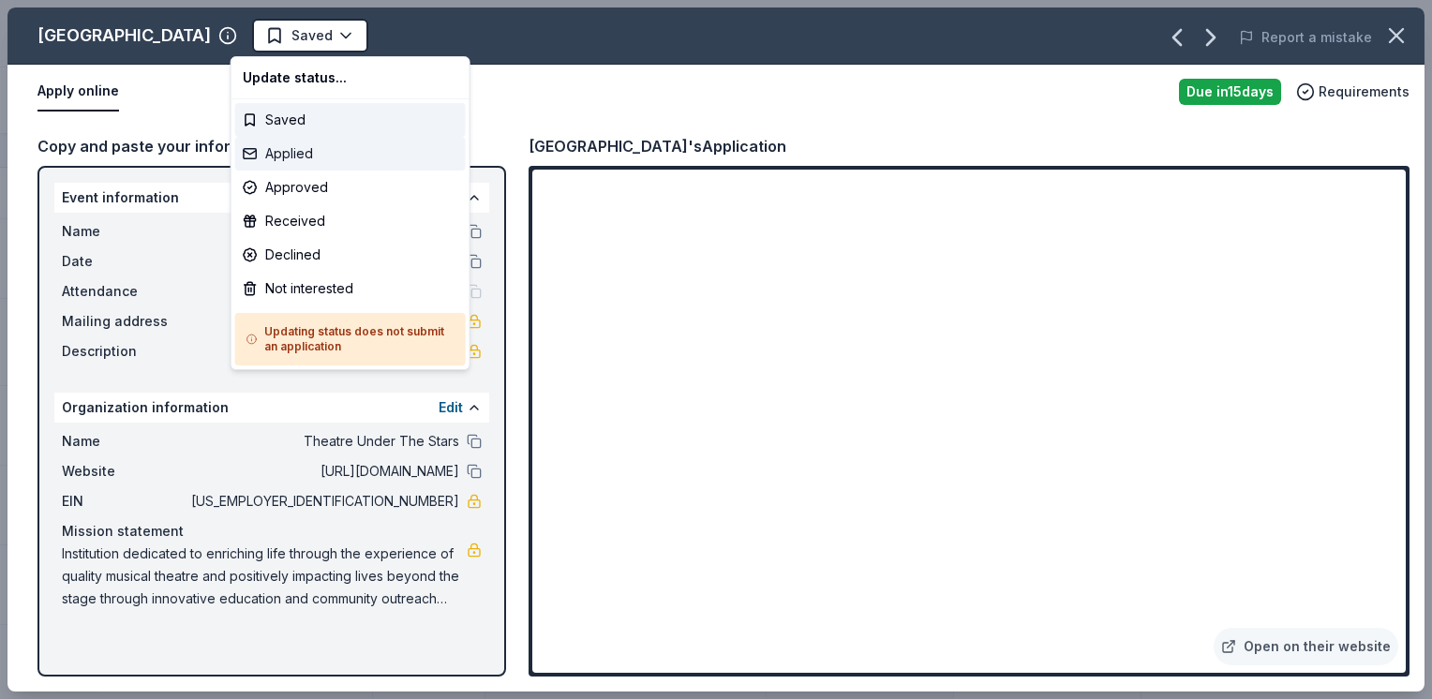
click at [350, 152] on div "Applied" at bounding box center [350, 154] width 230 height 34
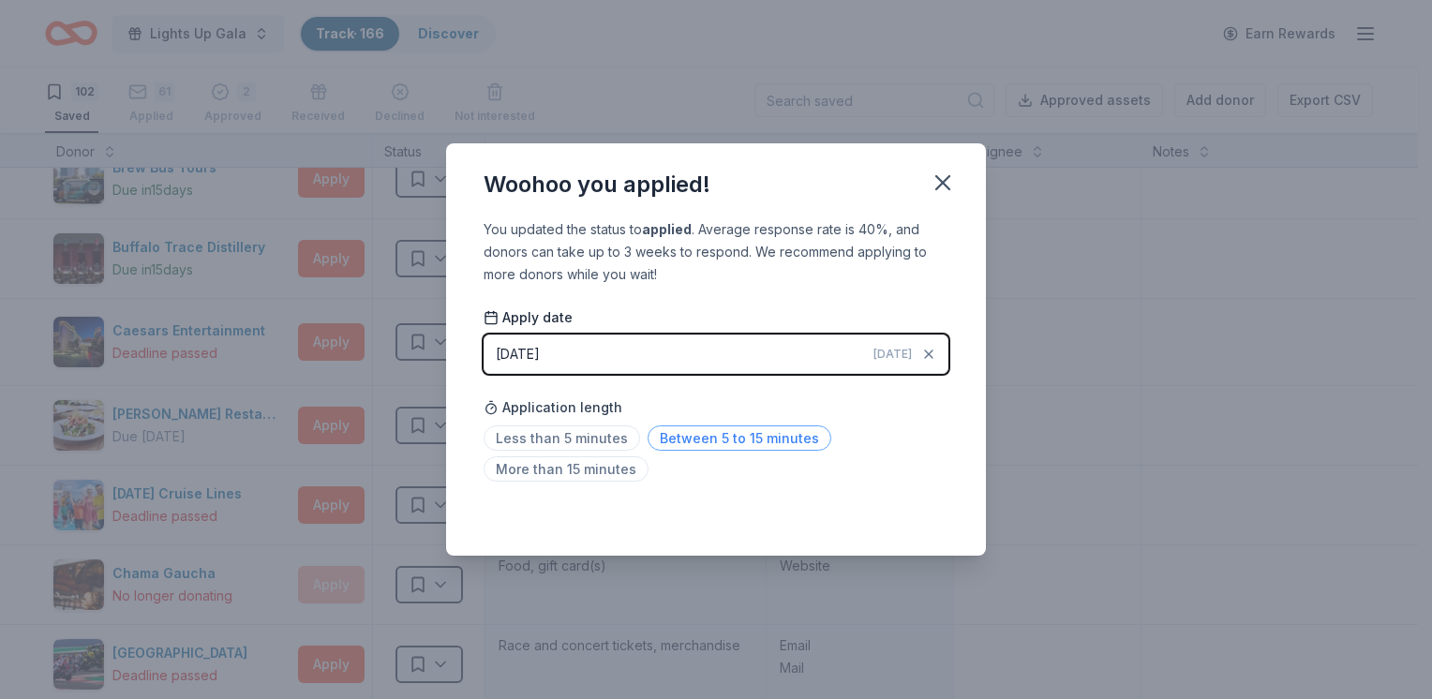
click at [655, 433] on span "Between 5 to 15 minutes" at bounding box center [739, 437] width 184 height 25
click at [944, 180] on icon "button" at bounding box center [942, 182] width 13 height 13
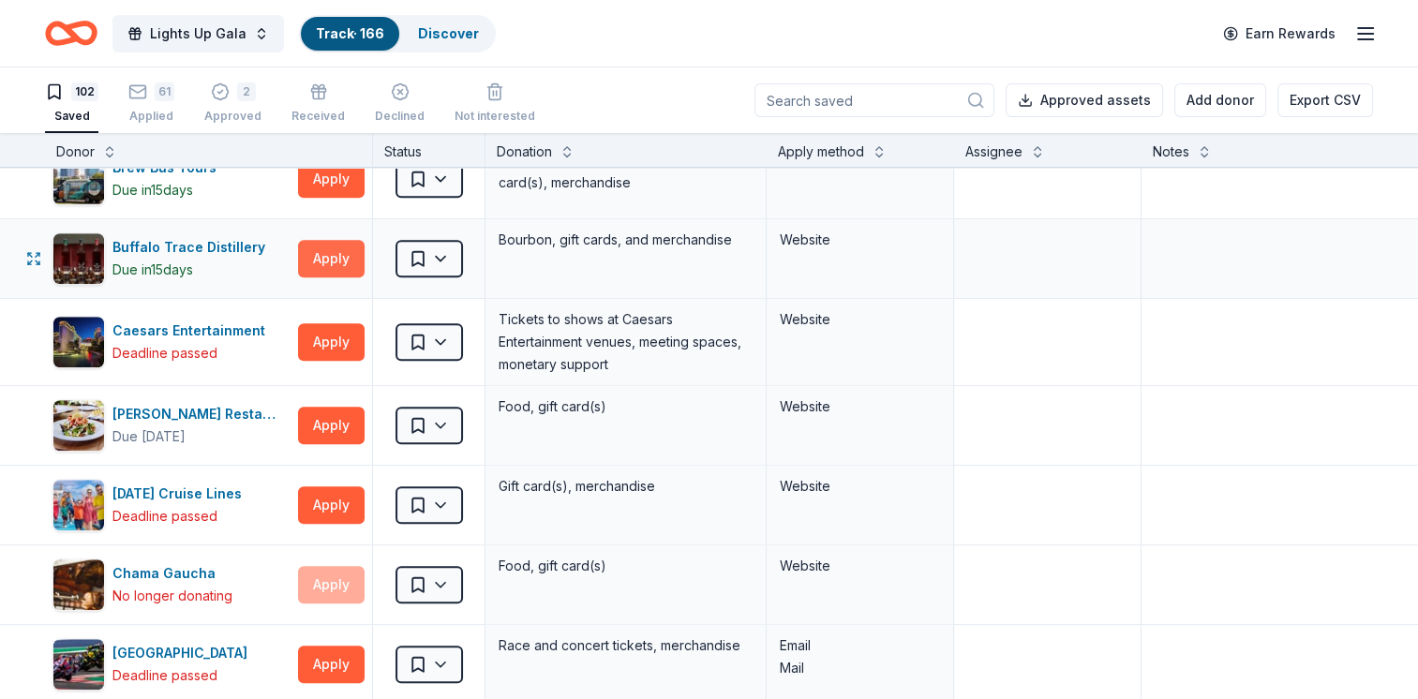
click at [336, 243] on button "Apply" at bounding box center [331, 258] width 67 height 37
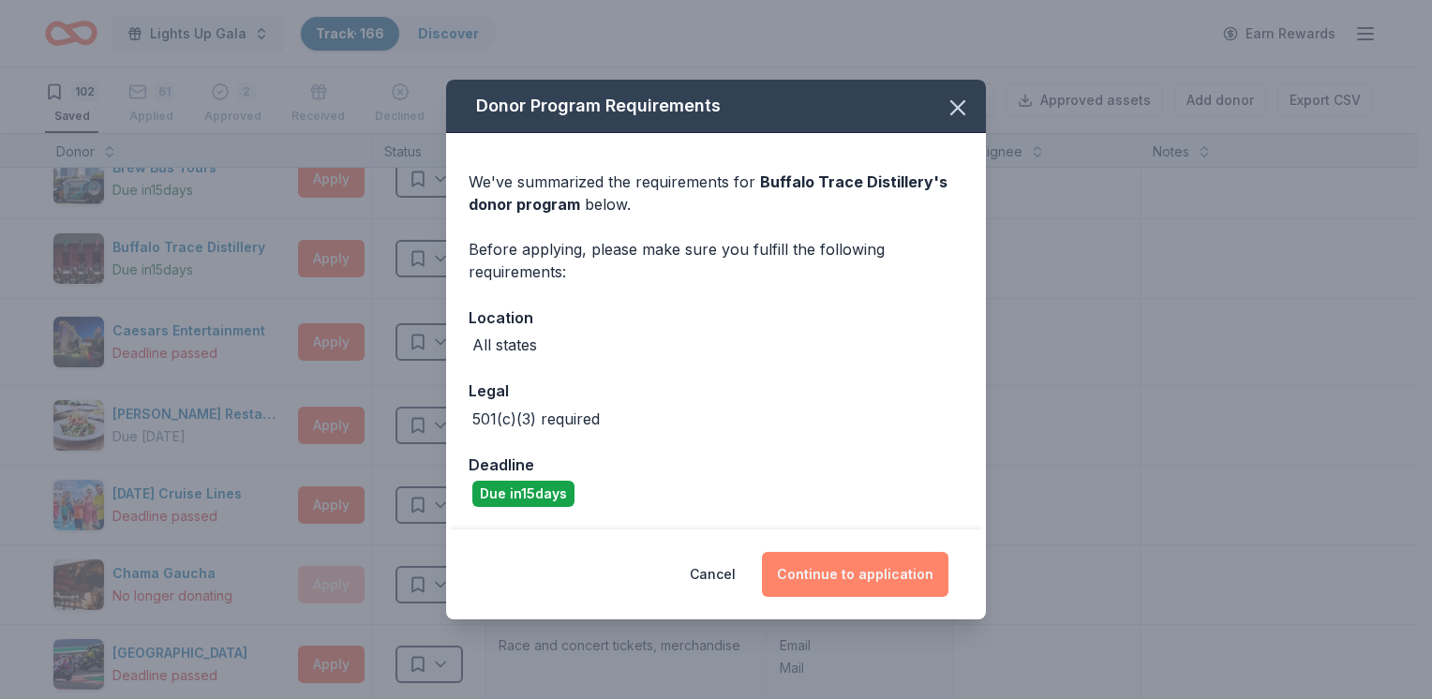
click at [853, 570] on button "Continue to application" at bounding box center [855, 574] width 186 height 45
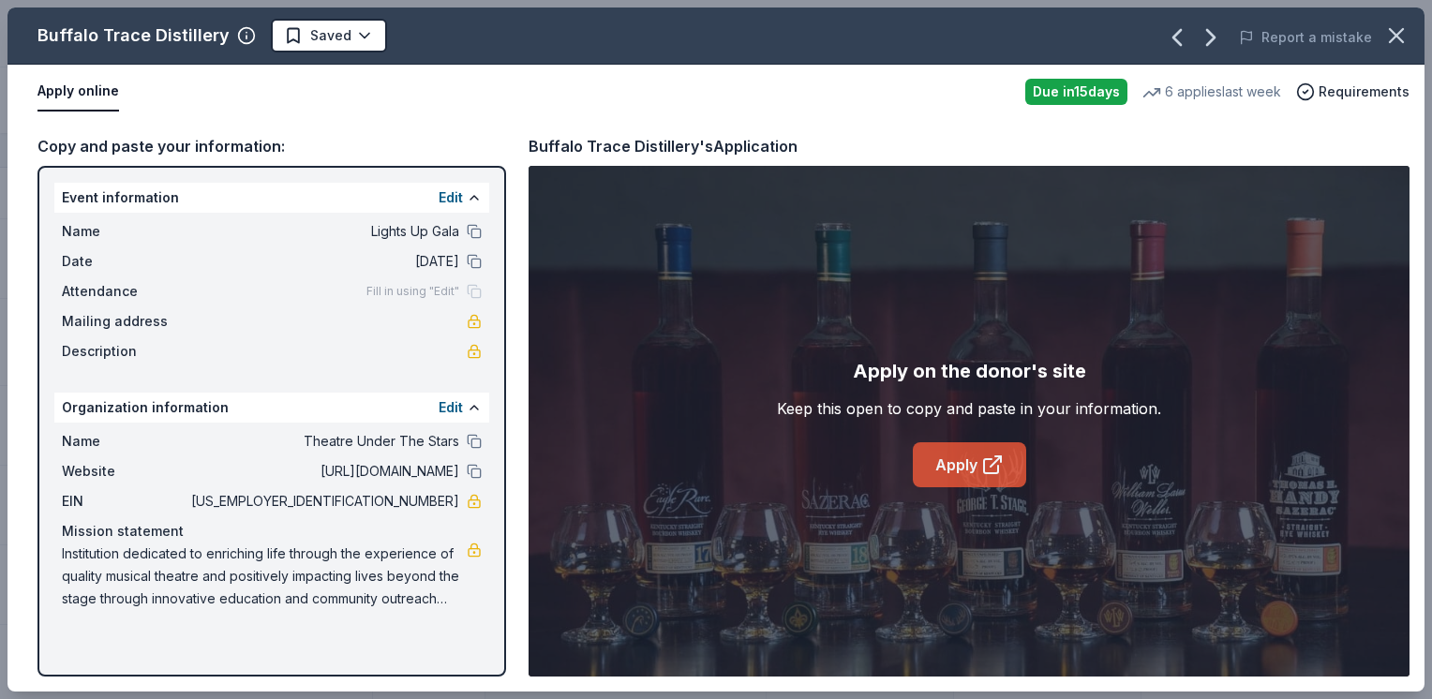
click at [965, 470] on link "Apply" at bounding box center [969, 464] width 113 height 45
click at [333, 22] on html "Lights Up Gala Track · 166 Discover Earn Rewards 102 Saved 61 Applied 2 Approve…" at bounding box center [716, 349] width 1432 height 699
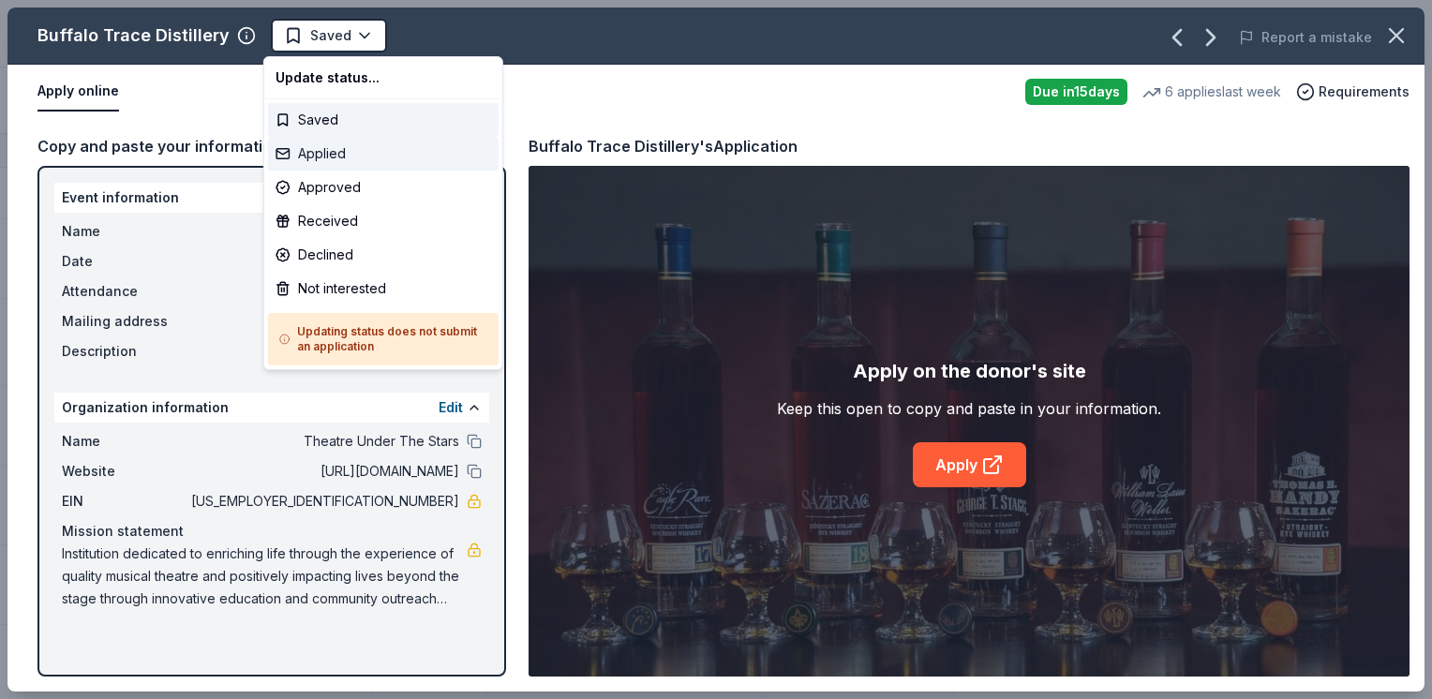
click at [351, 151] on div "Applied" at bounding box center [383, 154] width 230 height 34
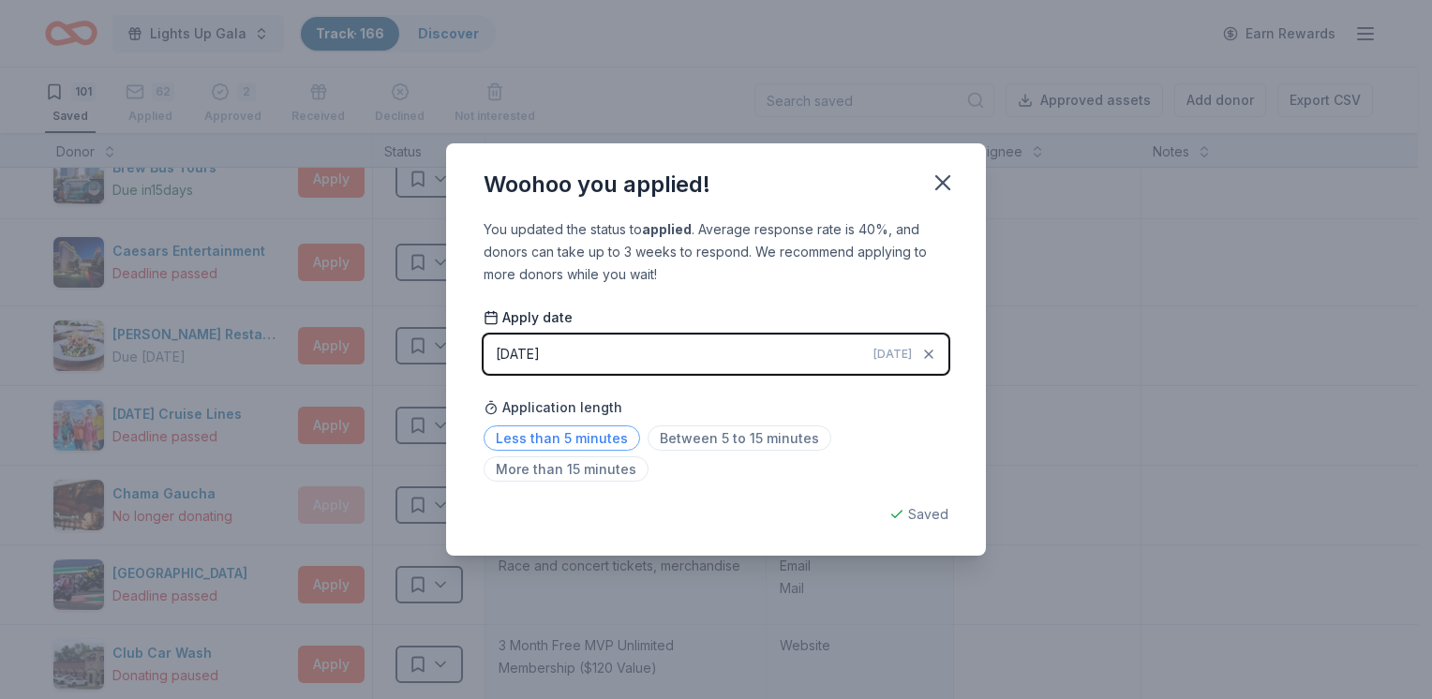
click at [579, 437] on span "Less than 5 minutes" at bounding box center [561, 437] width 156 height 25
click at [957, 186] on button "button" at bounding box center [942, 182] width 41 height 41
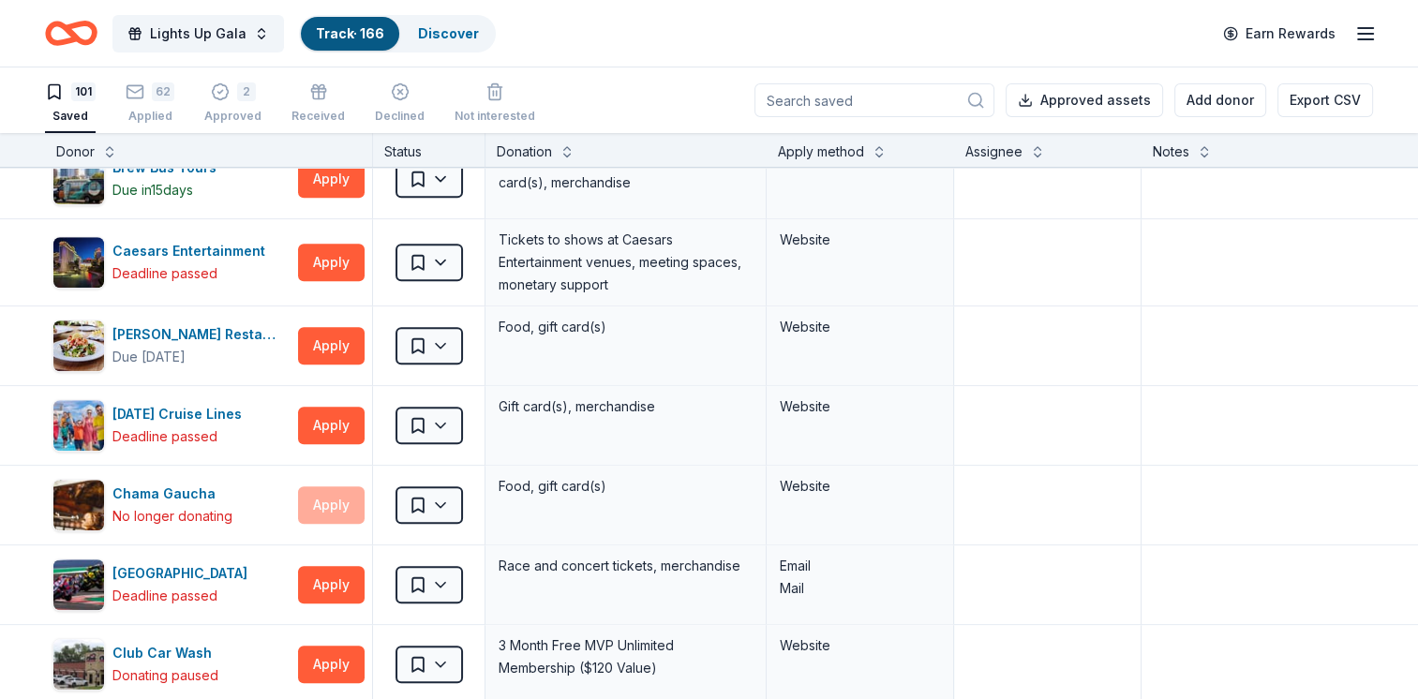
scroll to position [1064, 0]
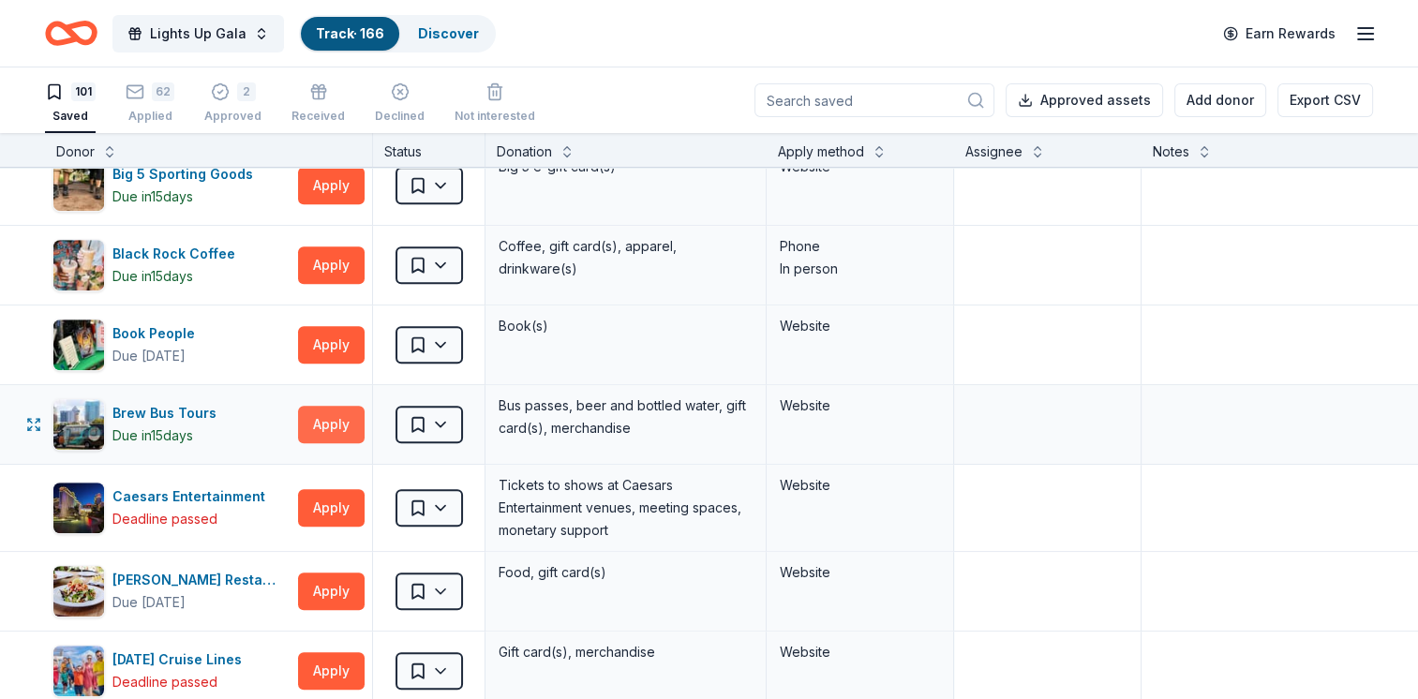
click at [325, 426] on button "Apply" at bounding box center [331, 424] width 67 height 37
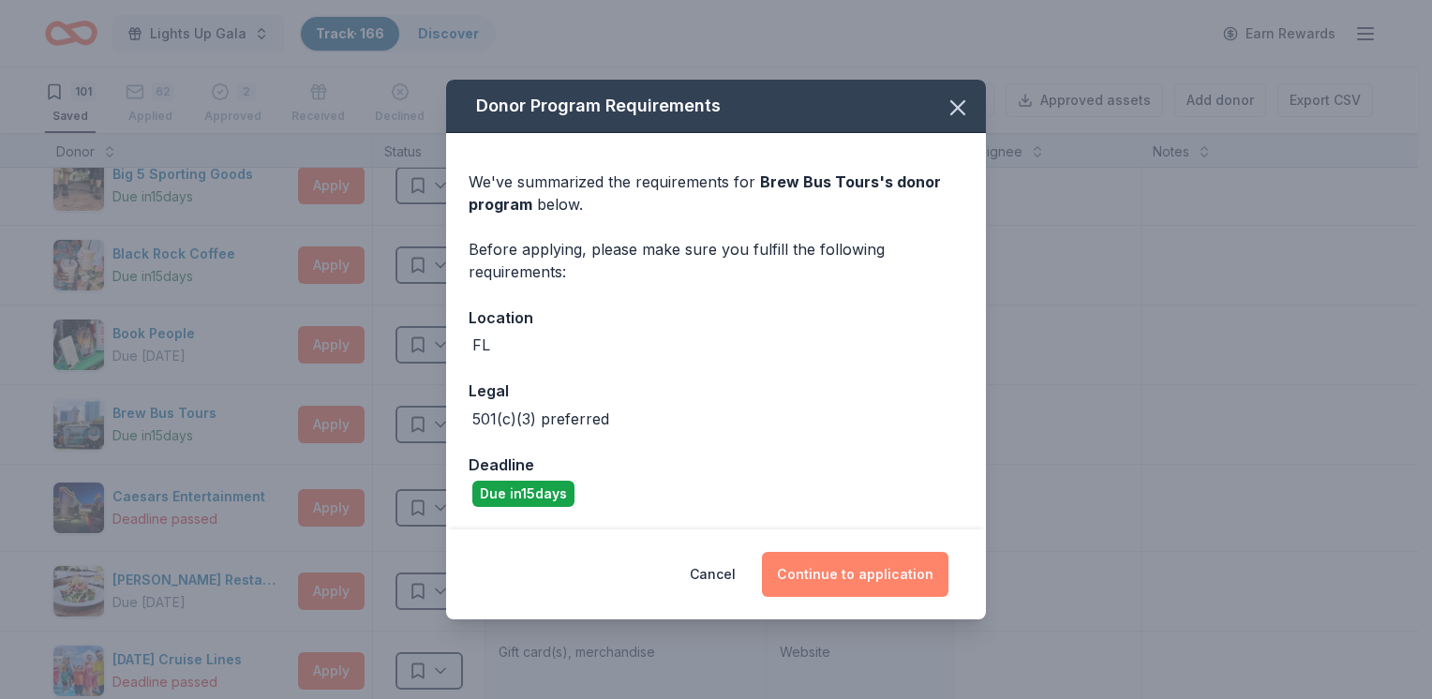
click at [841, 558] on button "Continue to application" at bounding box center [855, 574] width 186 height 45
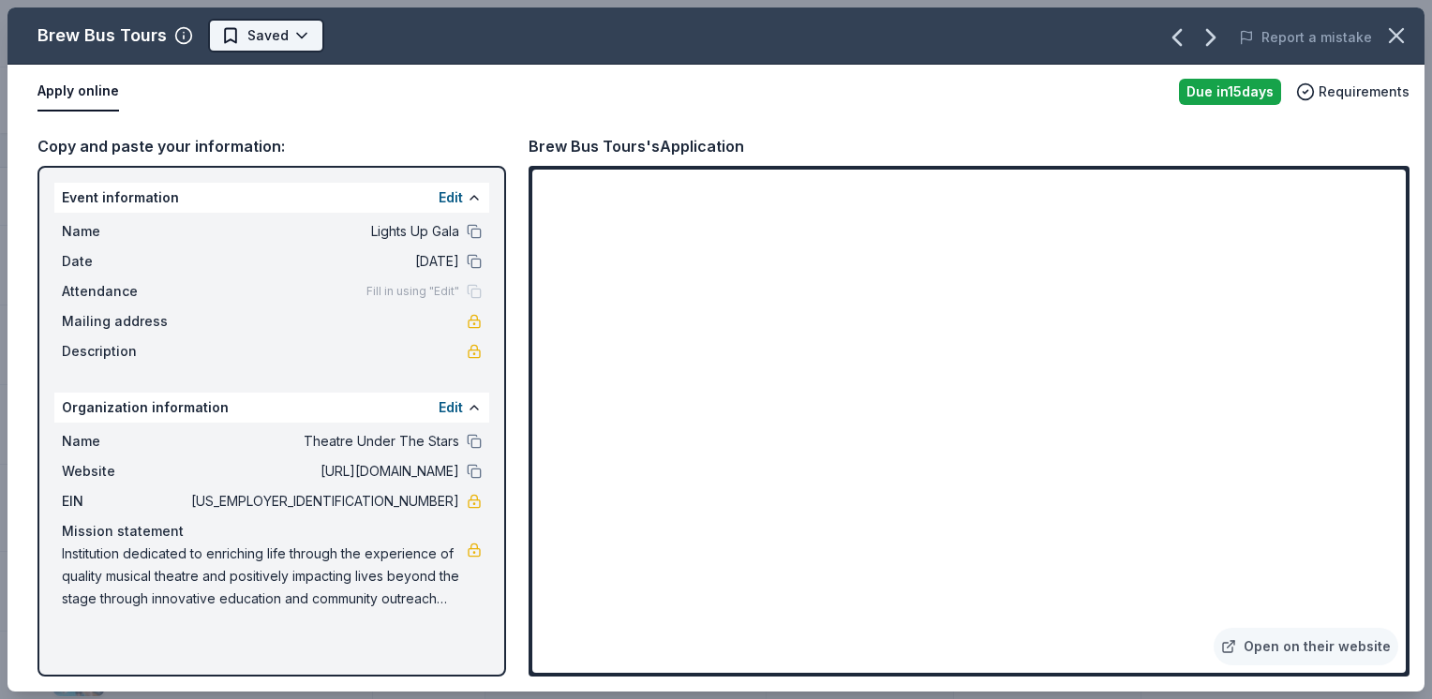
click at [240, 43] on html "Lights Up Gala Track · 166 Discover Earn Rewards 101 Saved 62 Applied 2 Approve…" at bounding box center [716, 349] width 1432 height 699
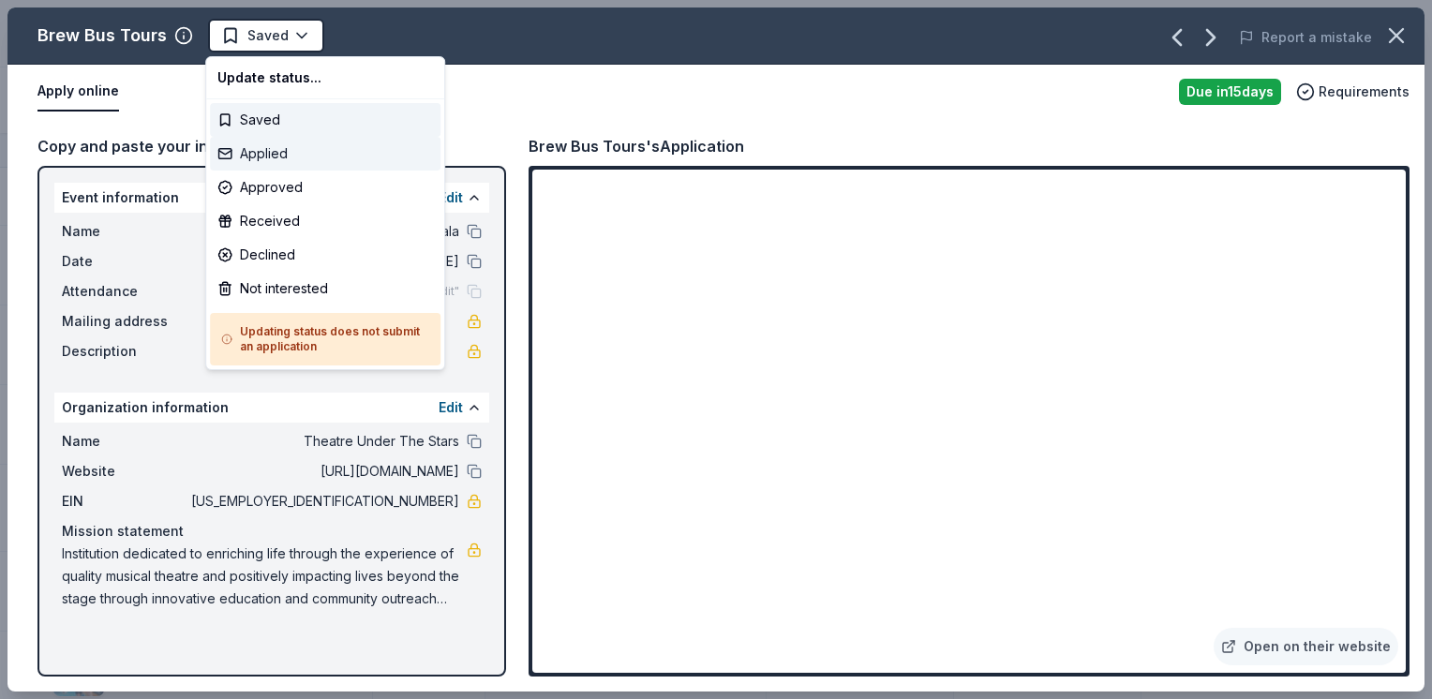
click at [289, 156] on div "Applied" at bounding box center [325, 154] width 230 height 34
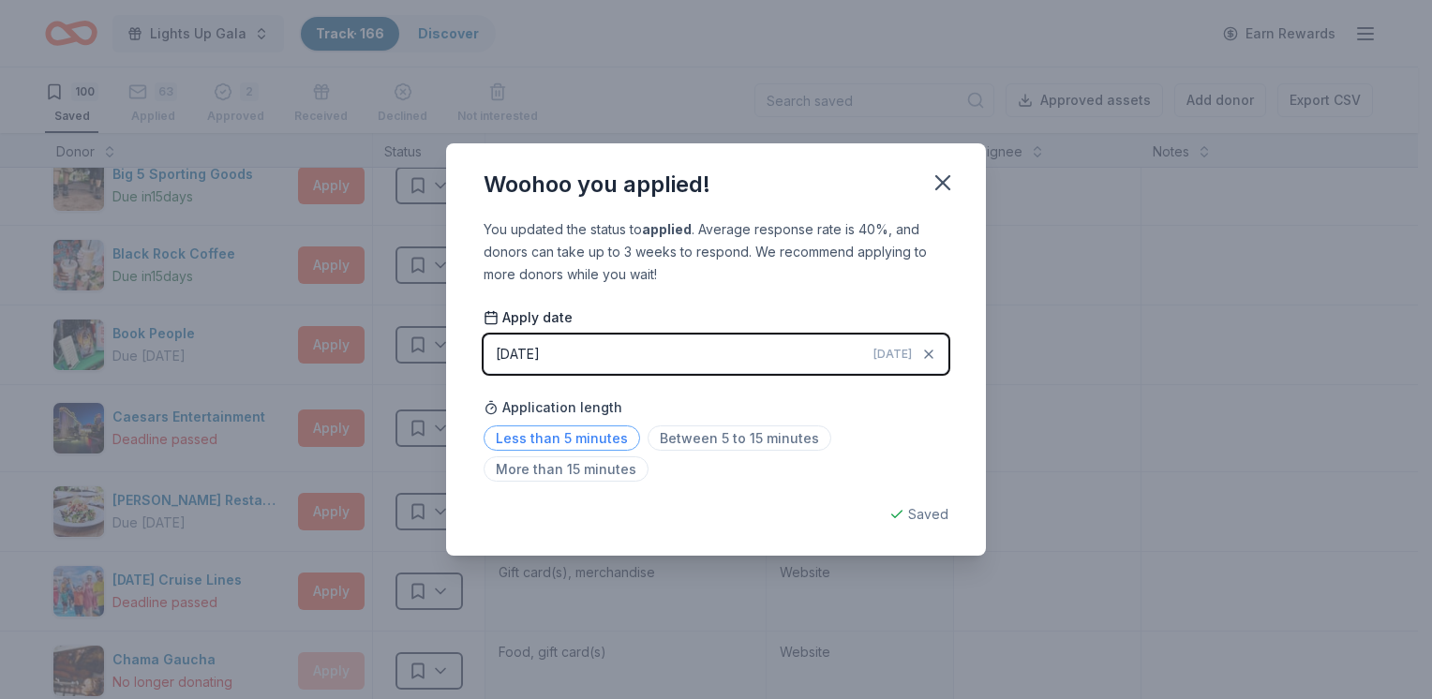
click at [594, 438] on span "Less than 5 minutes" at bounding box center [561, 437] width 156 height 25
click at [764, 439] on span "Between 5 to 15 minutes" at bounding box center [739, 437] width 184 height 25
click at [946, 186] on icon "button" at bounding box center [942, 183] width 26 height 26
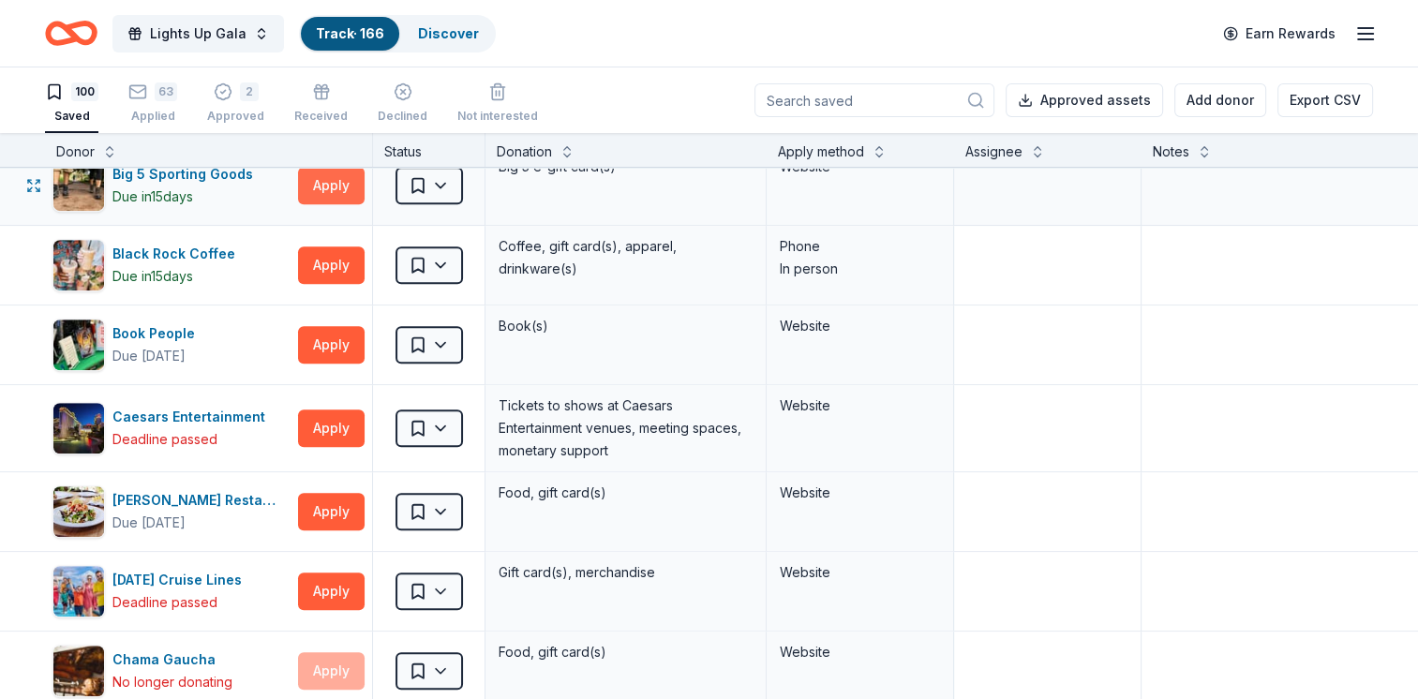
click at [341, 189] on button "Apply" at bounding box center [331, 185] width 67 height 37
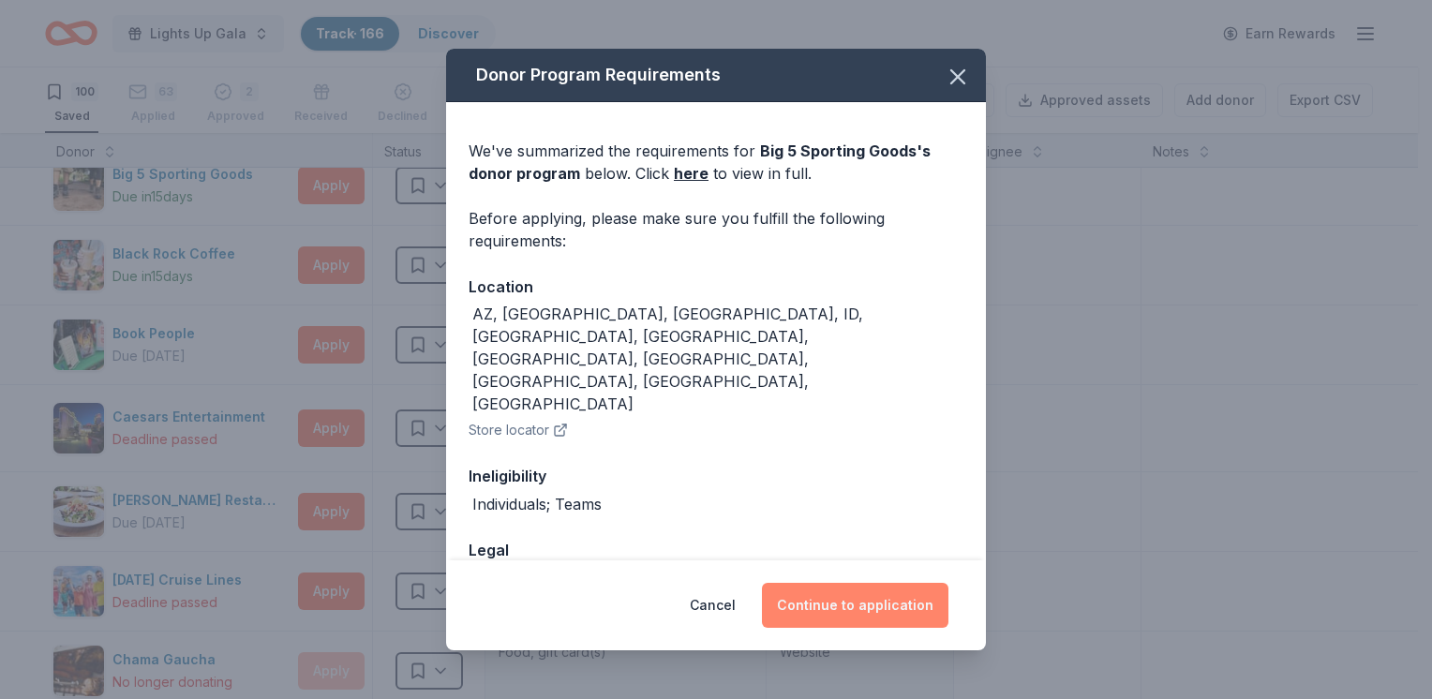
click at [888, 603] on button "Continue to application" at bounding box center [855, 605] width 186 height 45
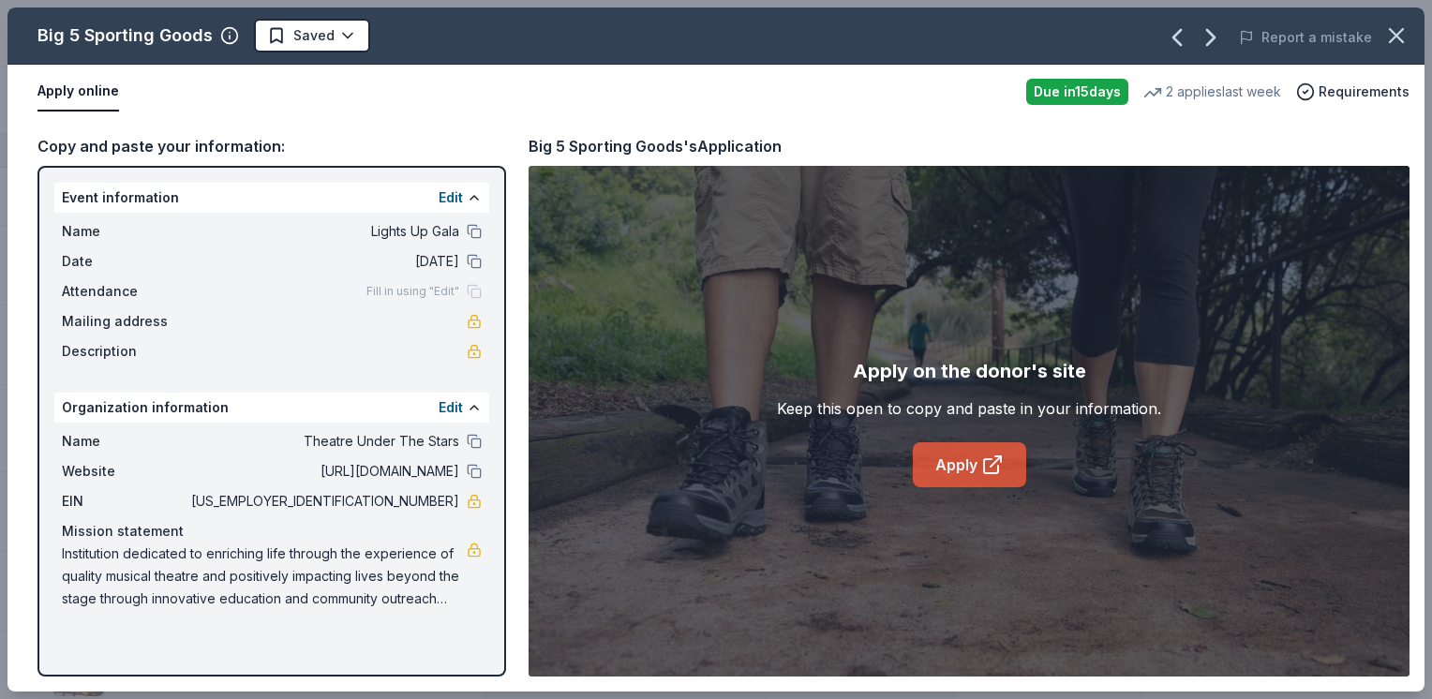
click at [955, 462] on link "Apply" at bounding box center [969, 464] width 113 height 45
click at [1383, 41] on icon "button" at bounding box center [1396, 35] width 26 height 26
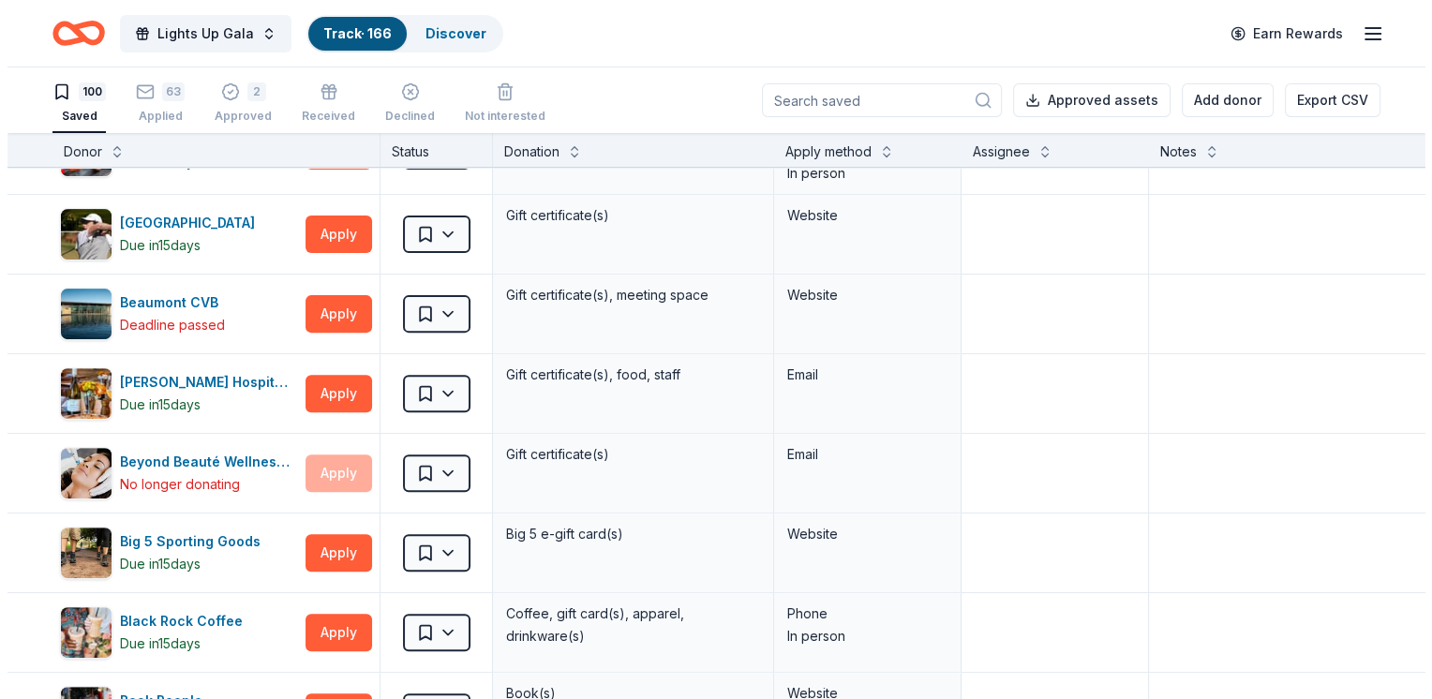
scroll to position [693, 0]
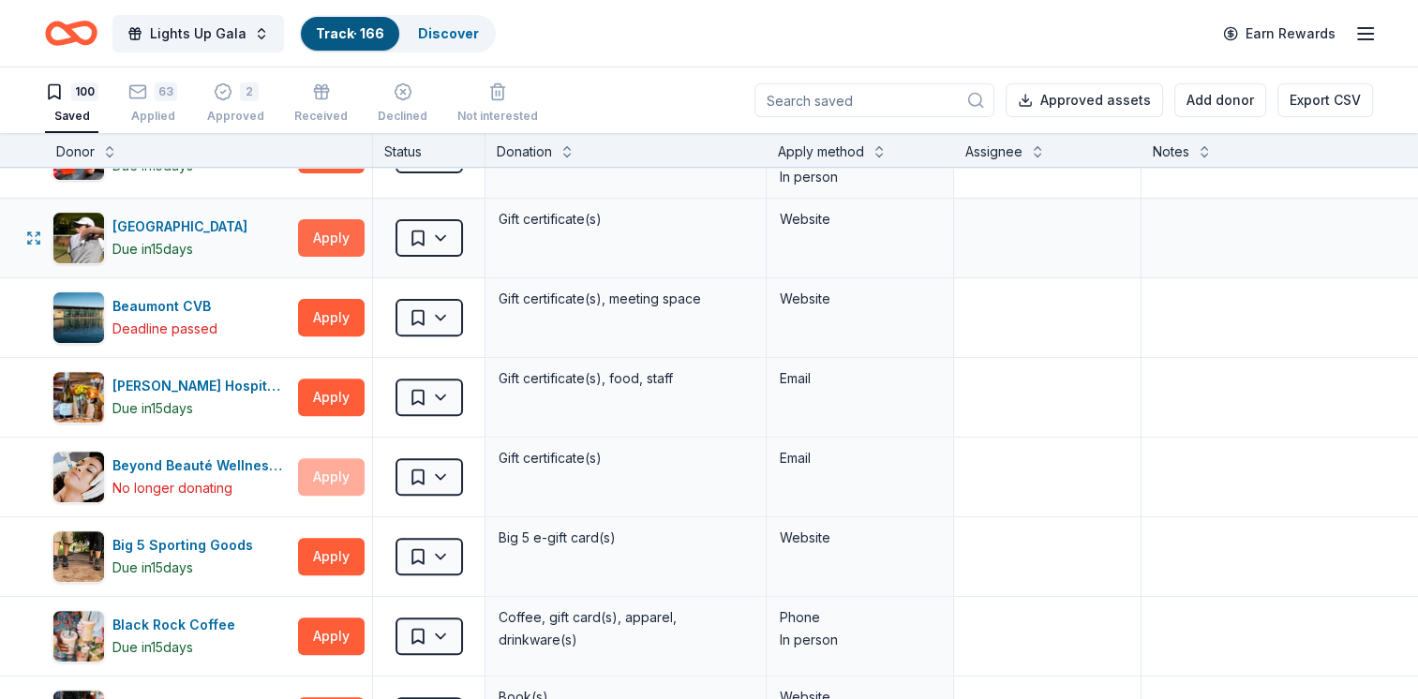
click at [326, 236] on button "Apply" at bounding box center [331, 237] width 67 height 37
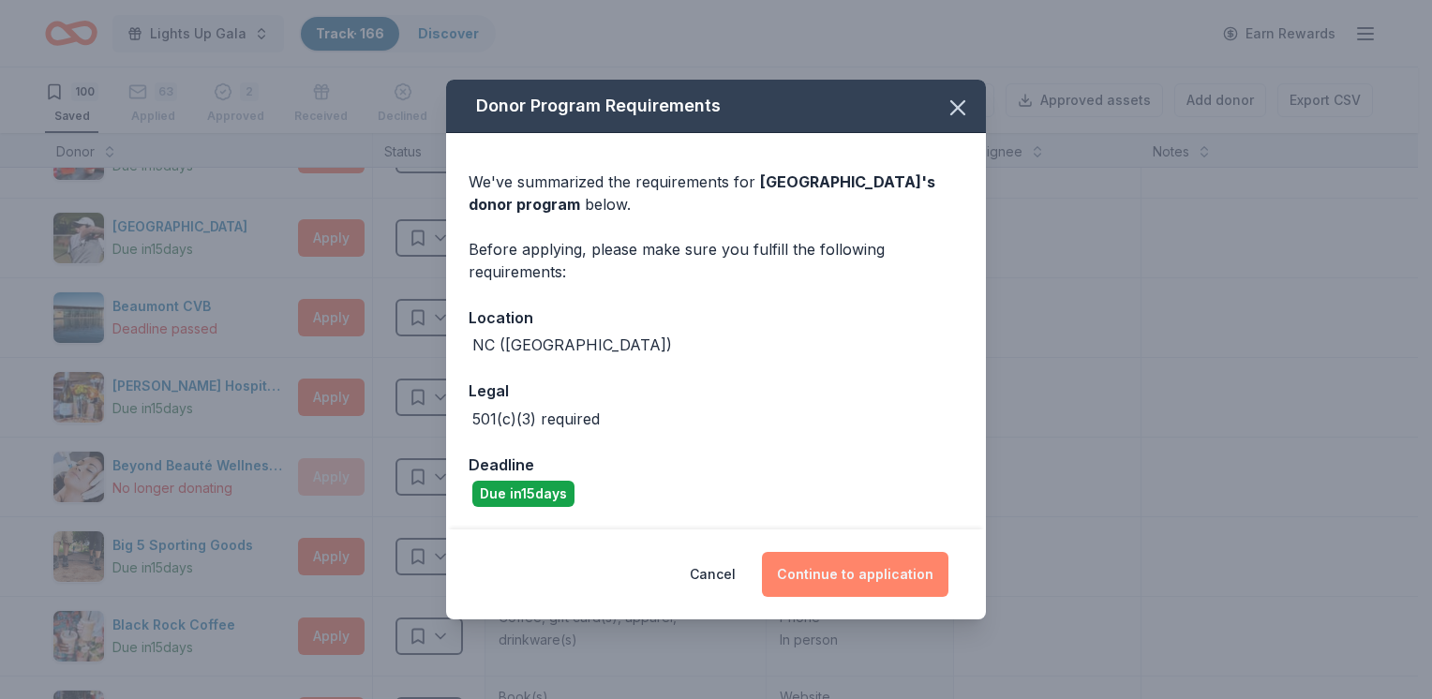
click at [840, 587] on button "Continue to application" at bounding box center [855, 574] width 186 height 45
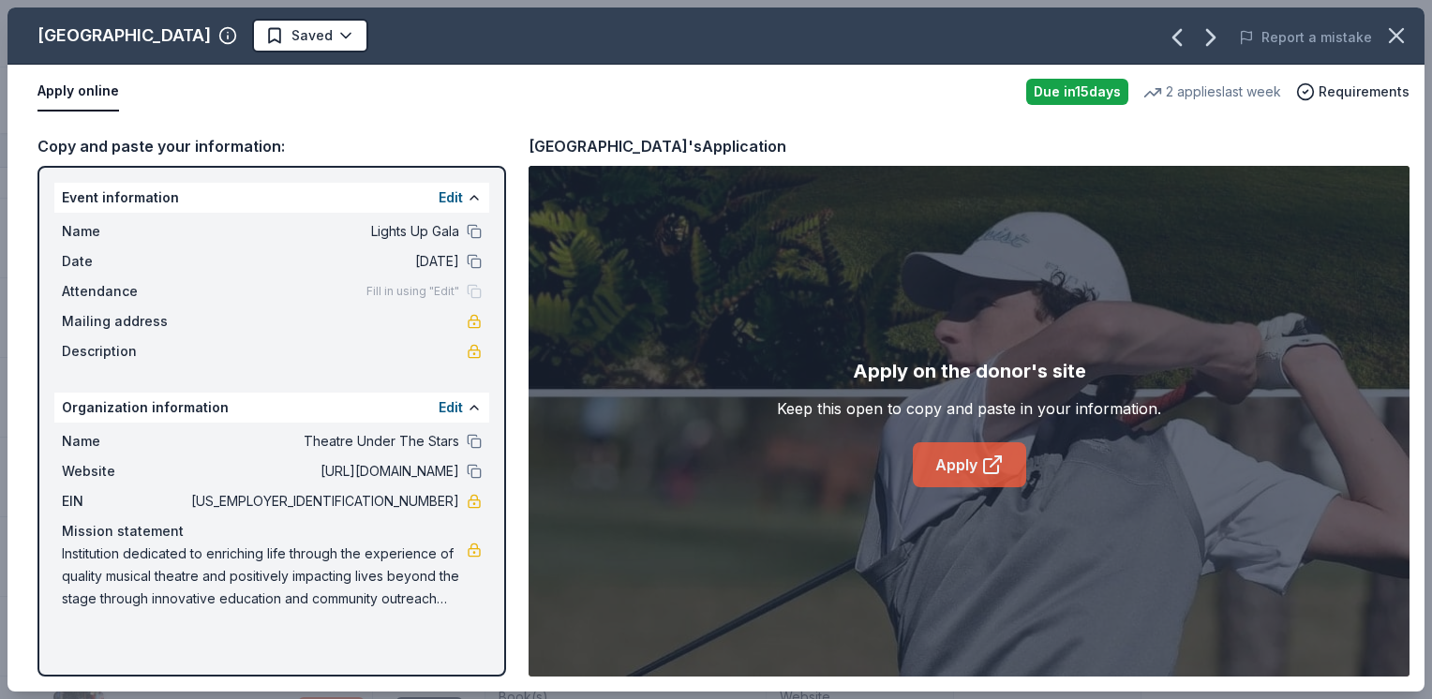
click at [984, 463] on icon at bounding box center [991, 466] width 14 height 14
click at [349, 41] on html "Lights Up Gala Track · 166 Discover Earn Rewards 100 Saved 63 Applied 2 Approve…" at bounding box center [716, 349] width 1432 height 699
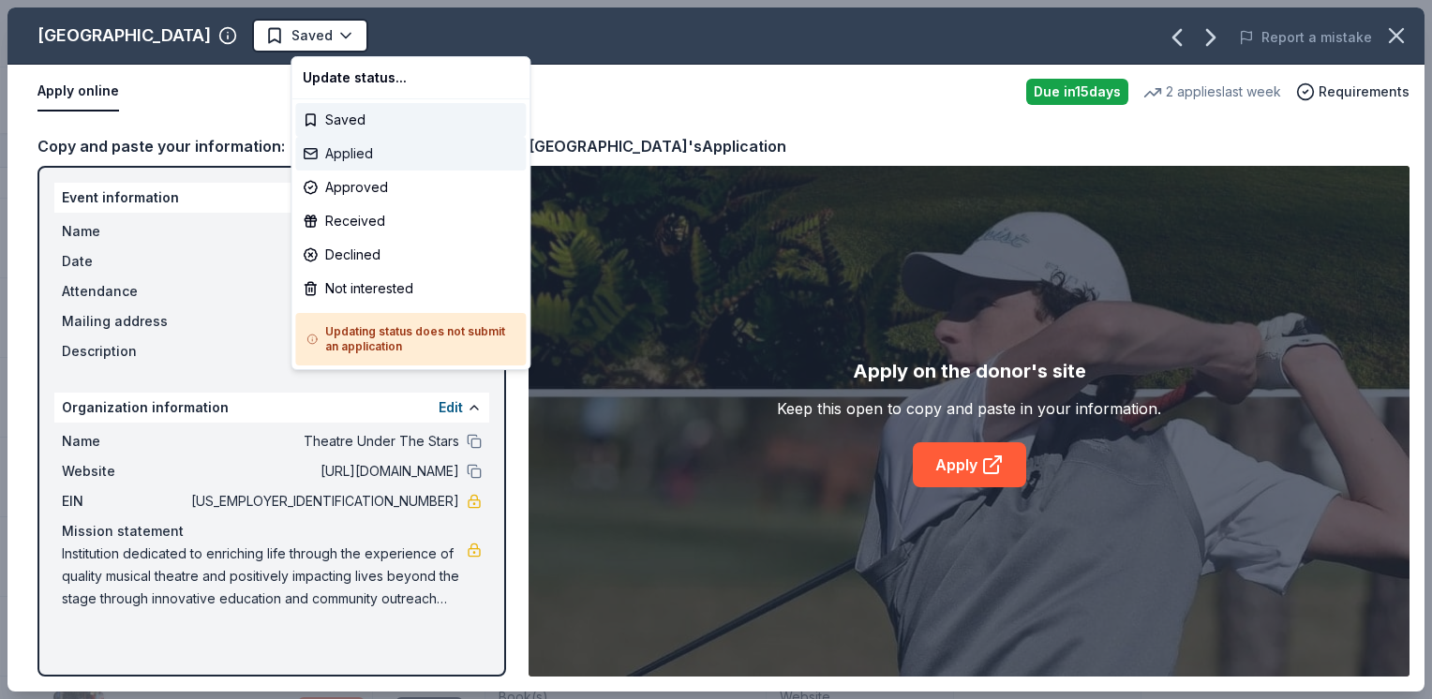
click at [363, 151] on div "Applied" at bounding box center [410, 154] width 230 height 34
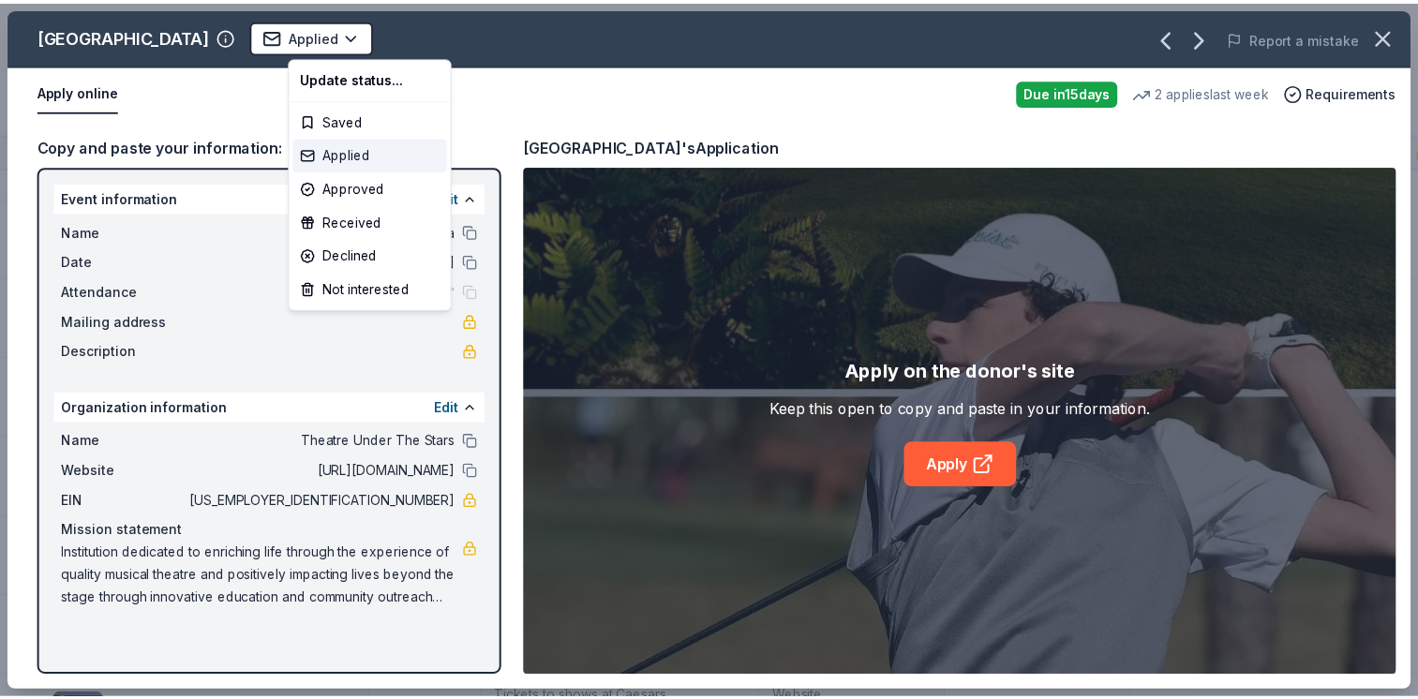
scroll to position [615, 0]
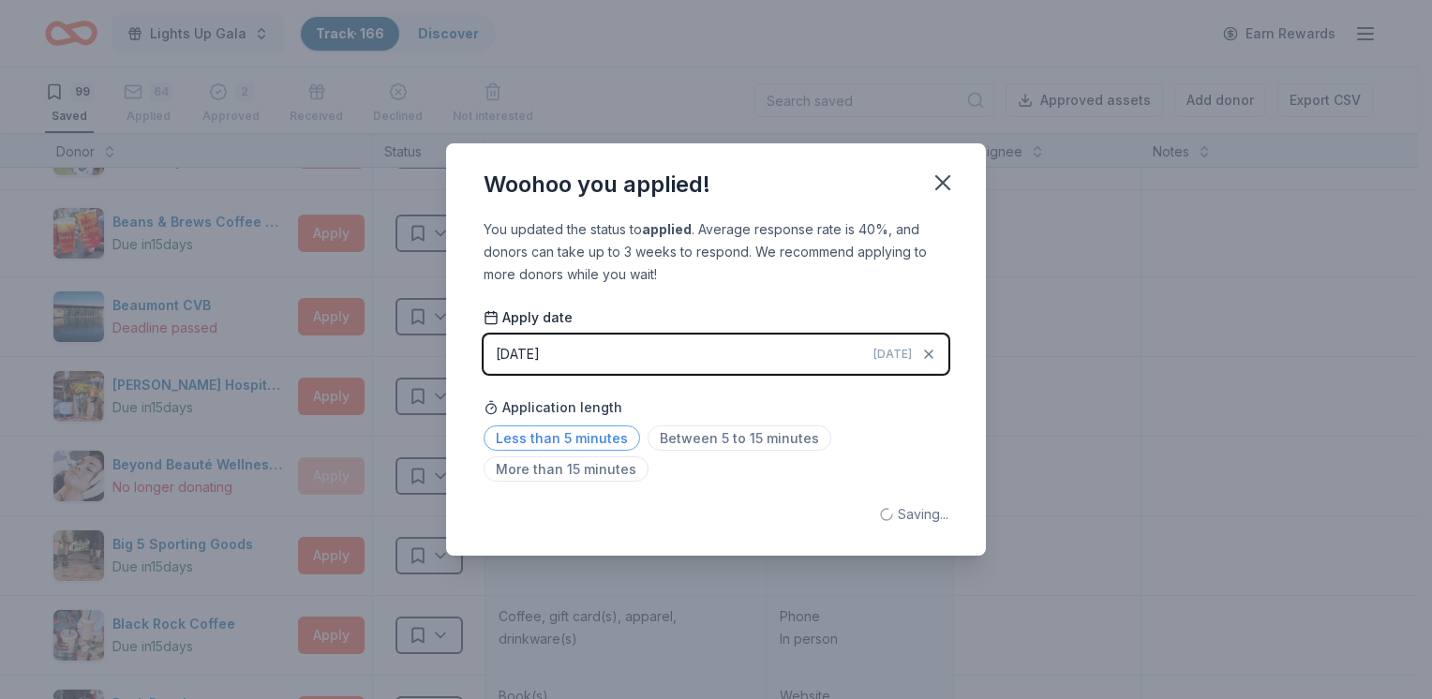
click at [588, 436] on span "Less than 5 minutes" at bounding box center [561, 437] width 156 height 25
click at [947, 182] on icon "button" at bounding box center [942, 183] width 26 height 26
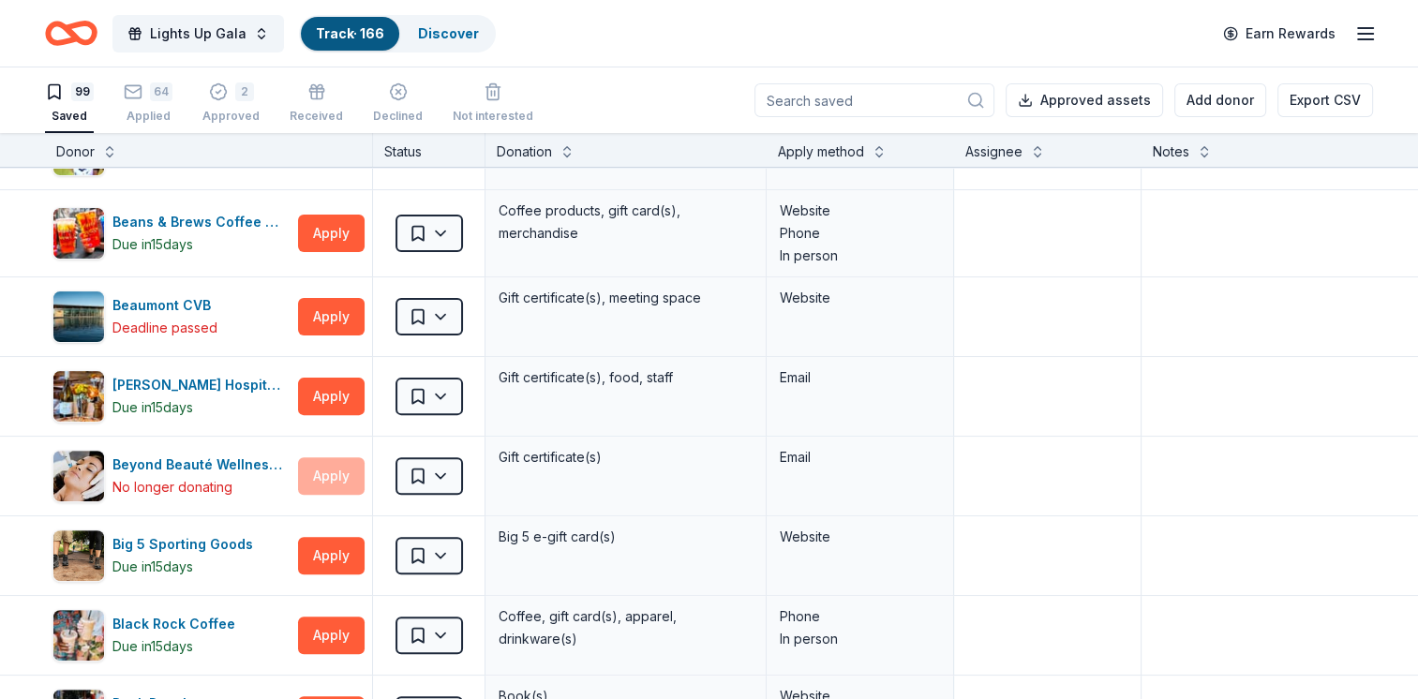
scroll to position [2834, 0]
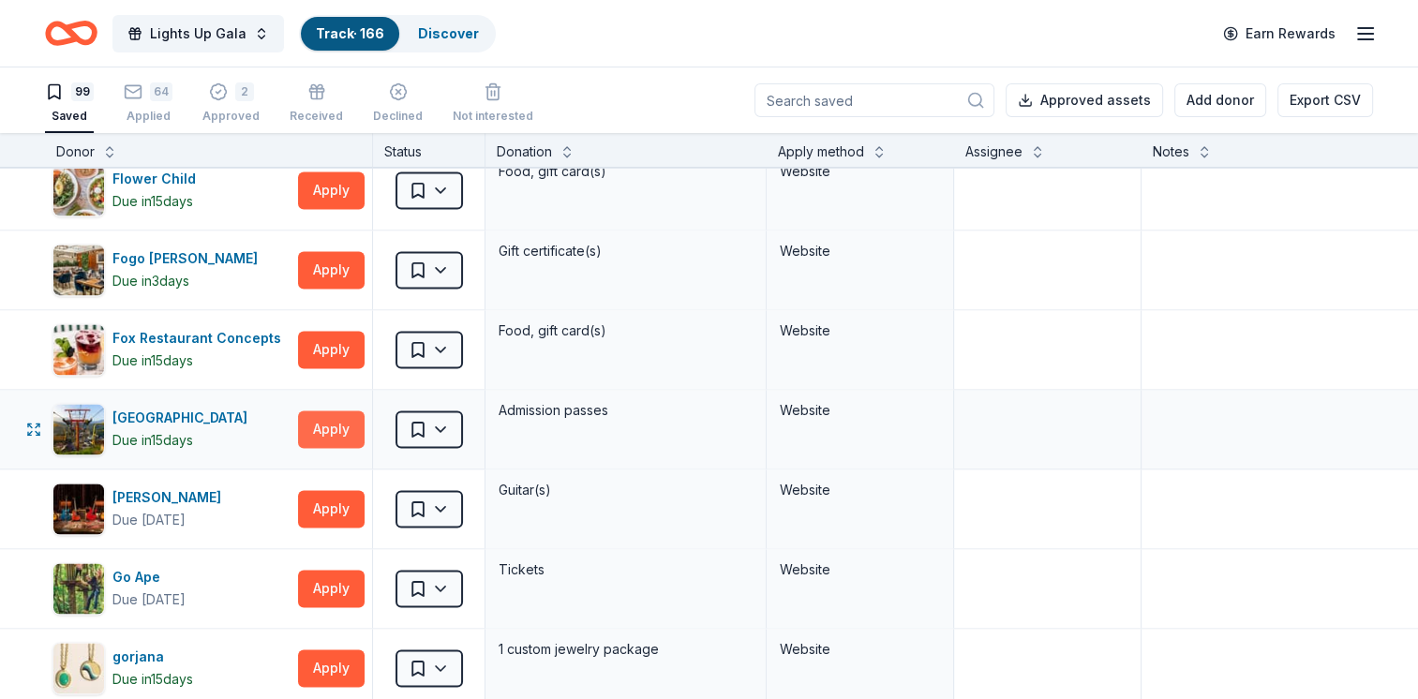
click at [330, 423] on button "Apply" at bounding box center [331, 428] width 67 height 37
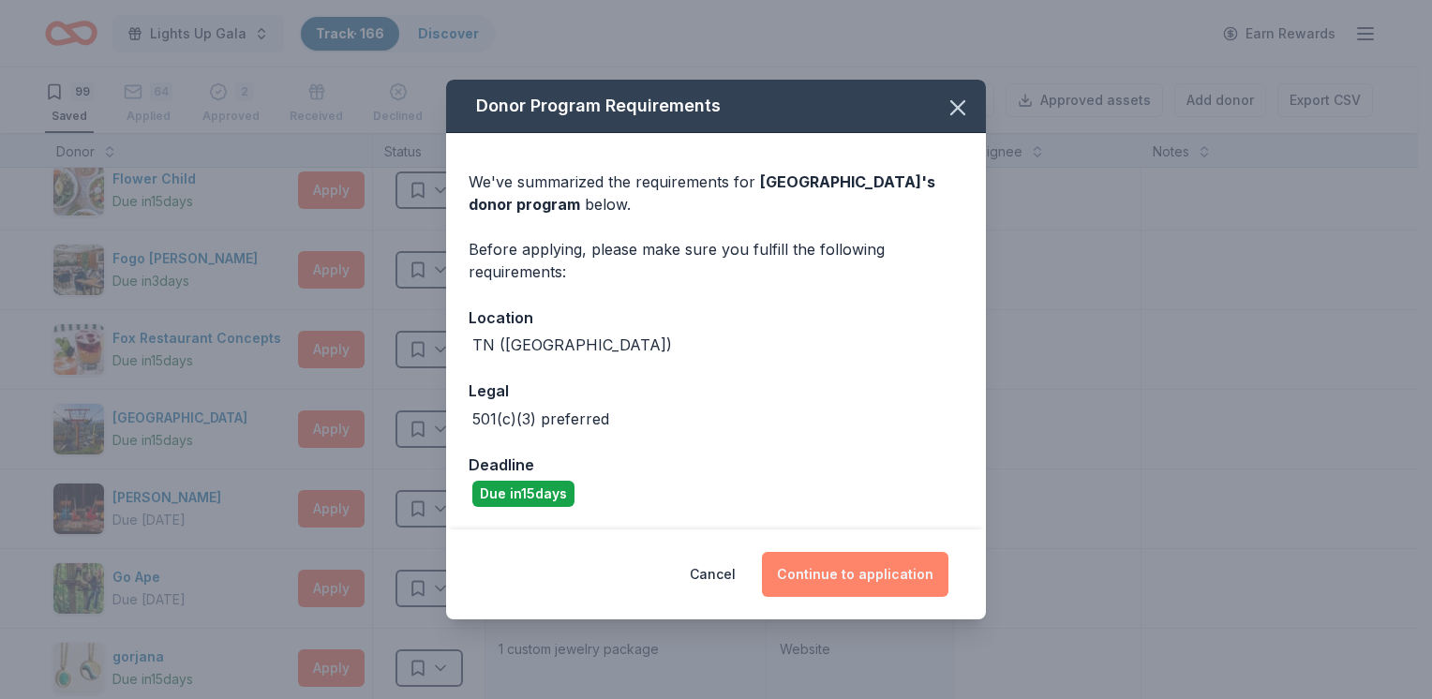
click at [866, 587] on button "Continue to application" at bounding box center [855, 574] width 186 height 45
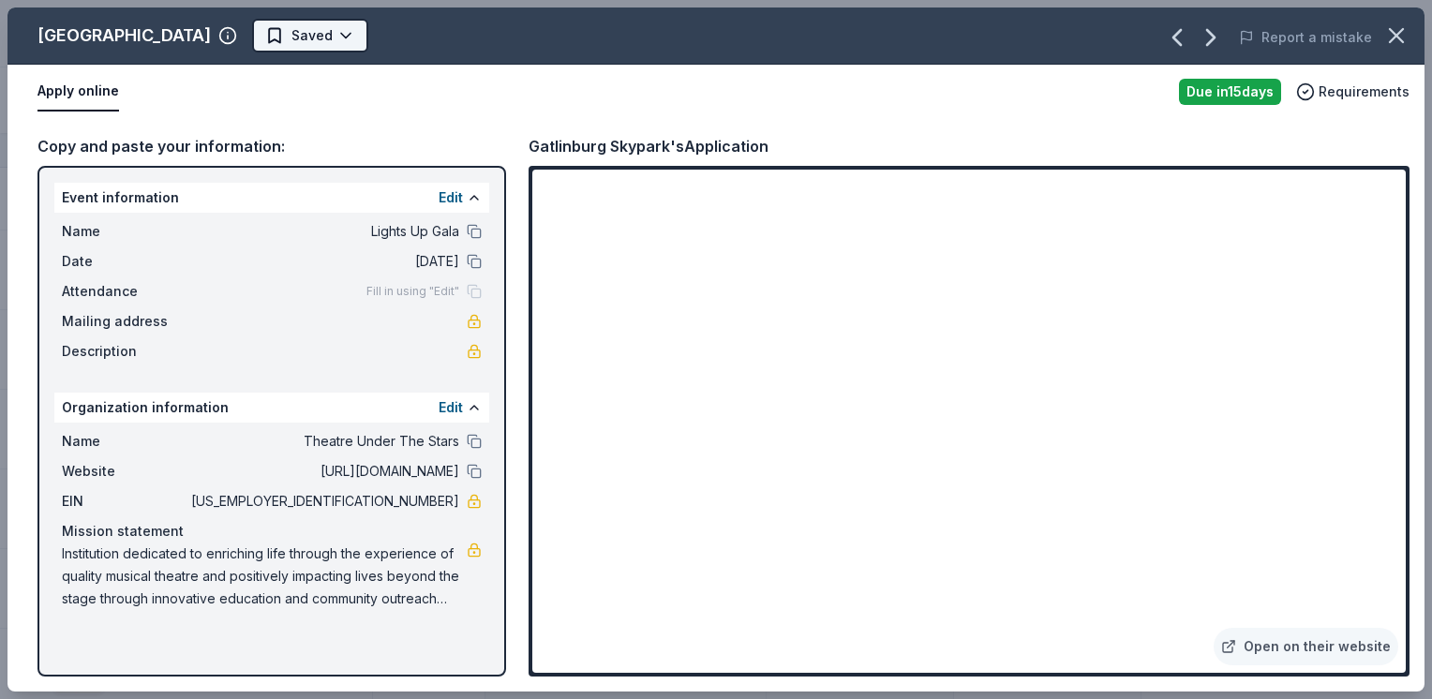
click at [304, 22] on html "Lights Up Gala Track · 166 Discover Earn Rewards 99 Saved 64 Applied 2 Approved…" at bounding box center [716, 349] width 1432 height 699
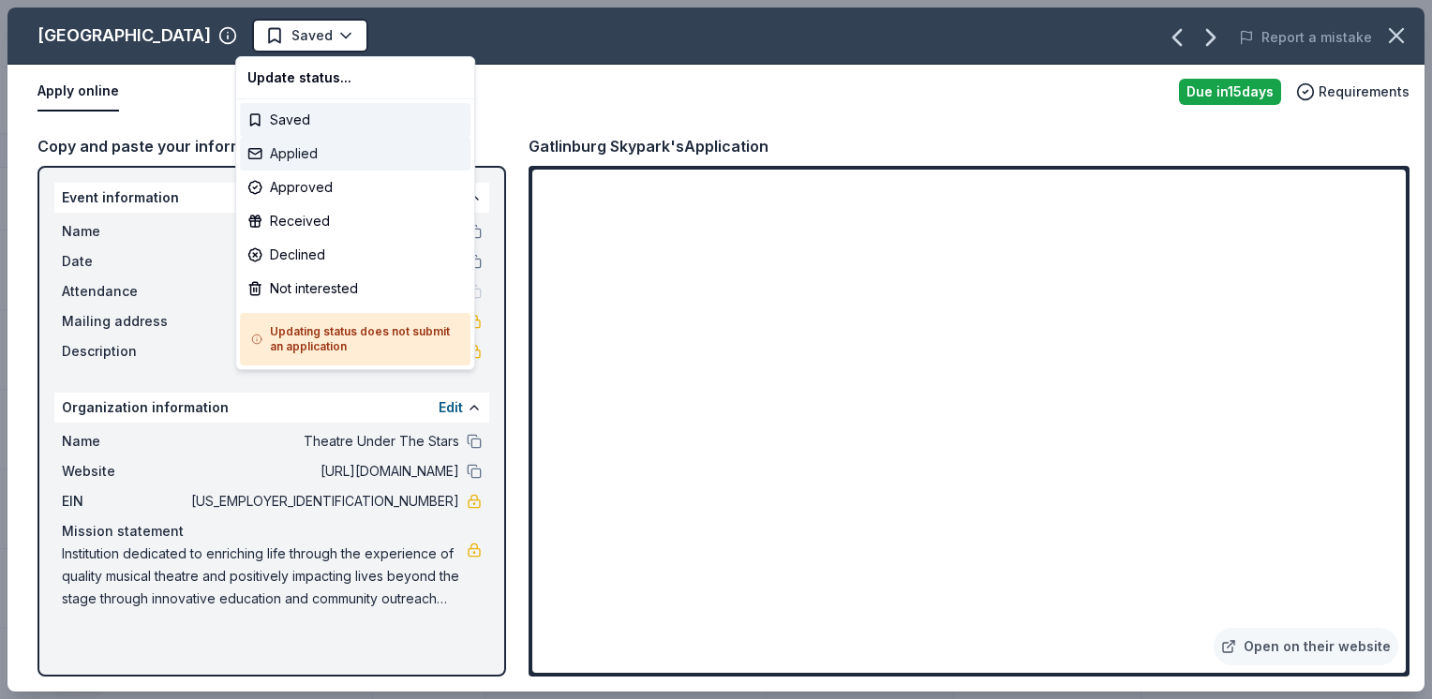
click at [330, 159] on div "Applied" at bounding box center [355, 154] width 230 height 34
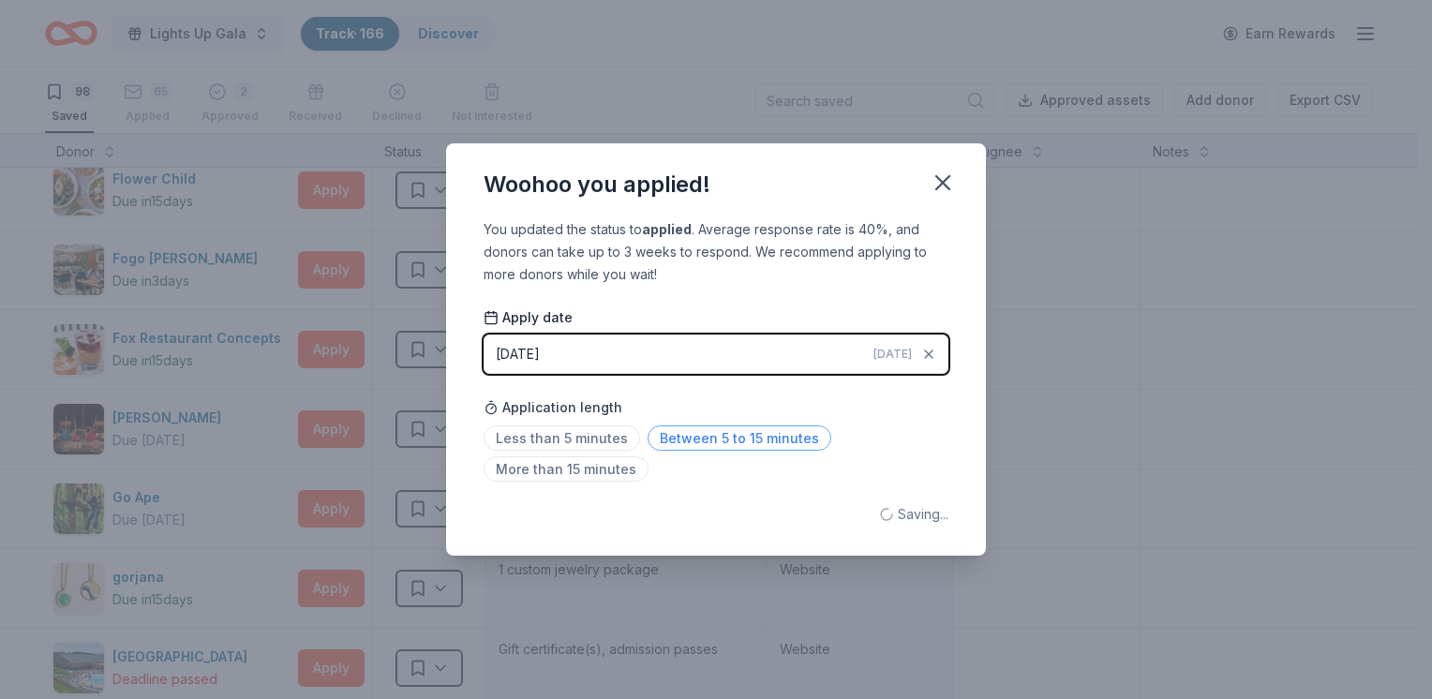
click at [685, 437] on span "Between 5 to 15 minutes" at bounding box center [739, 437] width 184 height 25
click at [937, 179] on icon "button" at bounding box center [942, 183] width 26 height 26
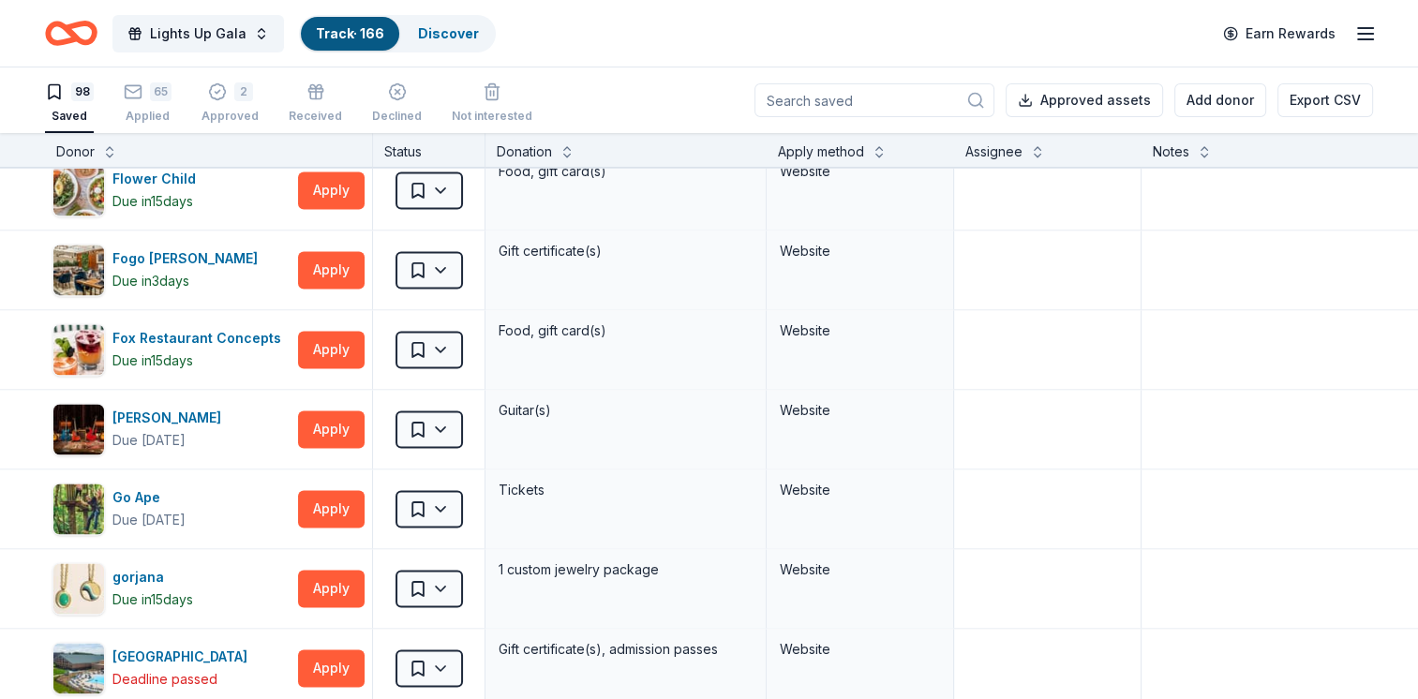
scroll to position [3947, 0]
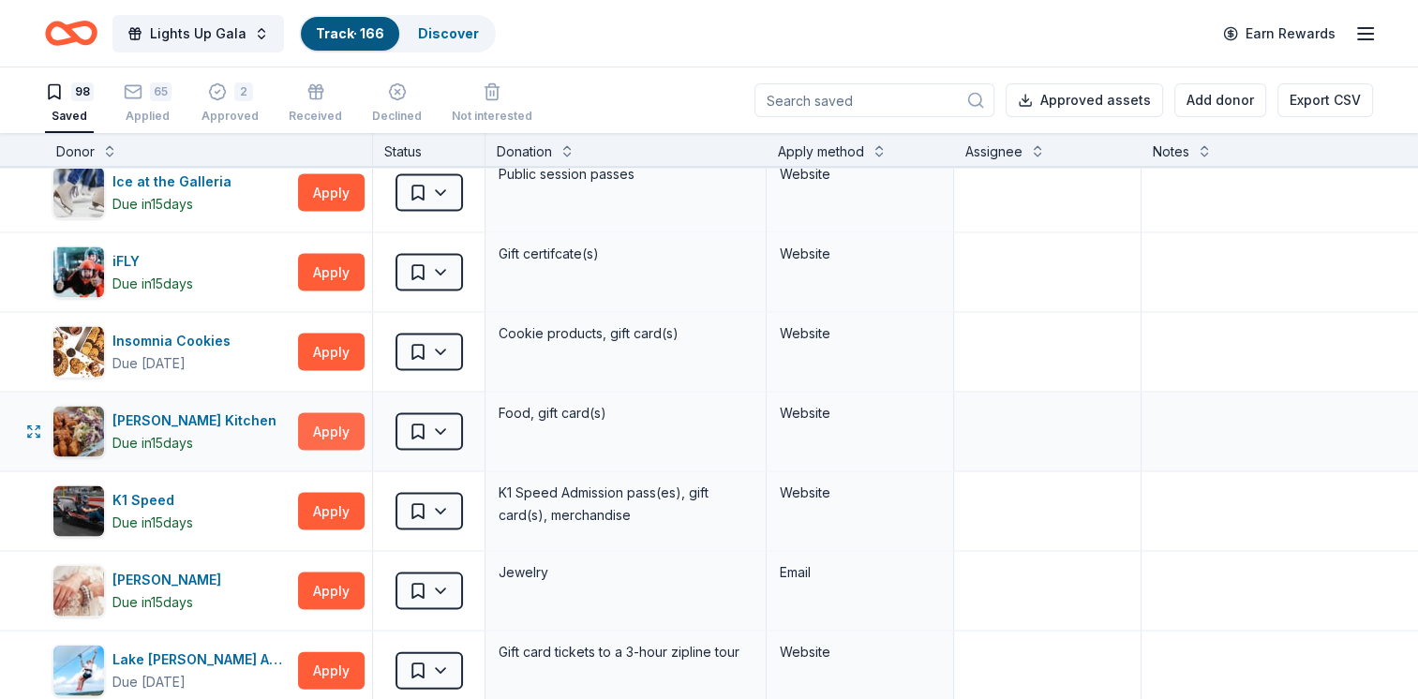
click at [341, 413] on button "Apply" at bounding box center [331, 431] width 67 height 37
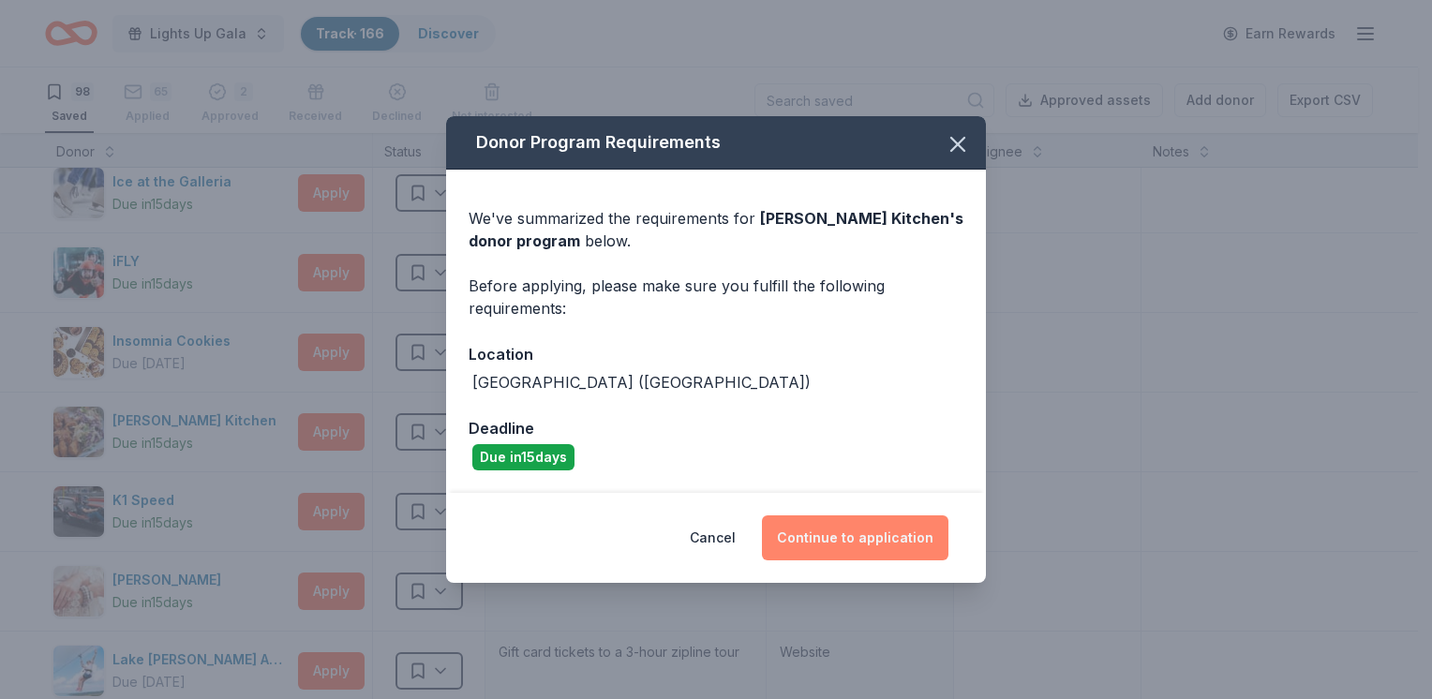
click at [857, 542] on button "Continue to application" at bounding box center [855, 537] width 186 height 45
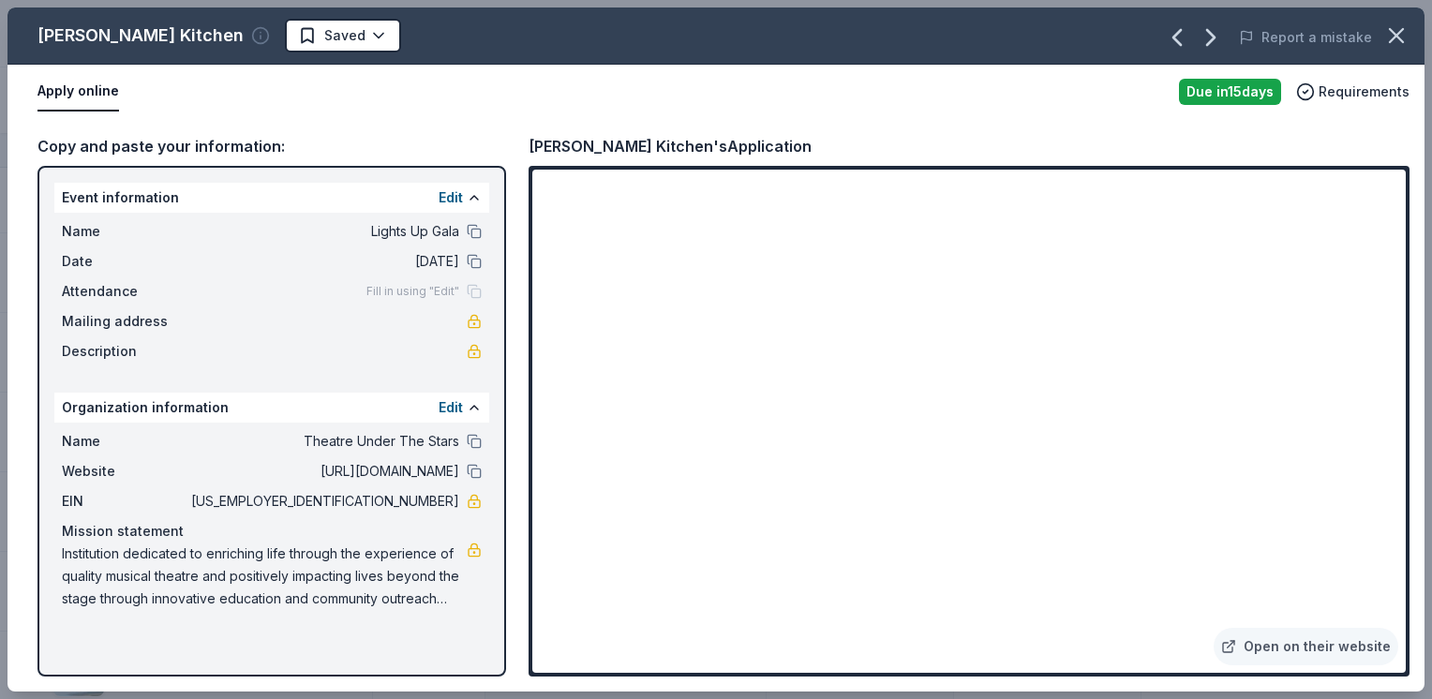
drag, startPoint x: 42, startPoint y: 34, endPoint x: 223, endPoint y: 28, distance: 180.9
click at [223, 28] on div "[PERSON_NAME] Kitchen" at bounding box center [153, 36] width 232 height 30
click at [253, 28] on circle "button" at bounding box center [261, 36] width 16 height 16
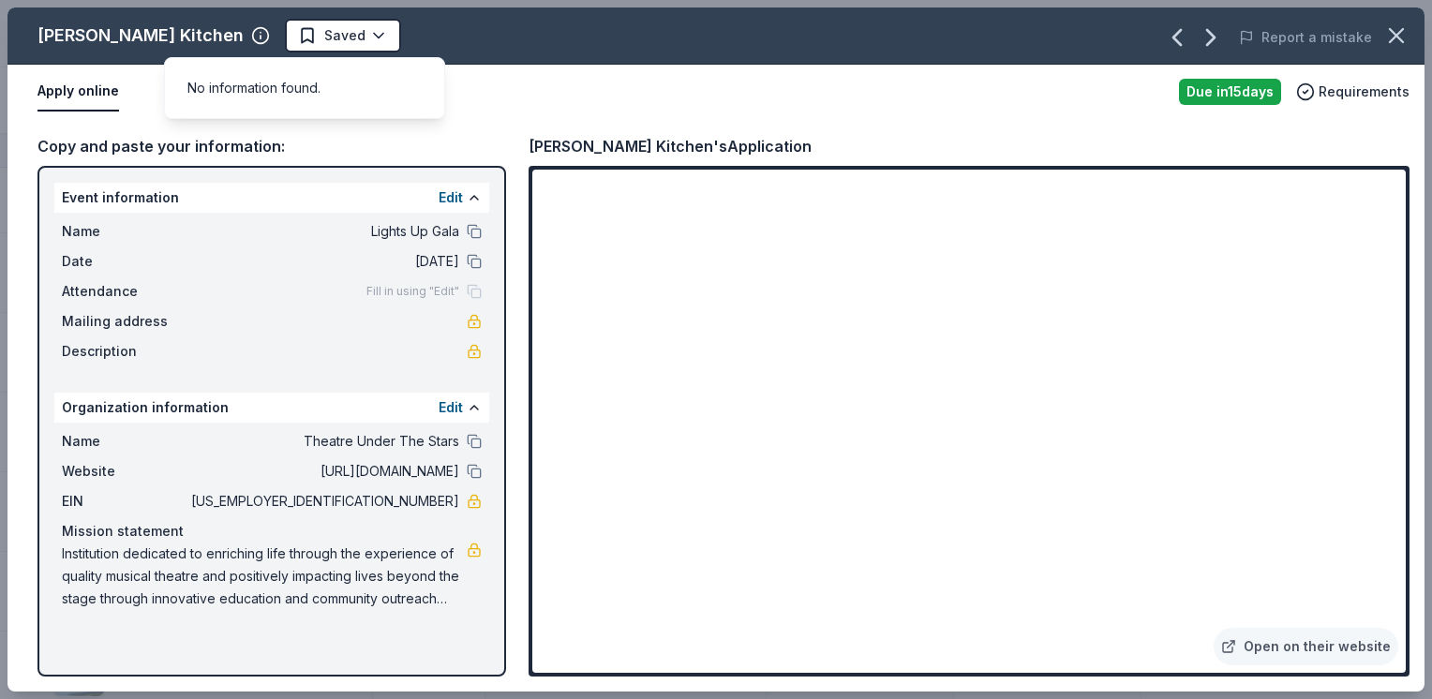
click at [195, 33] on div "[PERSON_NAME] Kitchen" at bounding box center [140, 36] width 206 height 30
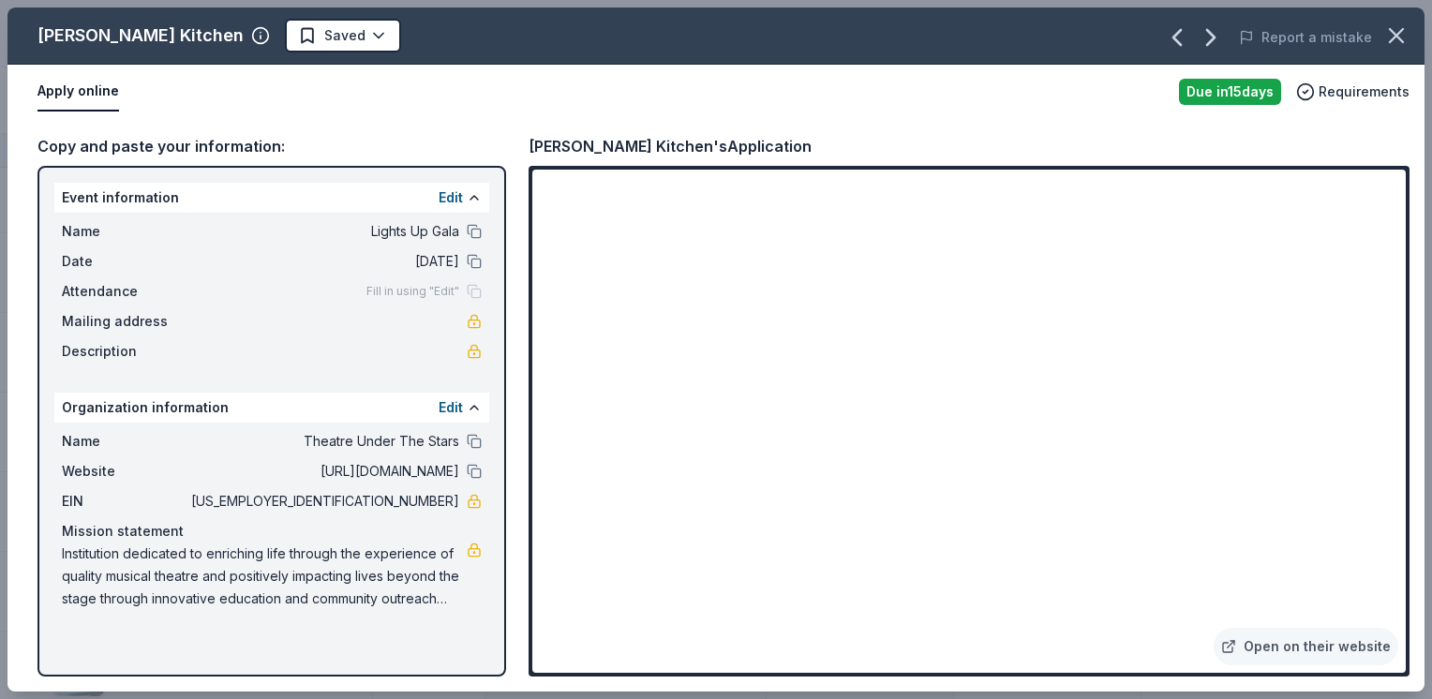
click at [195, 33] on div "[PERSON_NAME] Kitchen" at bounding box center [140, 36] width 206 height 30
drag, startPoint x: 262, startPoint y: 39, endPoint x: 247, endPoint y: 61, distance: 26.3
click at [247, 61] on div "[PERSON_NAME] Kitchen Saved Report a mistake" at bounding box center [715, 35] width 1417 height 57
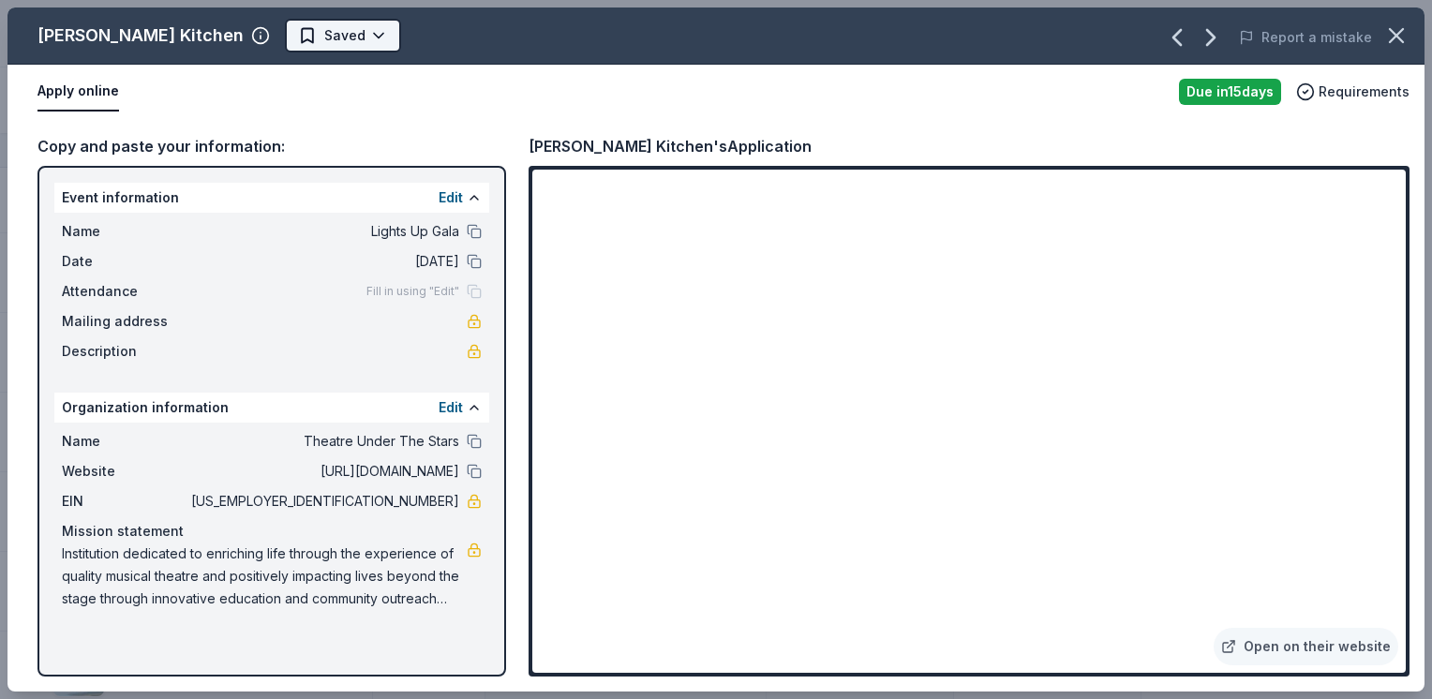
click at [291, 43] on html "Lights Up Gala Track · 166 Discover Earn Rewards 98 Saved 65 Applied 2 Approved…" at bounding box center [716, 349] width 1432 height 699
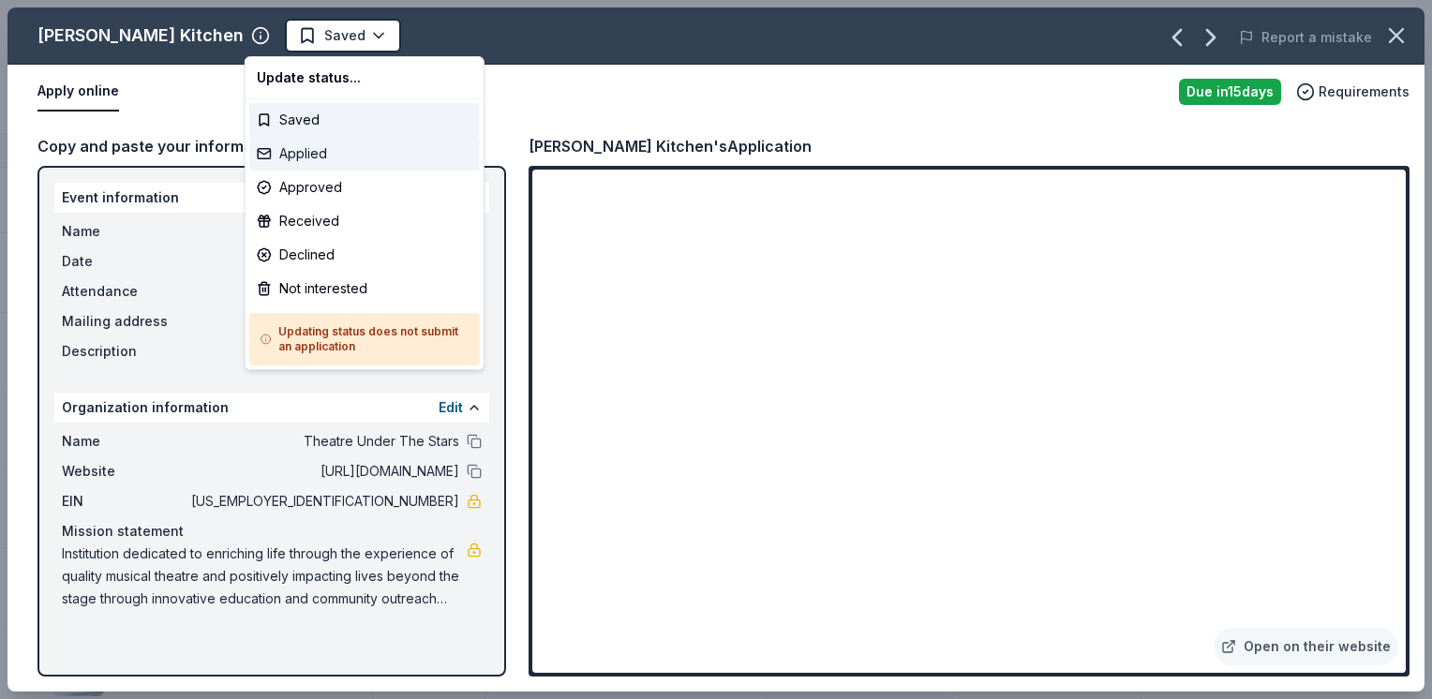
click at [339, 157] on div "Applied" at bounding box center [364, 154] width 230 height 34
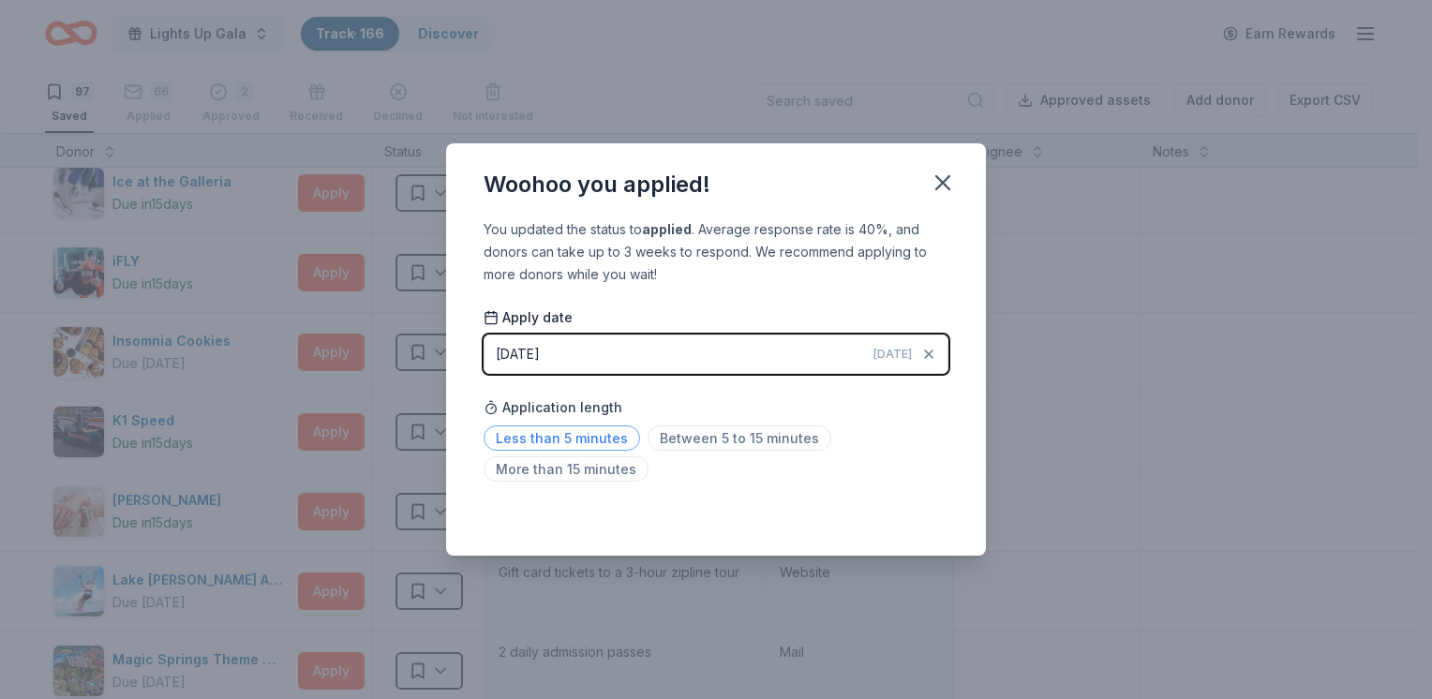
click at [567, 440] on span "Less than 5 minutes" at bounding box center [561, 437] width 156 height 25
click at [933, 185] on icon "button" at bounding box center [942, 183] width 26 height 26
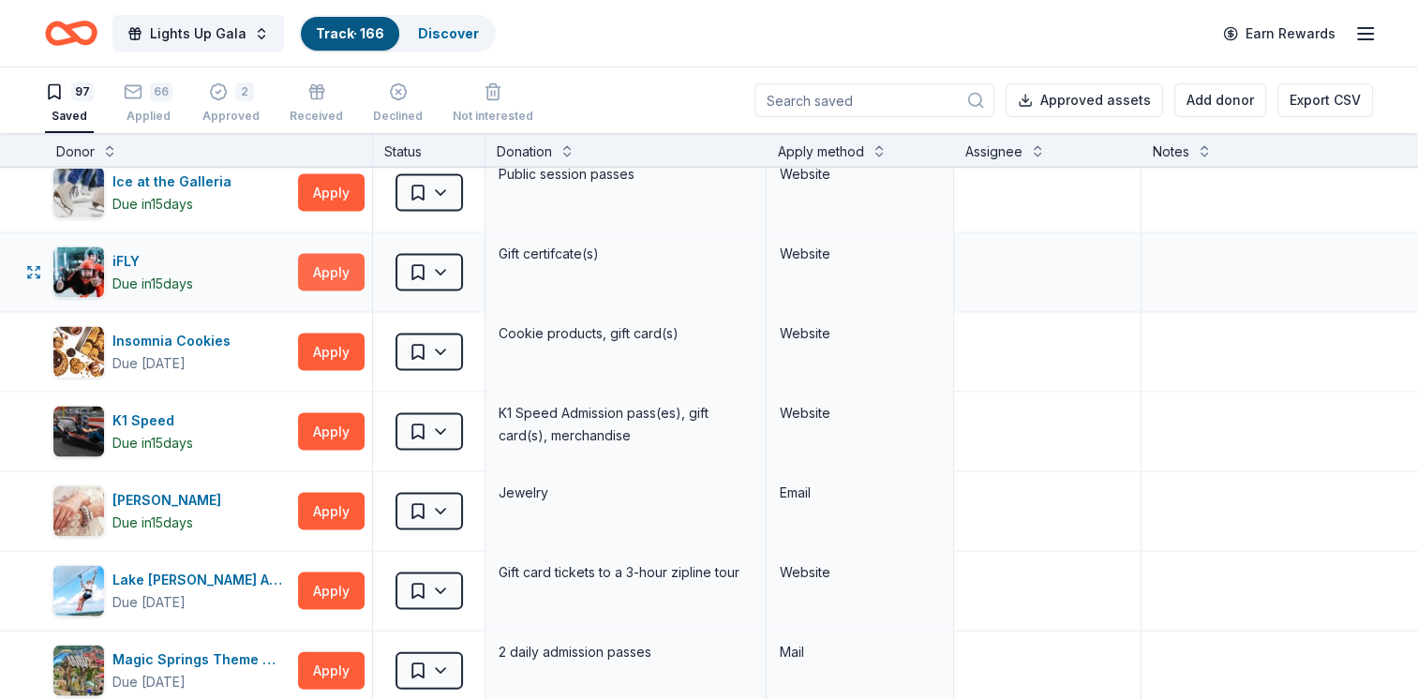
click at [349, 257] on button "Apply" at bounding box center [331, 272] width 67 height 37
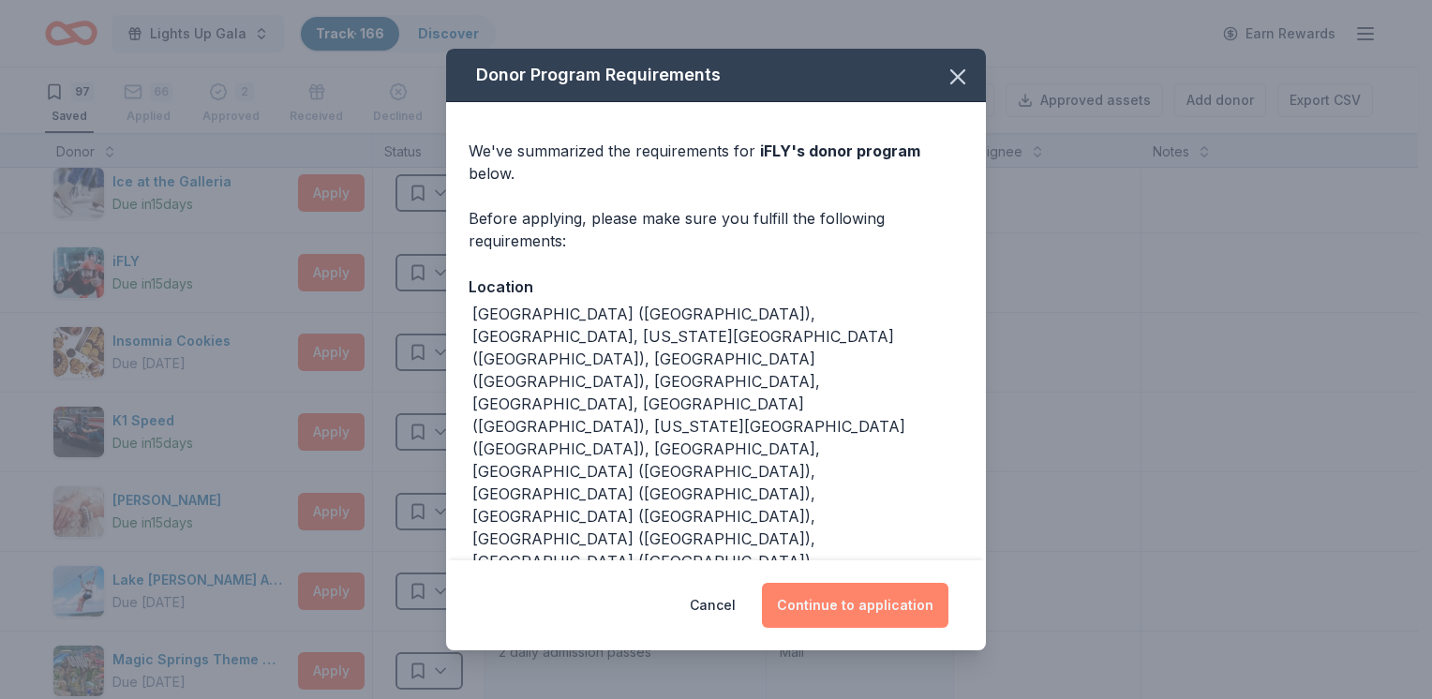
click at [876, 585] on button "Continue to application" at bounding box center [855, 605] width 186 height 45
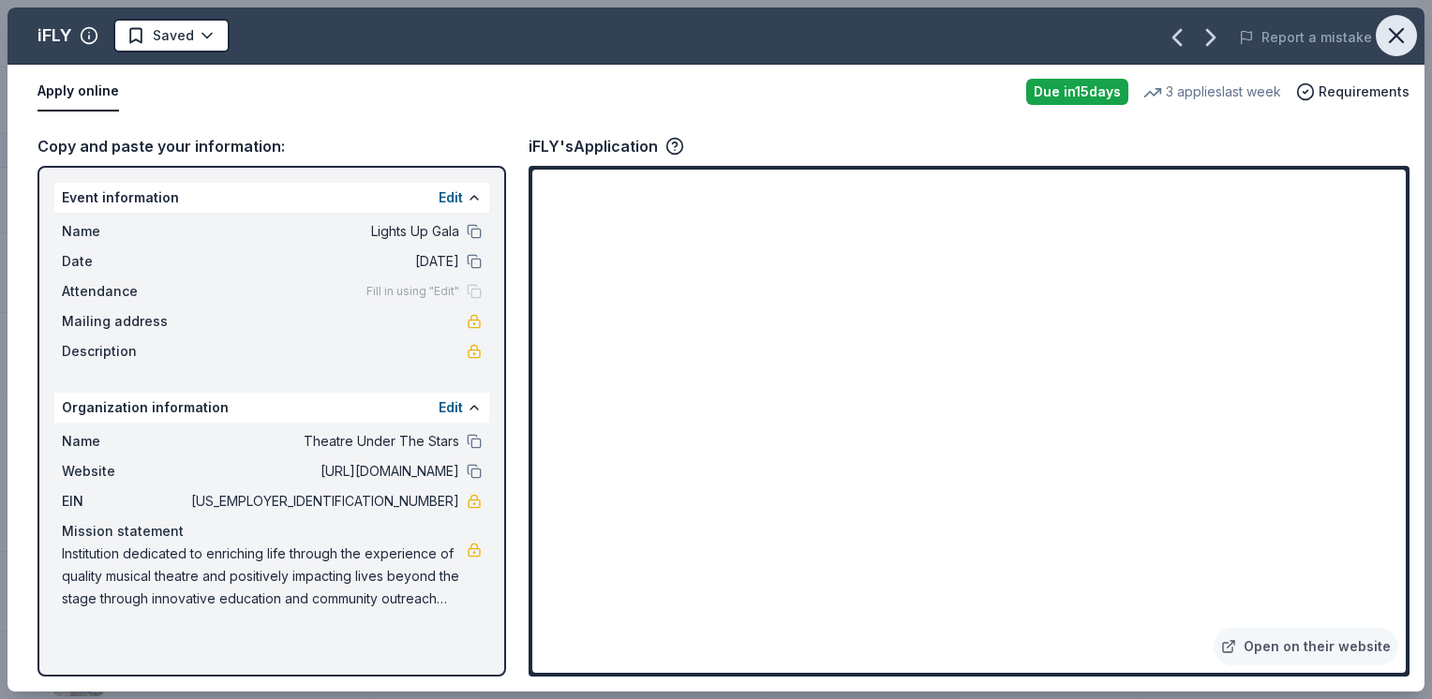
click at [1407, 36] on icon "button" at bounding box center [1396, 35] width 26 height 26
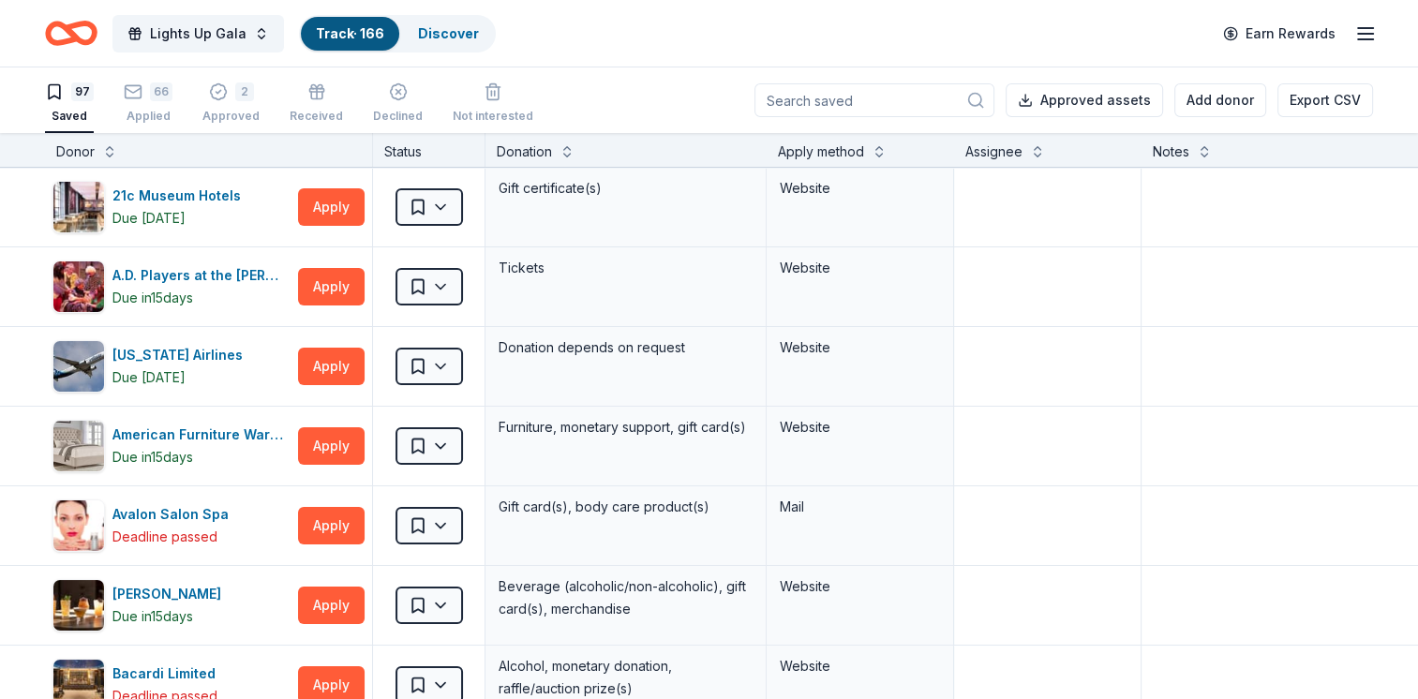
scroll to position [3311, 0]
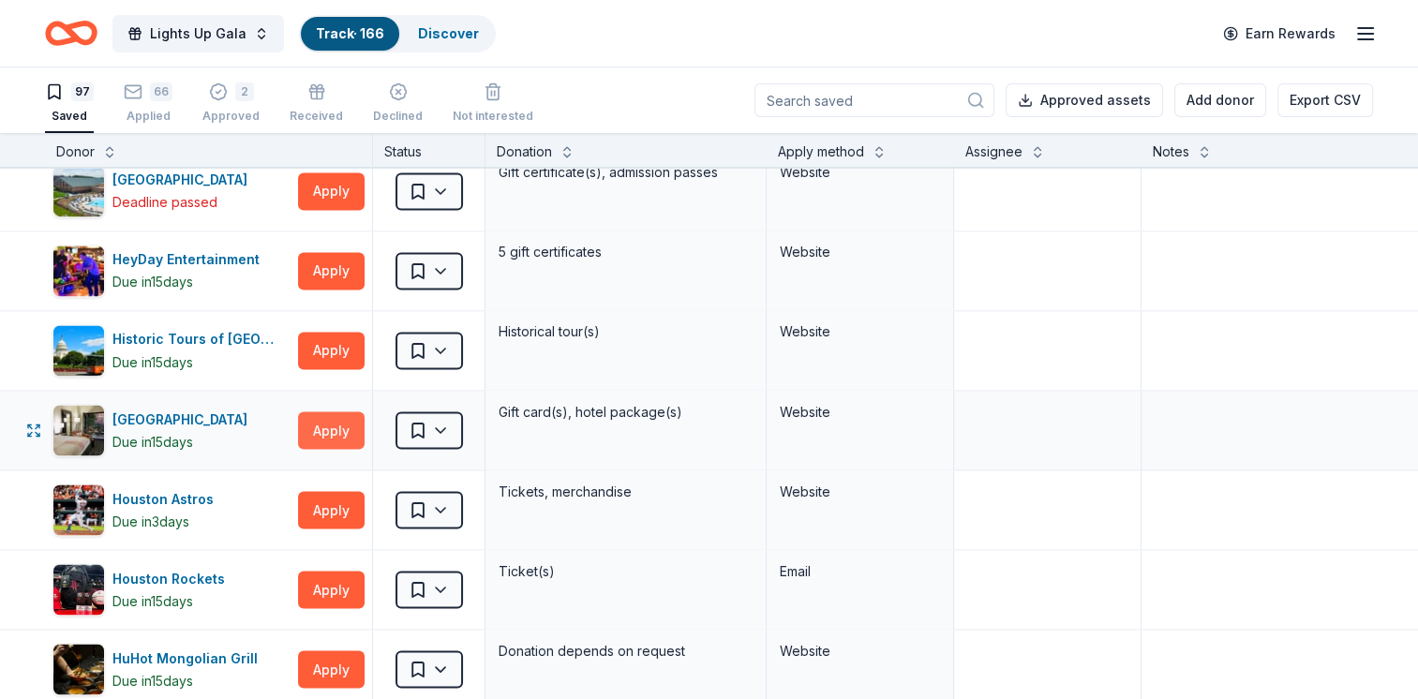
click at [349, 424] on button "Apply" at bounding box center [331, 429] width 67 height 37
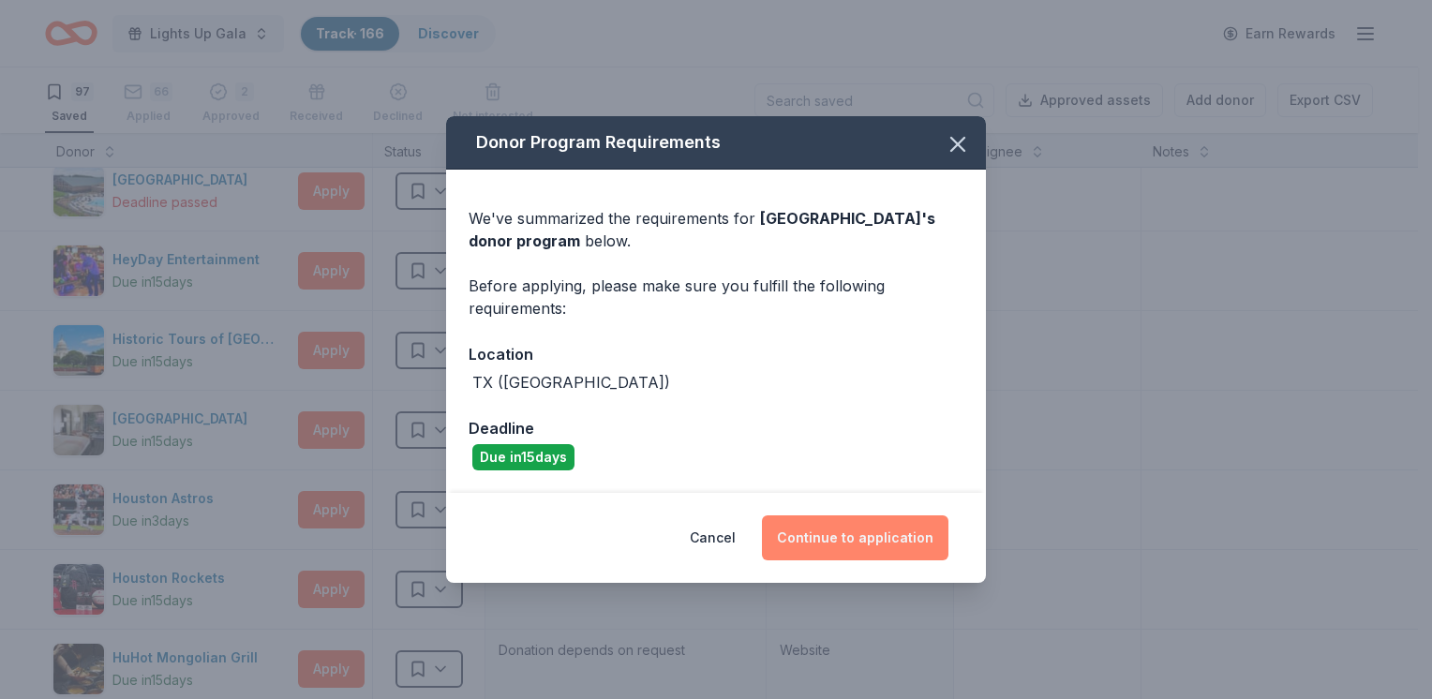
click at [816, 543] on button "Continue to application" at bounding box center [855, 537] width 186 height 45
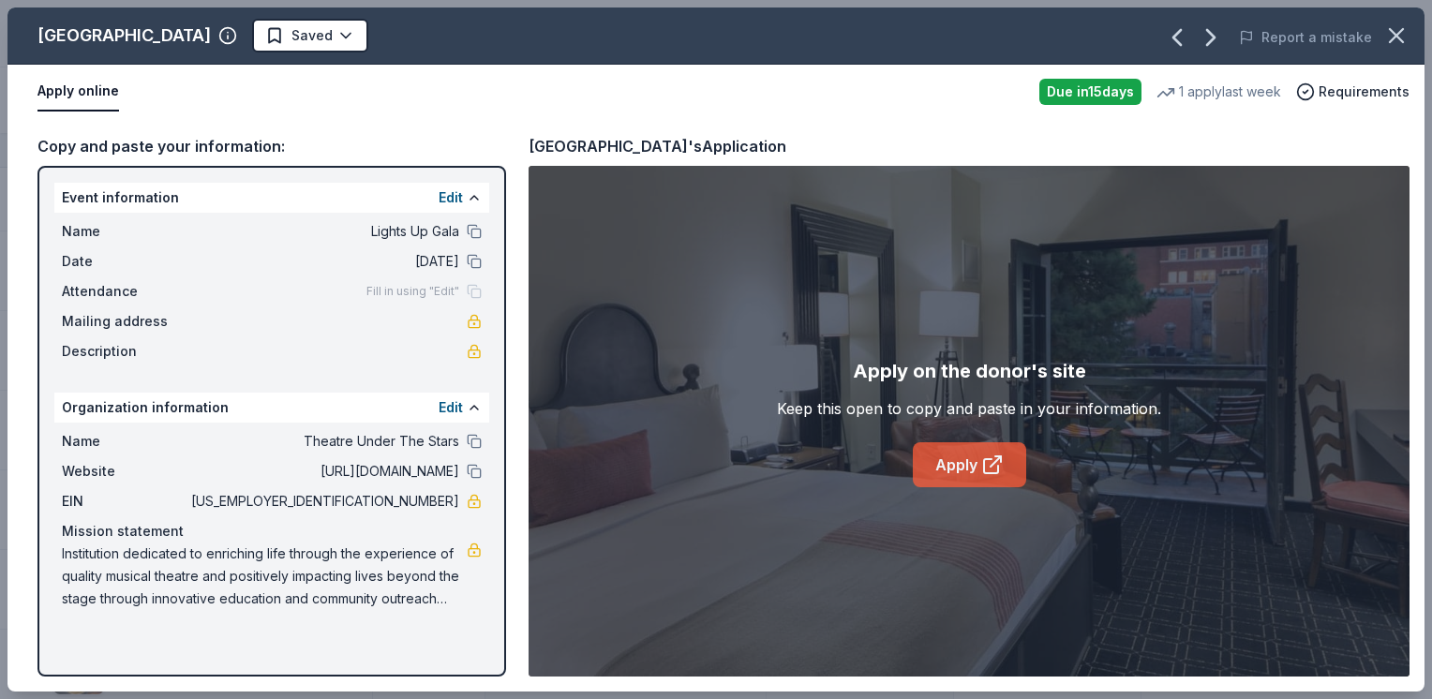
click at [970, 463] on link "Apply" at bounding box center [969, 464] width 113 height 45
click at [322, 36] on html "Lights Up Gala Track · 166 Discover Earn Rewards 97 Saved 66 Applied 2 Approved…" at bounding box center [716, 349] width 1432 height 699
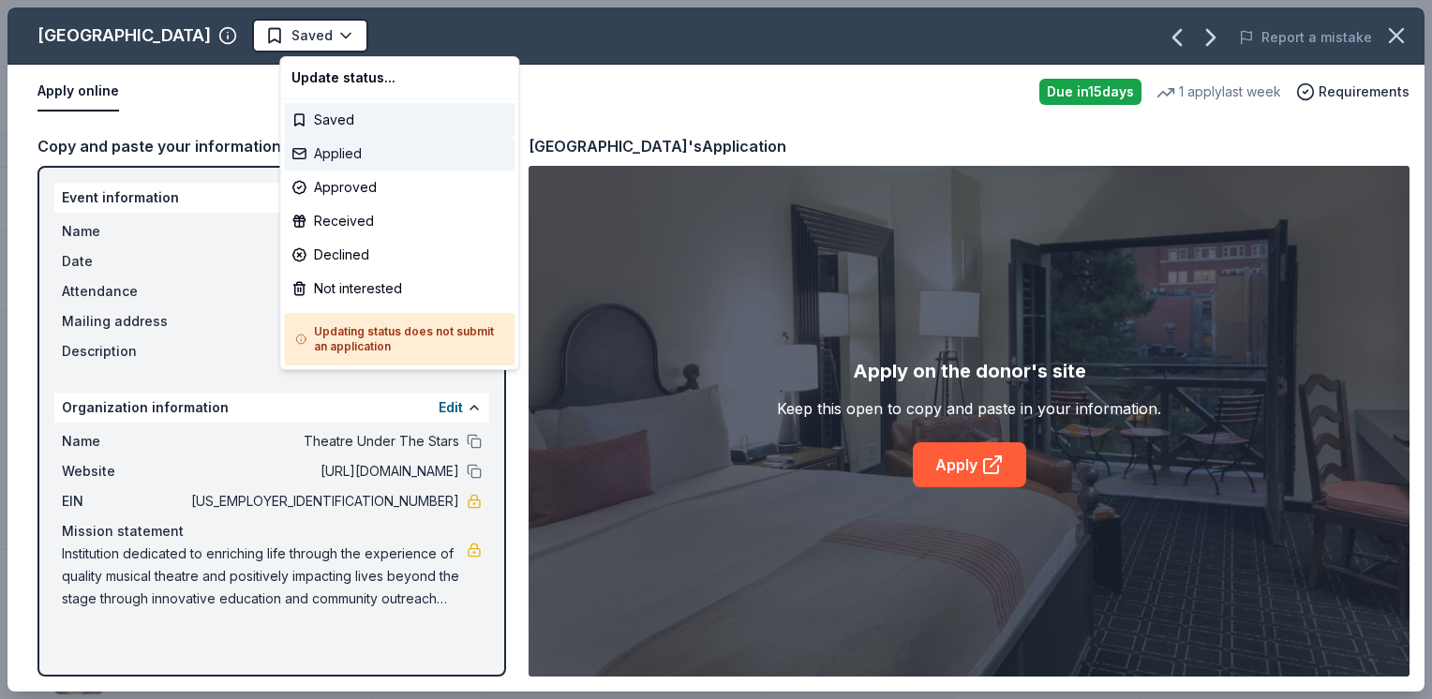
click at [372, 156] on div "Applied" at bounding box center [399, 154] width 230 height 34
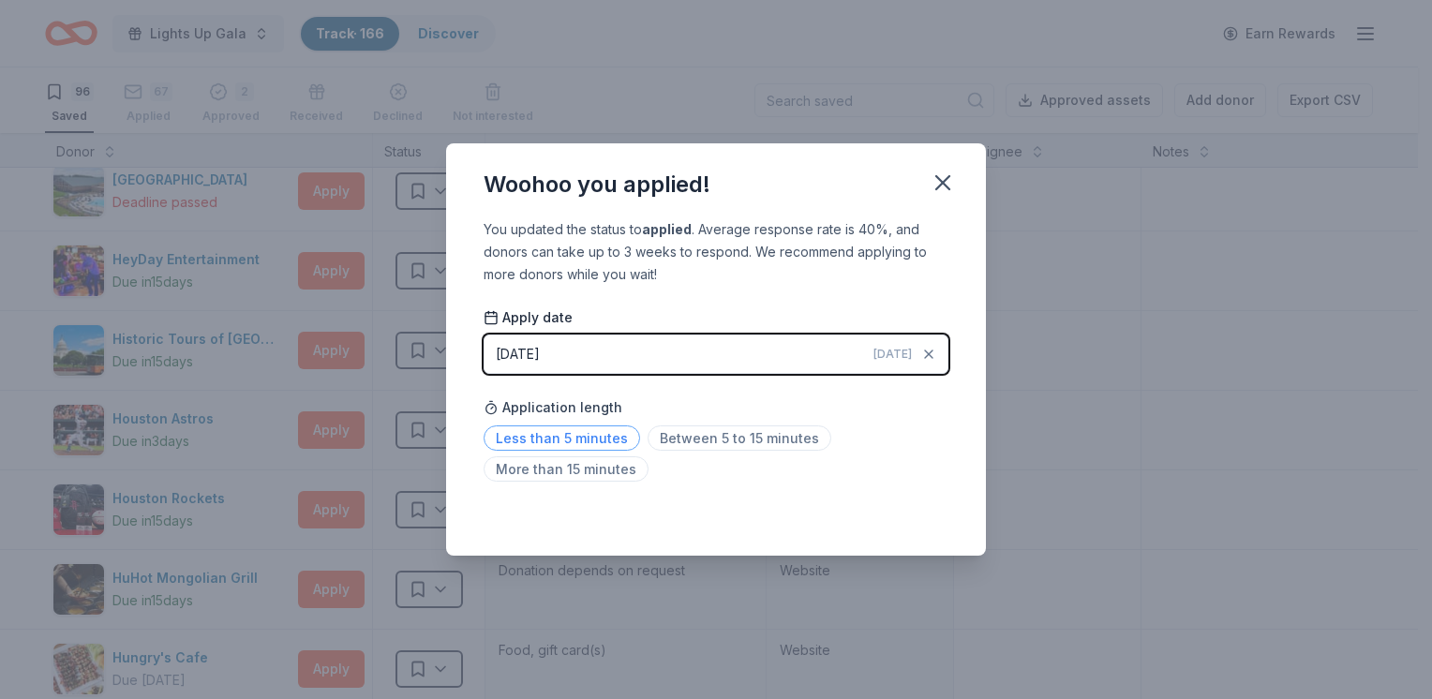
click at [577, 438] on span "Less than 5 minutes" at bounding box center [561, 437] width 156 height 25
click at [941, 182] on icon "button" at bounding box center [942, 182] width 13 height 13
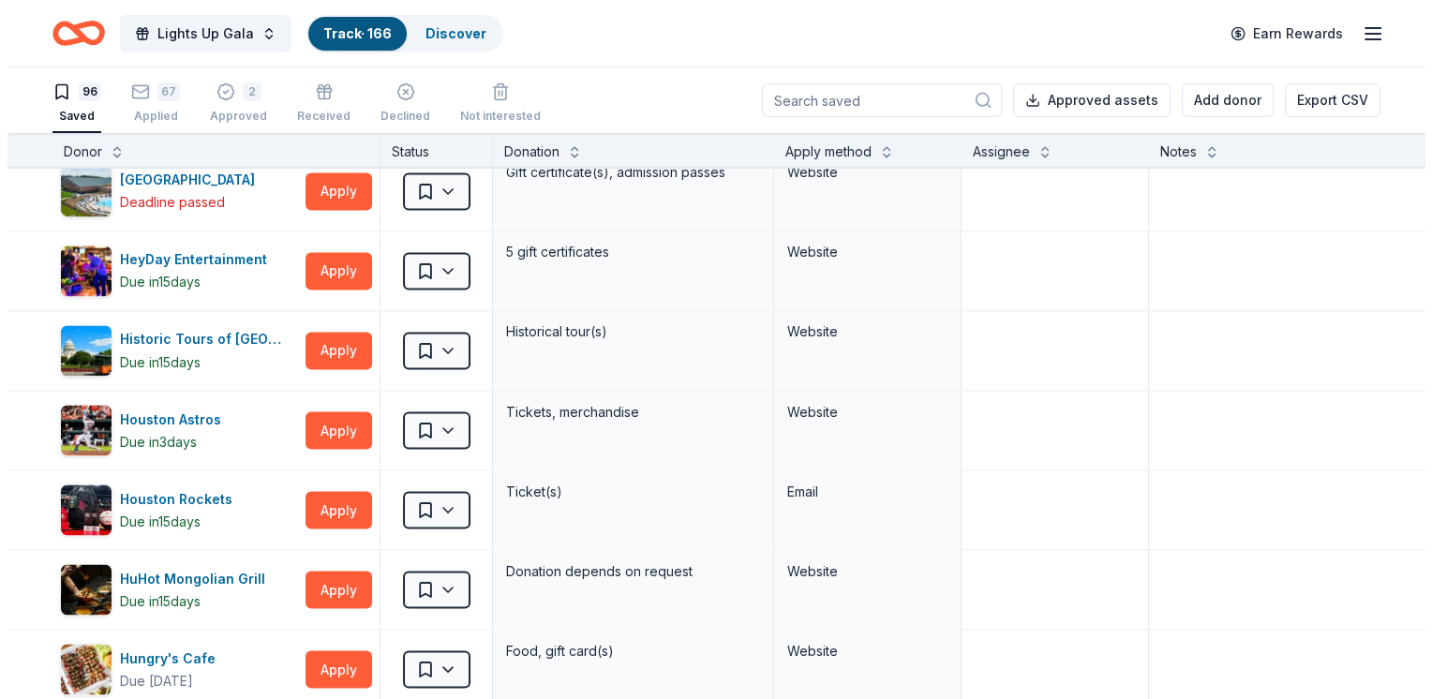
scroll to position [2994, 0]
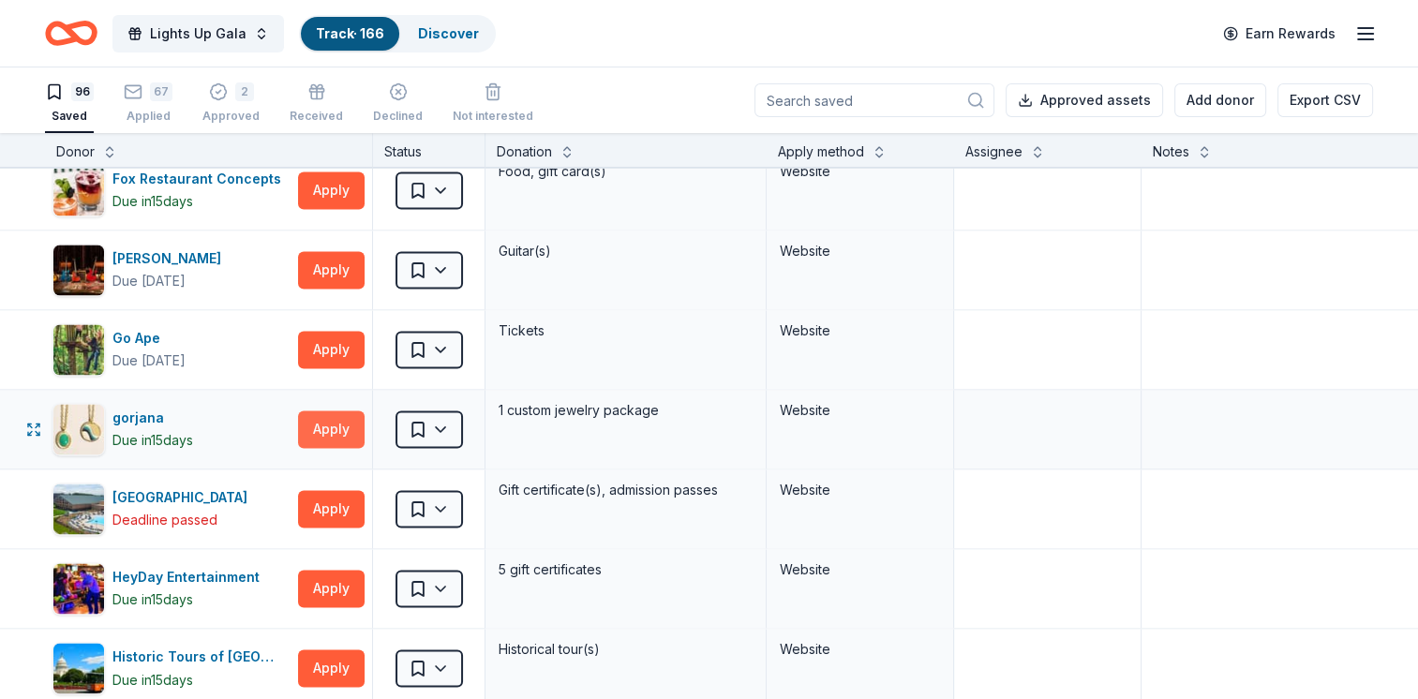
click at [316, 429] on button "Apply" at bounding box center [331, 428] width 67 height 37
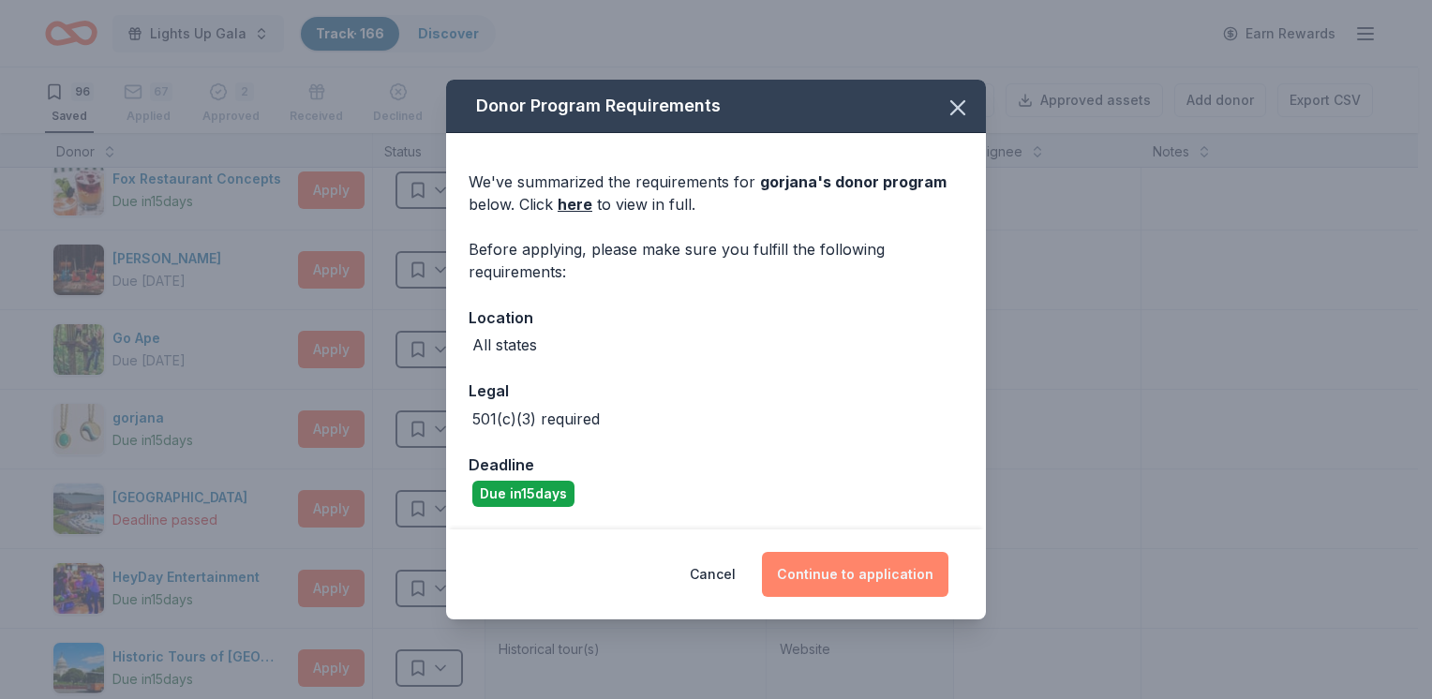
click at [877, 580] on button "Continue to application" at bounding box center [855, 574] width 186 height 45
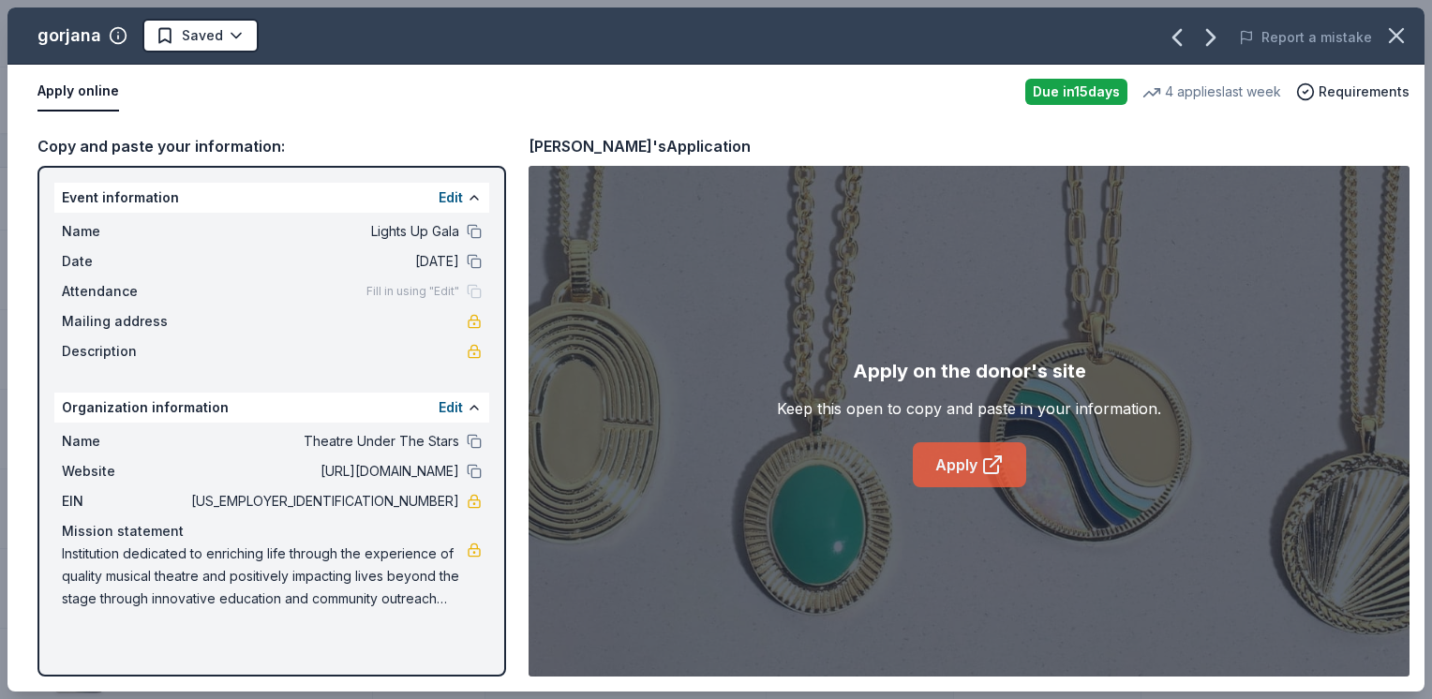
click at [960, 454] on link "Apply" at bounding box center [969, 464] width 113 height 45
